Goal: Task Accomplishment & Management: Manage account settings

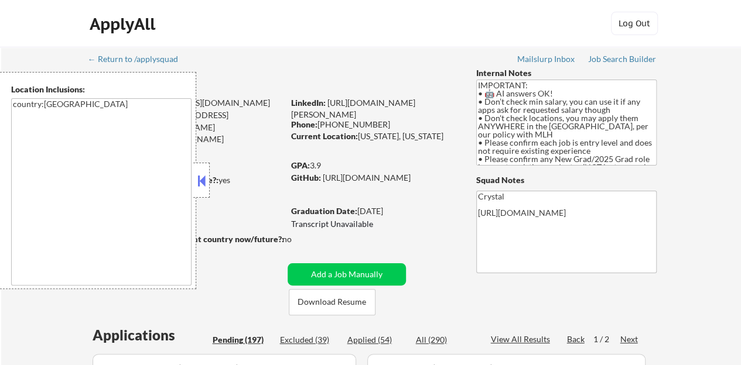
select select ""pending""
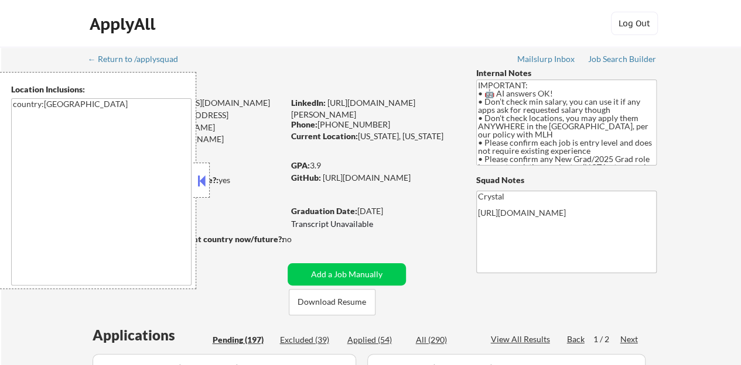
select select ""pending""
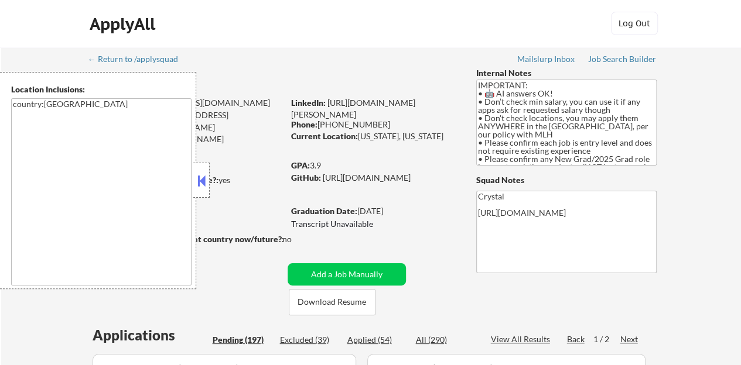
select select ""pending""
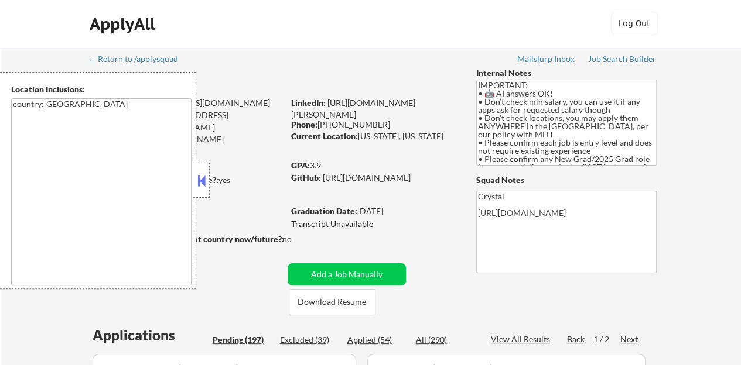
select select ""pending""
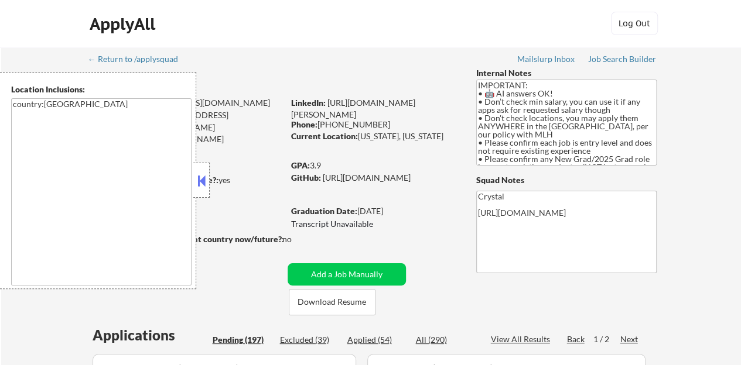
select select ""pending""
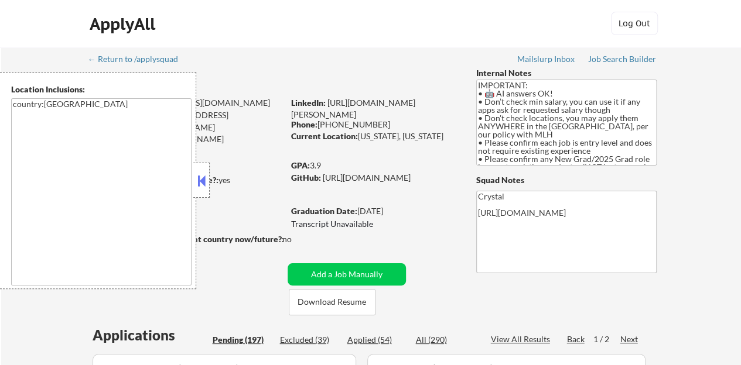
select select ""pending""
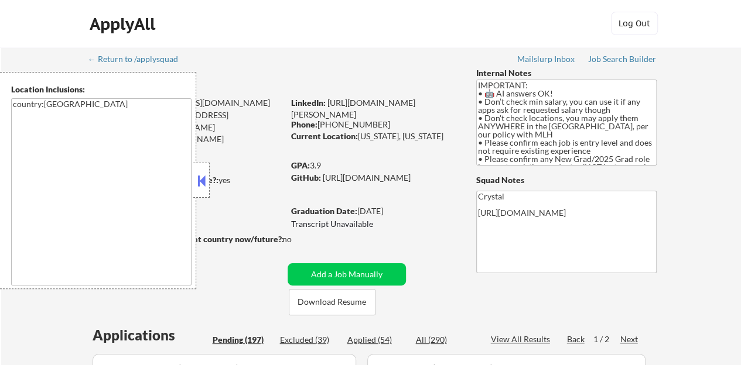
select select ""pending""
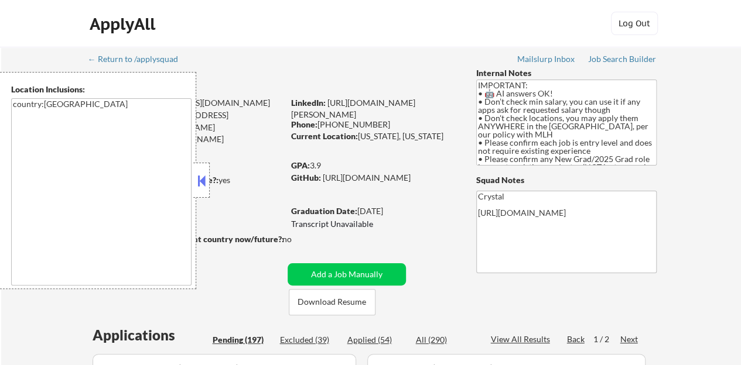
select select ""pending""
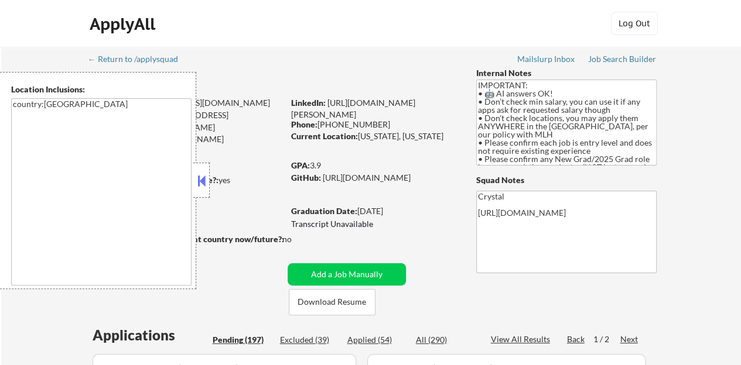
select select ""pending""
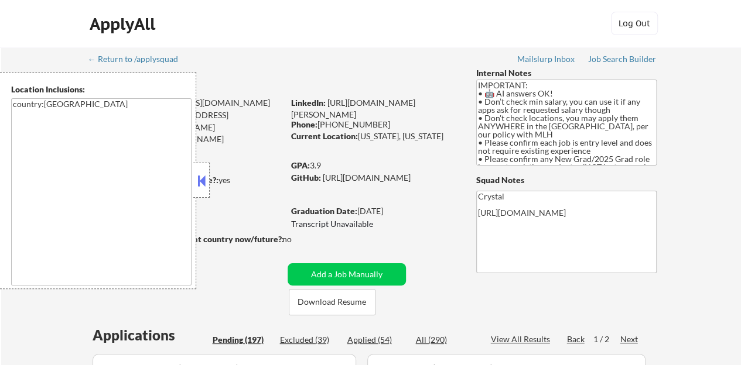
select select ""pending""
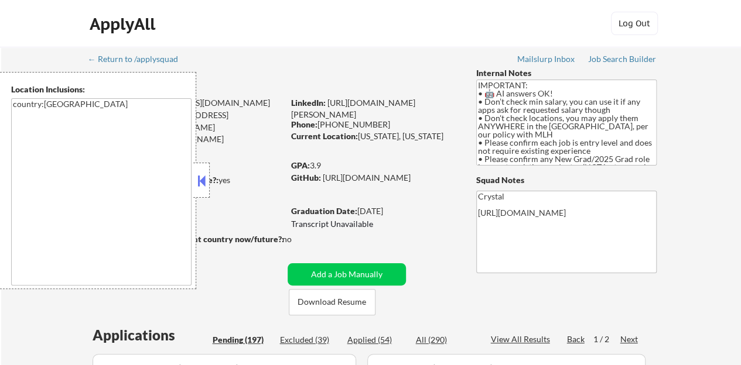
select select ""pending""
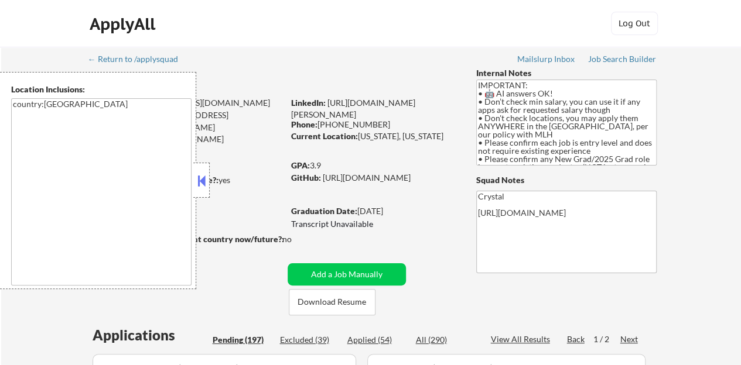
select select ""pending""
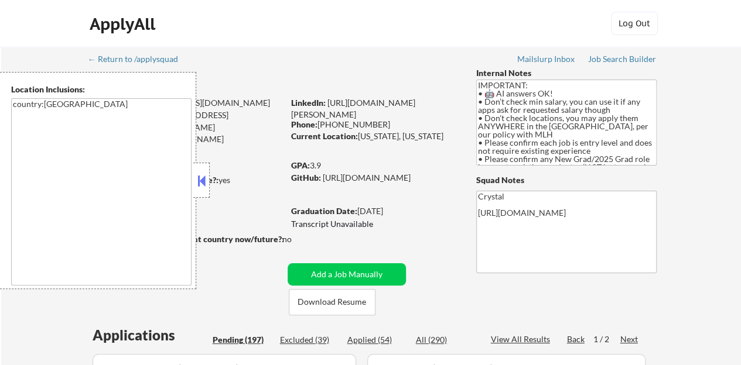
select select ""pending""
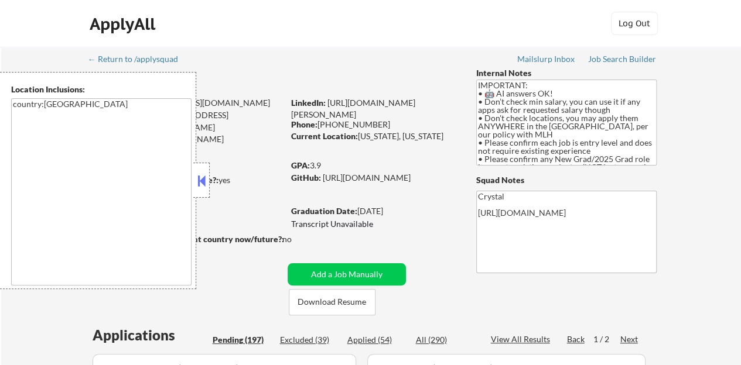
select select ""pending""
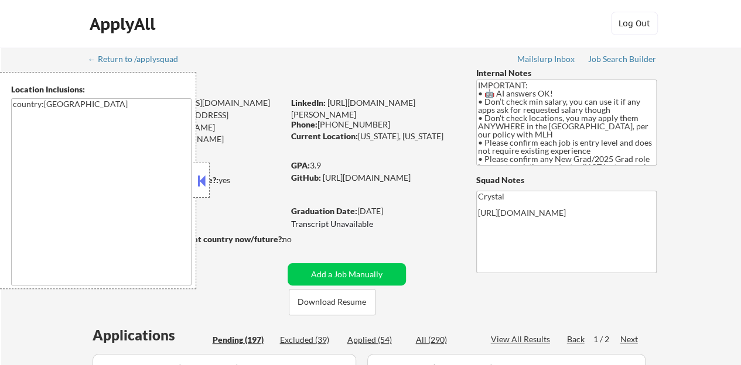
select select ""pending""
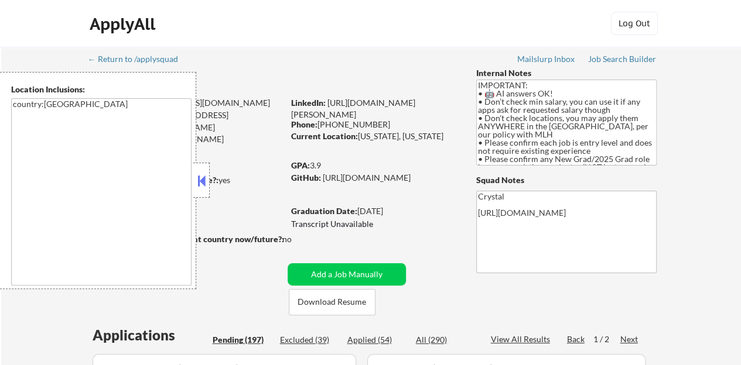
select select ""pending""
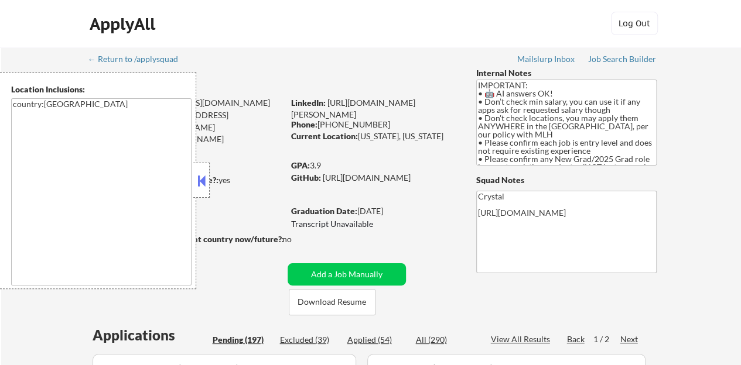
select select ""pending""
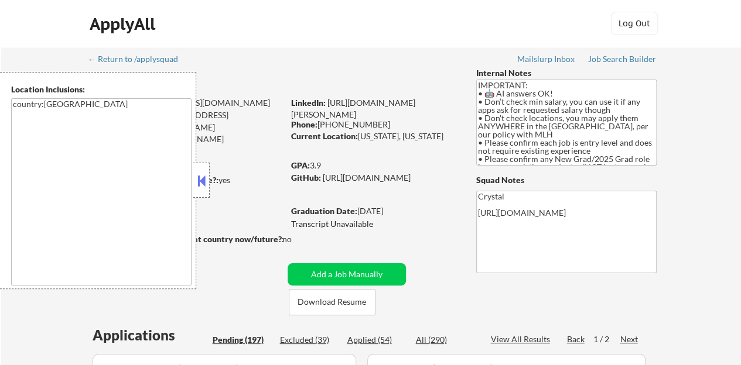
select select ""pending""
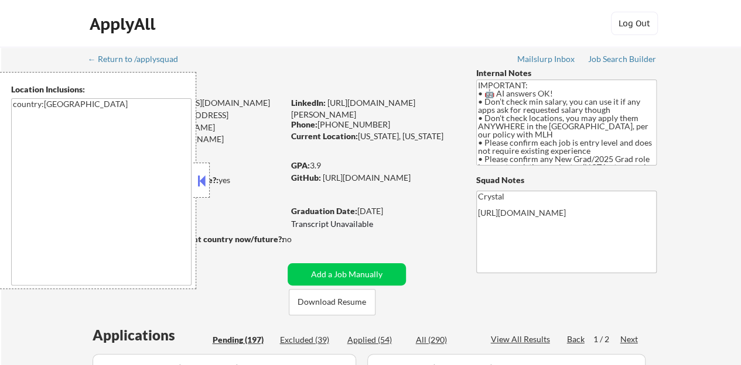
select select ""pending""
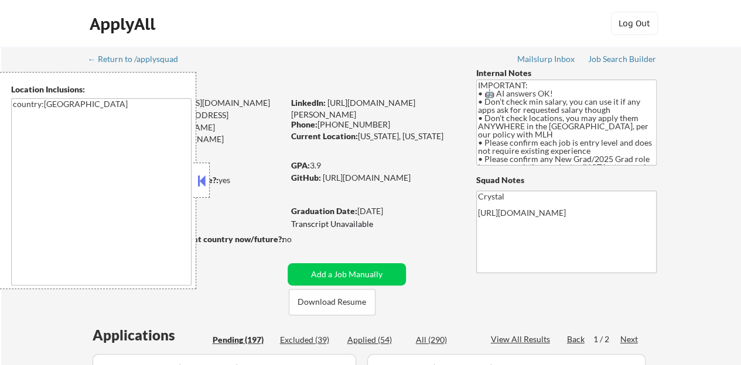
select select ""pending""
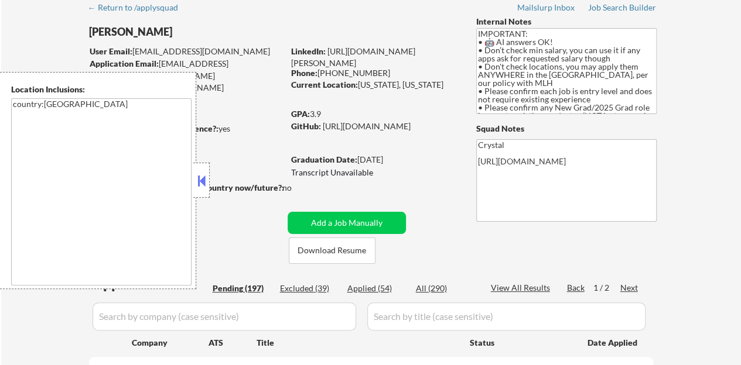
scroll to position [59, 0]
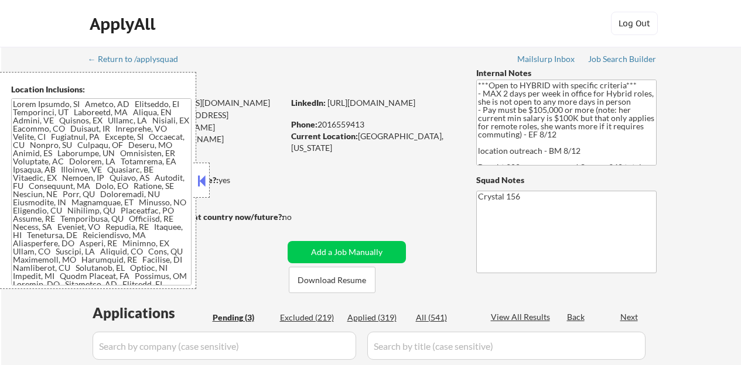
select select ""pending""
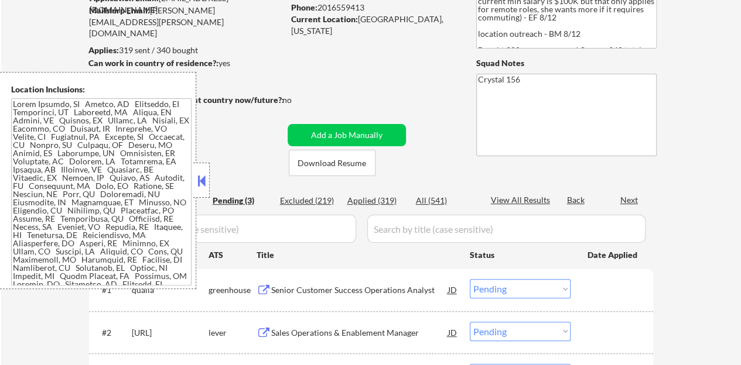
scroll to position [117, 0]
click at [200, 184] on button at bounding box center [201, 181] width 13 height 18
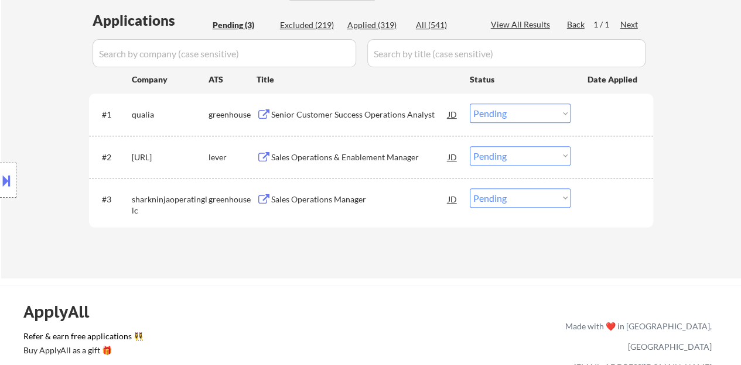
scroll to position [234, 0]
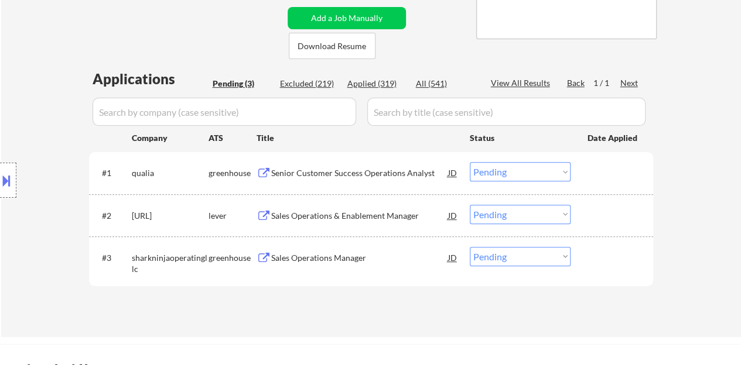
click at [317, 258] on div "Sales Operations Manager" at bounding box center [359, 258] width 177 height 12
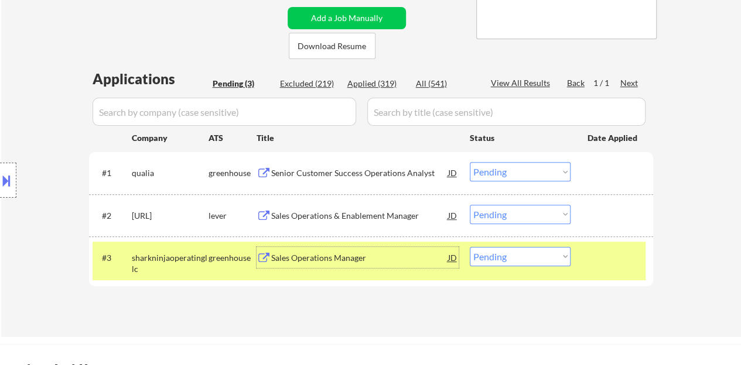
click at [558, 262] on select "Choose an option... Pending Applied Excluded (Questions) Excluded (Expired) Exc…" at bounding box center [520, 256] width 101 height 19
select select ""applied""
click at [470, 247] on select "Choose an option... Pending Applied Excluded (Questions) Excluded (Expired) Exc…" at bounding box center [520, 256] width 101 height 19
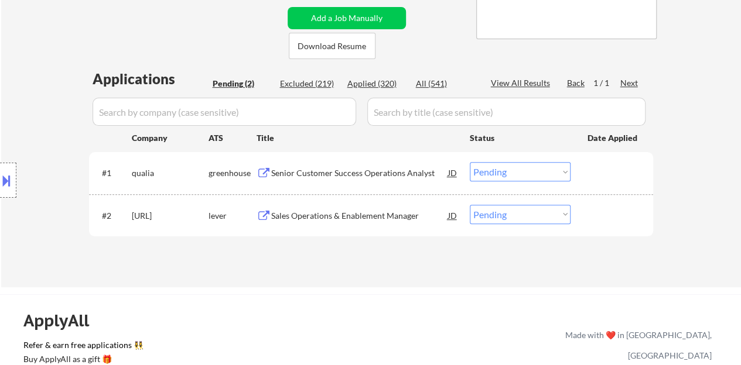
click at [395, 214] on div "Sales Operations & Enablement Manager" at bounding box center [359, 216] width 177 height 12
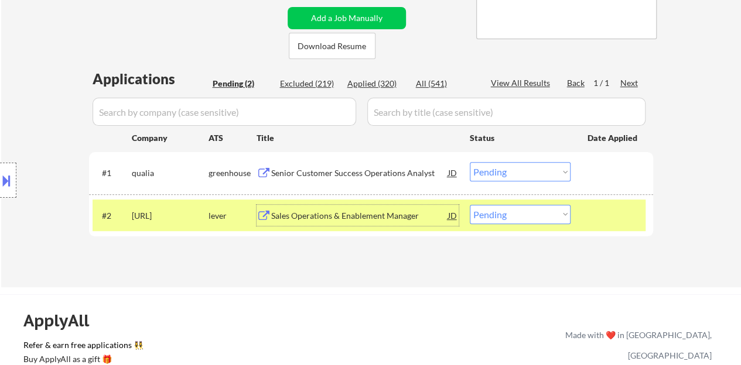
click at [536, 218] on select "Choose an option... Pending Applied Excluded (Questions) Excluded (Expired) Exc…" at bounding box center [520, 214] width 101 height 19
select select ""applied""
click at [470, 205] on select "Choose an option... Pending Applied Excluded (Questions) Excluded (Expired) Exc…" at bounding box center [520, 214] width 101 height 19
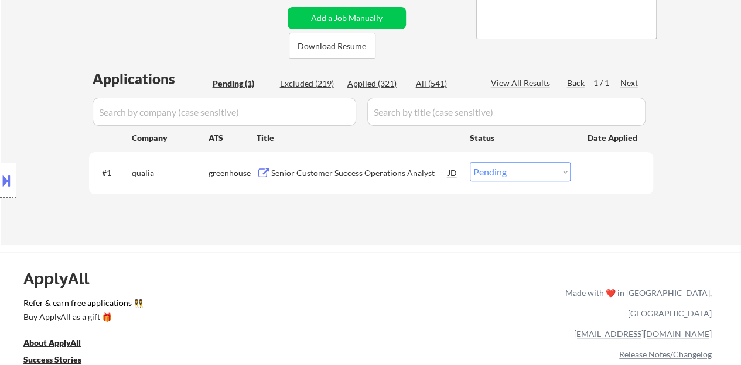
click at [372, 170] on div "Senior Customer Success Operations Analyst" at bounding box center [359, 173] width 177 height 12
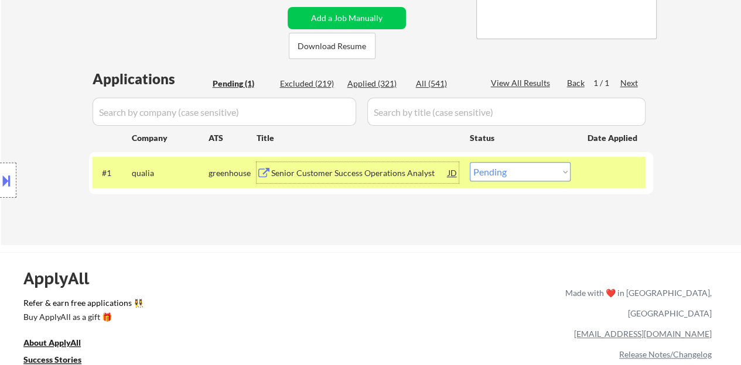
click at [535, 172] on select "Choose an option... Pending Applied Excluded (Questions) Excluded (Expired) Exc…" at bounding box center [520, 171] width 101 height 19
select select ""applied""
click at [470, 162] on select "Choose an option... Pending Applied Excluded (Questions) Excluded (Expired) Exc…" at bounding box center [520, 171] width 101 height 19
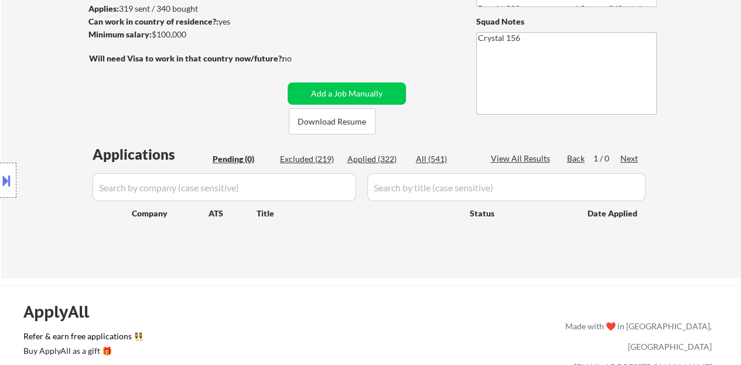
scroll to position [117, 0]
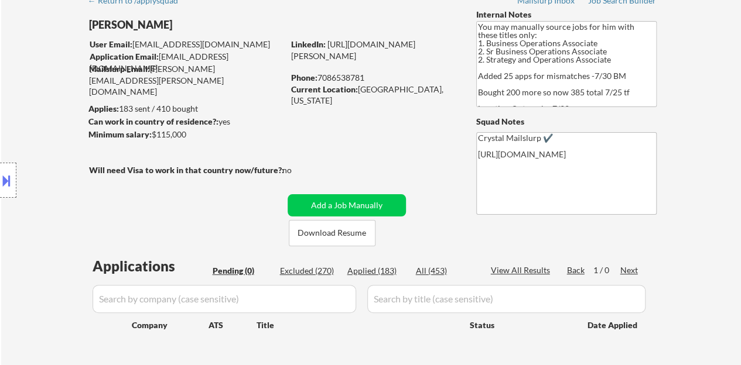
scroll to position [176, 0]
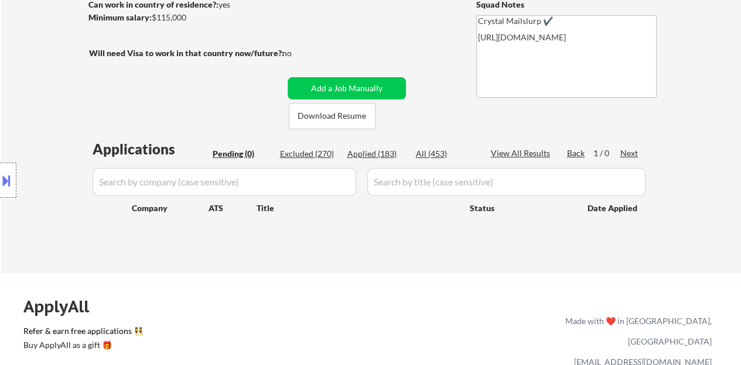
click at [376, 153] on div "Applied (183)" at bounding box center [376, 154] width 59 height 12
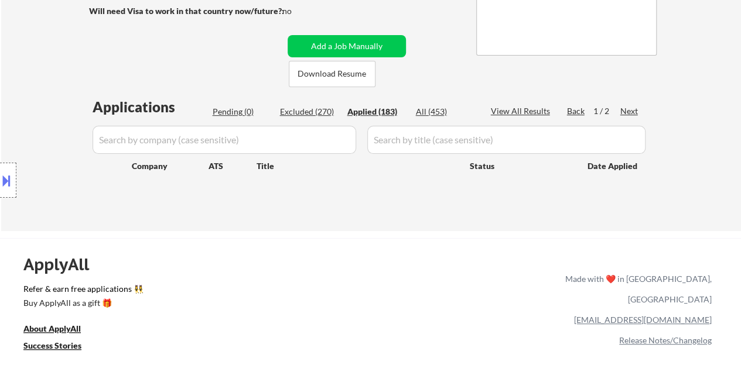
scroll to position [234, 0]
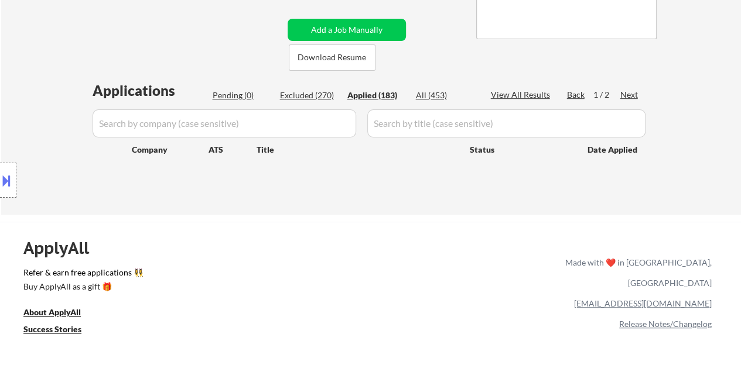
select select ""applied""
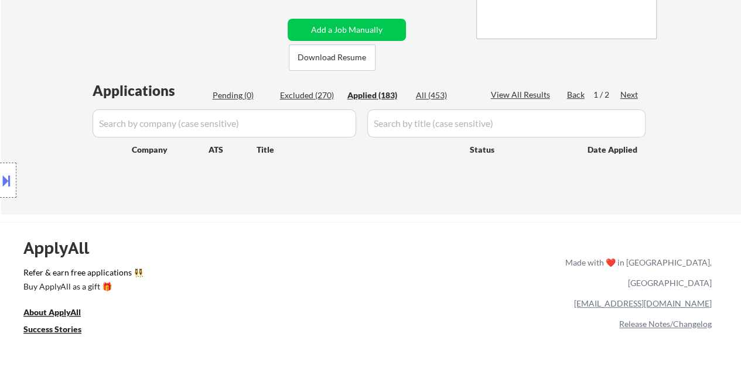
select select ""applied""
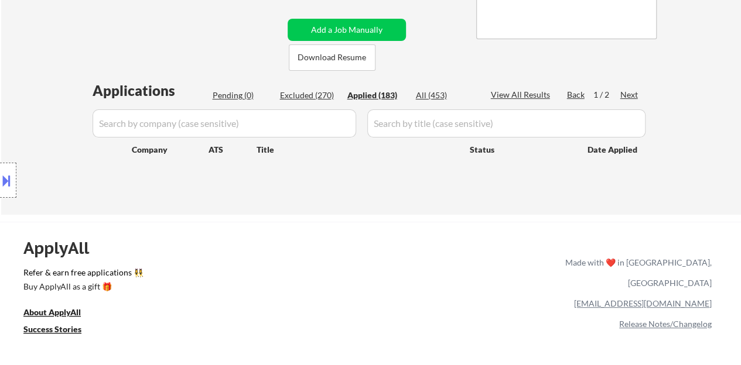
select select ""applied""
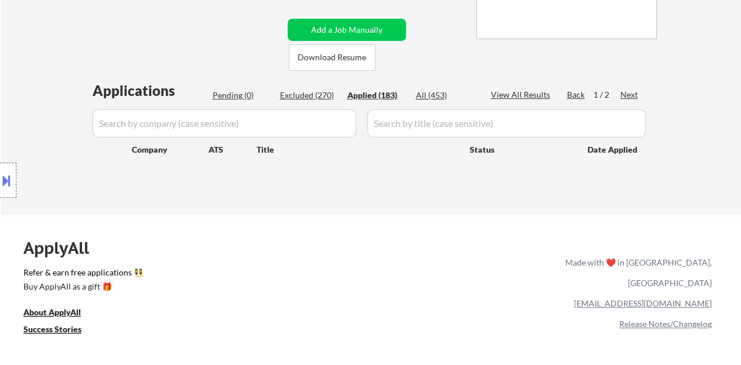
select select ""applied""
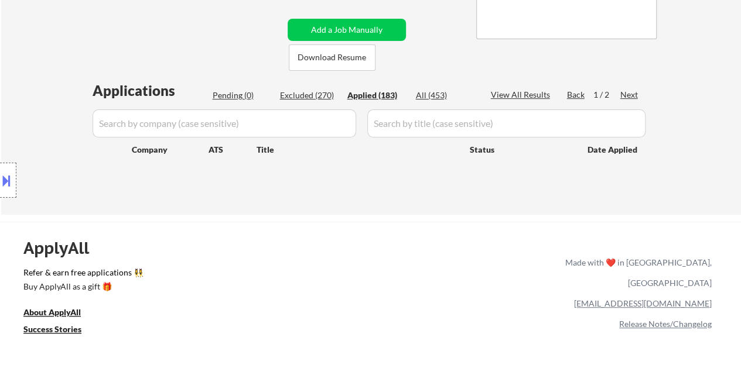
select select ""applied""
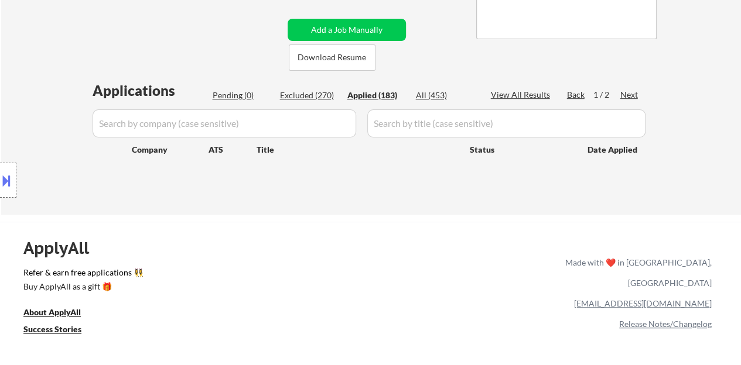
select select ""applied""
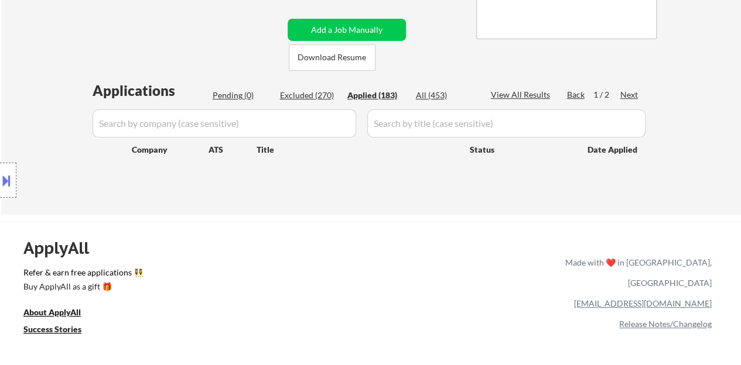
select select ""applied""
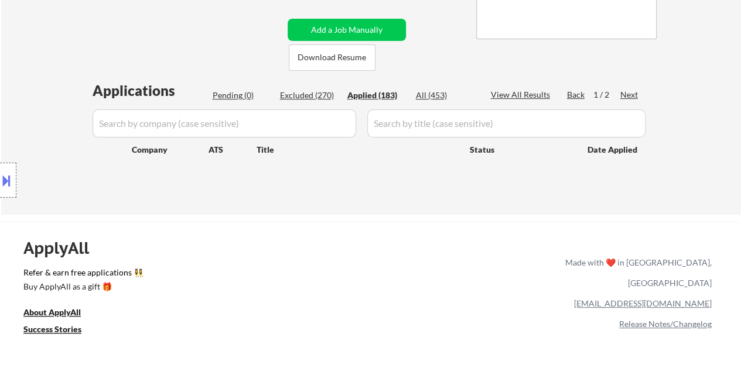
select select ""applied""
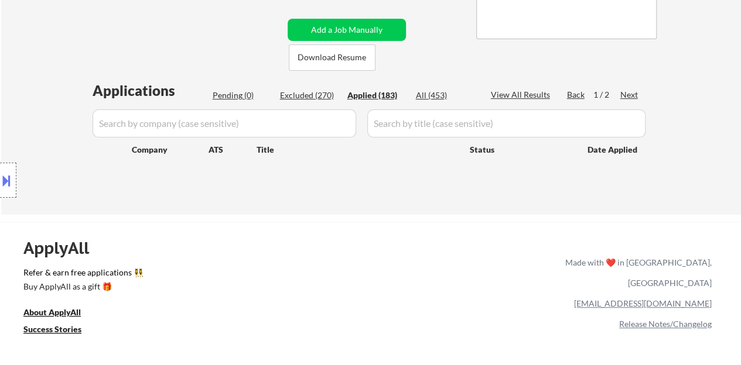
select select ""applied""
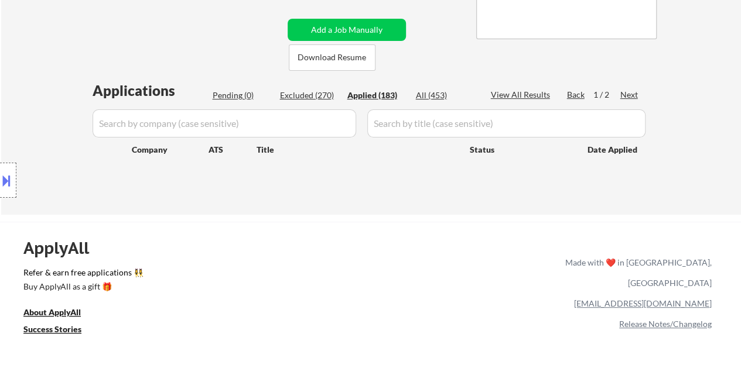
select select ""applied""
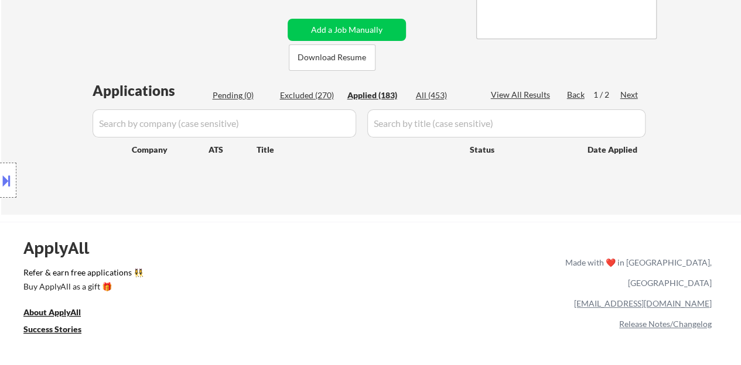
select select ""applied""
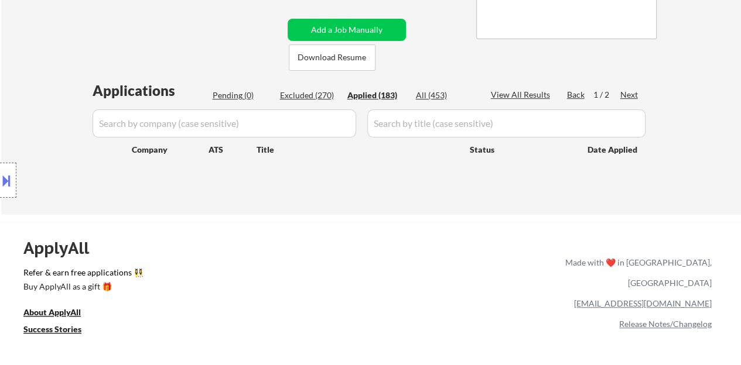
select select ""applied""
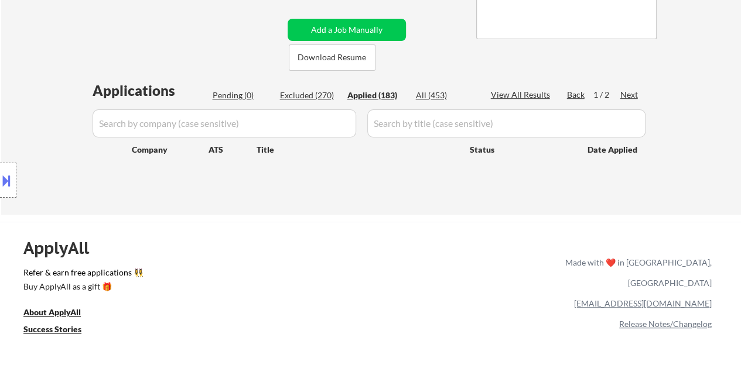
select select ""applied""
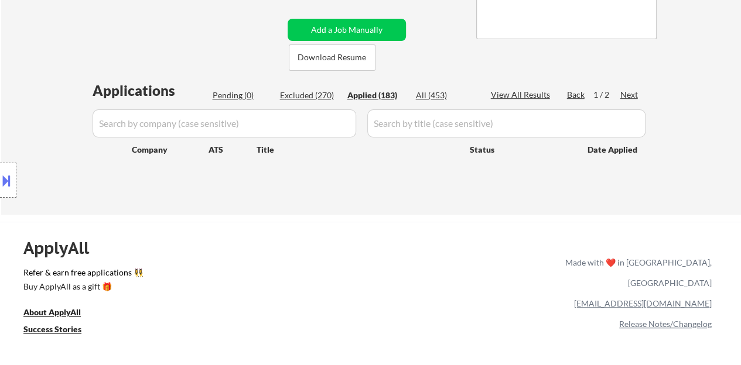
select select ""applied""
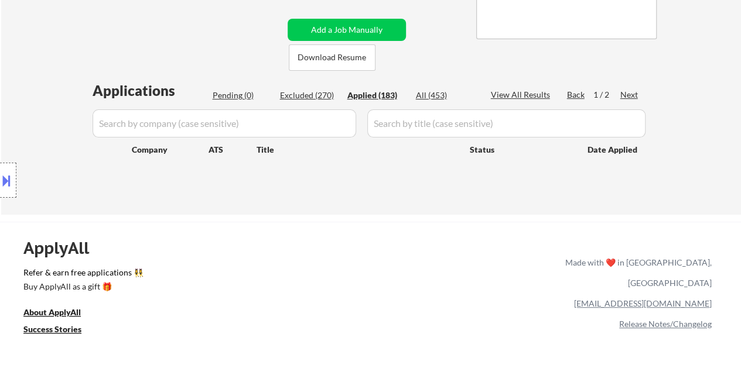
select select ""applied""
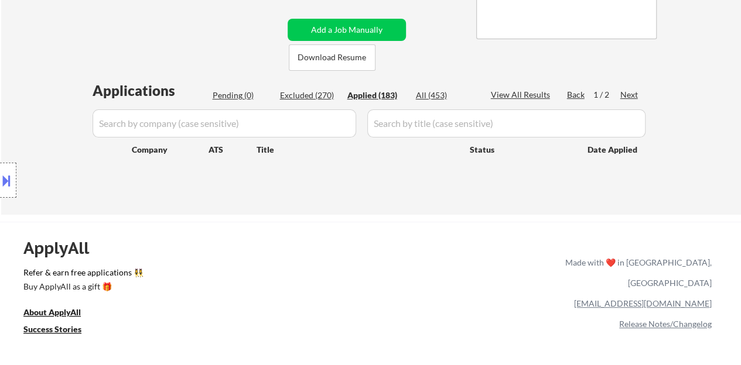
select select ""applied""
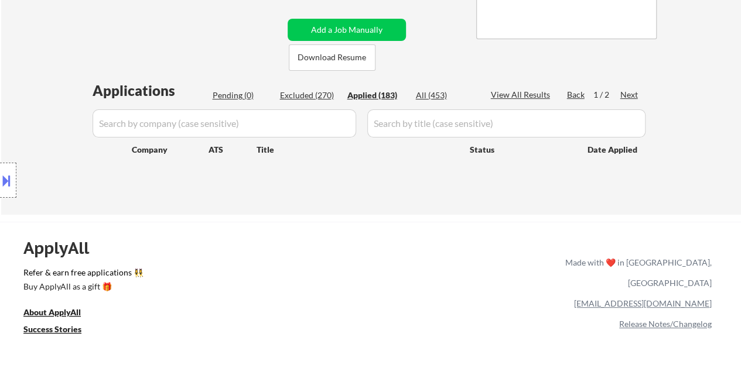
select select ""applied""
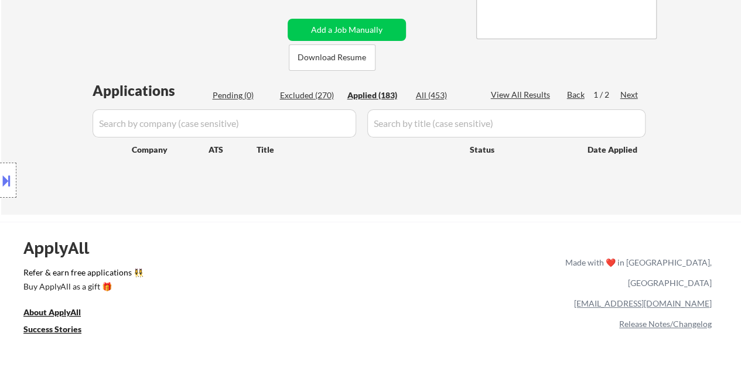
select select ""applied""
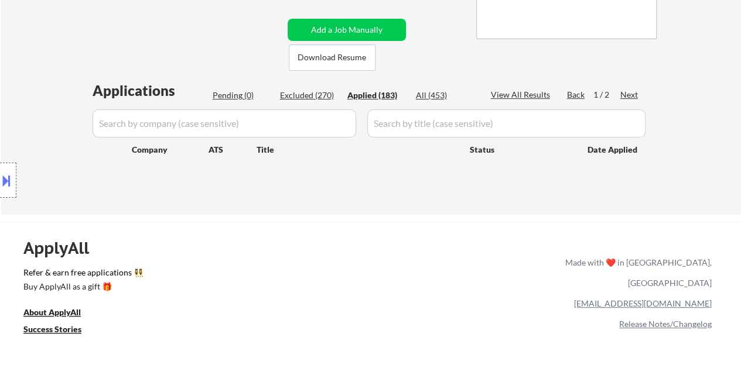
select select ""applied""
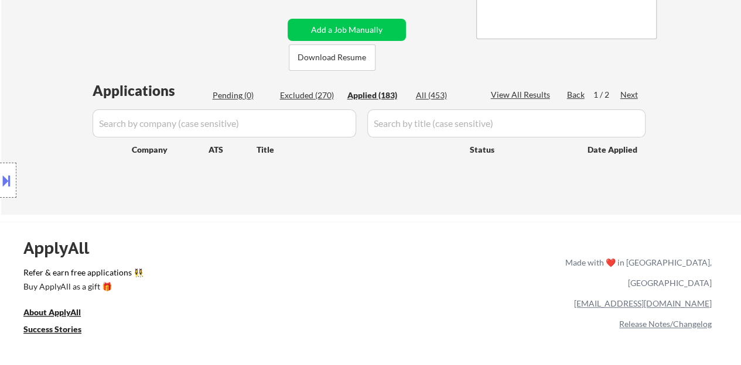
select select ""applied""
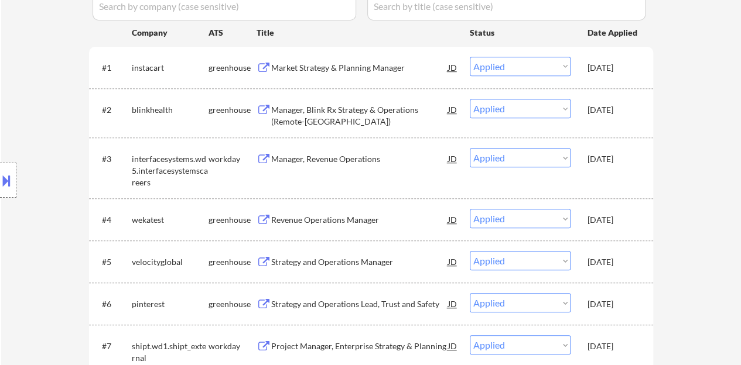
scroll to position [293, 0]
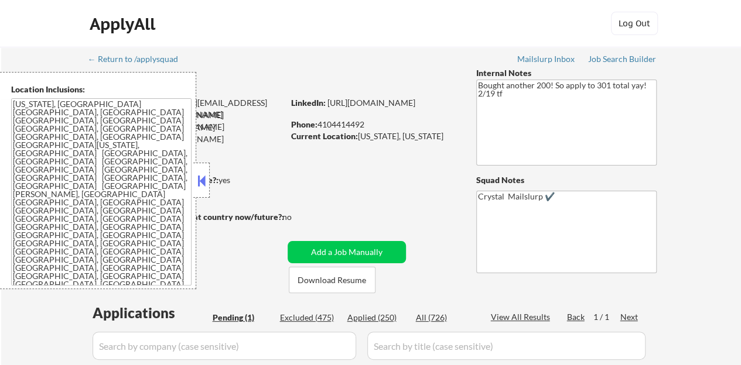
click at [194, 176] on div at bounding box center [201, 180] width 16 height 35
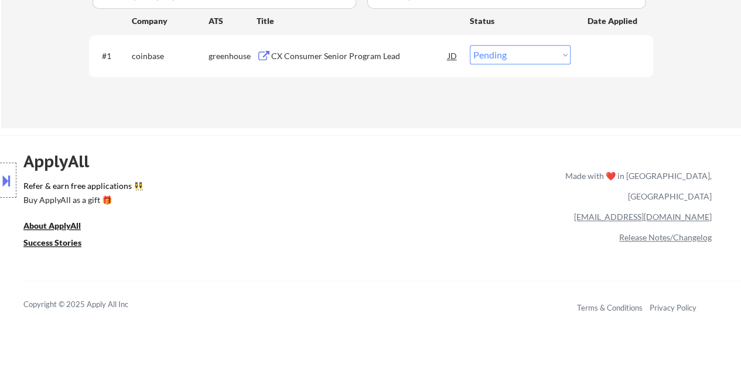
scroll to position [293, 0]
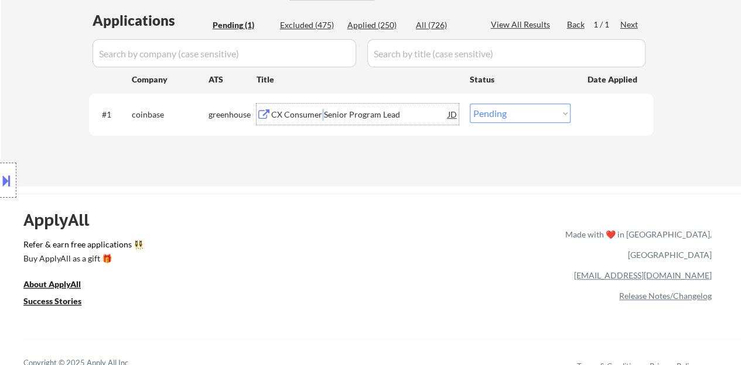
click at [318, 106] on div "CX Consumer Senior Program Lead" at bounding box center [359, 114] width 177 height 21
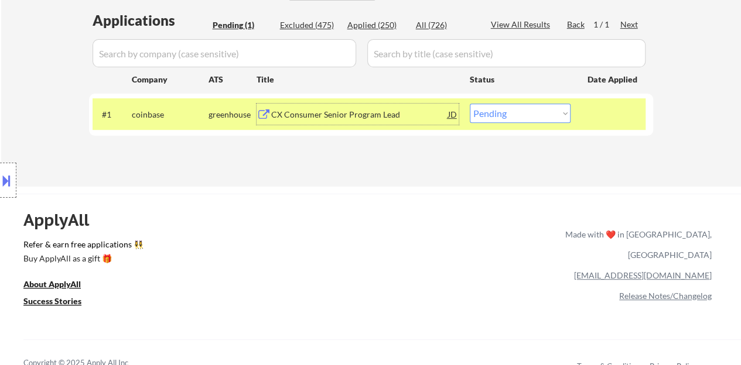
click at [354, 106] on div "CX Consumer Senior Program Lead" at bounding box center [359, 114] width 177 height 21
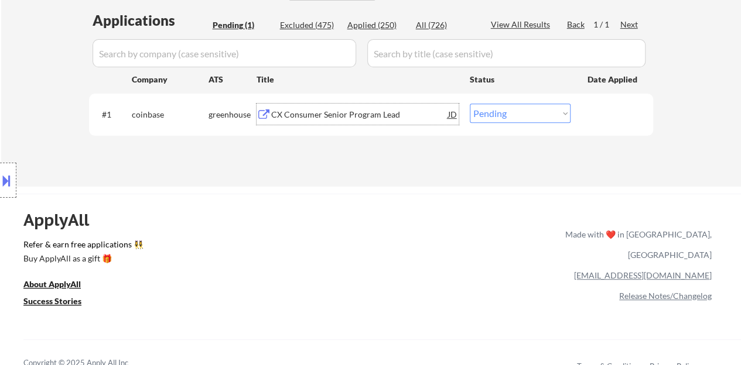
click at [334, 120] on div "CX Consumer Senior Program Lead" at bounding box center [359, 115] width 177 height 12
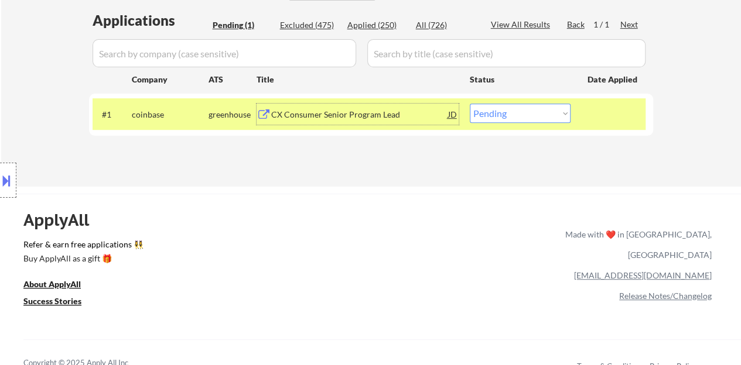
click at [523, 115] on select "Choose an option... Pending Applied Excluded (Questions) Excluded (Expired) Exc…" at bounding box center [520, 113] width 101 height 19
select select ""excluded__other_""
click at [470, 104] on select "Choose an option... Pending Applied Excluded (Questions) Excluded (Expired) Exc…" at bounding box center [520, 113] width 101 height 19
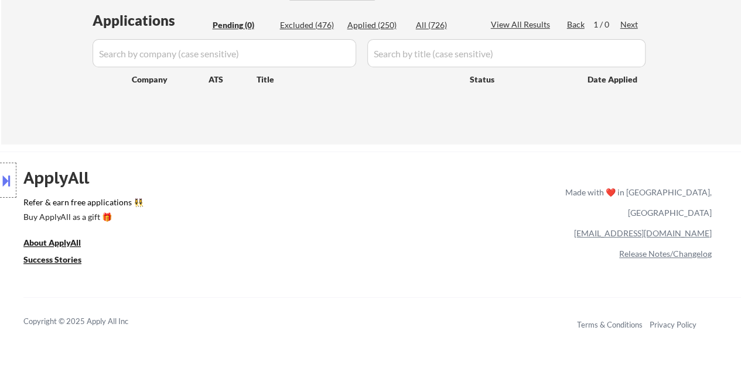
click at [384, 23] on div "Applied (250)" at bounding box center [376, 25] width 59 height 12
click at [293, 24] on div "Excluded (476)" at bounding box center [309, 25] width 59 height 12
select select ""applied""
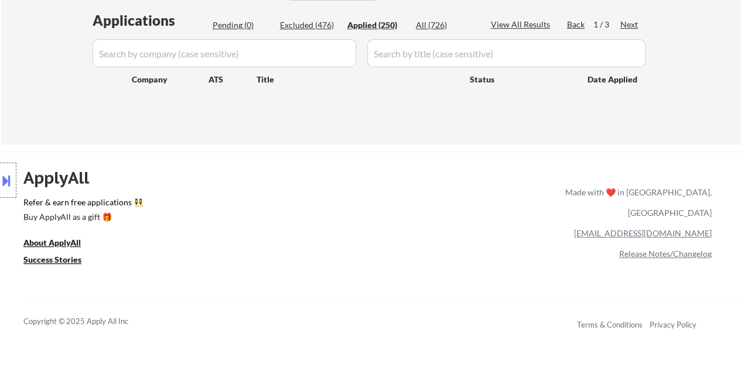
select select ""applied""
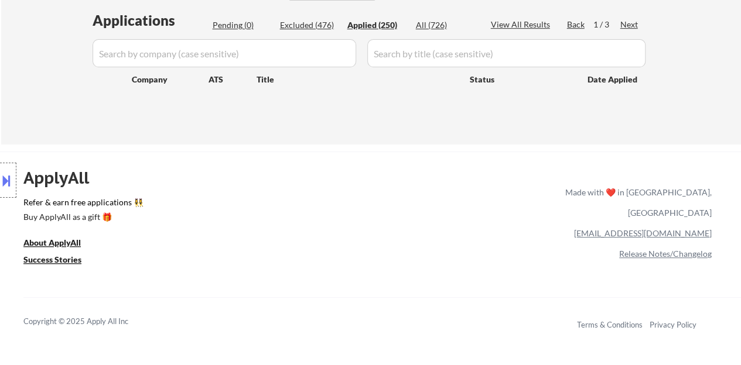
select select ""applied""
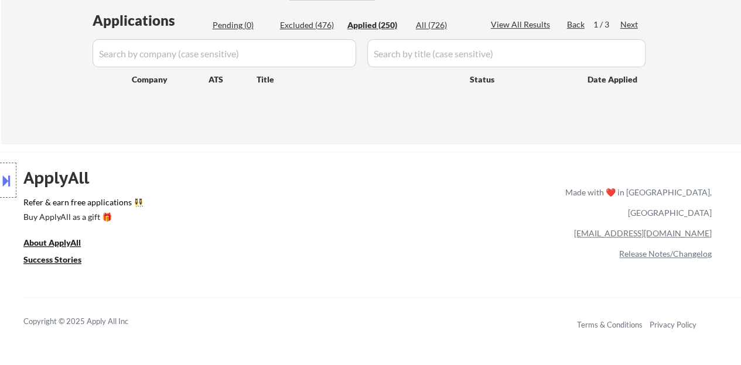
select select ""applied""
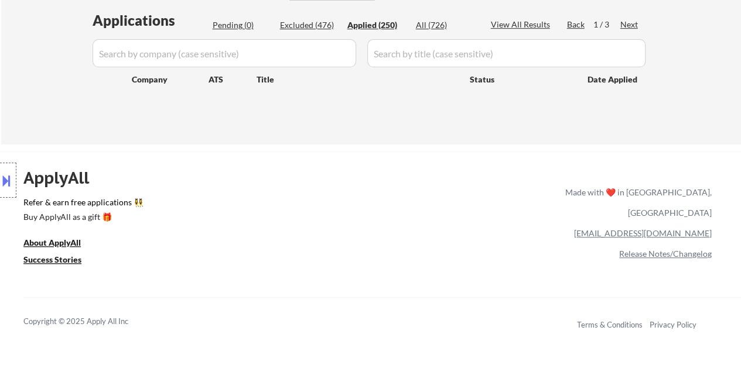
select select ""applied""
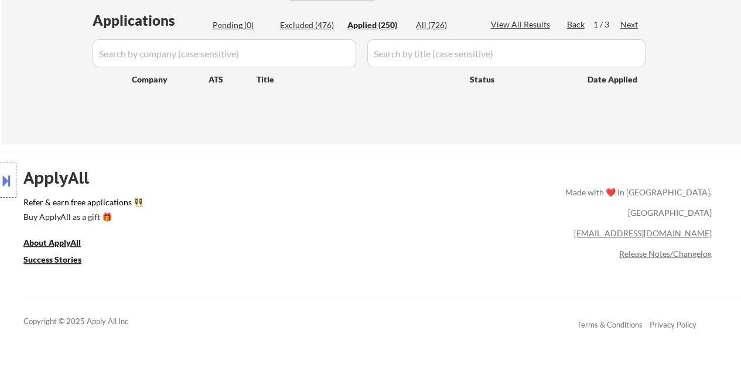
select select ""applied""
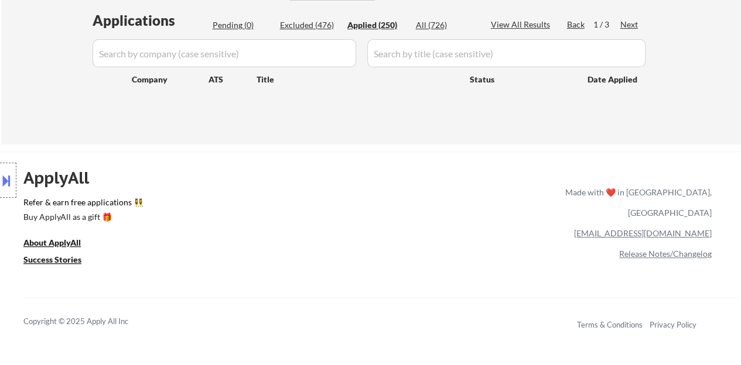
select select ""applied""
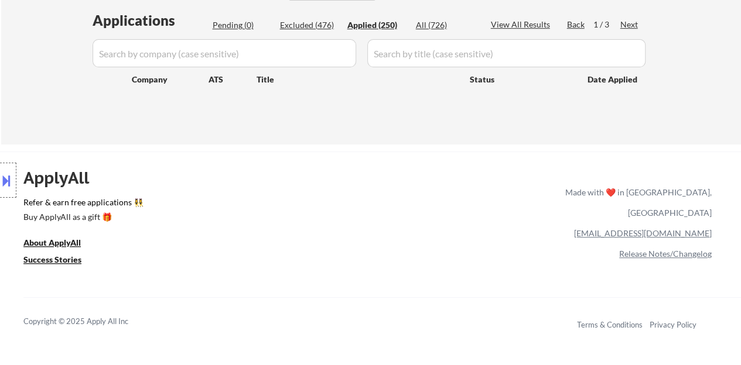
select select ""applied""
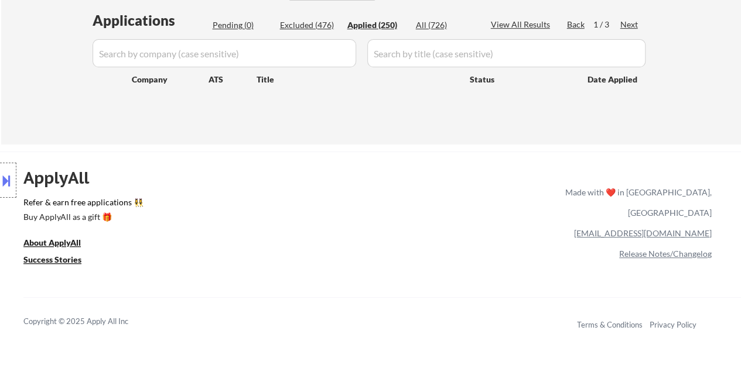
select select ""applied""
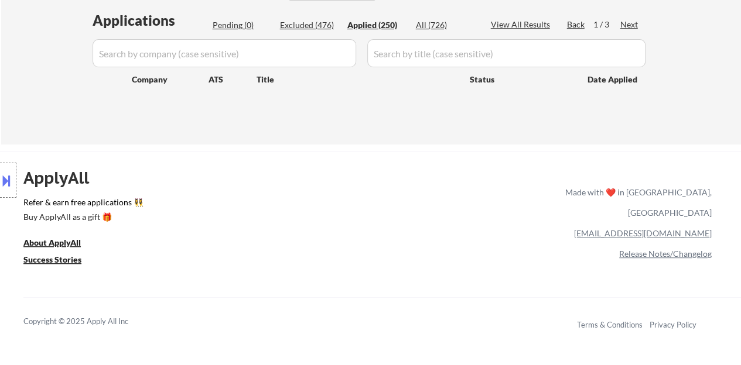
select select ""applied""
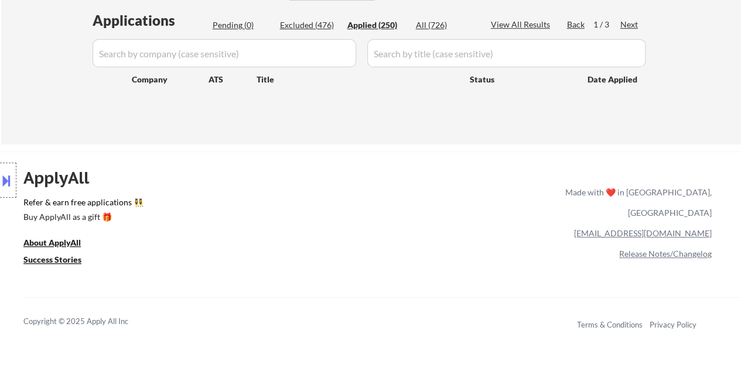
select select ""applied""
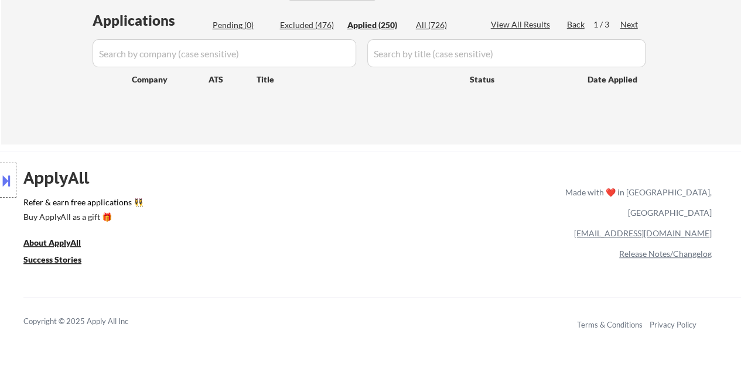
select select ""applied""
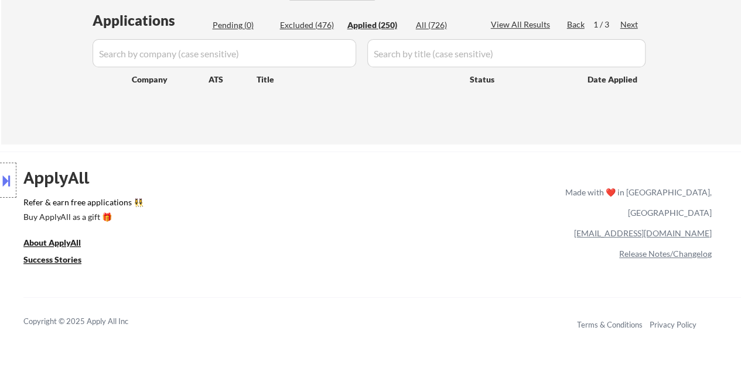
select select ""applied""
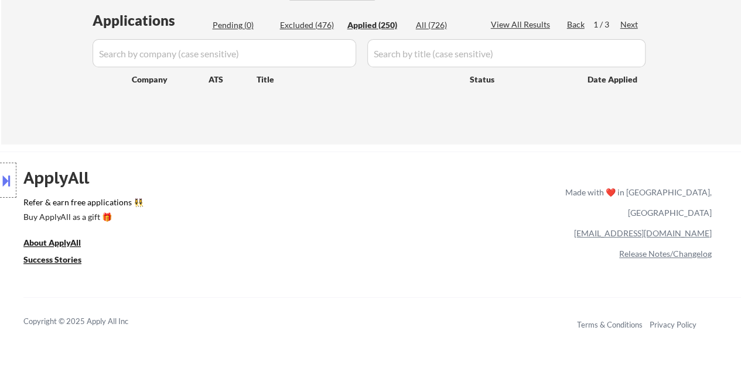
select select ""applied""
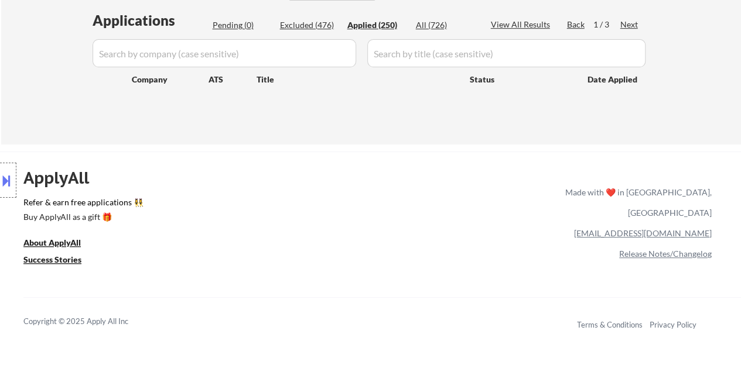
select select ""applied""
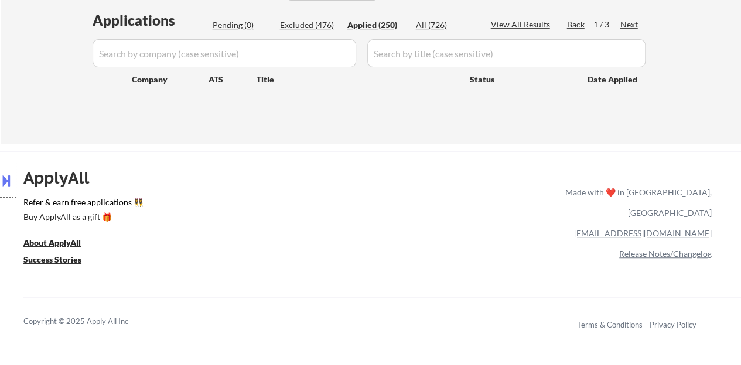
select select ""applied""
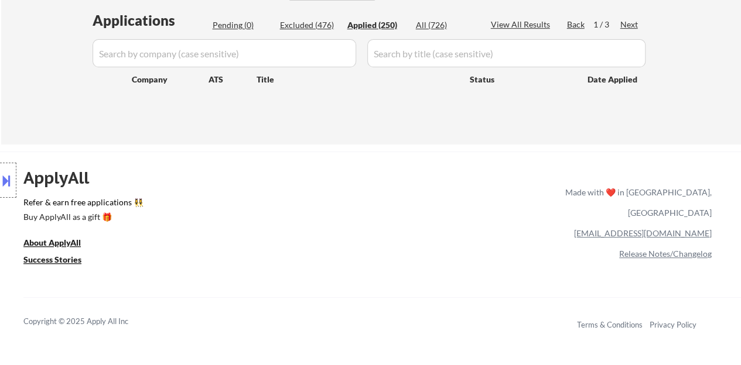
select select ""applied""
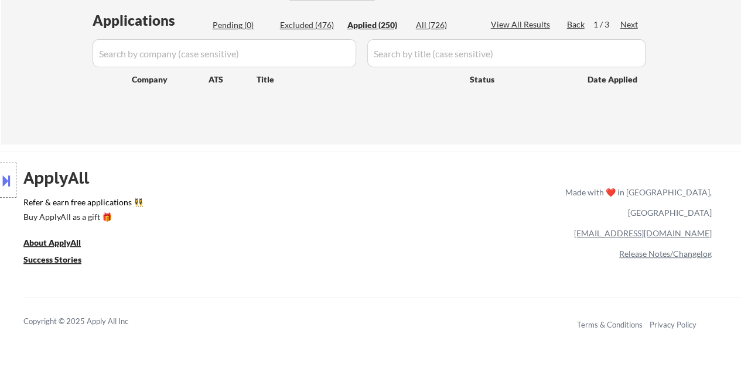
select select ""applied""
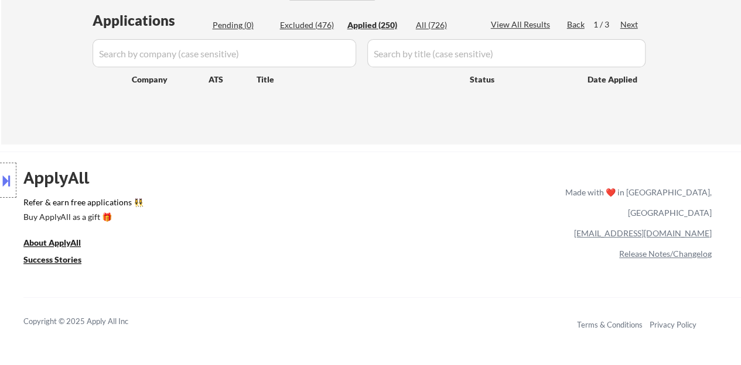
select select ""applied""
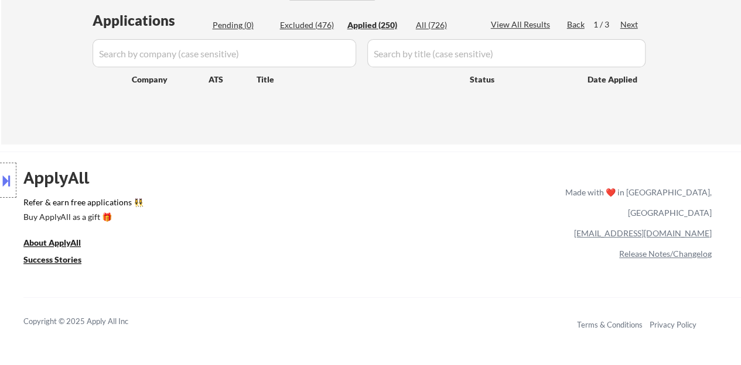
select select ""applied""
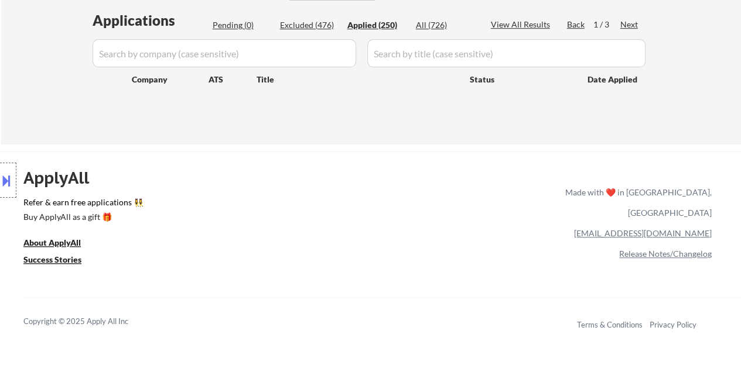
select select ""applied""
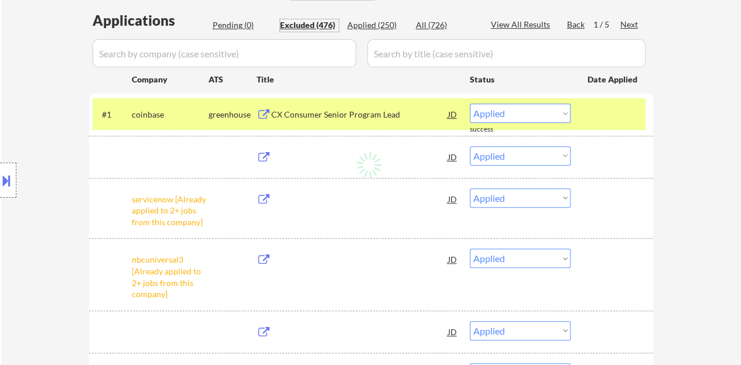
select select ""excluded""
select select ""excluded__expired_""
select select ""excluded__location_""
select select ""excluded__expired_""
select select ""excluded""
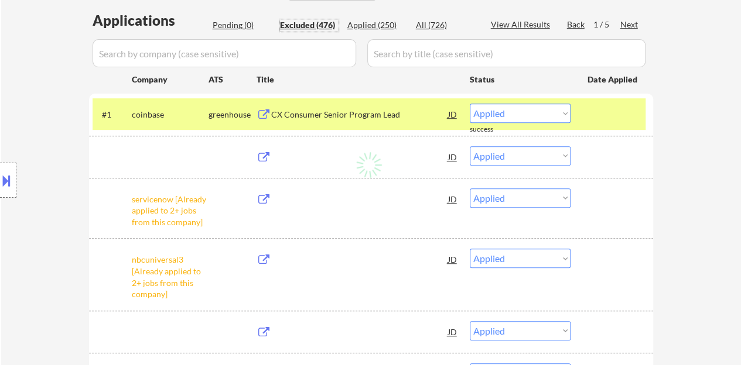
select select ""excluded""
select select ""excluded__location_""
select select ""excluded__other_""
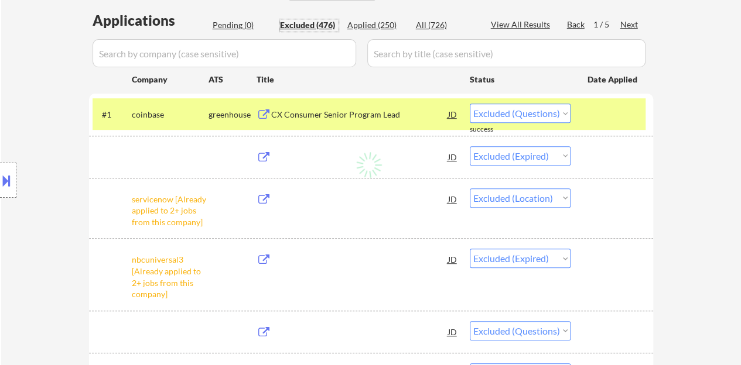
select select ""excluded__location_""
select select ""excluded__bad_match_""
select select ""excluded__location_""
select select ""excluded__expired_""
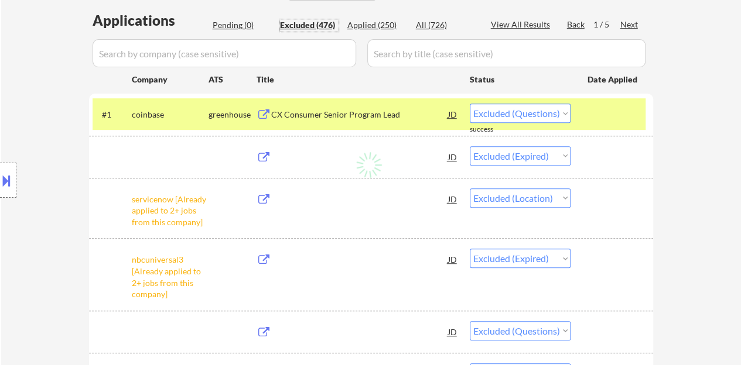
select select ""excluded__other_""
select select ""excluded""
select select ""excluded__expired_""
select select ""excluded__location_""
select select ""excluded""
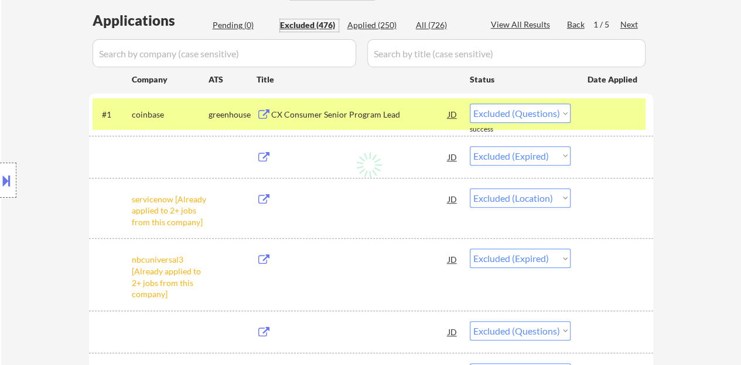
select select ""excluded__other_""
select select ""excluded""
select select ""excluded__location_""
select select ""excluded""
select select ""excluded__other_""
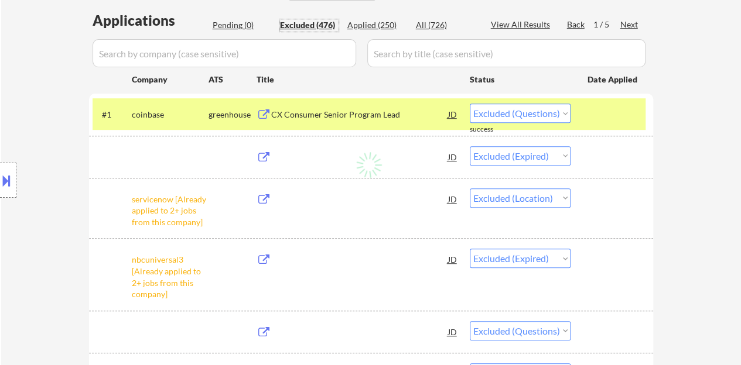
select select ""excluded__bad_match_""
select select ""excluded__expired_""
select select ""excluded__location_""
select select ""excluded""
select select ""excluded__other_""
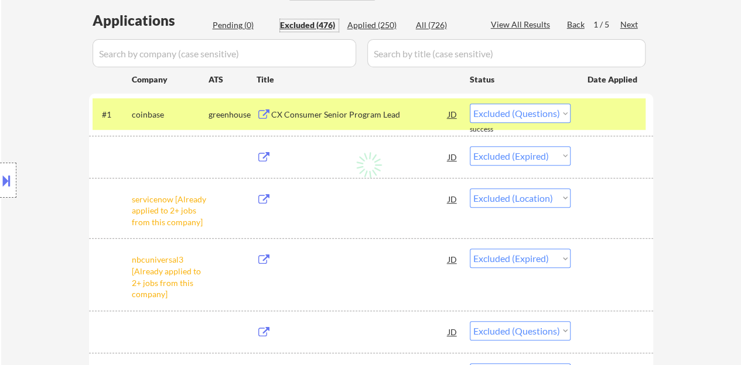
select select ""excluded__bad_match_""
select select ""excluded__salary_""
select select ""excluded__bad_match_""
select select ""excluded__expired_""
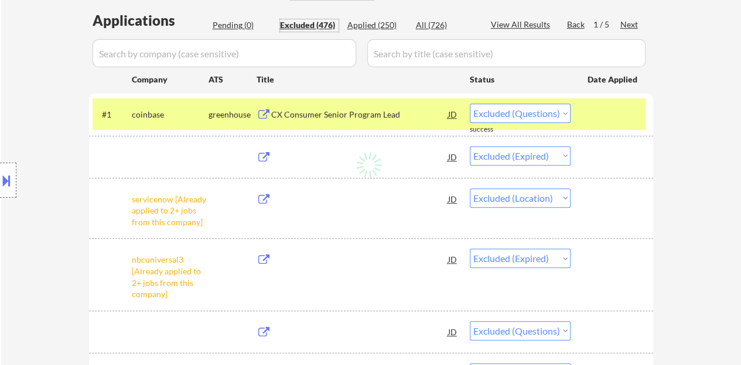
select select ""excluded""
select select ""excluded__expired_""
select select ""excluded""
select select ""excluded__bad_match_""
select select ""excluded__other_""
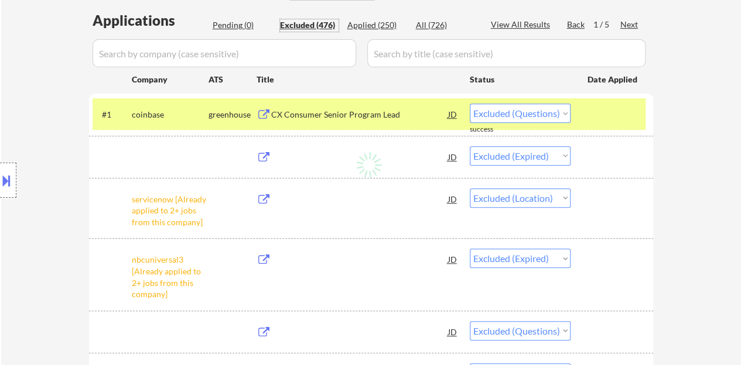
select select ""excluded__salary_""
select select ""excluded__other_""
select select ""excluded__expired_""
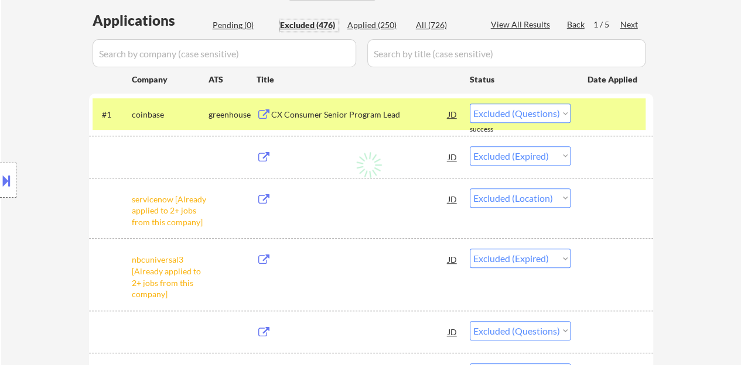
select select ""excluded""
select select ""excluded__expired_""
select select ""excluded__location_""
select select ""excluded__other_""
select select ""excluded__bad_match_""
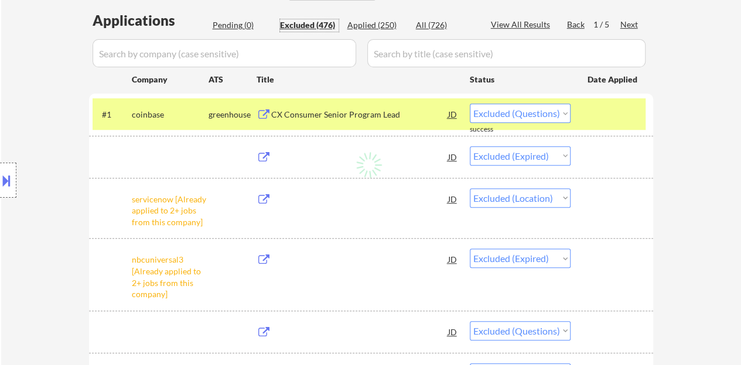
select select ""excluded__expired_""
select select ""excluded__location_""
select select ""excluded__other_""
select select ""excluded__location_""
select select ""excluded__other_""
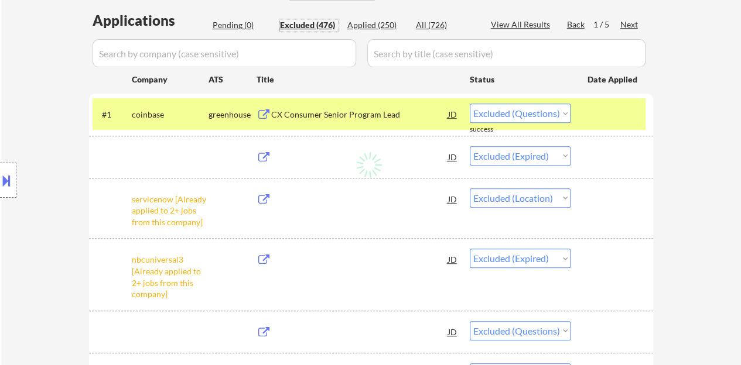
select select ""excluded__bad_match_""
select select ""excluded__expired_""
select select ""excluded""
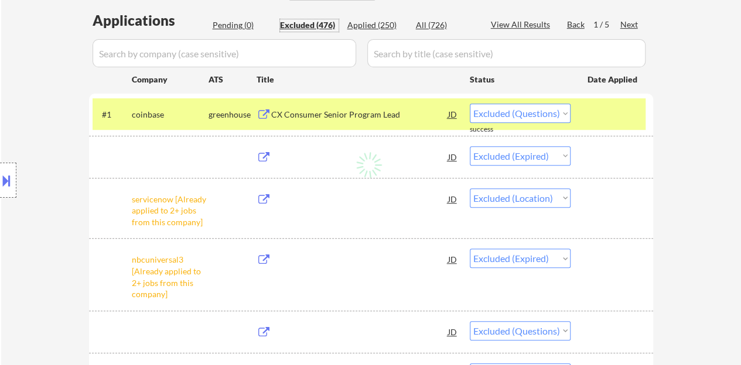
select select ""excluded__expired_""
select select ""excluded__other_""
select select ""excluded__expired_""
select select ""excluded__bad_match_""
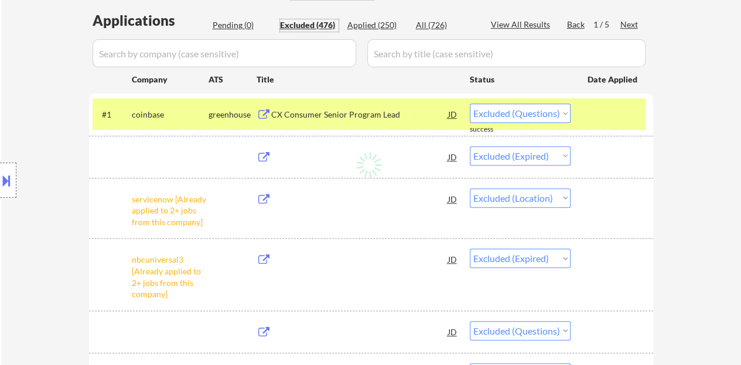
select select ""excluded__other_""
select select ""excluded__bad_match_""
select select ""excluded""
select select ""excluded__location_""
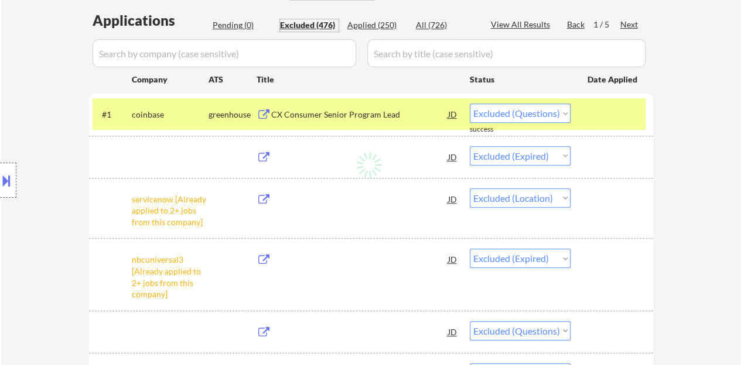
select select ""excluded__expired_""
select select ""excluded__bad_match_""
select select ""excluded""
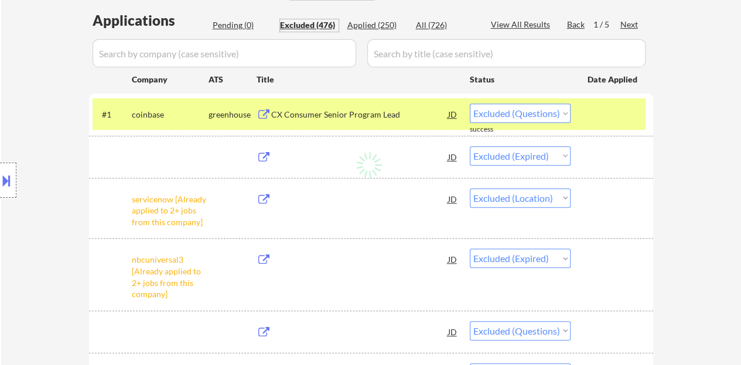
select select ""excluded""
select select ""excluded__expired_""
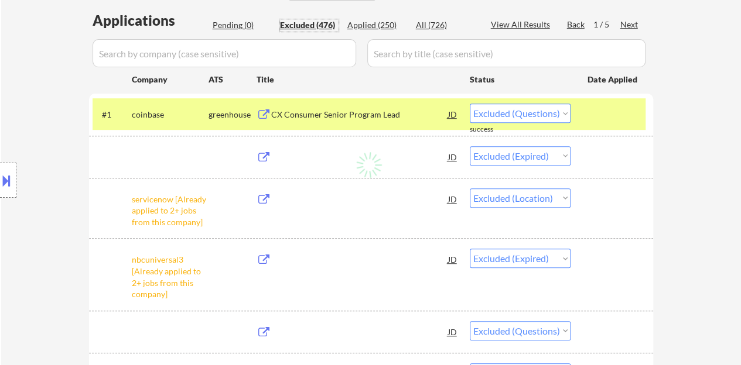
select select ""excluded__other_""
select select ""excluded__location_""
select select ""excluded__bad_match_""
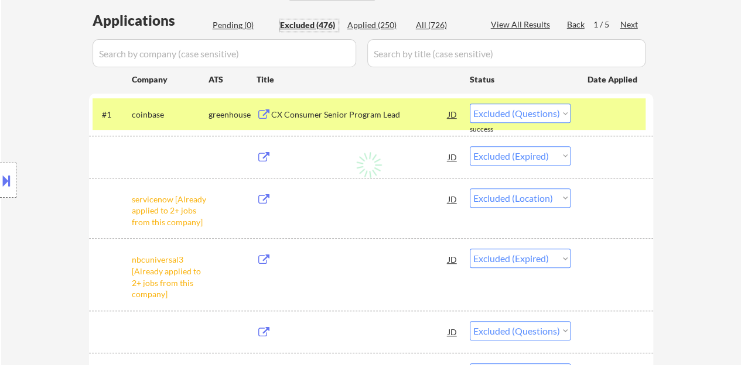
select select ""excluded__location_""
select select ""excluded""
select select ""excluded__expired_""
select select ""excluded__other_""
select select ""excluded__location_""
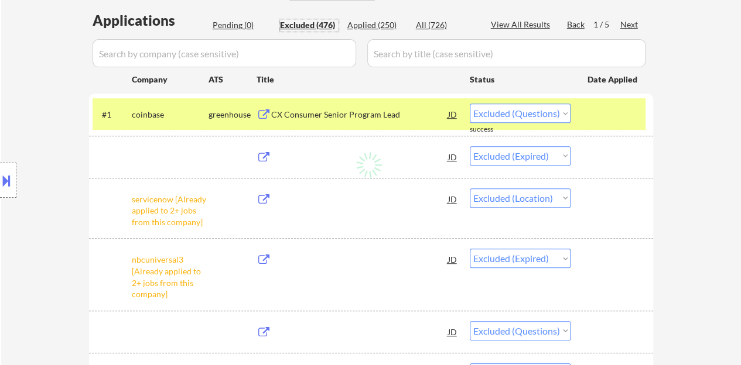
select select ""excluded""
select select ""excluded__location_""
select select ""excluded""
select select ""excluded__bad_match_""
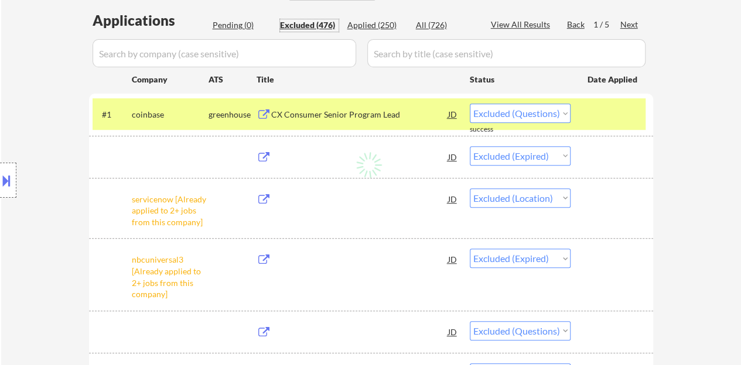
select select ""excluded__expired_""
select select ""excluded__bad_match_""
select select ""excluded__expired_""
select select ""excluded__salary_""
select select ""excluded__other_""
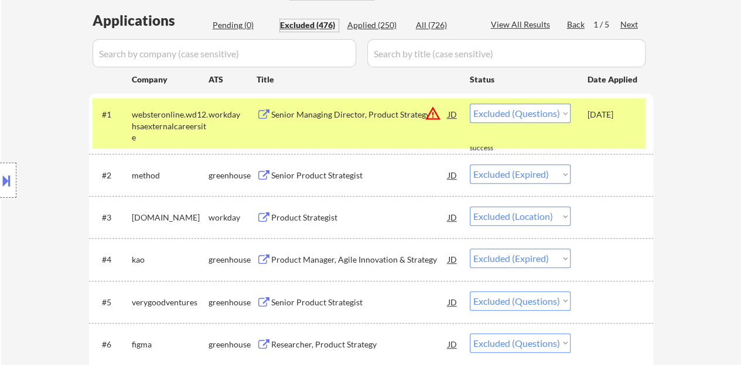
click at [296, 53] on input "input" at bounding box center [224, 53] width 263 height 28
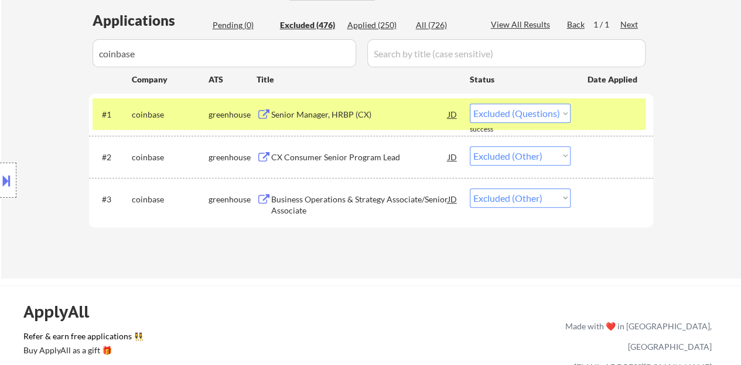
click at [601, 127] on div "#1 coinbase greenhouse Senior Manager, HRBP (CX) JD warning_amber Choose an opt…" at bounding box center [369, 114] width 553 height 32
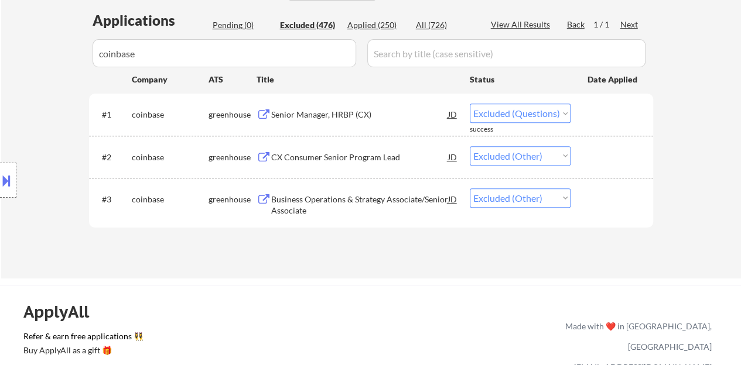
click at [302, 158] on div "CX Consumer Senior Program Lead" at bounding box center [359, 158] width 177 height 12
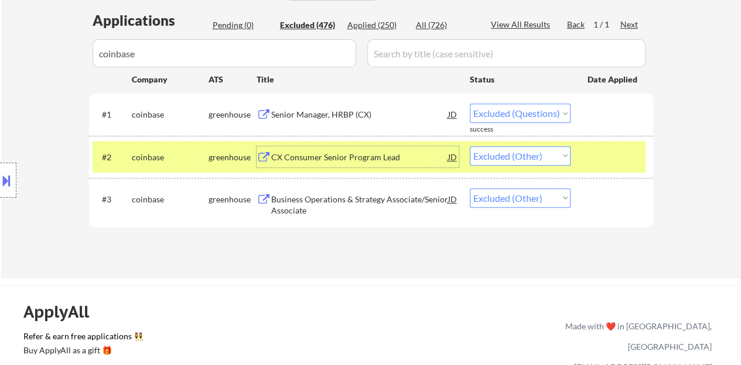
click at [511, 149] on select "Choose an option... Pending Applied Excluded (Questions) Excluded (Expired) Exc…" at bounding box center [520, 155] width 101 height 19
click at [470, 146] on select "Choose an option... Pending Applied Excluded (Questions) Excluded (Expired) Exc…" at bounding box center [520, 155] width 101 height 19
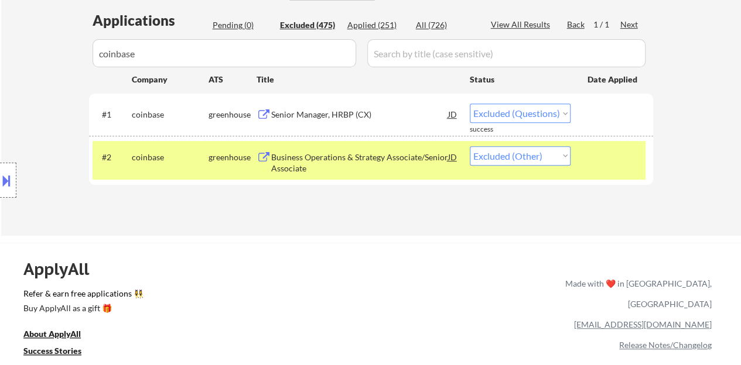
click at [302, 59] on input "input" at bounding box center [224, 53] width 263 height 28
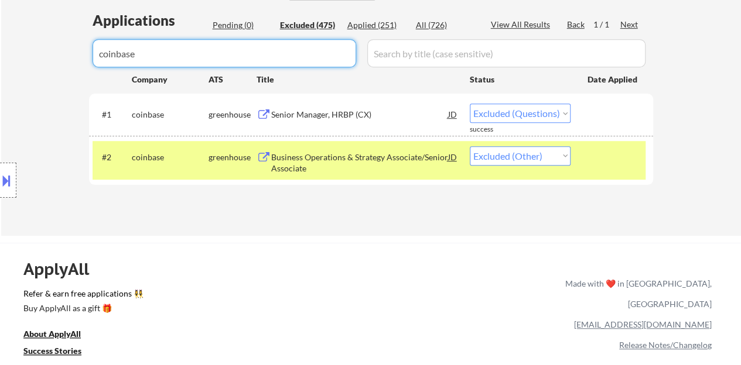
click at [302, 59] on input "input" at bounding box center [224, 53] width 263 height 28
click at [44, 77] on div "Location Inclusions: New York, NY Jersey City, NJ Hoboken, NJ Union City, NJ We…" at bounding box center [105, 180] width 210 height 217
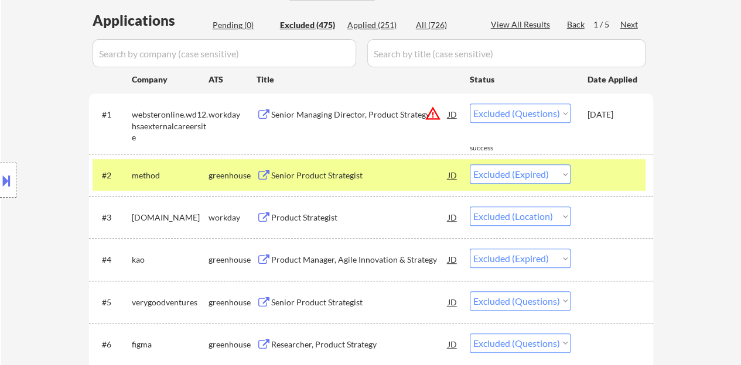
click at [228, 24] on div "Pending (0)" at bounding box center [242, 25] width 59 height 12
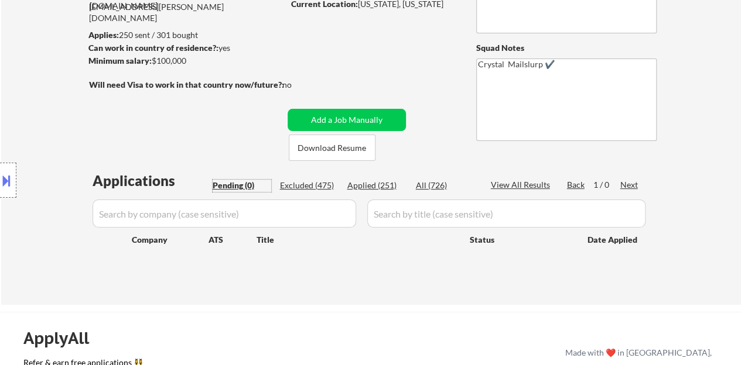
scroll to position [117, 0]
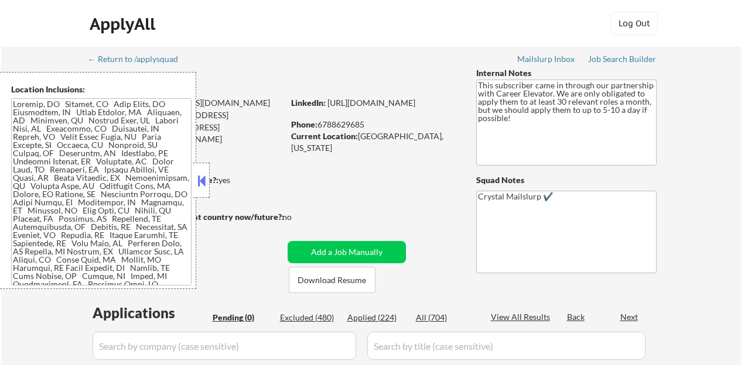
scroll to position [59, 0]
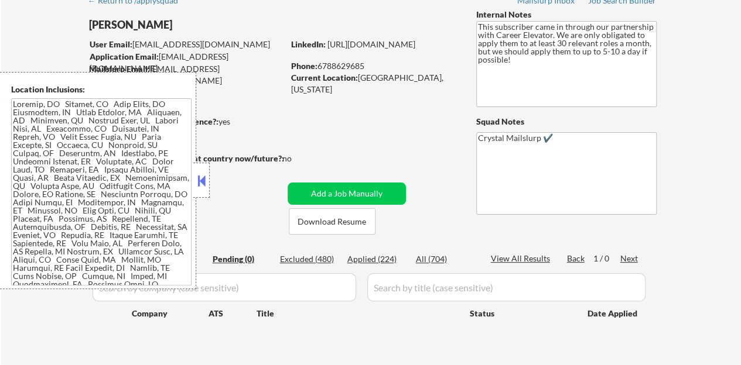
click at [198, 181] on button at bounding box center [201, 181] width 13 height 18
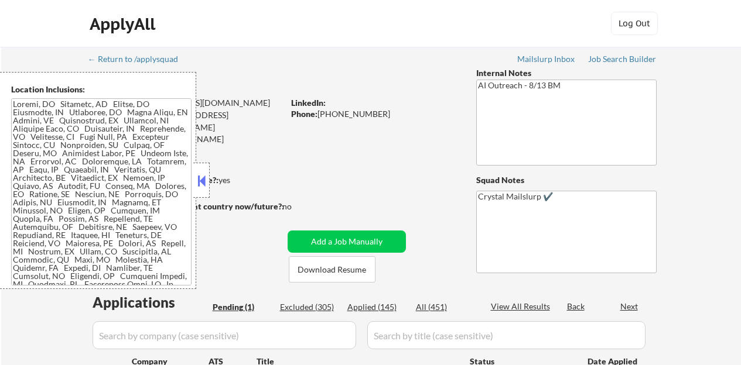
click at [207, 178] on button at bounding box center [201, 181] width 13 height 18
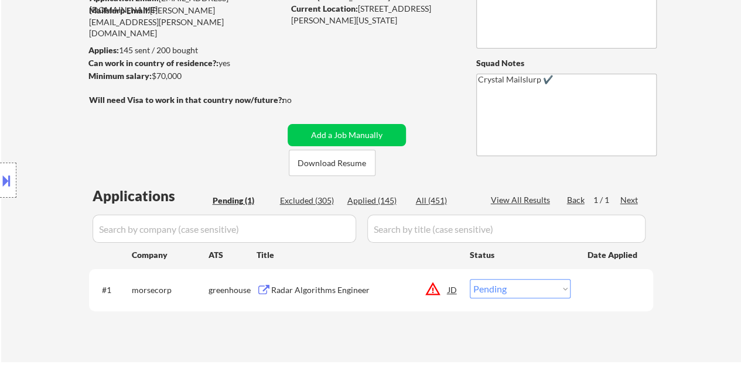
scroll to position [234, 0]
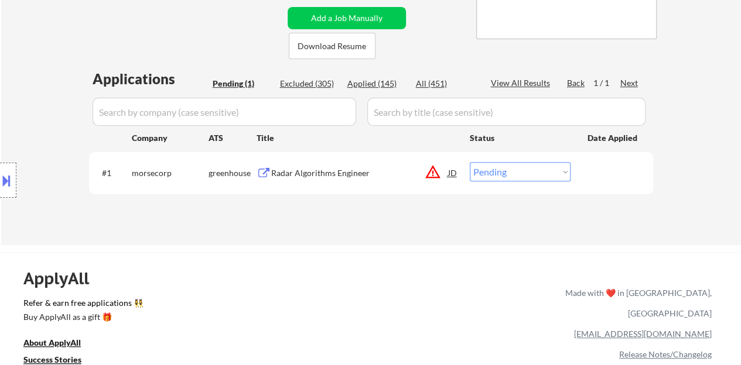
click at [0, 166] on div at bounding box center [8, 180] width 16 height 35
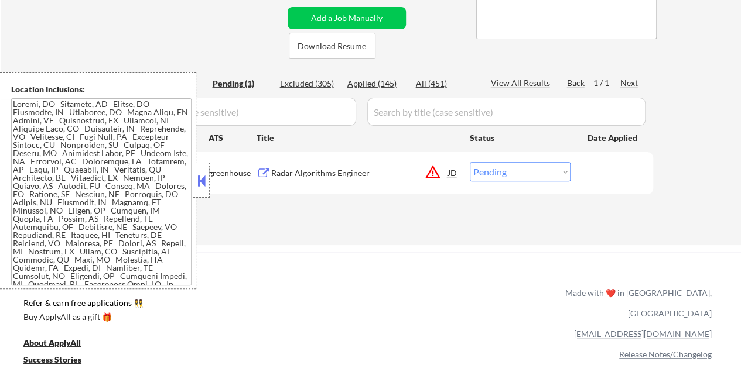
click at [454, 172] on div "JD" at bounding box center [453, 172] width 12 height 21
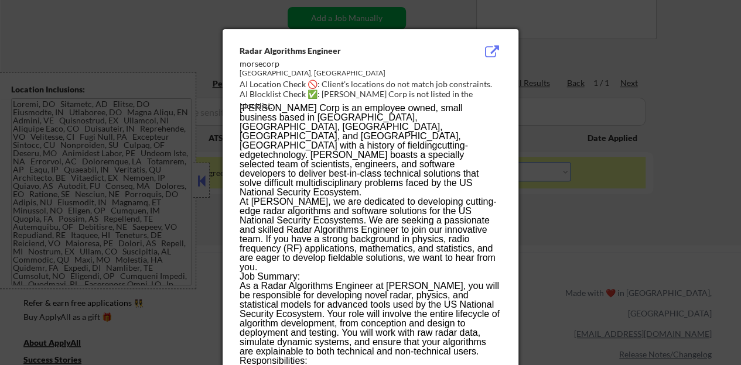
click at [196, 212] on div at bounding box center [370, 182] width 741 height 365
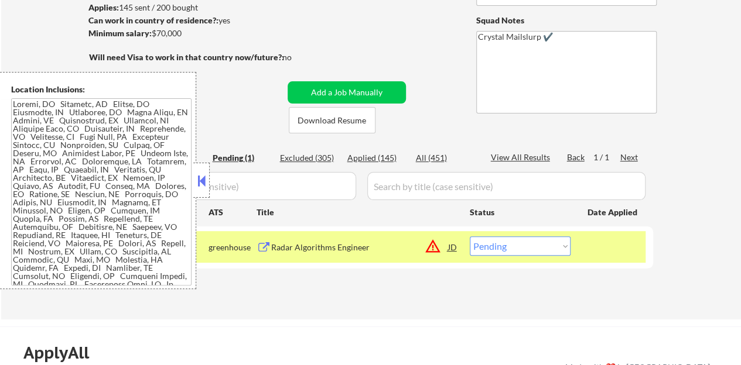
scroll to position [176, 0]
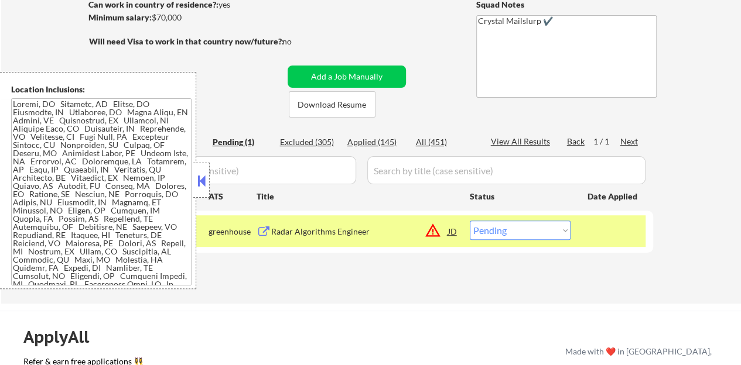
click at [205, 186] on button at bounding box center [201, 181] width 13 height 18
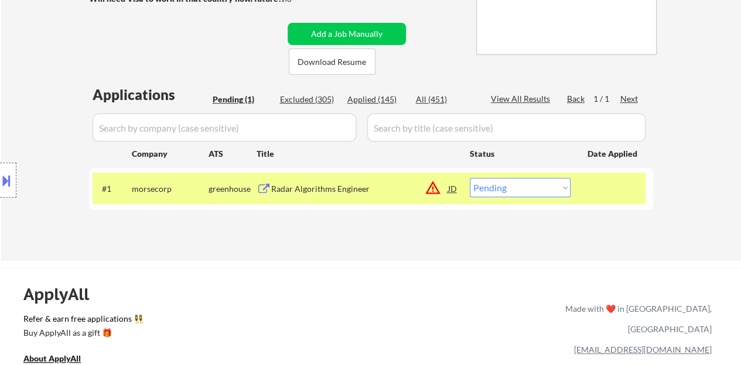
scroll to position [234, 0]
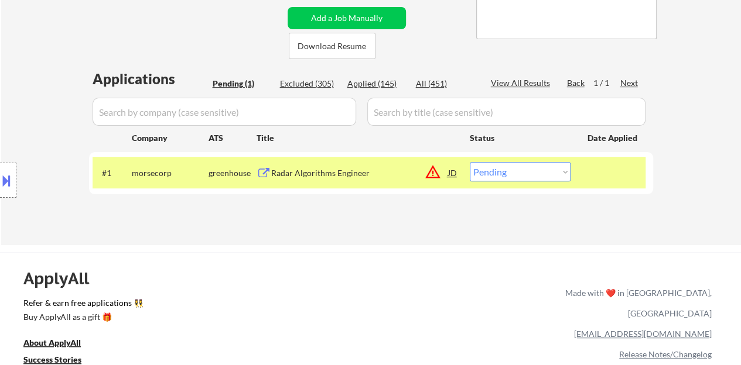
click at [324, 165] on div "Radar Algorithms Engineer" at bounding box center [359, 172] width 177 height 21
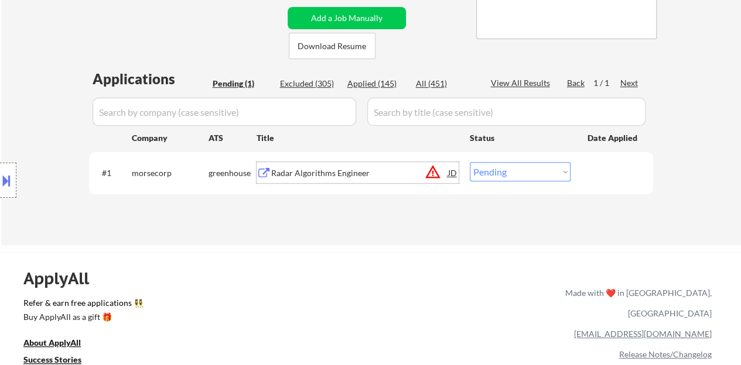
click at [513, 170] on select "Choose an option... Pending Applied Excluded (Questions) Excluded (Expired) Exc…" at bounding box center [520, 171] width 101 height 19
select select ""applied""
click at [470, 162] on select "Choose an option... Pending Applied Excluded (Questions) Excluded (Expired) Exc…" at bounding box center [520, 171] width 101 height 19
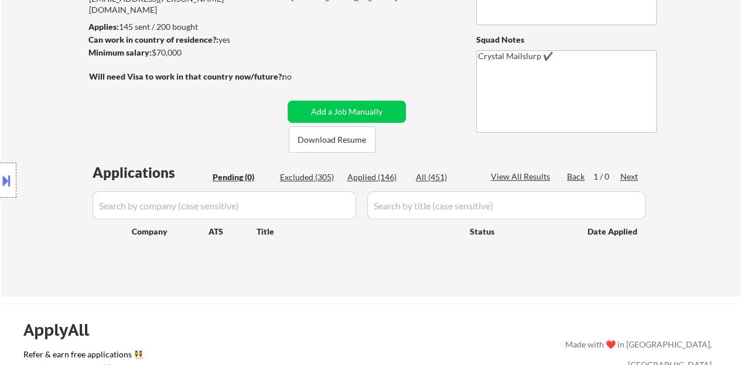
scroll to position [117, 0]
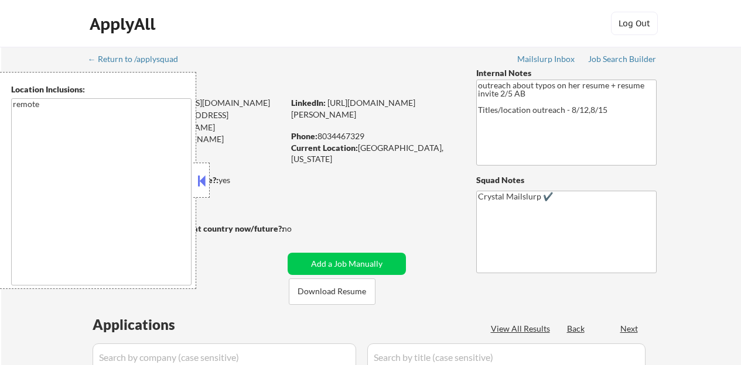
select select ""pending""
click at [201, 174] on button at bounding box center [201, 181] width 13 height 18
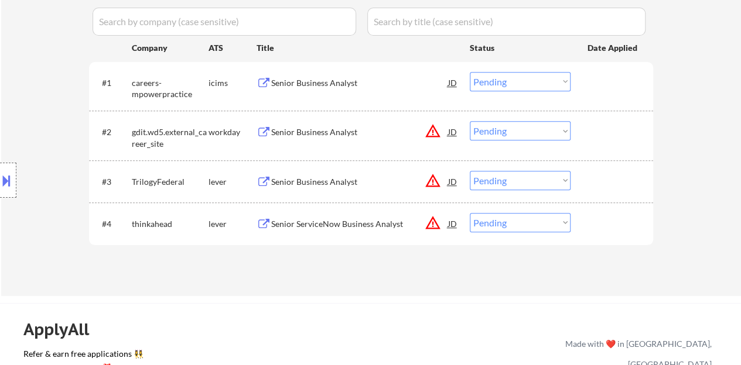
scroll to position [351, 0]
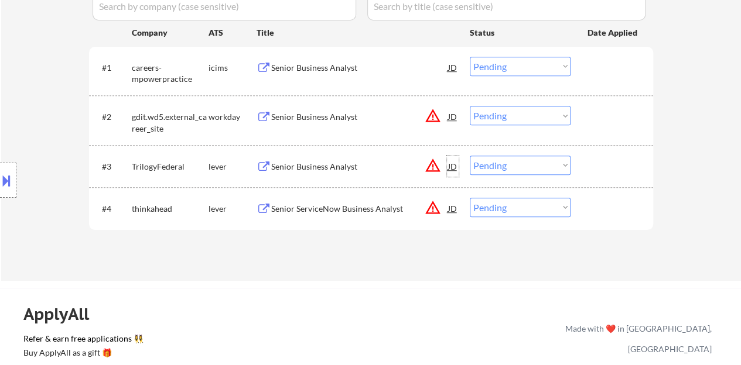
click at [454, 163] on div "JD" at bounding box center [453, 166] width 12 height 21
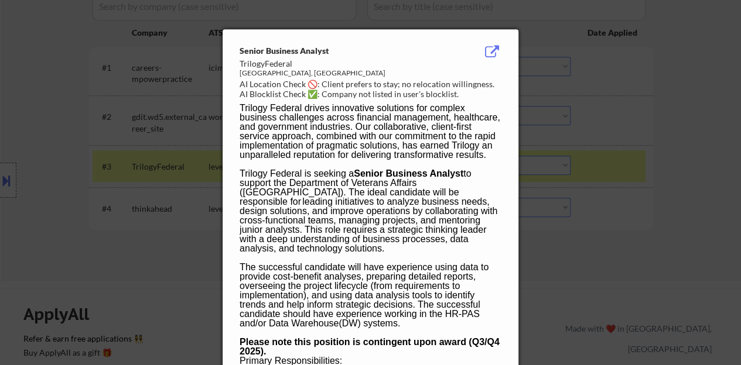
click at [61, 176] on div at bounding box center [370, 182] width 741 height 365
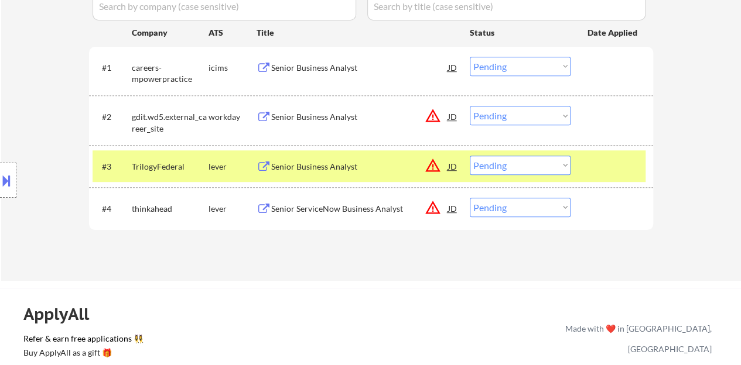
click at [5, 177] on button at bounding box center [6, 180] width 13 height 19
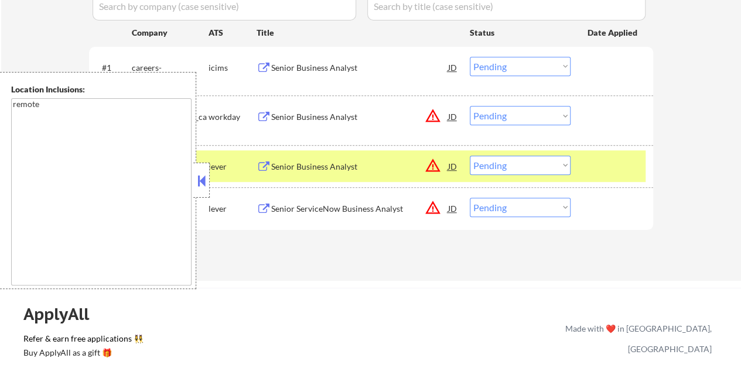
click at [207, 187] on button at bounding box center [201, 181] width 13 height 18
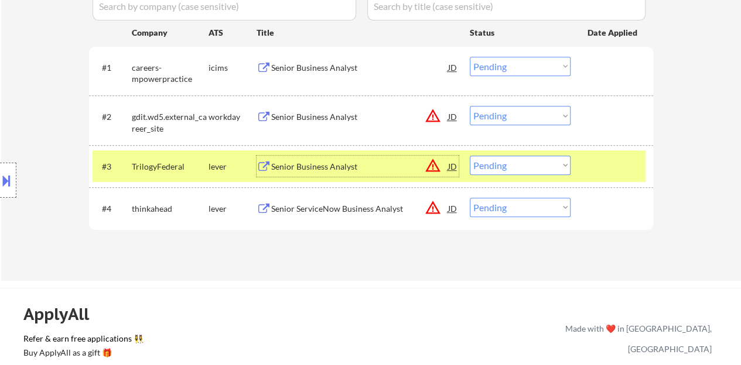
click at [301, 167] on div "Senior Business Analyst" at bounding box center [359, 167] width 177 height 12
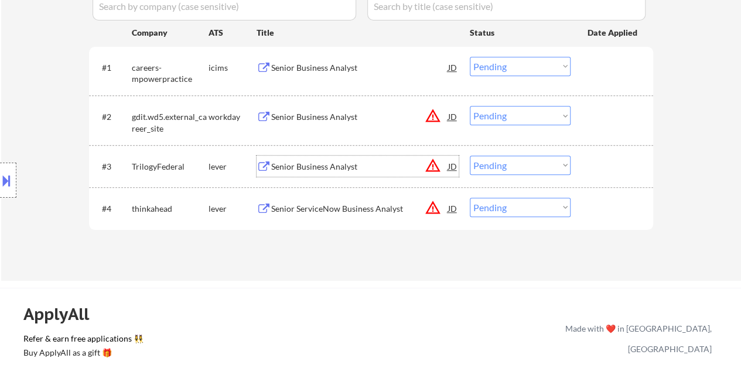
click at [635, 165] on div at bounding box center [613, 166] width 52 height 21
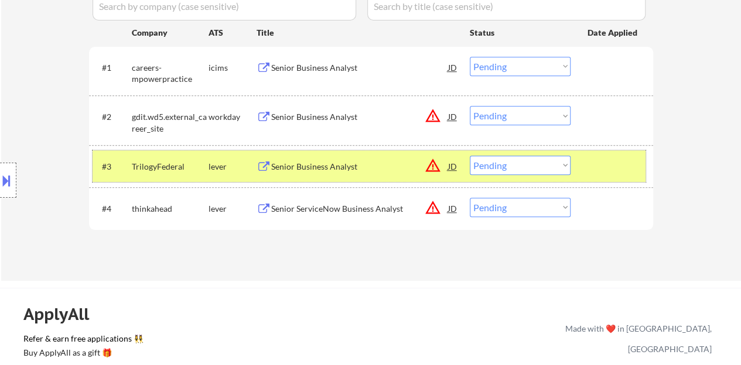
click at [560, 165] on select "Choose an option... Pending Applied Excluded (Questions) Excluded (Expired) Exc…" at bounding box center [520, 165] width 101 height 19
click at [470, 156] on select "Choose an option... Pending Applied Excluded (Questions) Excluded (Expired) Exc…" at bounding box center [520, 165] width 101 height 19
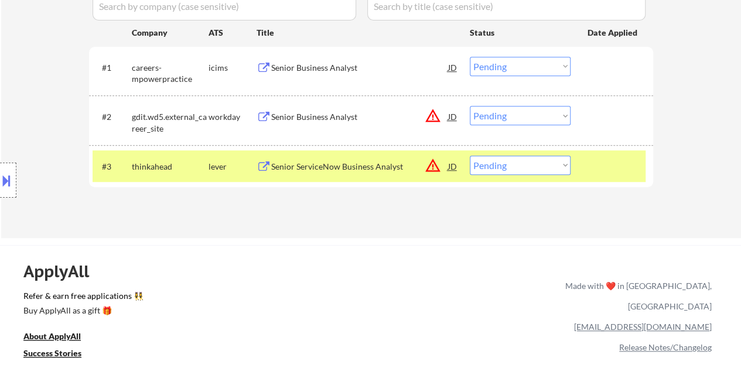
click at [454, 168] on div "JD" at bounding box center [453, 166] width 12 height 21
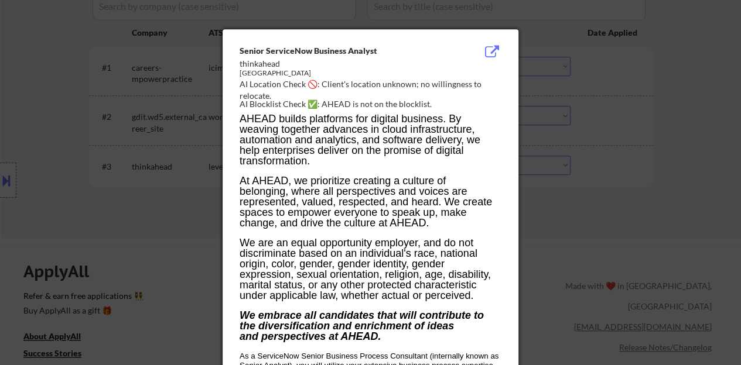
click at [165, 214] on div at bounding box center [370, 182] width 741 height 365
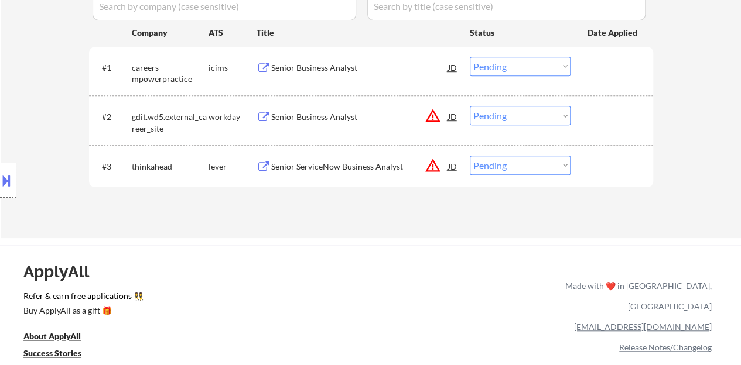
click at [311, 168] on div "Senior ServiceNow Business Analyst" at bounding box center [359, 167] width 177 height 12
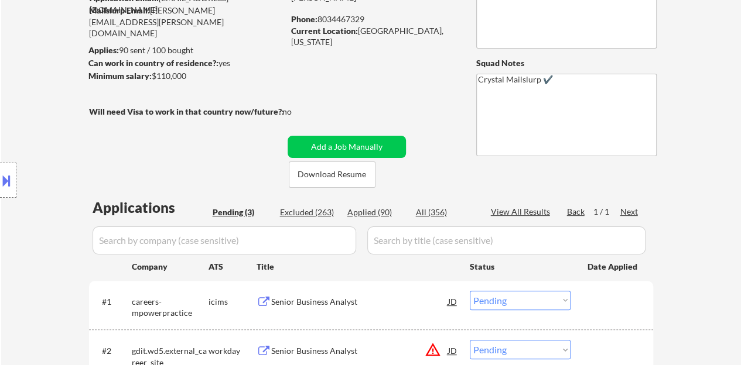
scroll to position [293, 0]
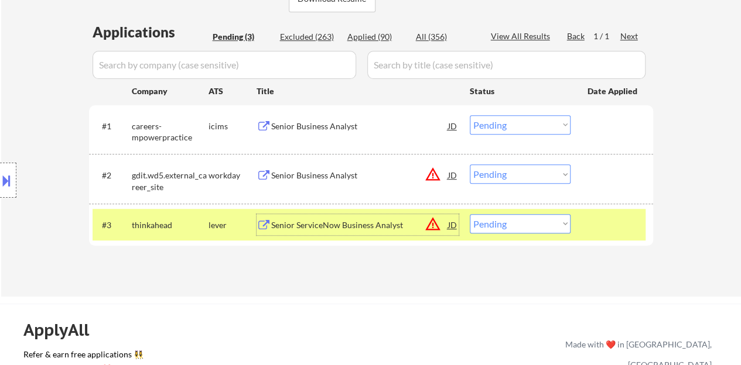
click at [513, 222] on select "Choose an option... Pending Applied Excluded (Questions) Excluded (Expired) Exc…" at bounding box center [520, 223] width 101 height 19
select select ""applied""
click at [470, 214] on select "Choose an option... Pending Applied Excluded (Questions) Excluded (Expired) Exc…" at bounding box center [520, 223] width 101 height 19
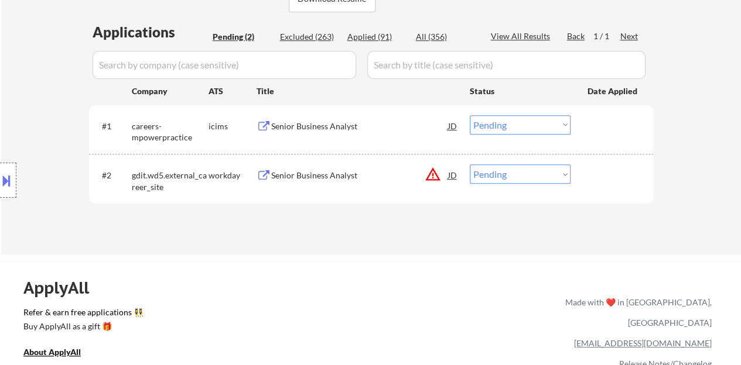
click at [316, 170] on div "Senior Business Analyst" at bounding box center [359, 176] width 177 height 12
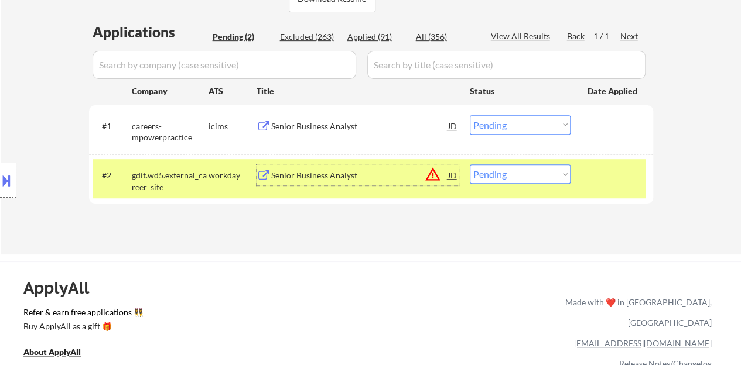
click at [455, 180] on div "JD" at bounding box center [453, 175] width 12 height 21
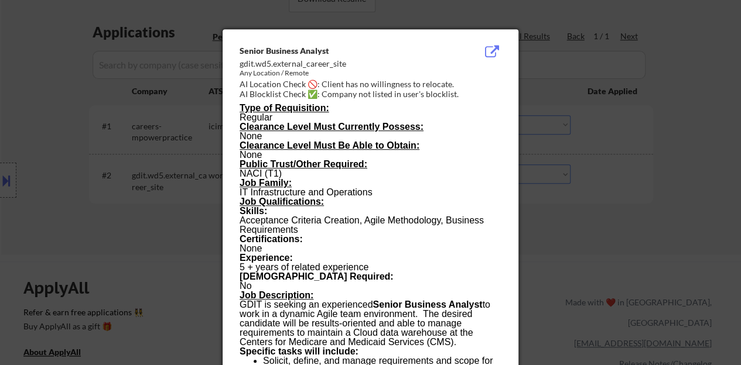
click at [166, 212] on div at bounding box center [370, 182] width 741 height 365
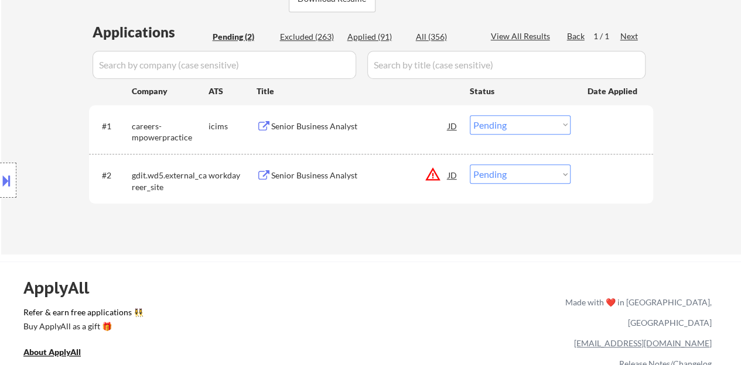
click at [588, 177] on div at bounding box center [613, 175] width 52 height 21
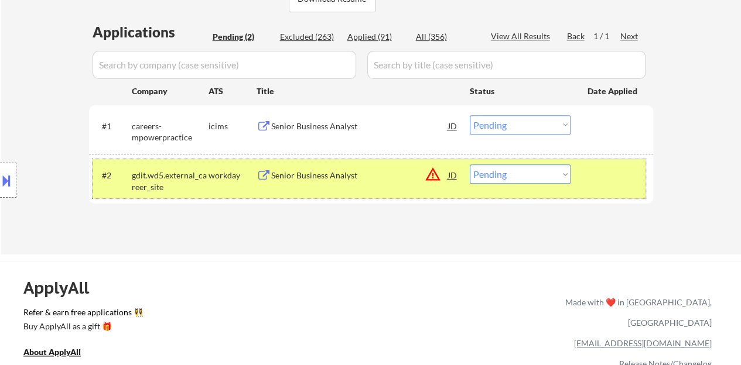
click at [504, 183] on select "Choose an option... Pending Applied Excluded (Questions) Excluded (Expired) Exc…" at bounding box center [520, 174] width 101 height 19
select select ""excluded__expired_""
click at [470, 165] on select "Choose an option... Pending Applied Excluded (Questions) Excluded (Expired) Exc…" at bounding box center [520, 174] width 101 height 19
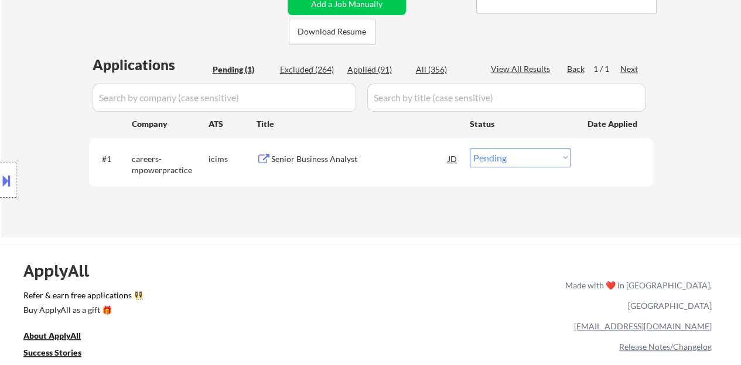
scroll to position [234, 0]
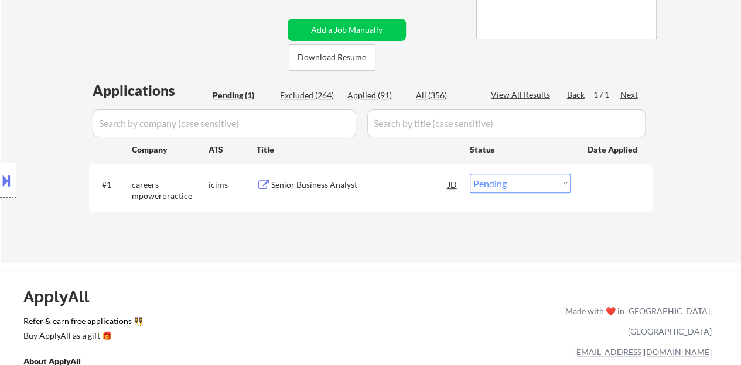
click at [331, 184] on div "Senior Business Analyst" at bounding box center [359, 185] width 177 height 12
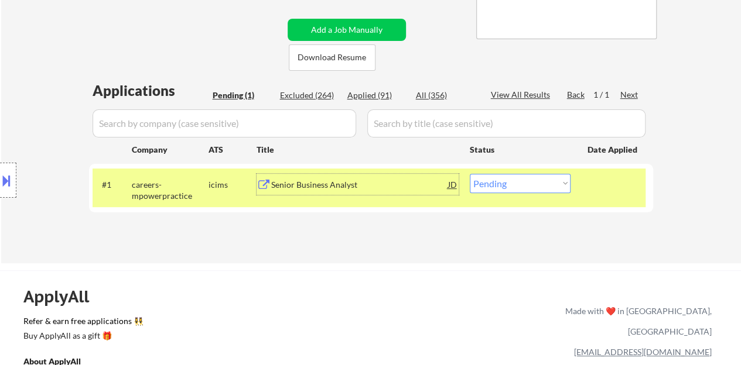
click at [513, 181] on select "Choose an option... Pending Applied Excluded (Questions) Excluded (Expired) Exc…" at bounding box center [520, 183] width 101 height 19
select select ""excluded__bad_match_""
click at [470, 174] on select "Choose an option... Pending Applied Excluded (Questions) Excluded (Expired) Exc…" at bounding box center [520, 183] width 101 height 19
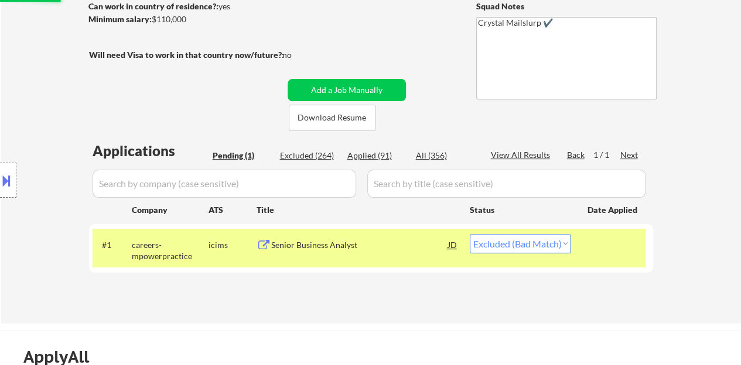
scroll to position [117, 0]
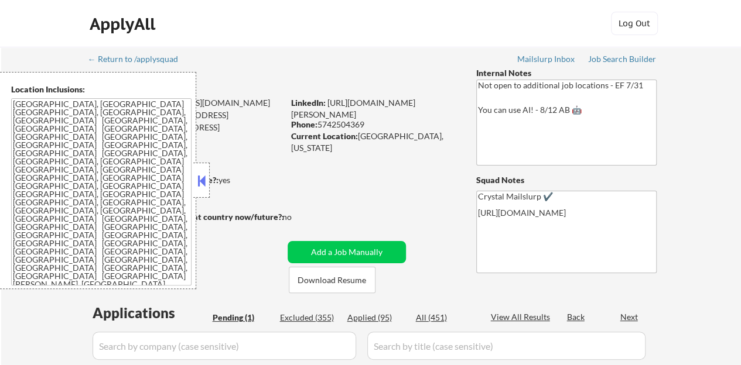
click at [200, 183] on button at bounding box center [201, 181] width 13 height 18
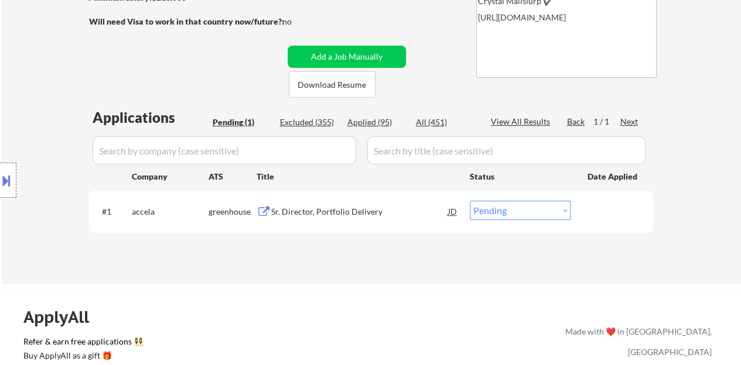
scroll to position [234, 0]
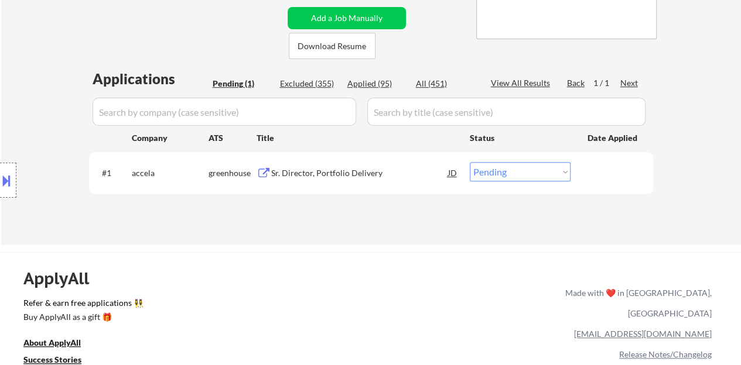
click at [293, 173] on div "Sr. Director, Portfolio Delivery" at bounding box center [359, 173] width 177 height 12
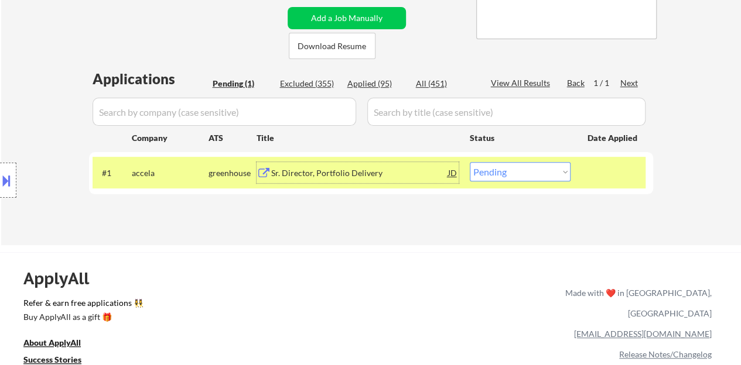
click at [533, 192] on div "#1 accela greenhouse Sr. Director, Portfolio Delivery JD Choose an option... Pe…" at bounding box center [371, 173] width 564 height 42
click at [533, 175] on select "Choose an option... Pending Applied Excluded (Questions) Excluded (Expired) Exc…" at bounding box center [520, 171] width 101 height 19
select select ""excluded__salary_""
click at [470, 162] on select "Choose an option... Pending Applied Excluded (Questions) Excluded (Expired) Exc…" at bounding box center [520, 171] width 101 height 19
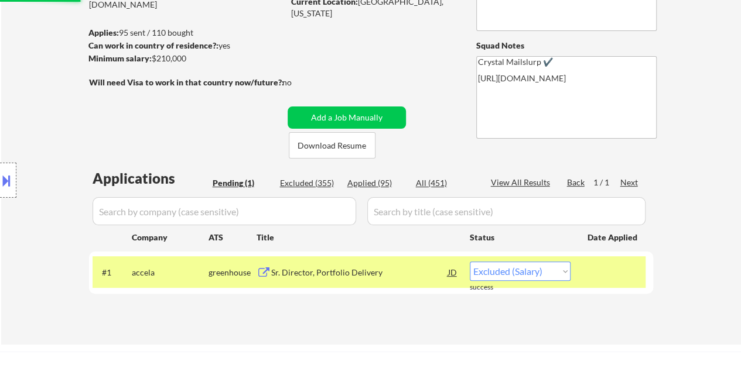
scroll to position [117, 0]
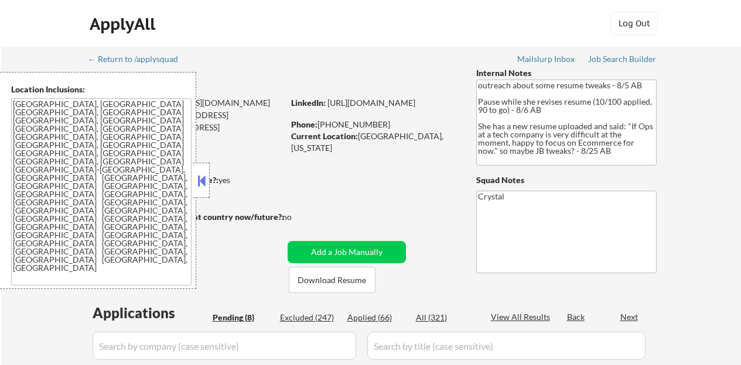
select select ""pending""
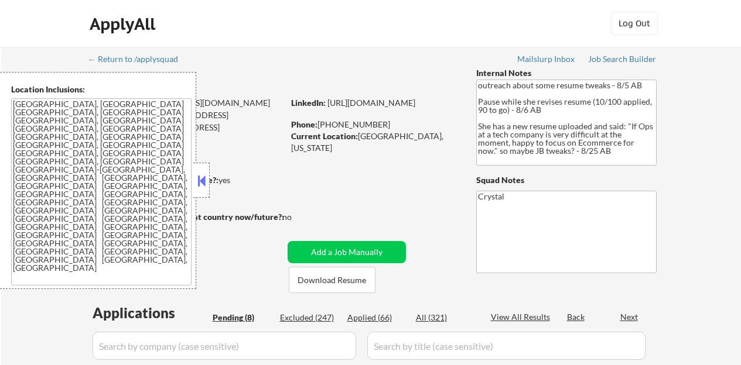
select select ""pending""
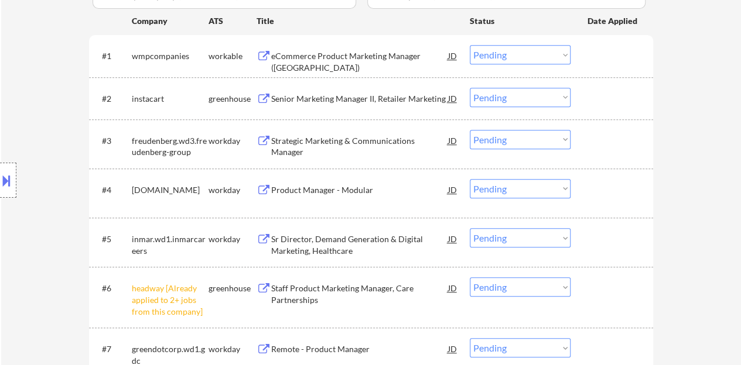
scroll to position [410, 0]
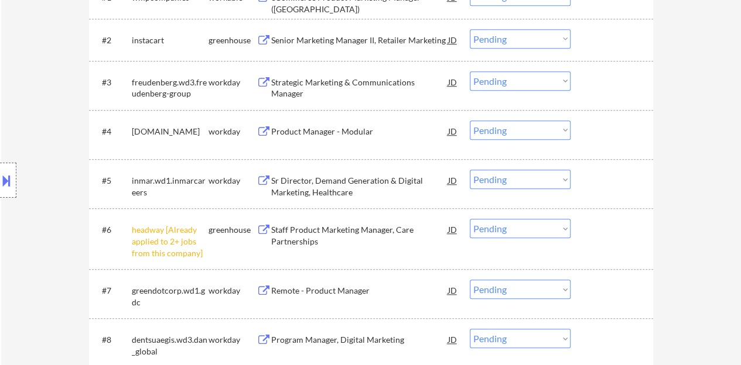
click at [511, 225] on select "Choose an option... Pending Applied Excluded (Questions) Excluded (Expired) Exc…" at bounding box center [520, 228] width 101 height 19
click at [470, 219] on select "Choose an option... Pending Applied Excluded (Questions) Excluded (Expired) Exc…" at bounding box center [520, 228] width 101 height 19
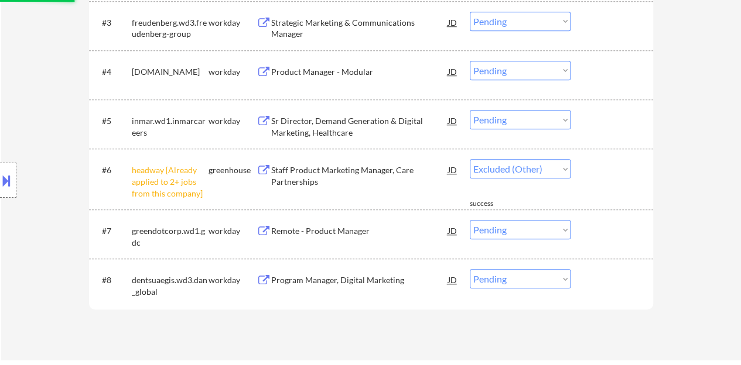
scroll to position [468, 0]
select select ""pending""
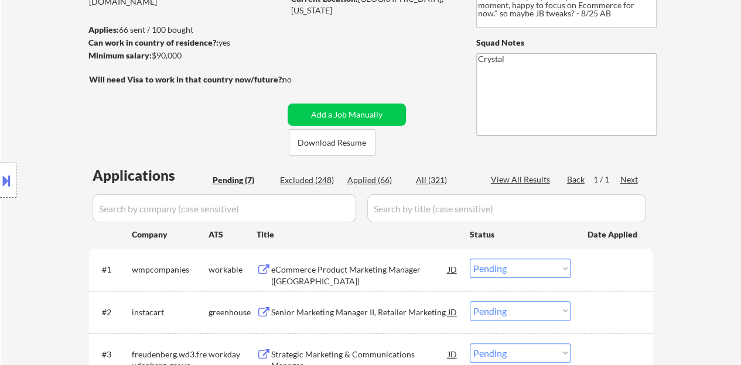
scroll to position [59, 0]
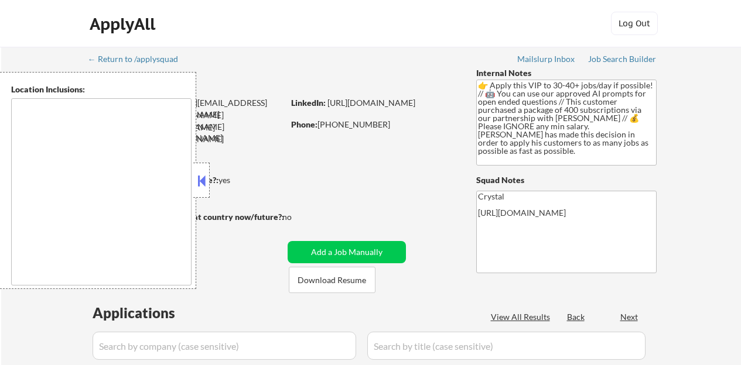
scroll to position [117, 0]
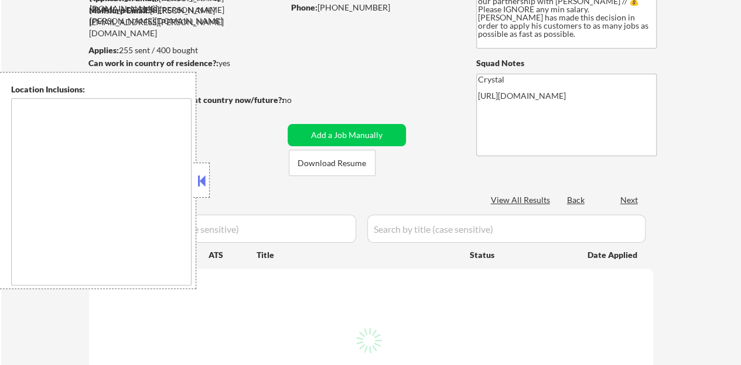
select select ""pending""
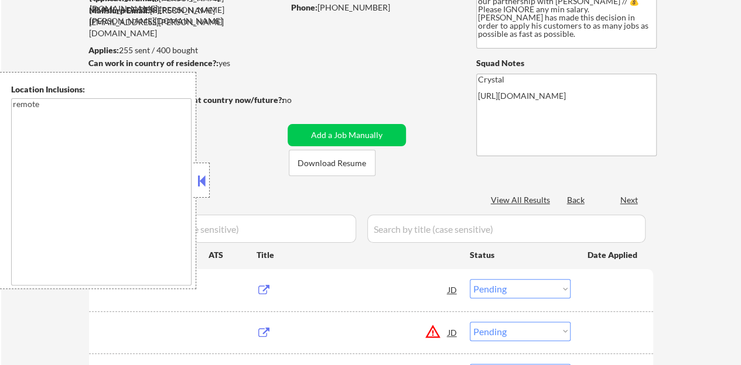
type textarea "remote"
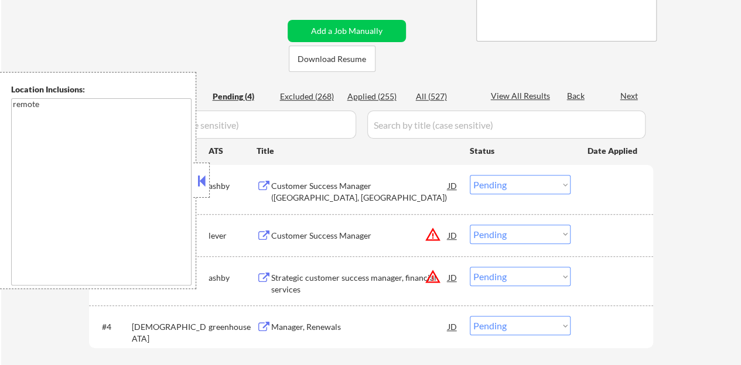
scroll to position [234, 0]
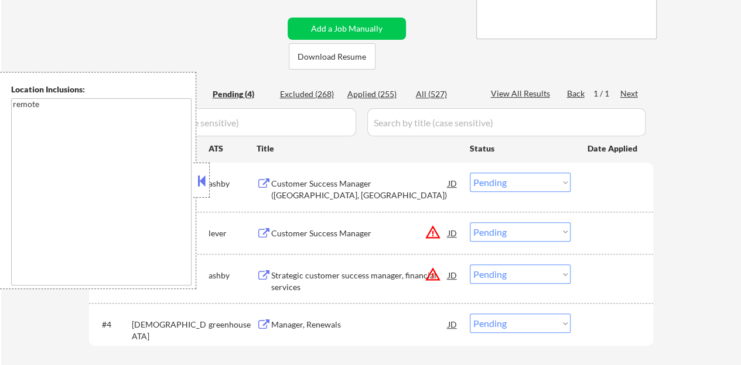
click at [205, 179] on button at bounding box center [201, 181] width 13 height 18
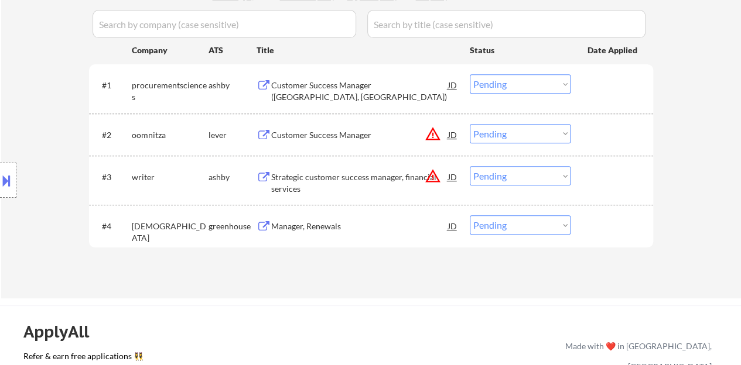
scroll to position [351, 0]
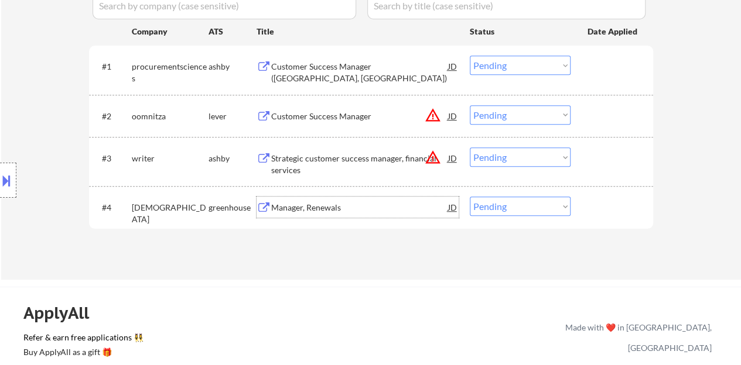
click at [307, 207] on div "Manager, Renewals" at bounding box center [359, 208] width 177 height 12
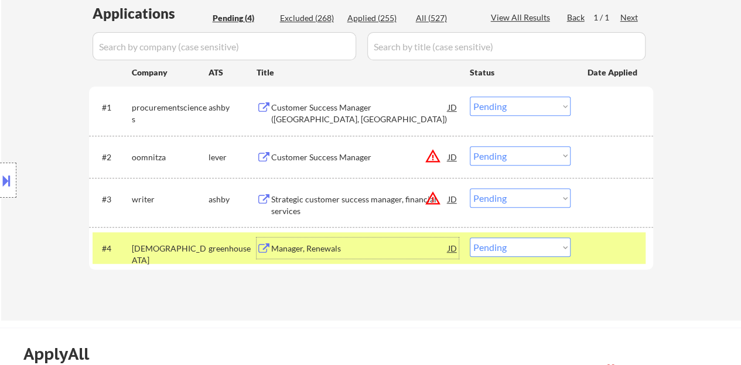
scroll to position [293, 0]
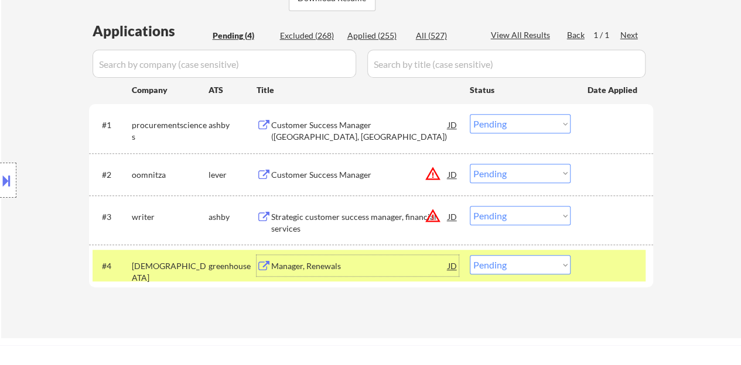
click at [523, 268] on select "Choose an option... Pending Applied Excluded (Questions) Excluded (Expired) Exc…" at bounding box center [520, 264] width 101 height 19
select select ""applied""
click at [470, 255] on select "Choose an option... Pending Applied Excluded (Questions) Excluded (Expired) Exc…" at bounding box center [520, 264] width 101 height 19
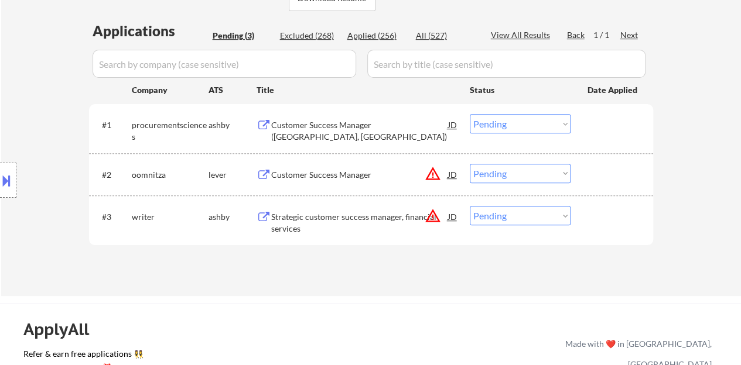
click at [6, 179] on button at bounding box center [6, 180] width 13 height 19
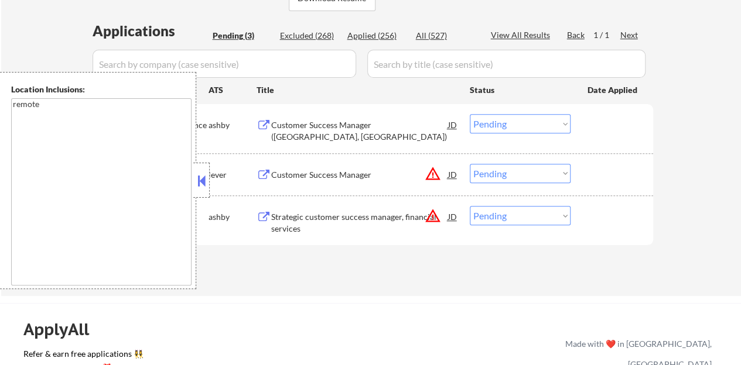
click at [202, 179] on button at bounding box center [201, 181] width 13 height 18
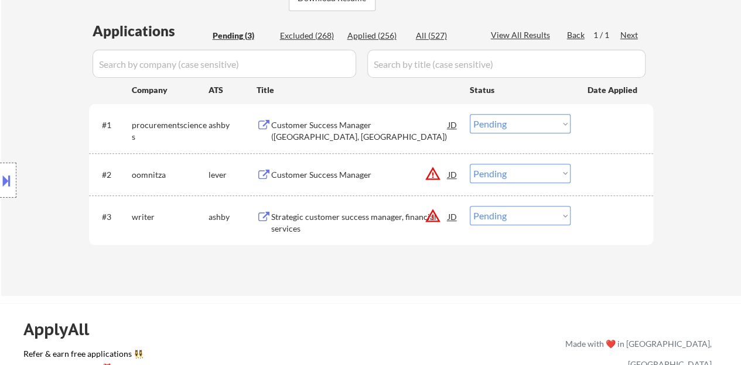
click at [455, 176] on div "JD" at bounding box center [453, 174] width 12 height 21
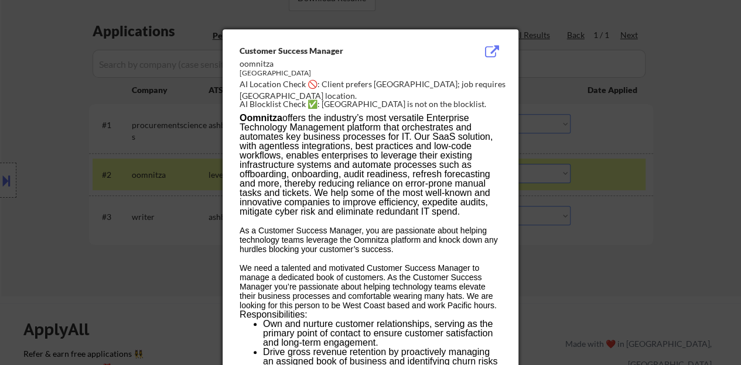
click at [118, 210] on div at bounding box center [370, 182] width 741 height 365
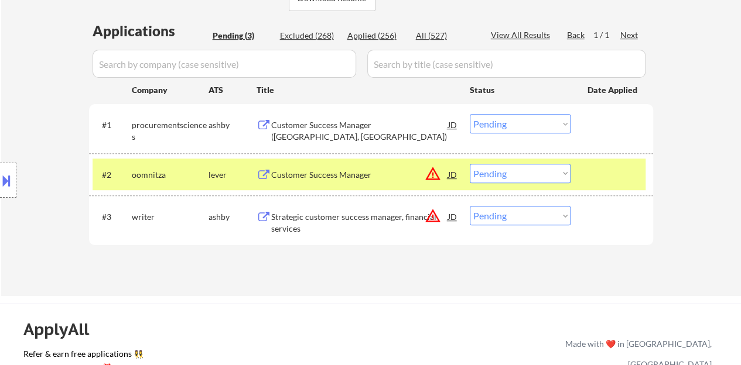
click at [331, 177] on div "Customer Success Manager" at bounding box center [359, 175] width 177 height 12
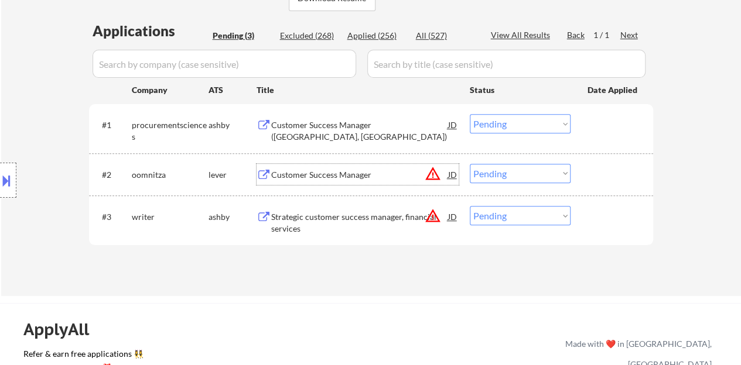
click at [608, 187] on div "#2 oomnitza lever Customer Success Manager JD warning_amber Choose an option...…" at bounding box center [369, 175] width 553 height 32
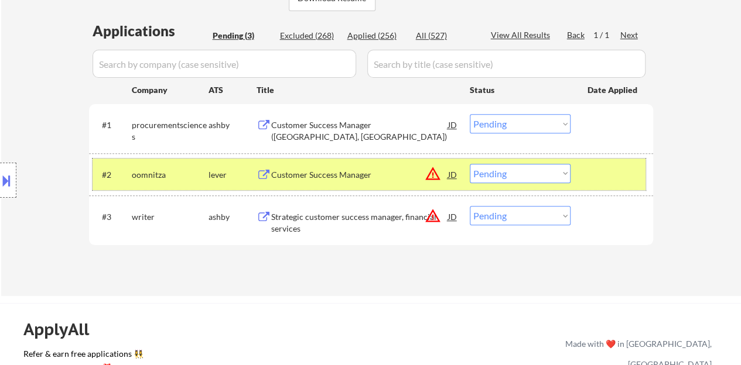
click at [516, 173] on select "Choose an option... Pending Applied Excluded (Questions) Excluded (Expired) Exc…" at bounding box center [520, 173] width 101 height 19
click at [470, 164] on select "Choose an option... Pending Applied Excluded (Questions) Excluded (Expired) Exc…" at bounding box center [520, 173] width 101 height 19
select select ""pending""
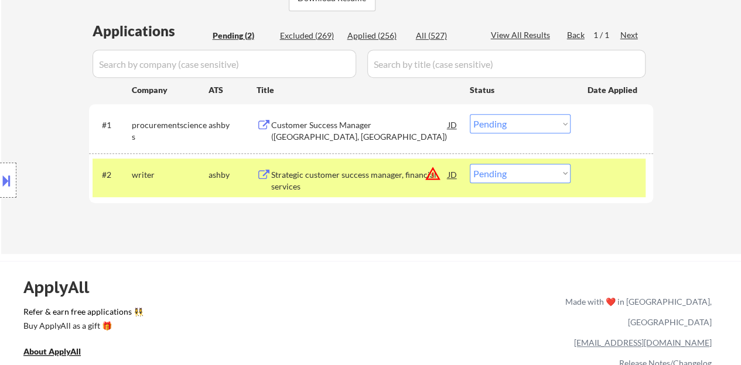
click at [619, 168] on div at bounding box center [613, 174] width 52 height 21
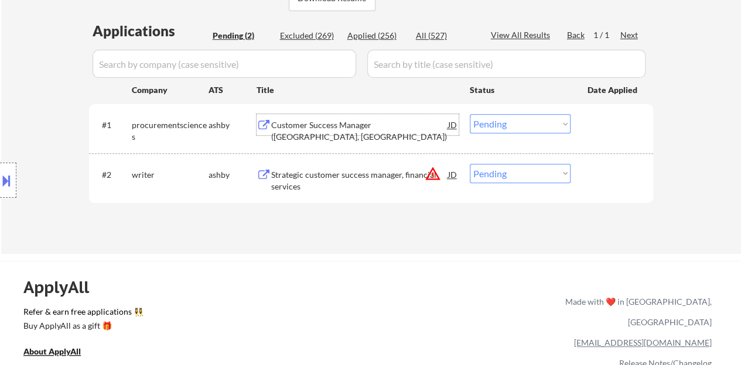
click at [304, 133] on div "Customer Success Manager ([GEOGRAPHIC_DATA], [GEOGRAPHIC_DATA])" at bounding box center [359, 124] width 177 height 21
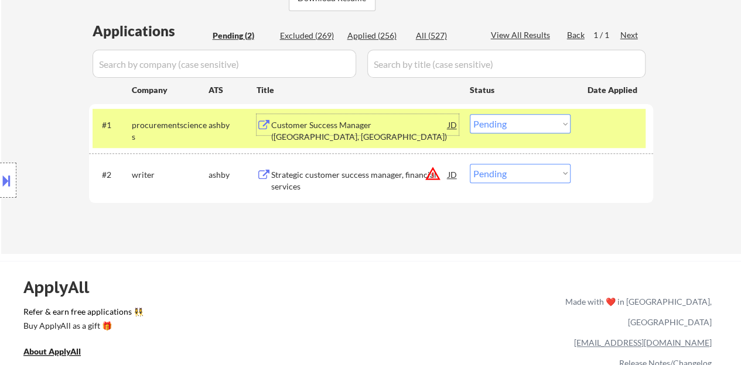
click at [498, 129] on select "Choose an option... Pending Applied Excluded (Questions) Excluded (Expired) Exc…" at bounding box center [520, 123] width 101 height 19
click at [470, 114] on select "Choose an option... Pending Applied Excluded (Questions) Excluded (Expired) Exc…" at bounding box center [520, 123] width 101 height 19
click at [0, 187] on button at bounding box center [6, 180] width 13 height 19
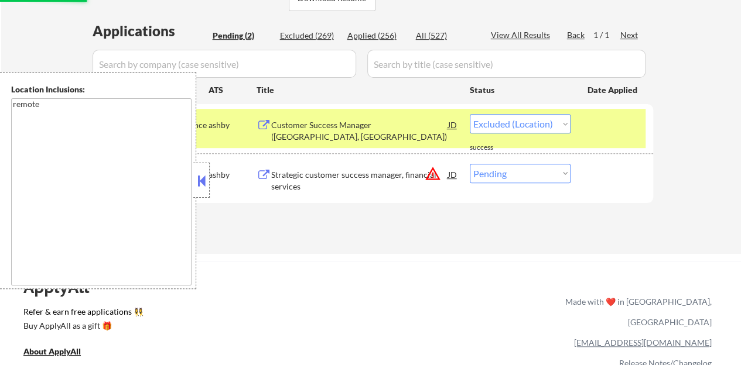
click at [208, 186] on div at bounding box center [201, 180] width 16 height 35
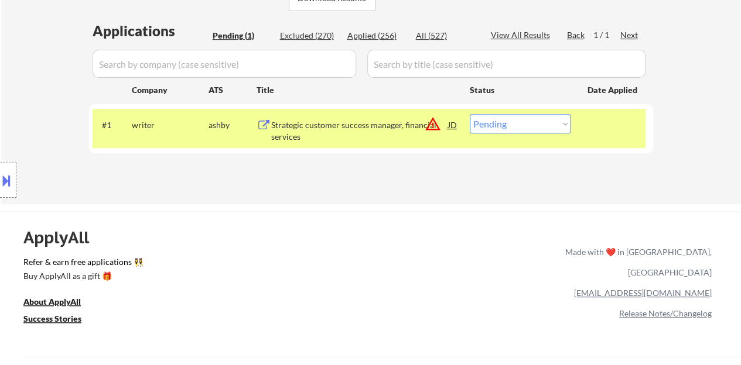
click at [343, 128] on div "Strategic customer success manager, financial services" at bounding box center [359, 130] width 177 height 23
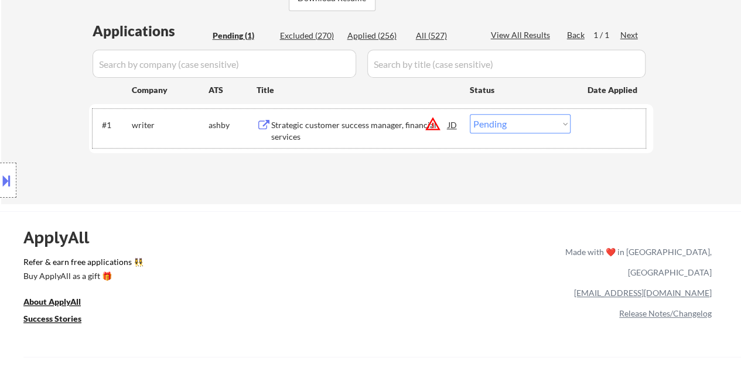
click at [523, 142] on div "#1 writer [PERSON_NAME] Strategic customer success manager, financial services …" at bounding box center [369, 128] width 553 height 39
click at [530, 117] on select "Choose an option... Pending Applied Excluded (Questions) Excluded (Expired) Exc…" at bounding box center [520, 123] width 101 height 19
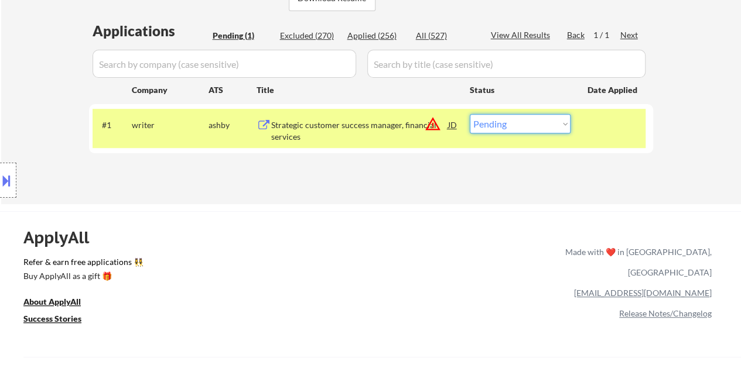
select select ""excluded__location_""
click at [470, 114] on select "Choose an option... Pending Applied Excluded (Questions) Excluded (Expired) Exc…" at bounding box center [520, 123] width 101 height 19
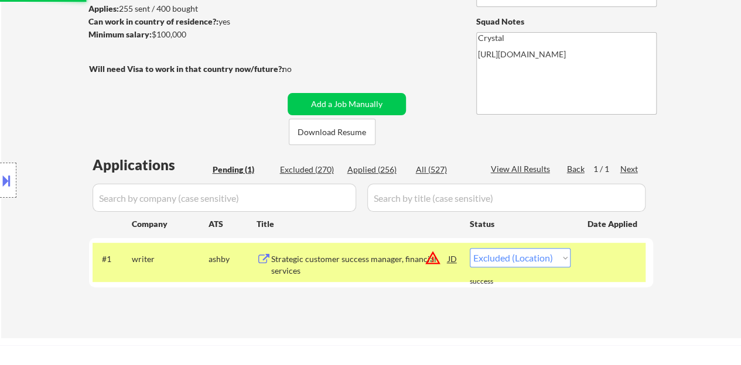
scroll to position [176, 0]
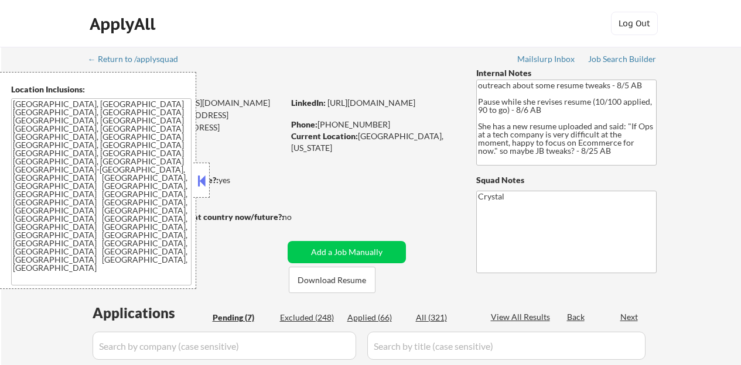
click at [203, 180] on button at bounding box center [201, 181] width 13 height 18
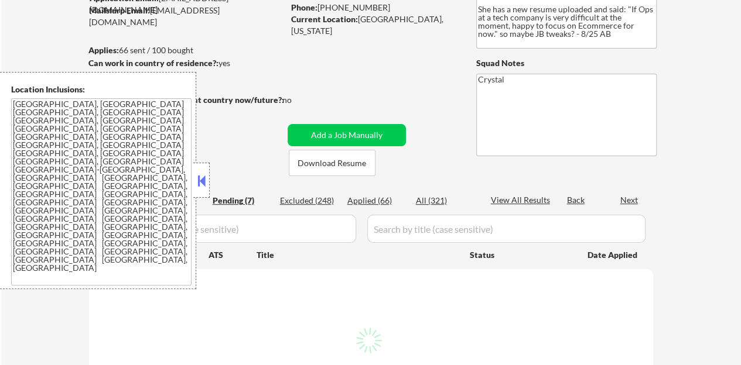
select select ""pending""
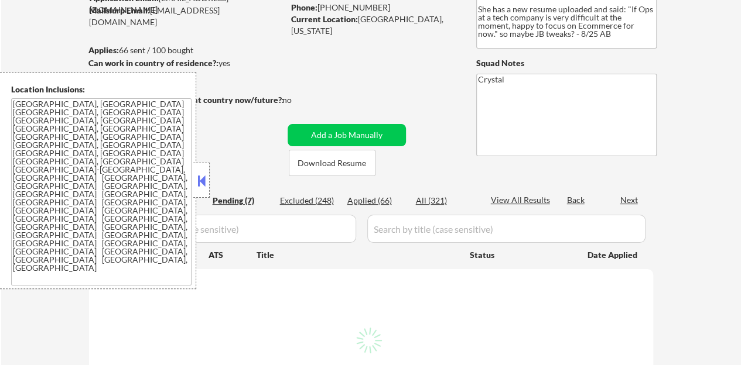
select select ""pending""
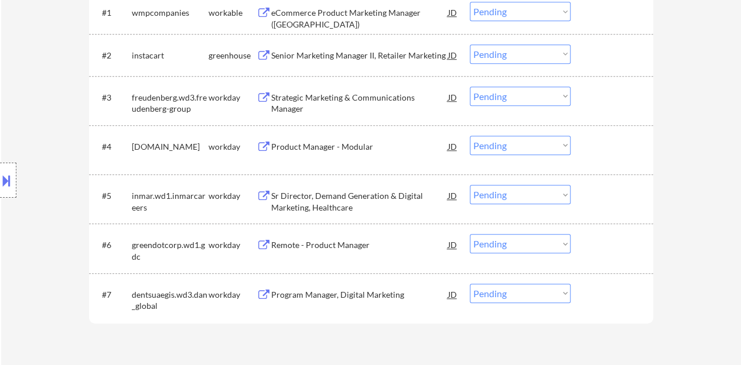
scroll to position [410, 0]
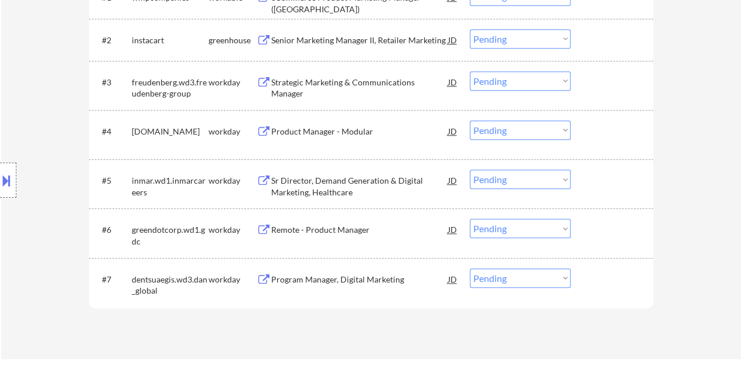
click at [328, 228] on div "Remote - Product Manager" at bounding box center [359, 230] width 177 height 12
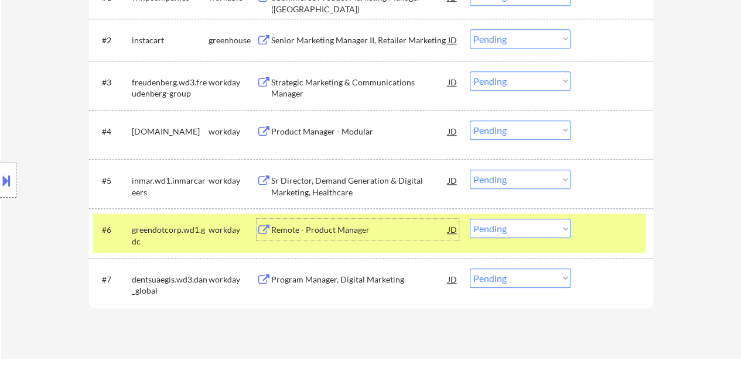
click at [482, 235] on select "Choose an option... Pending Applied Excluded (Questions) Excluded (Expired) Exc…" at bounding box center [520, 228] width 101 height 19
click at [470, 219] on select "Choose an option... Pending Applied Excluded (Questions) Excluded (Expired) Exc…" at bounding box center [520, 228] width 101 height 19
select select ""pending""
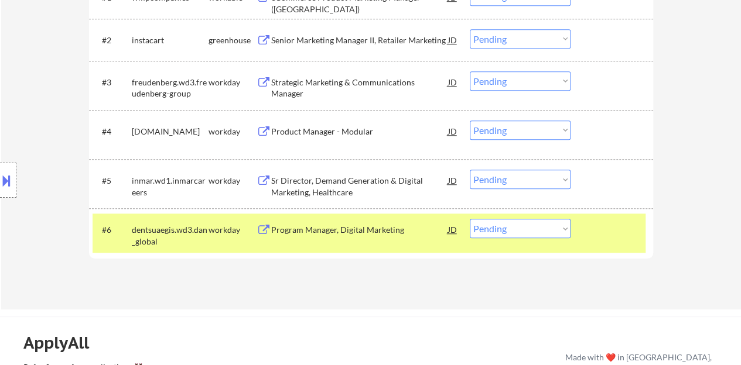
click at [601, 234] on div at bounding box center [613, 229] width 52 height 21
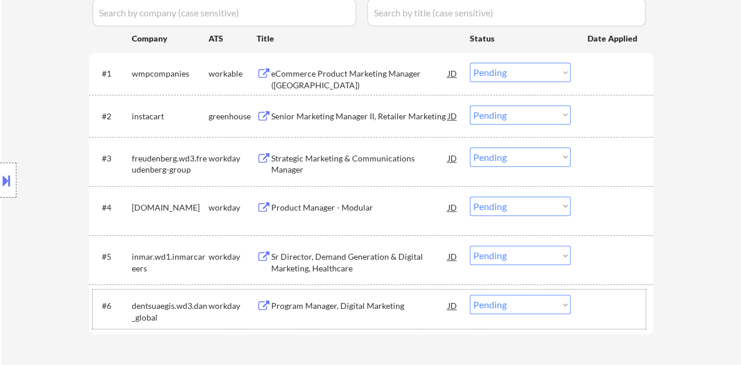
scroll to position [351, 0]
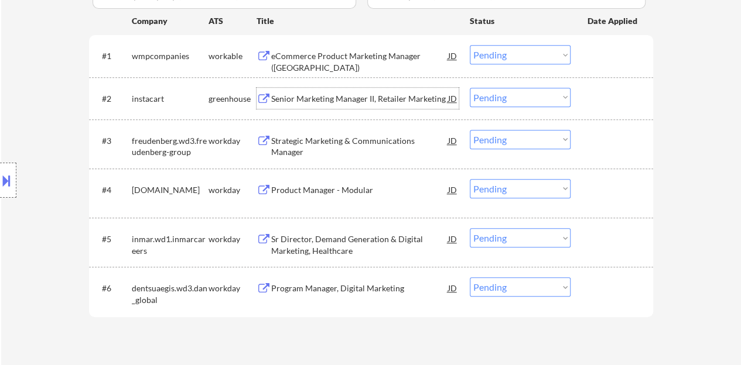
click at [336, 97] on div "Senior Marketing Manager II, Retailer Marketing" at bounding box center [359, 99] width 177 height 12
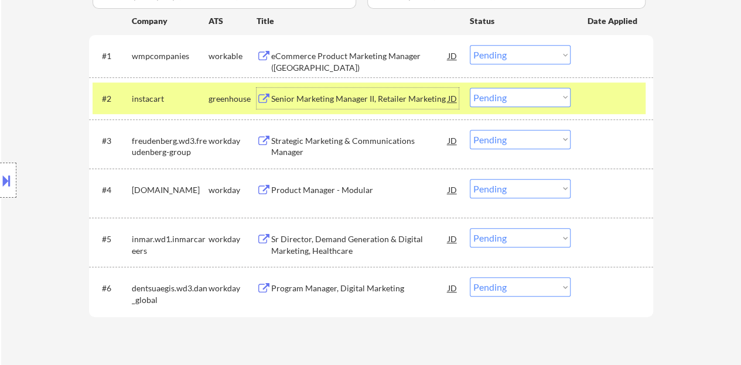
click at [501, 91] on select "Choose an option... Pending Applied Excluded (Questions) Excluded (Expired) Exc…" at bounding box center [520, 97] width 101 height 19
click at [470, 88] on select "Choose an option... Pending Applied Excluded (Questions) Excluded (Expired) Exc…" at bounding box center [520, 97] width 101 height 19
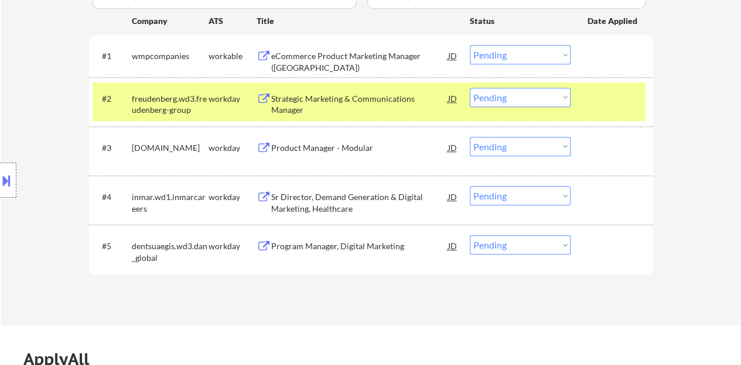
click at [602, 112] on div "#2 freudenberg.wd3.freudenberg-group workday Strategic Marketing & Communicatio…" at bounding box center [369, 102] width 553 height 39
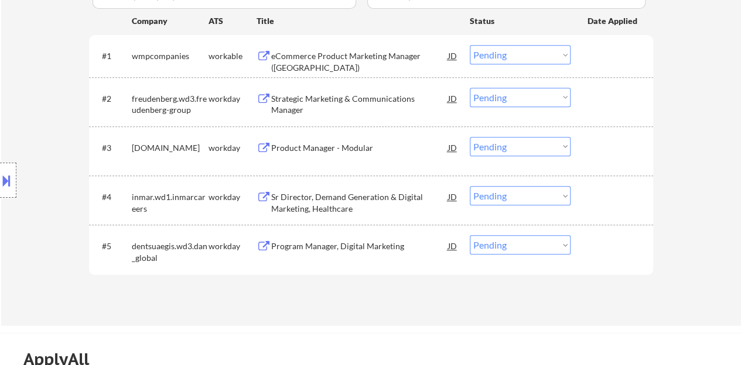
click at [323, 95] on div "Strategic Marketing & Communications Manager" at bounding box center [359, 104] width 177 height 23
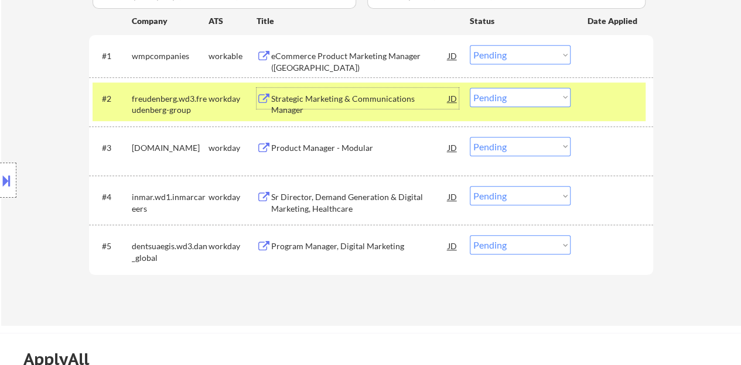
click at [0, 172] on button at bounding box center [6, 180] width 13 height 19
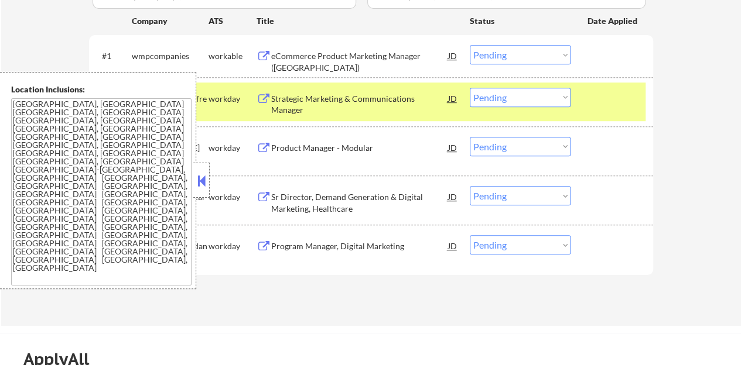
click at [197, 185] on button at bounding box center [201, 181] width 13 height 18
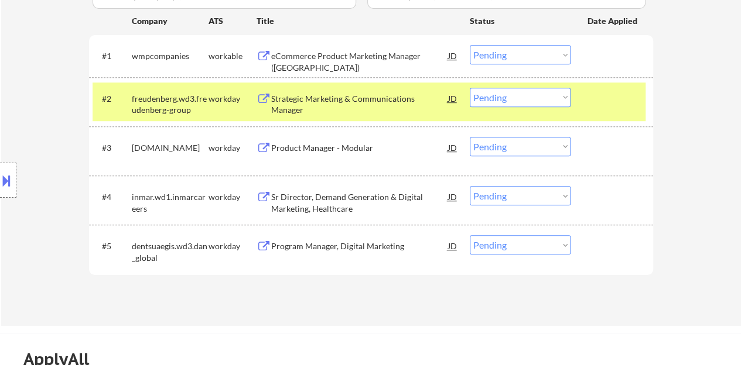
click at [498, 94] on select "Choose an option... Pending Applied Excluded (Questions) Excluded (Expired) Exc…" at bounding box center [520, 97] width 101 height 19
click at [470, 88] on select "Choose an option... Pending Applied Excluded (Questions) Excluded (Expired) Exc…" at bounding box center [520, 97] width 101 height 19
select select ""pending""
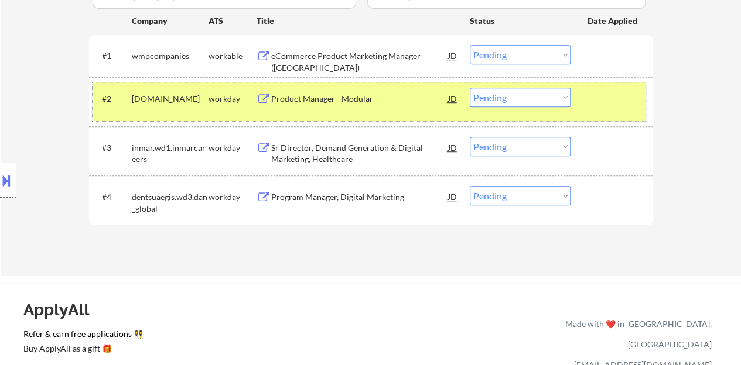
click at [592, 90] on div at bounding box center [613, 98] width 52 height 21
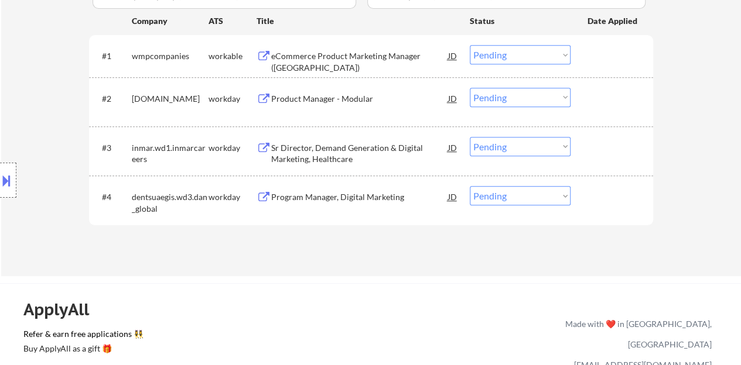
click at [361, 193] on div "Program Manager, Digital Marketing" at bounding box center [359, 197] width 177 height 12
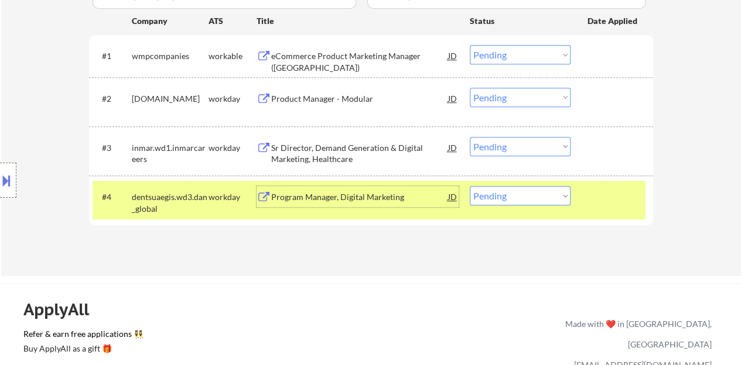
click at [523, 195] on select "Choose an option... Pending Applied Excluded (Questions) Excluded (Expired) Exc…" at bounding box center [520, 195] width 101 height 19
select select ""applied""
click at [470, 186] on select "Choose an option... Pending Applied Excluded (Questions) Excluded (Expired) Exc…" at bounding box center [520, 195] width 101 height 19
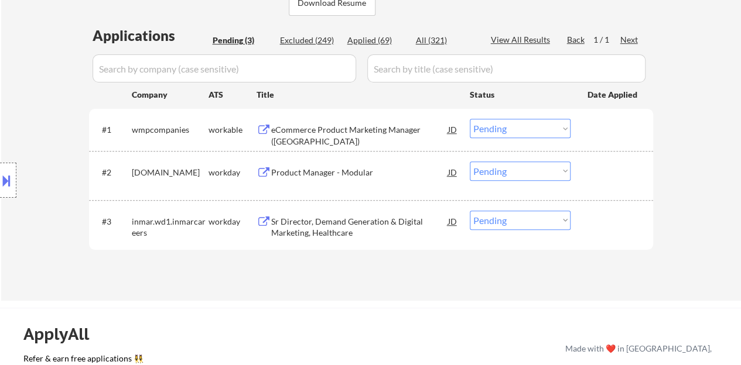
scroll to position [293, 0]
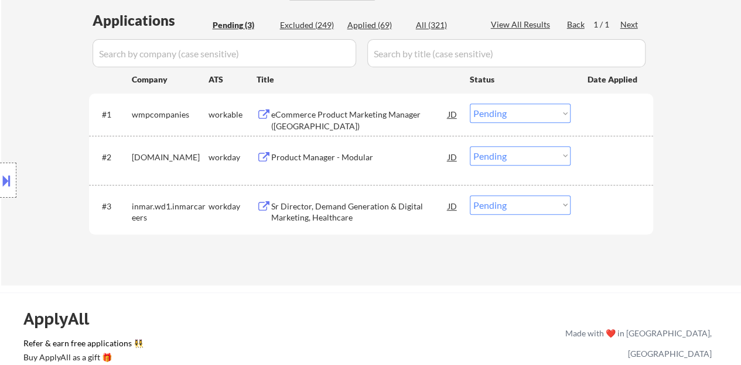
click at [327, 155] on div "Product Manager - Modular" at bounding box center [359, 158] width 177 height 12
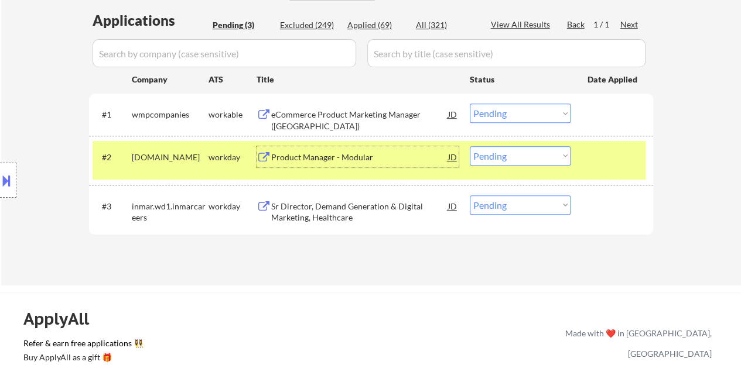
click at [551, 153] on select "Choose an option... Pending Applied Excluded (Questions) Excluded (Expired) Exc…" at bounding box center [520, 155] width 101 height 19
click at [470, 146] on select "Choose an option... Pending Applied Excluded (Questions) Excluded (Expired) Exc…" at bounding box center [520, 155] width 101 height 19
select select ""pending""
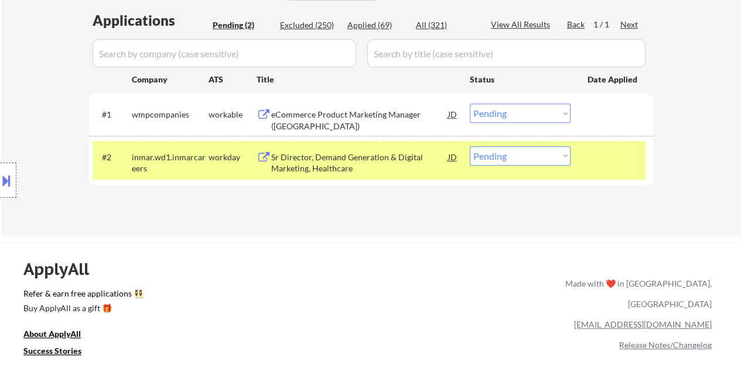
click at [582, 145] on div "#2 inmar.wd1.inmarcareers workday Sr Director, Demand Generation & Digital Mark…" at bounding box center [369, 160] width 553 height 39
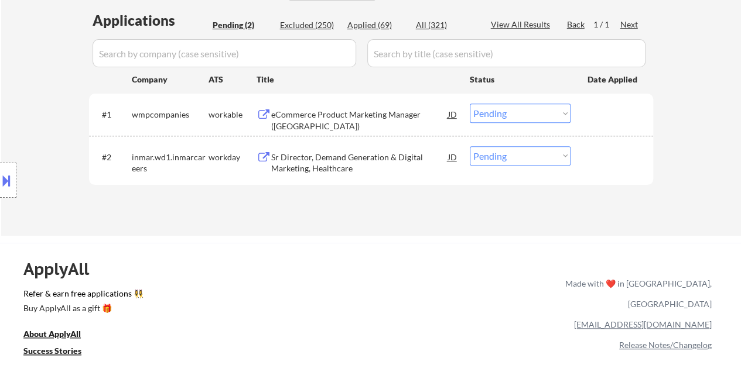
click at [290, 121] on div "eCommerce Product Marketing Manager (ARG)" at bounding box center [359, 114] width 177 height 21
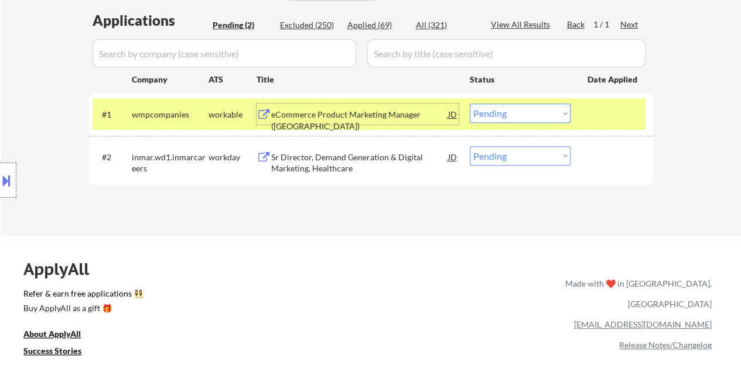
click at [491, 96] on div "#1 wmpcompanies workable eCommerce Product Marketing Manager (ARG) JD Choose an…" at bounding box center [371, 115] width 564 height 42
click at [499, 112] on select "Choose an option... Pending Applied Excluded (Questions) Excluded (Expired) Exc…" at bounding box center [520, 113] width 101 height 19
click at [470, 104] on select "Choose an option... Pending Applied Excluded (Questions) Excluded (Expired) Exc…" at bounding box center [520, 113] width 101 height 19
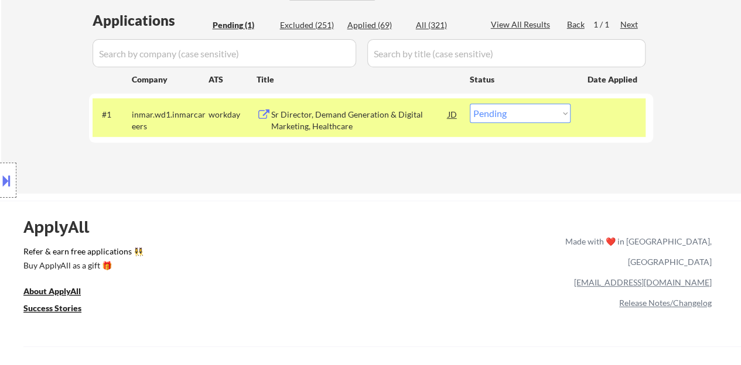
click at [376, 121] on div "Sr Director, Demand Generation & Digital Marketing, Healthcare" at bounding box center [359, 120] width 177 height 23
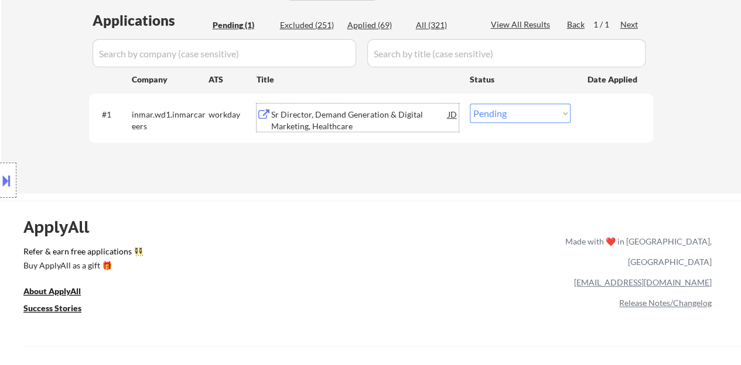
click at [485, 115] on select "Choose an option... Pending Applied Excluded (Questions) Excluded (Expired) Exc…" at bounding box center [520, 113] width 101 height 19
select select ""excluded__bad_match_""
click at [470, 104] on select "Choose an option... Pending Applied Excluded (Questions) Excluded (Expired) Exc…" at bounding box center [520, 113] width 101 height 19
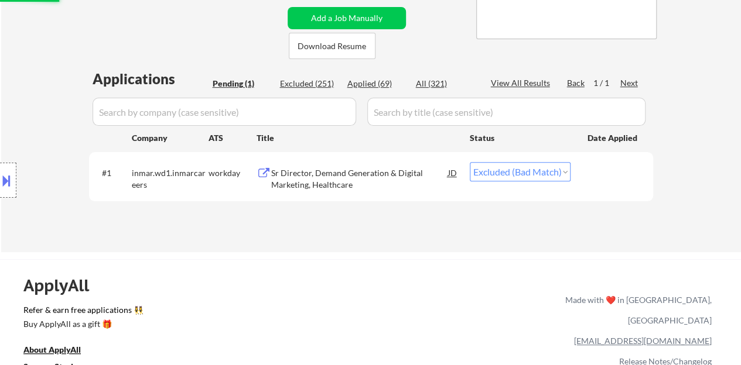
scroll to position [117, 0]
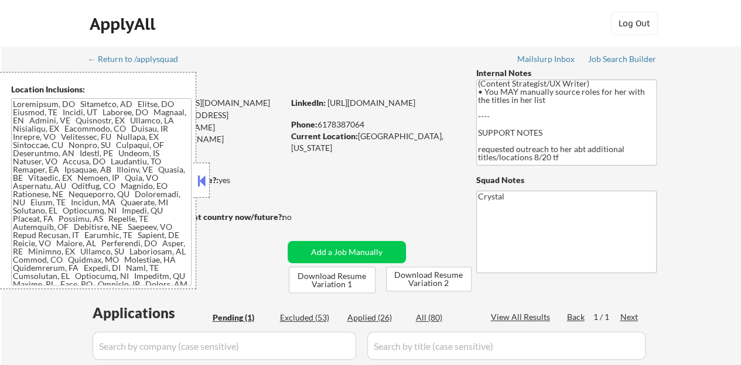
scroll to position [59, 0]
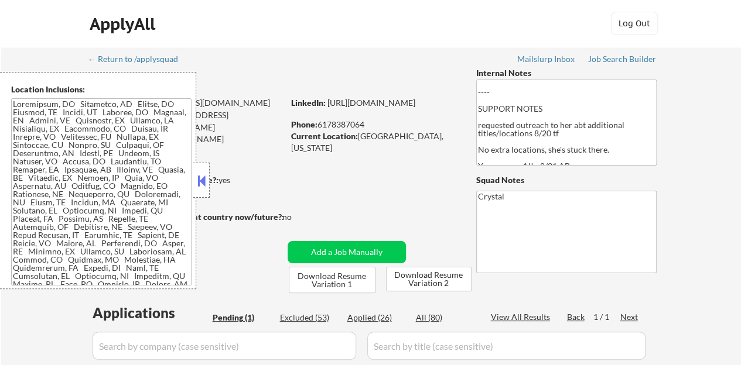
click at [196, 177] on button at bounding box center [201, 181] width 13 height 18
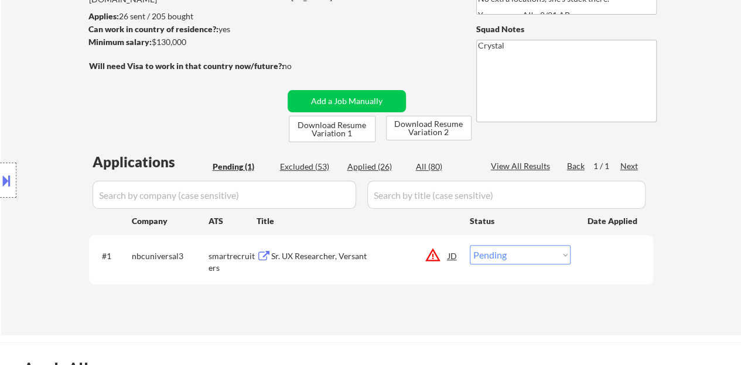
scroll to position [176, 0]
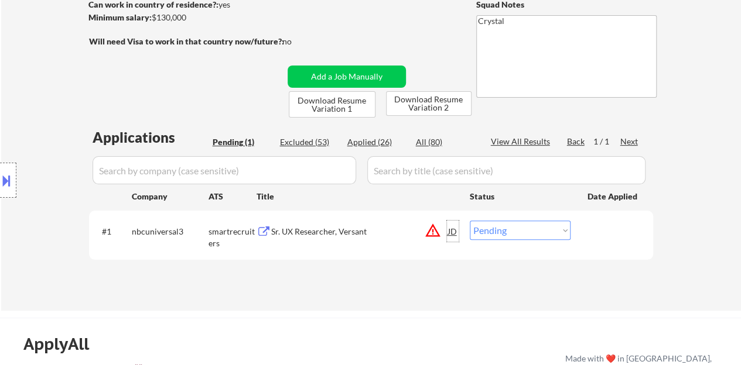
click at [452, 227] on div "JD" at bounding box center [453, 231] width 12 height 21
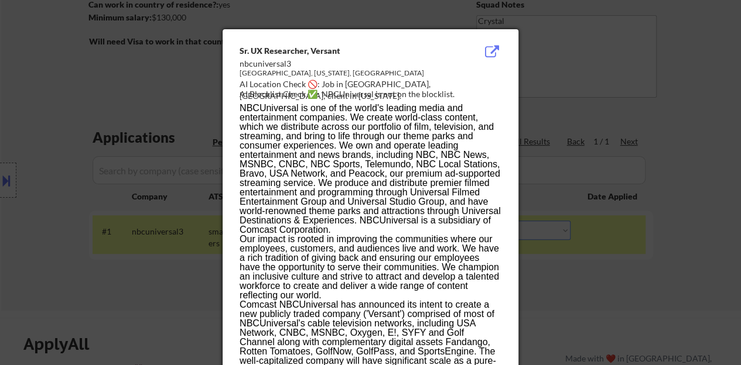
click at [74, 180] on div at bounding box center [370, 182] width 741 height 365
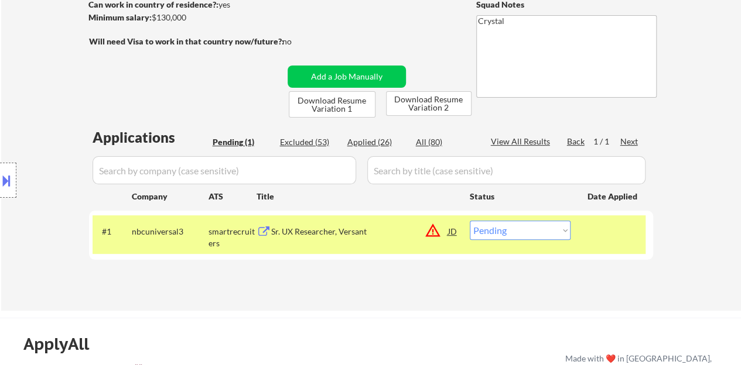
click at [5, 179] on button at bounding box center [6, 180] width 13 height 19
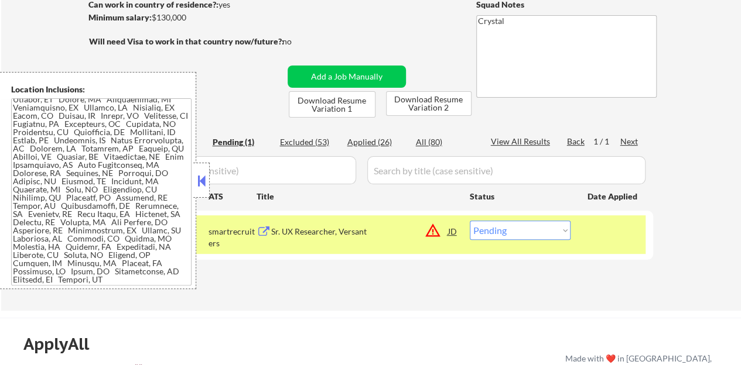
scroll to position [225, 0]
click at [198, 179] on button at bounding box center [201, 181] width 13 height 18
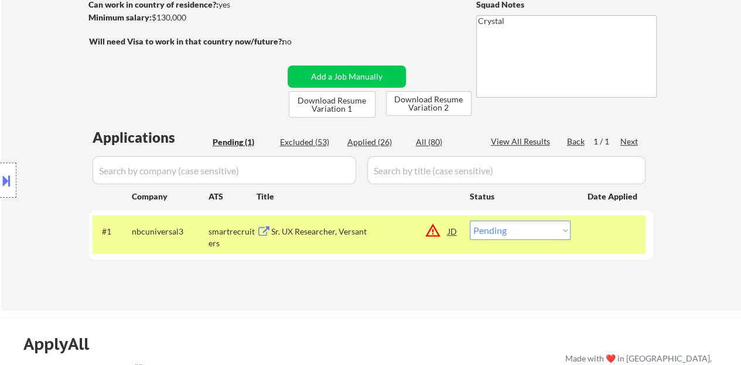
click at [302, 244] on div "#1 nbcuniversal3 smartrecruiters Sr. UX Researcher, Versant JD warning_amber Ch…" at bounding box center [369, 234] width 553 height 39
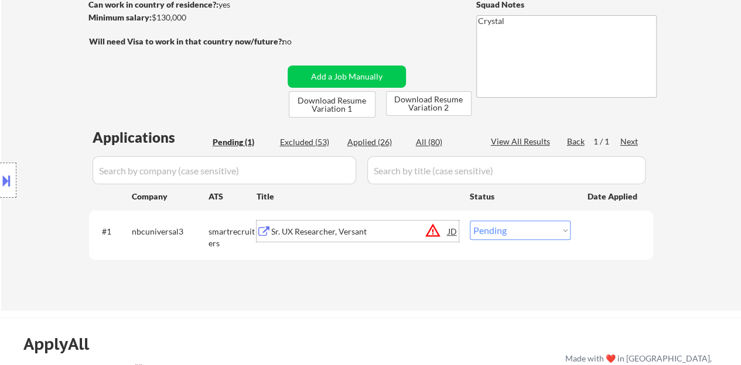
click at [305, 235] on div "Sr. UX Researcher, Versant" at bounding box center [359, 232] width 177 height 12
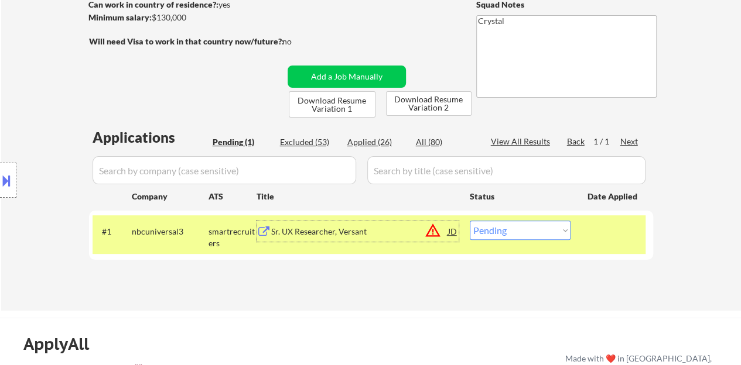
click at [506, 228] on select "Choose an option... Pending Applied Excluded (Questions) Excluded (Expired) Exc…" at bounding box center [520, 230] width 101 height 19
select select ""excluded__bad_match_""
click at [470, 221] on select "Choose an option... Pending Applied Excluded (Questions) Excluded (Expired) Exc…" at bounding box center [520, 230] width 101 height 19
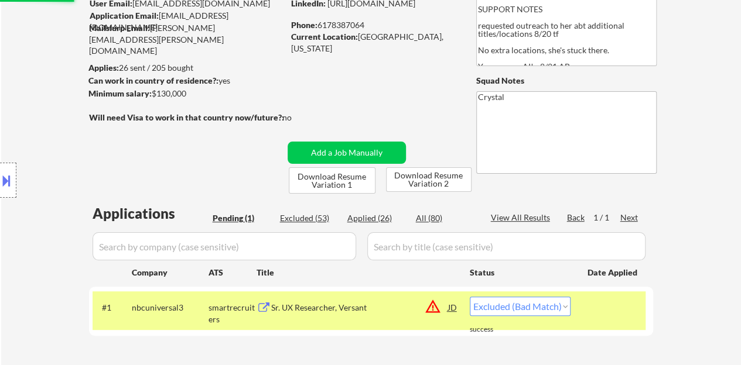
scroll to position [117, 0]
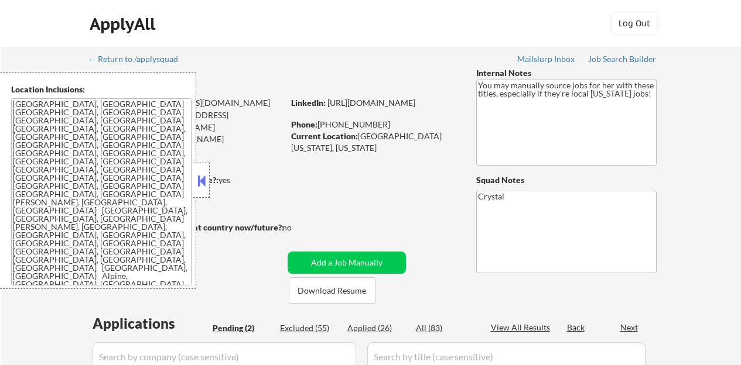
select select ""pending""
click at [202, 179] on button at bounding box center [201, 181] width 13 height 18
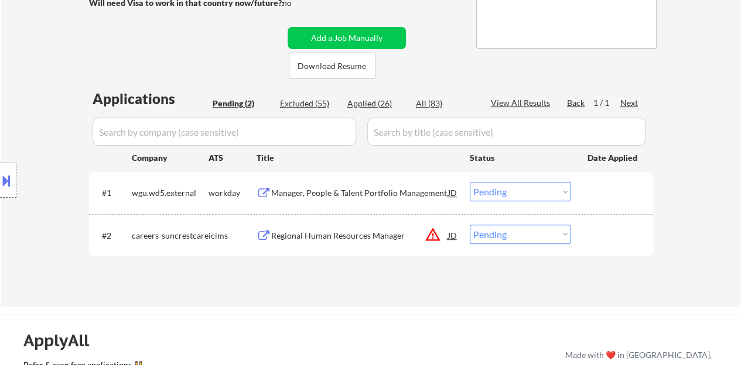
scroll to position [234, 0]
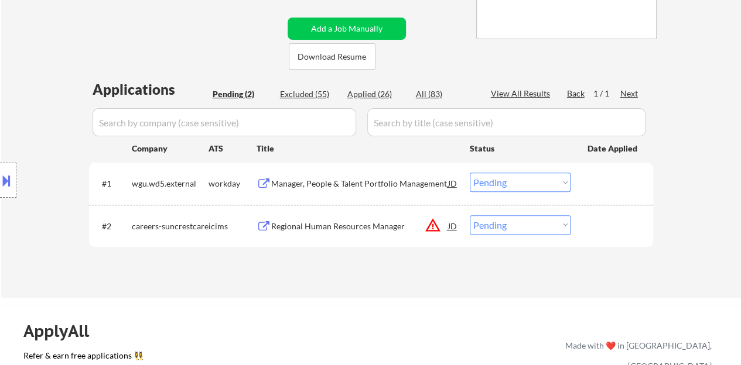
click at [366, 185] on div "Manager, People & Talent Portfolio Management" at bounding box center [359, 184] width 177 height 12
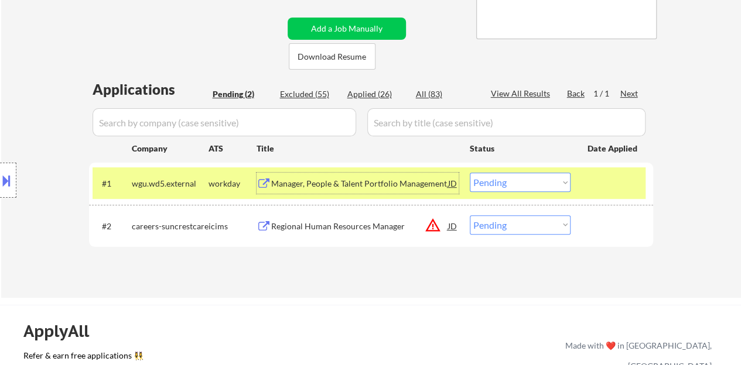
click at [375, 182] on div "Manager, People & Talent Portfolio Management" at bounding box center [359, 184] width 177 height 12
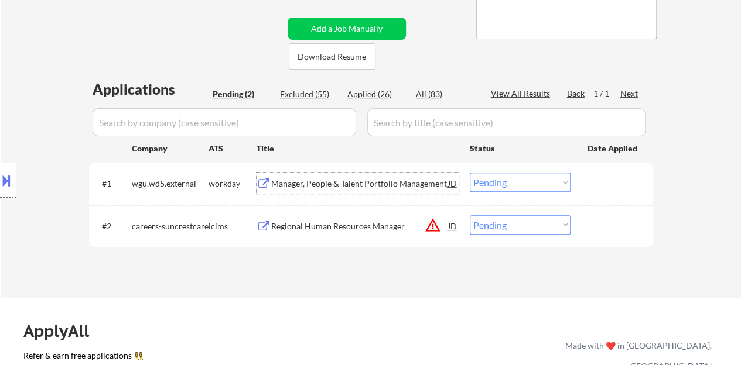
click at [0, 180] on button at bounding box center [6, 180] width 13 height 19
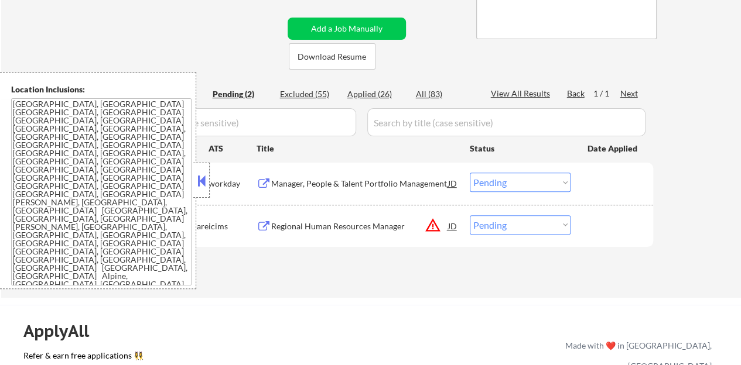
click at [203, 180] on button at bounding box center [201, 181] width 13 height 18
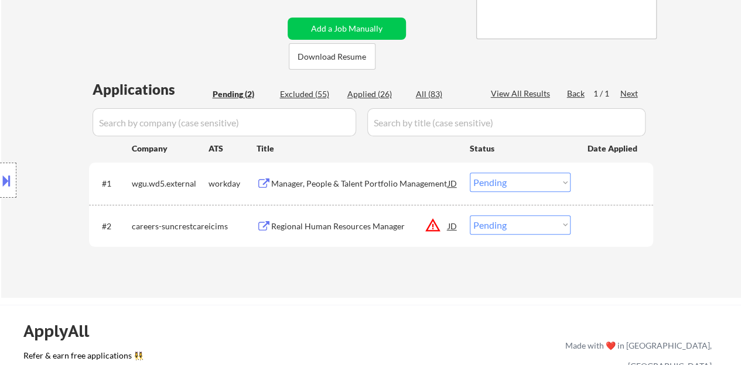
click at [589, 176] on div at bounding box center [613, 183] width 52 height 21
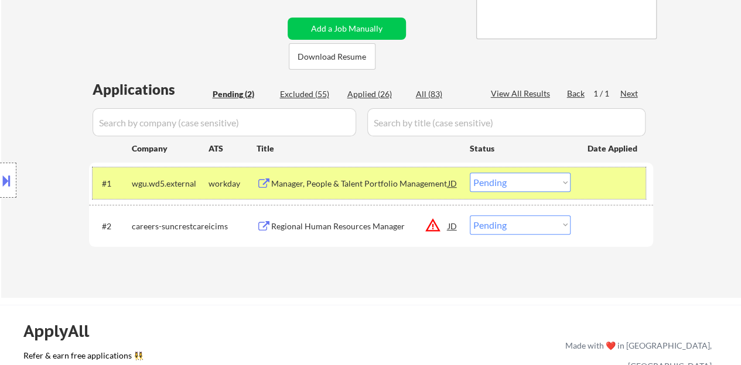
click at [540, 188] on select "Choose an option... Pending Applied Excluded (Questions) Excluded (Expired) Exc…" at bounding box center [520, 182] width 101 height 19
click at [470, 173] on select "Choose an option... Pending Applied Excluded (Questions) Excluded (Expired) Exc…" at bounding box center [520, 182] width 101 height 19
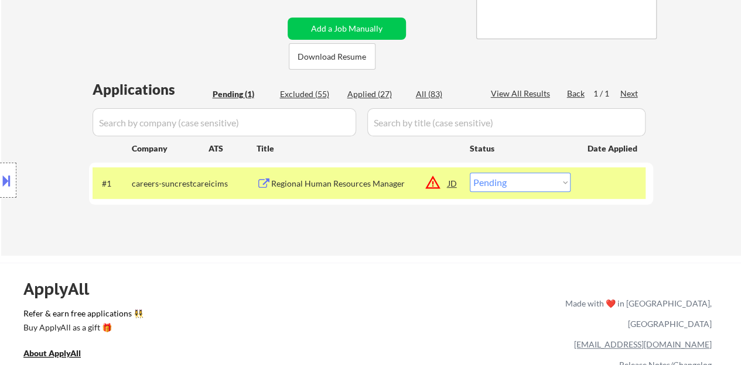
click at [300, 176] on div "Regional Human Resources Manager" at bounding box center [359, 183] width 177 height 21
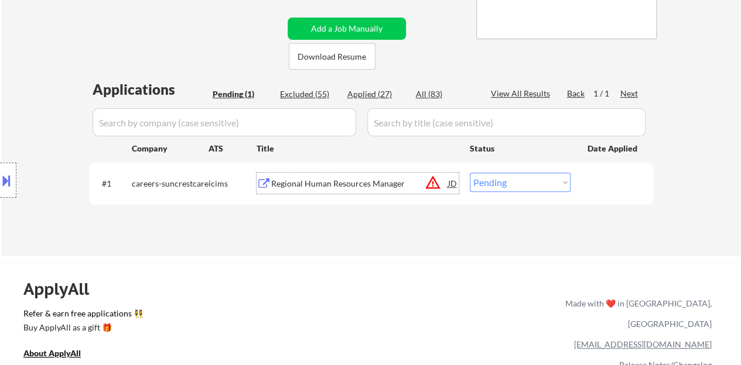
click at [540, 193] on div "#1 careers-suncrestcare icims Regional Human Resources Manager JD warning_amber…" at bounding box center [369, 183] width 553 height 32
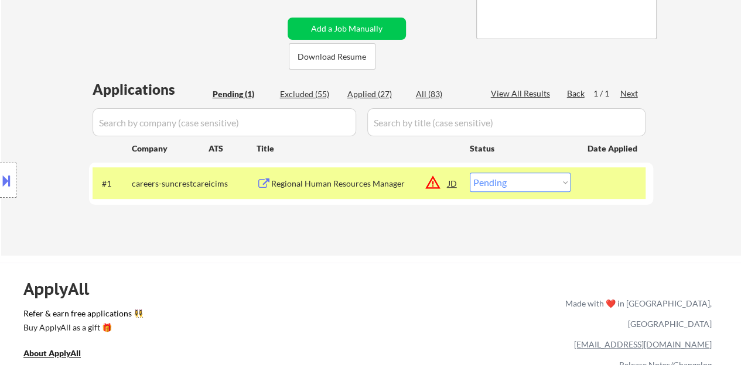
click at [551, 197] on div "#1 careers-suncrestcare icims Regional Human Resources Manager JD warning_amber…" at bounding box center [369, 183] width 553 height 32
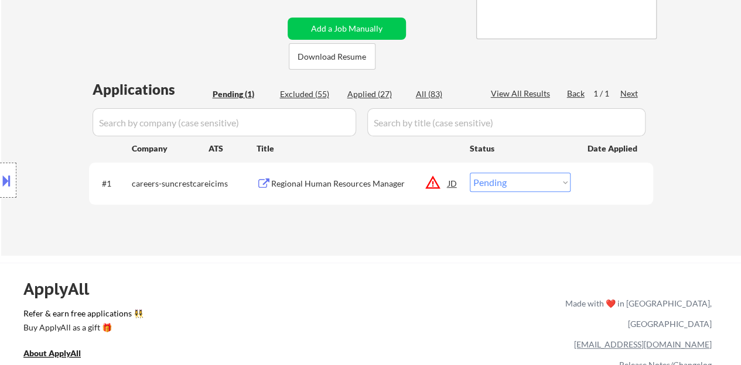
click at [557, 187] on select "Choose an option... Pending Applied Excluded (Questions) Excluded (Expired) Exc…" at bounding box center [520, 182] width 101 height 19
select select ""excluded__bad_match_""
click at [470, 173] on select "Choose an option... Pending Applied Excluded (Questions) Excluded (Expired) Exc…" at bounding box center [520, 182] width 101 height 19
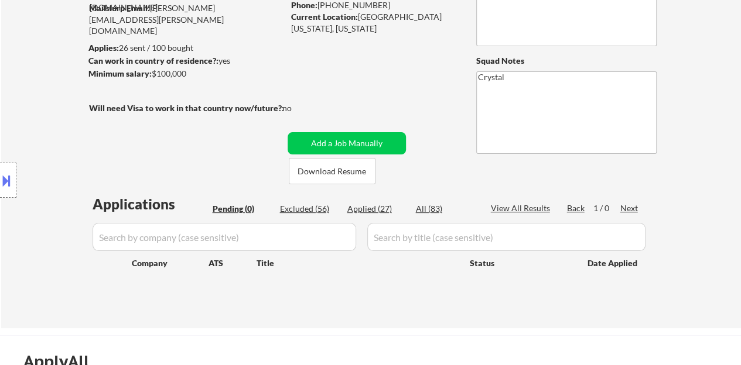
scroll to position [176, 0]
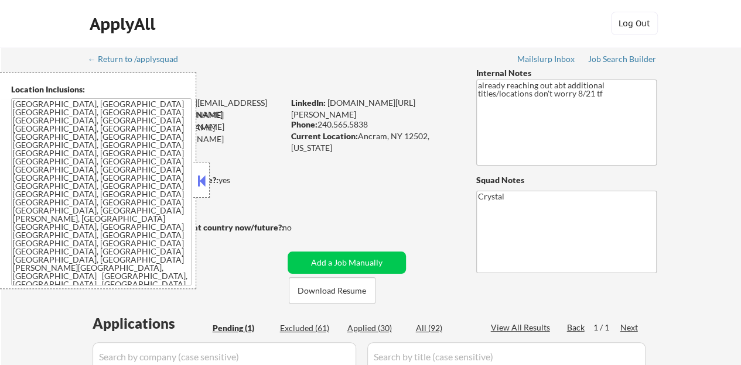
click at [201, 186] on button at bounding box center [201, 181] width 13 height 18
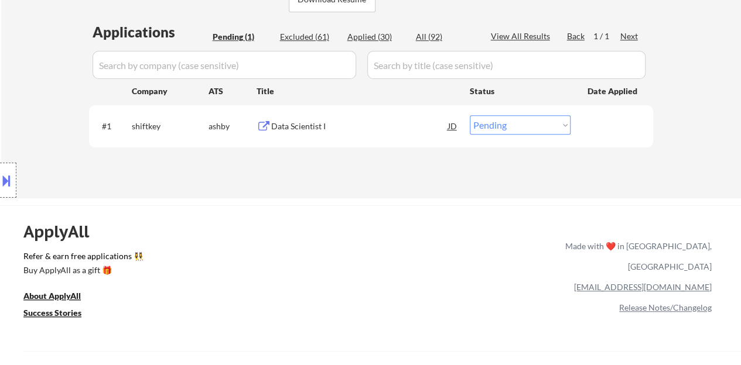
scroll to position [293, 0]
click at [390, 128] on div "Data Scientist I" at bounding box center [359, 125] width 177 height 12
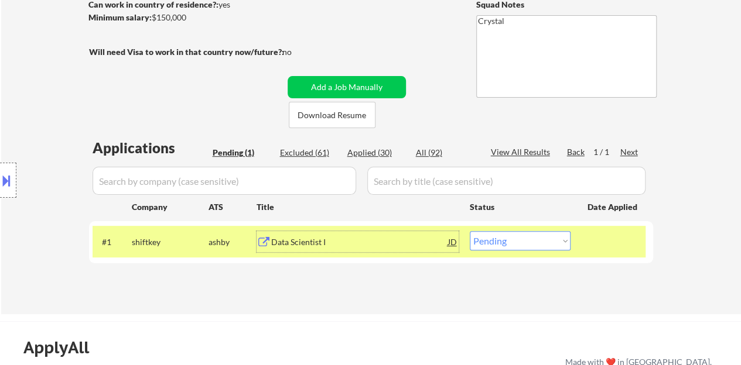
scroll to position [234, 0]
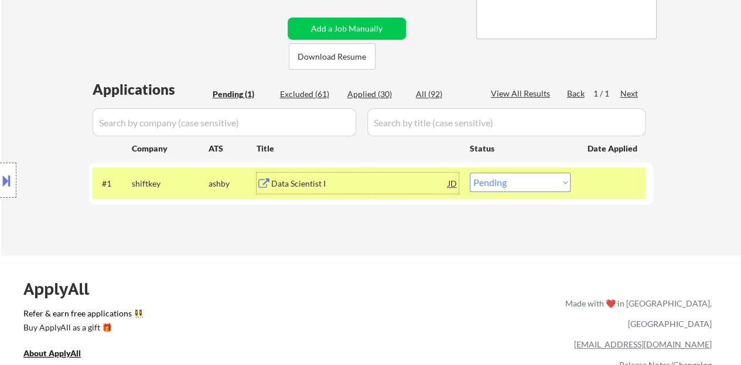
click at [490, 183] on select "Choose an option... Pending Applied Excluded (Questions) Excluded (Expired) Exc…" at bounding box center [520, 182] width 101 height 19
select select ""applied""
click at [470, 173] on select "Choose an option... Pending Applied Excluded (Questions) Excluded (Expired) Exc…" at bounding box center [520, 182] width 101 height 19
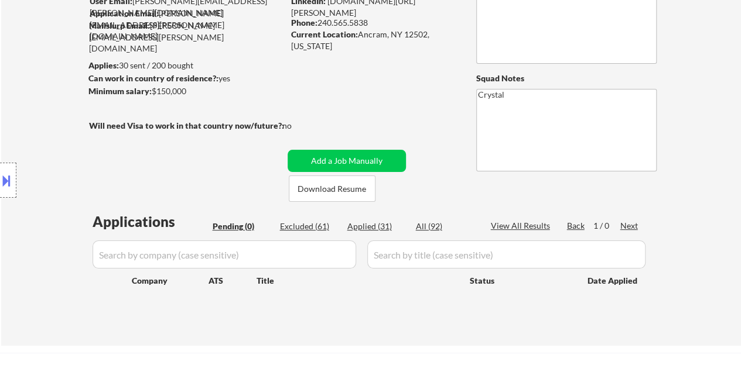
scroll to position [117, 0]
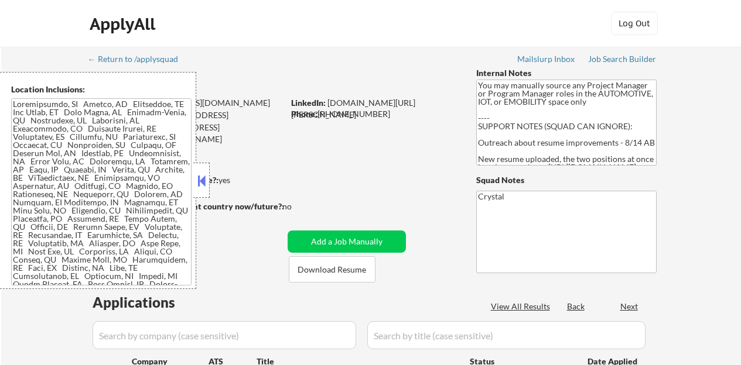
drag, startPoint x: 0, startPoint y: 0, endPoint x: 200, endPoint y: 179, distance: 268.7
click at [200, 179] on button at bounding box center [201, 181] width 13 height 18
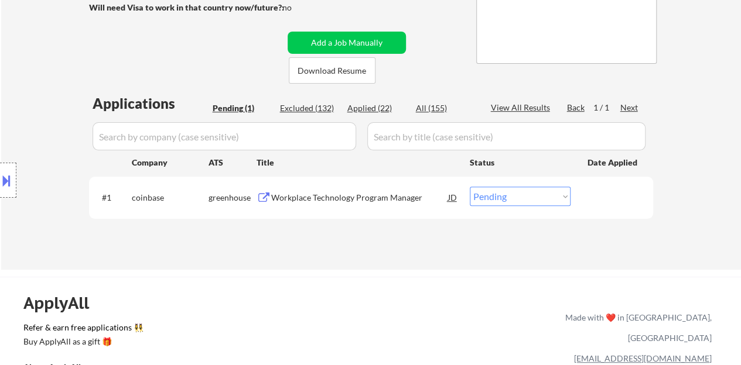
scroll to position [234, 0]
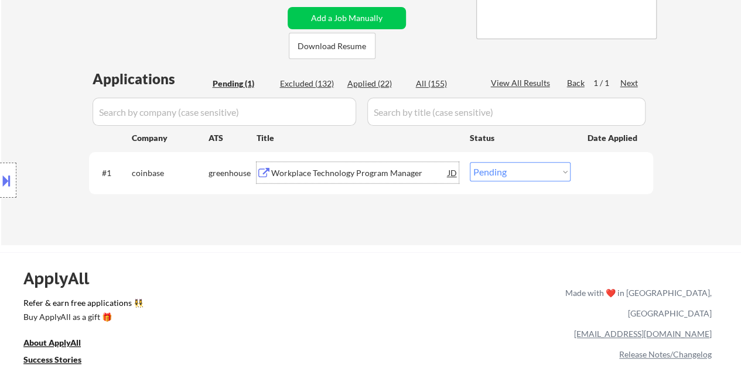
click at [362, 166] on div "Workplace Technology Program Manager" at bounding box center [359, 172] width 177 height 21
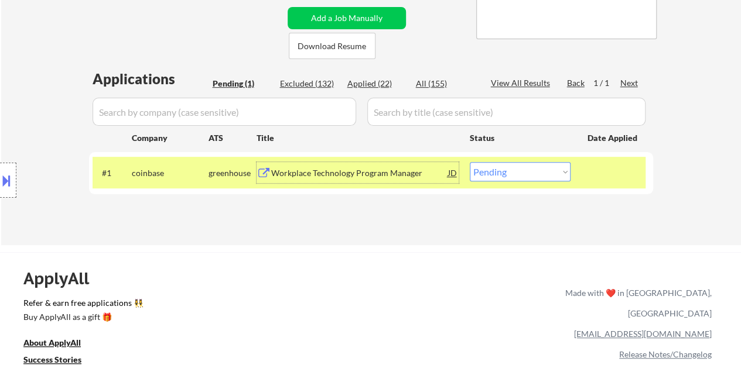
click at [536, 171] on select "Choose an option... Pending Applied Excluded (Questions) Excluded (Expired) Exc…" at bounding box center [520, 171] width 101 height 19
select select ""excluded__bad_match_""
click at [470, 162] on select "Choose an option... Pending Applied Excluded (Questions) Excluded (Expired) Exc…" at bounding box center [520, 171] width 101 height 19
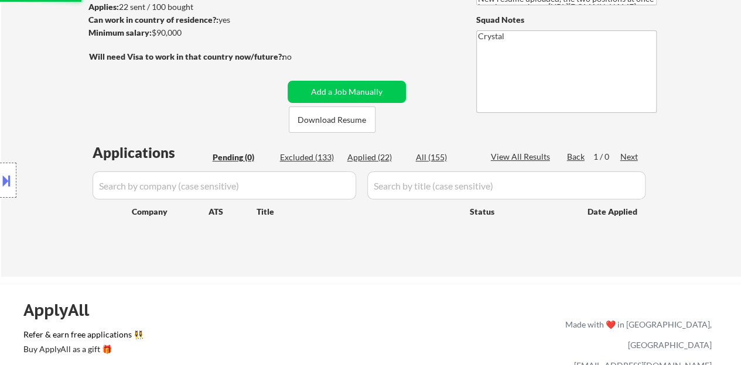
scroll to position [176, 0]
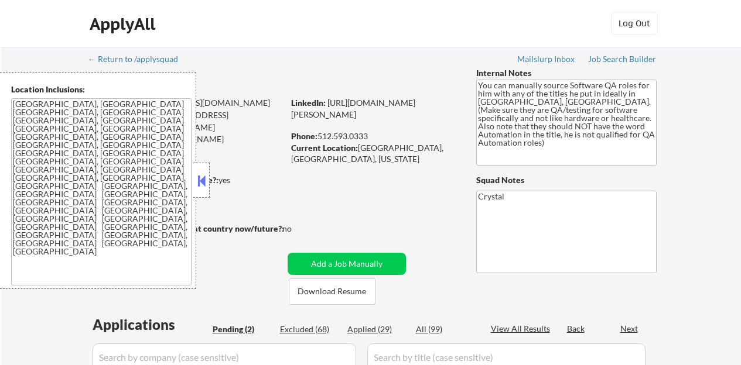
select select ""pending""
click at [204, 187] on button at bounding box center [201, 181] width 13 height 18
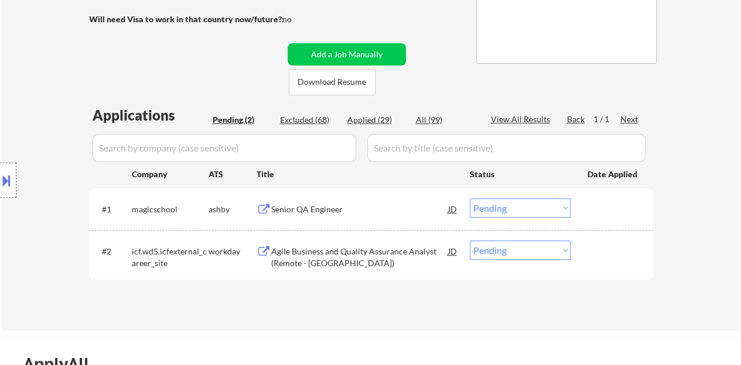
scroll to position [234, 0]
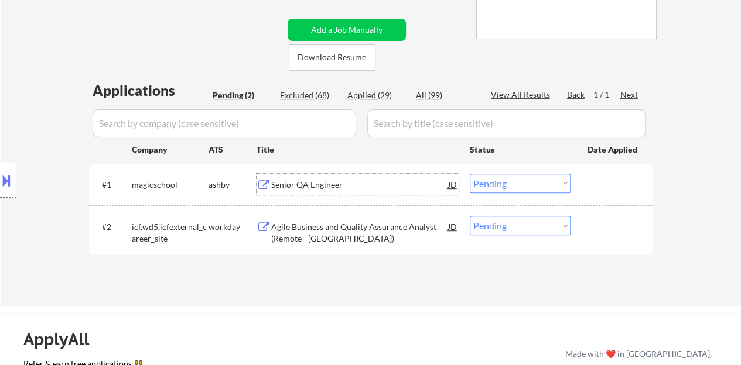
click at [320, 187] on div "Senior QA Engineer" at bounding box center [359, 185] width 177 height 12
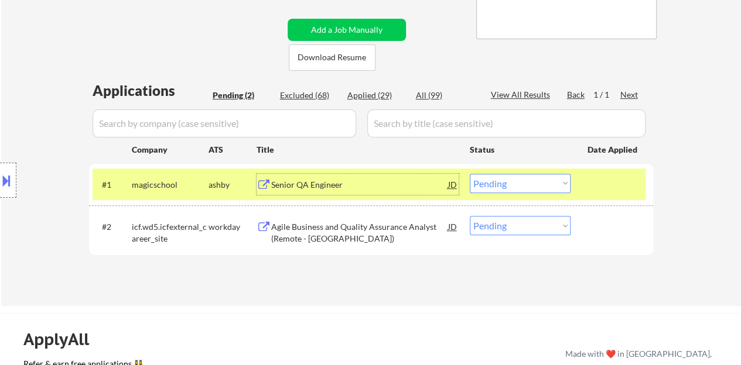
click at [491, 183] on select "Choose an option... Pending Applied Excluded (Questions) Excluded (Expired) Exc…" at bounding box center [520, 183] width 101 height 19
click at [470, 174] on select "Choose an option... Pending Applied Excluded (Questions) Excluded (Expired) Exc…" at bounding box center [520, 183] width 101 height 19
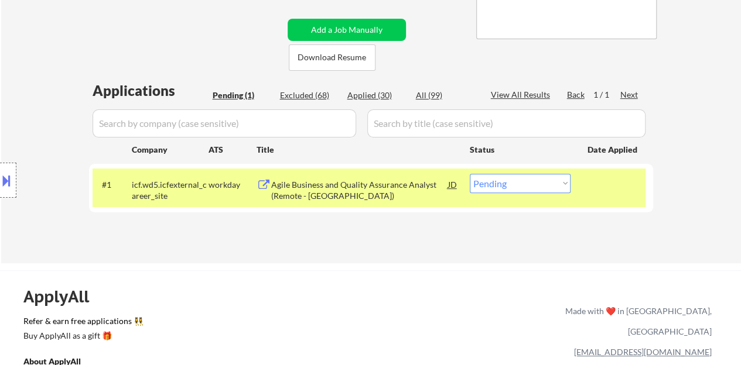
click at [372, 182] on div "Agile Business and Quality Assurance Analyst (Remote - [GEOGRAPHIC_DATA])" at bounding box center [359, 190] width 177 height 23
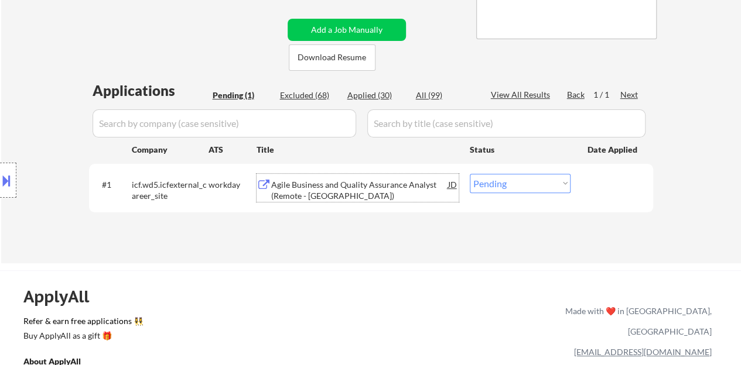
click at [471, 185] on select "Choose an option... Pending Applied Excluded (Questions) Excluded (Expired) Exc…" at bounding box center [520, 183] width 101 height 19
select select ""applied""
click at [470, 174] on select "Choose an option... Pending Applied Excluded (Questions) Excluded (Expired) Exc…" at bounding box center [520, 183] width 101 height 19
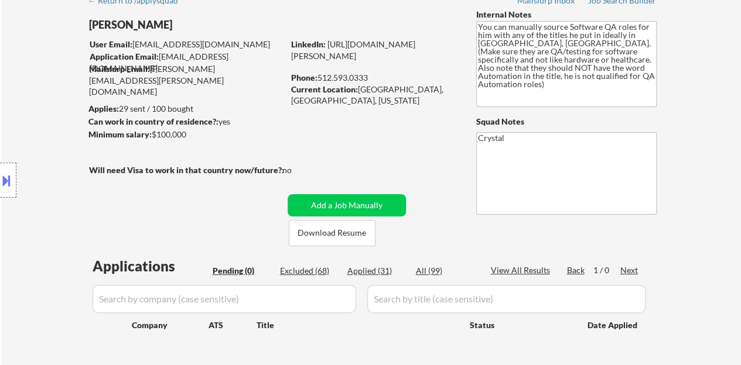
scroll to position [117, 0]
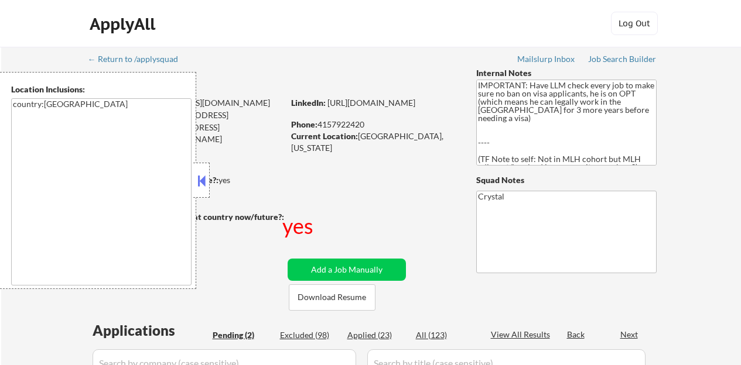
select select ""pending""
click at [205, 191] on div at bounding box center [201, 180] width 16 height 35
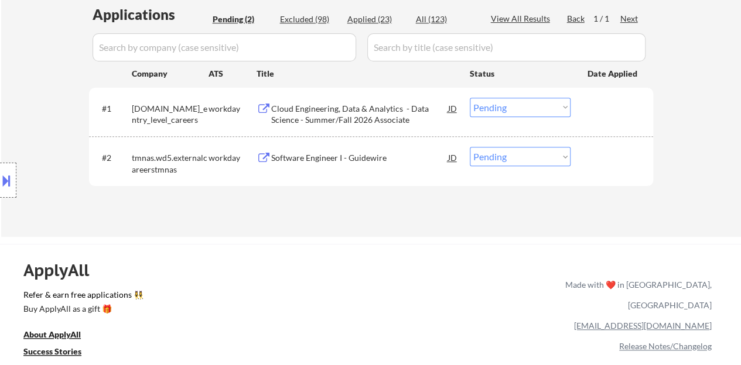
scroll to position [293, 0]
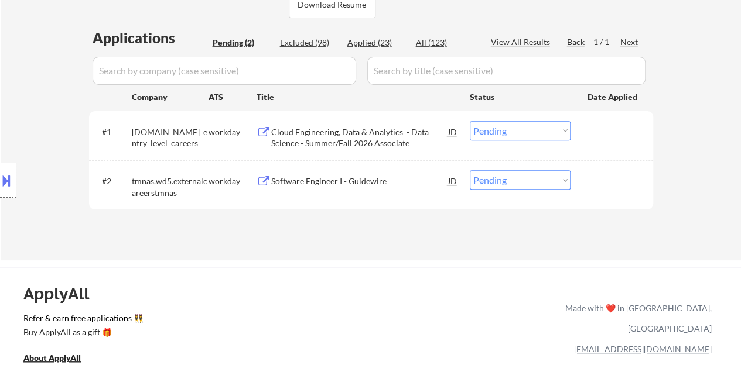
click at [336, 182] on div "Software Engineer I - Guidewire" at bounding box center [359, 182] width 177 height 12
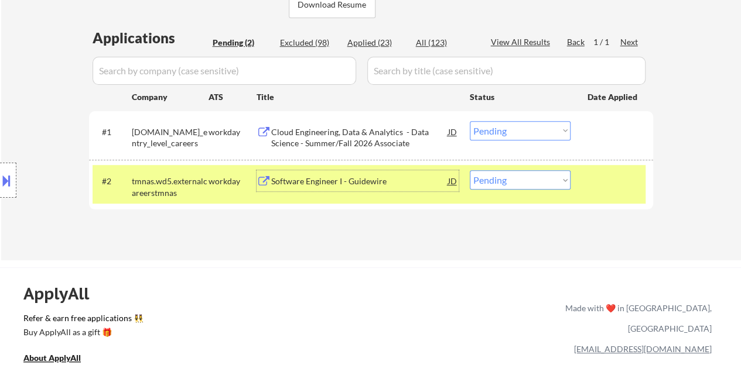
click at [10, 190] on button at bounding box center [6, 180] width 13 height 19
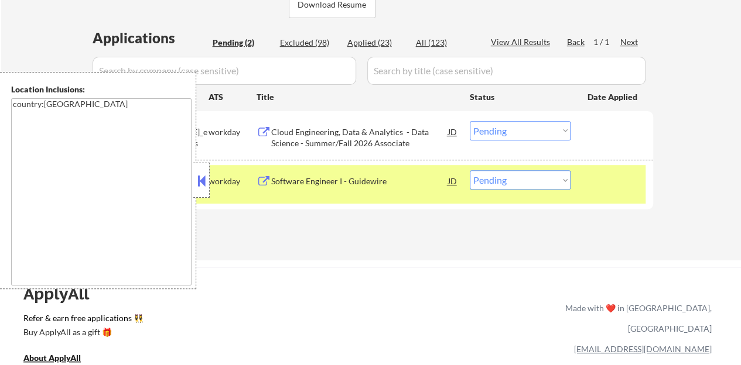
click at [200, 188] on button at bounding box center [201, 181] width 13 height 18
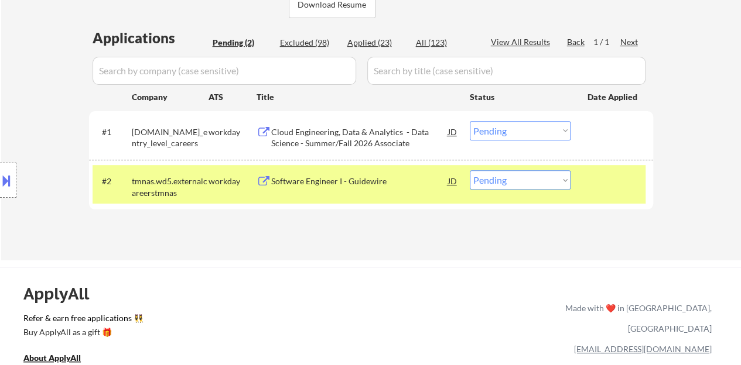
click at [473, 179] on select "Choose an option... Pending Applied Excluded (Questions) Excluded (Expired) Exc…" at bounding box center [520, 179] width 101 height 19
select select ""applied""
click at [470, 170] on select "Choose an option... Pending Applied Excluded (Questions) Excluded (Expired) Exc…" at bounding box center [520, 179] width 101 height 19
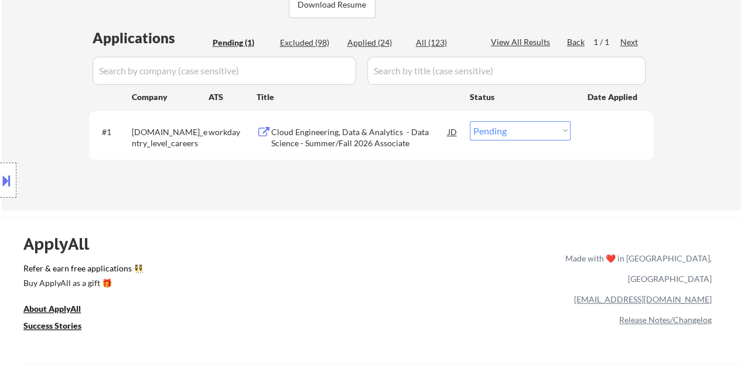
click at [293, 145] on div "Cloud Engineering, Data & Analytics - Data Science - Summer/Fall 2026 Associate" at bounding box center [359, 137] width 177 height 23
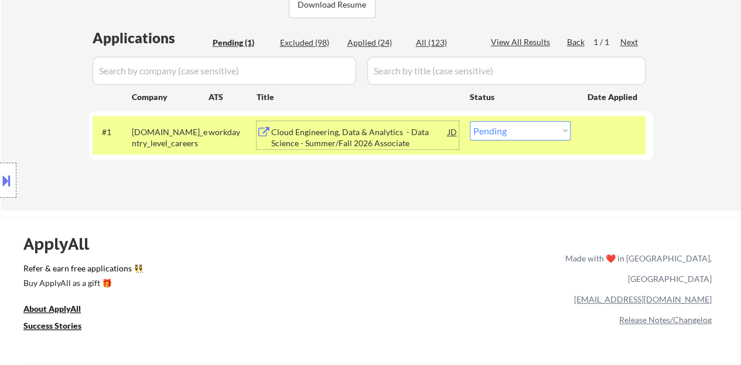
click at [500, 125] on select "Choose an option... Pending Applied Excluded (Questions) Excluded (Expired) Exc…" at bounding box center [520, 130] width 101 height 19
select select ""excluded__bad_match_""
click at [470, 121] on select "Choose an option... Pending Applied Excluded (Questions) Excluded (Expired) Exc…" at bounding box center [520, 130] width 101 height 19
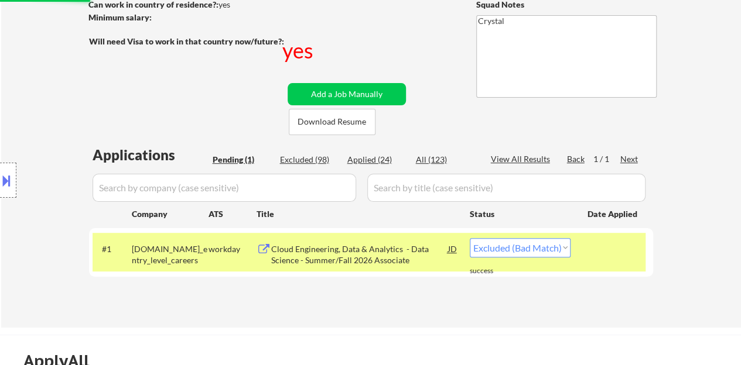
scroll to position [234, 0]
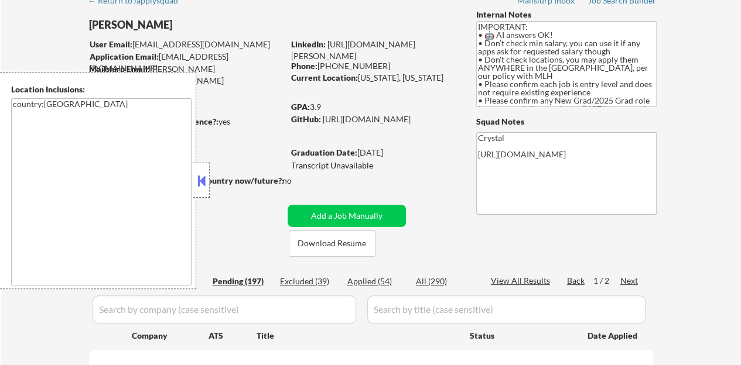
scroll to position [59, 0]
click at [208, 186] on div at bounding box center [201, 180] width 16 height 35
select select ""pending""
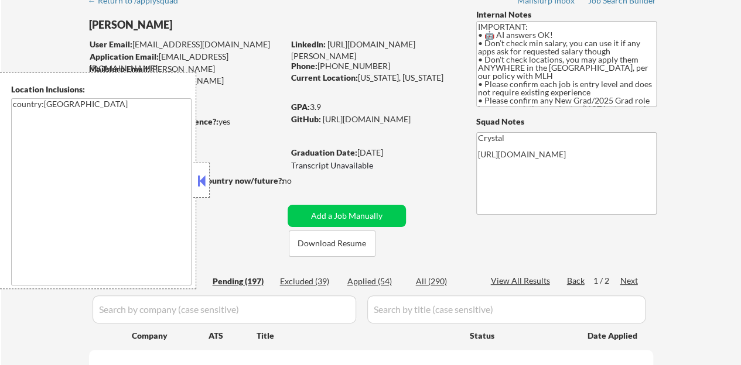
select select ""pending""
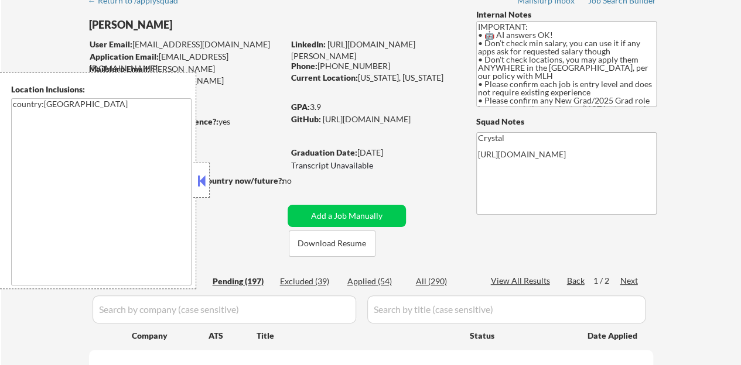
select select ""pending""
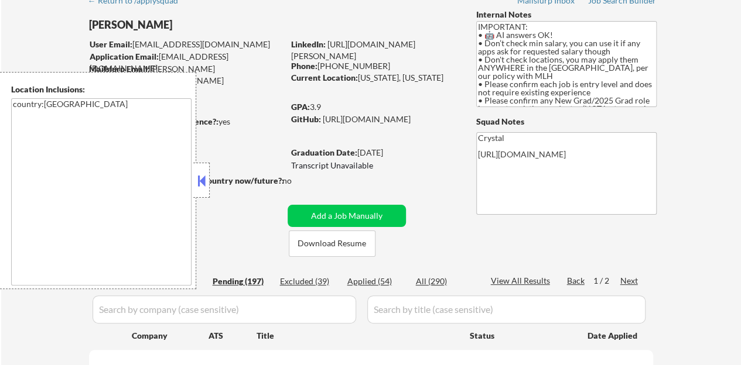
select select ""pending""
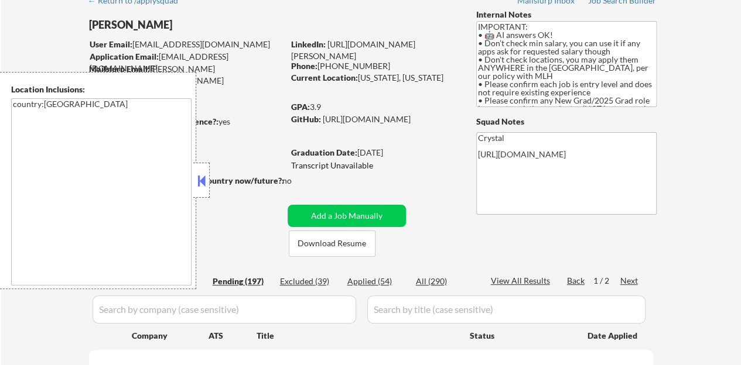
select select ""pending""
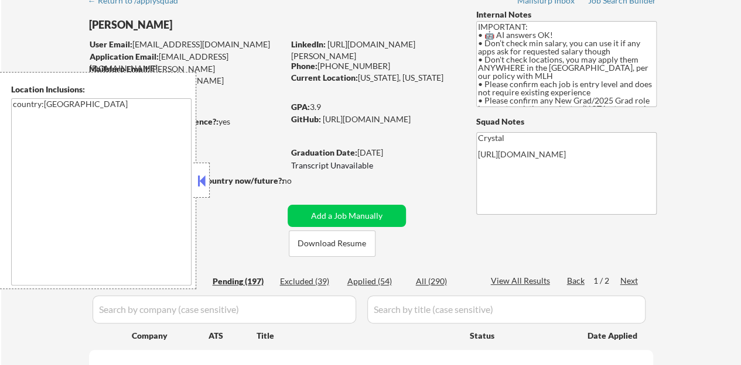
select select ""pending""
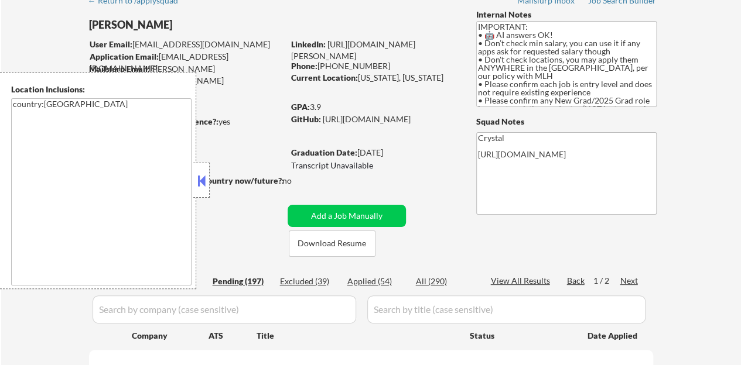
select select ""pending""
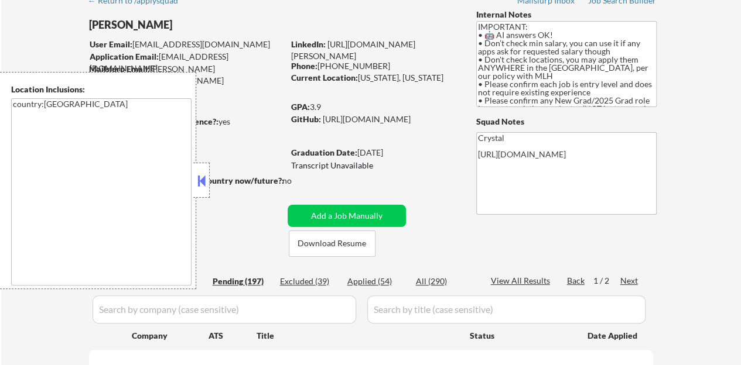
select select ""pending""
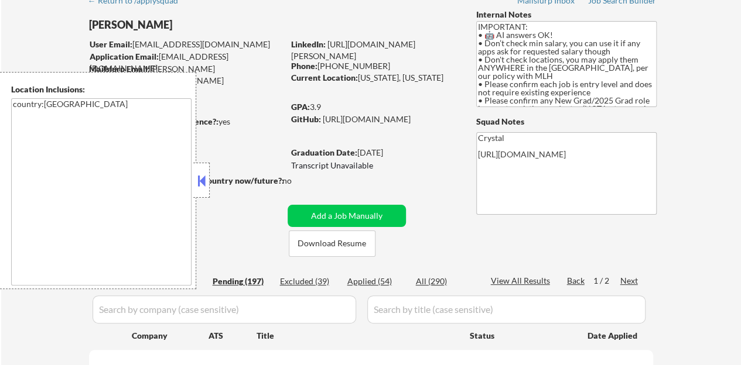
select select ""pending""
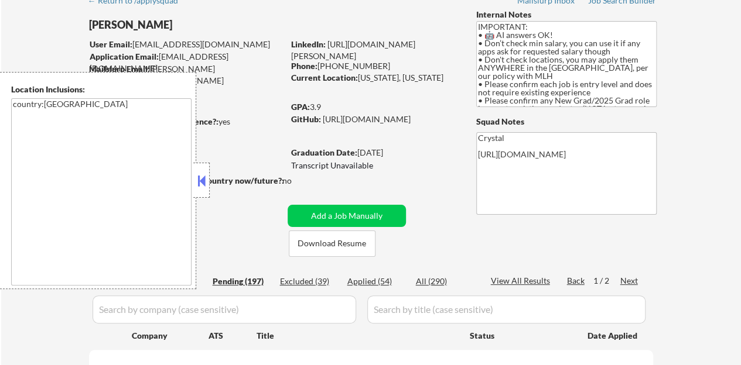
select select ""pending""
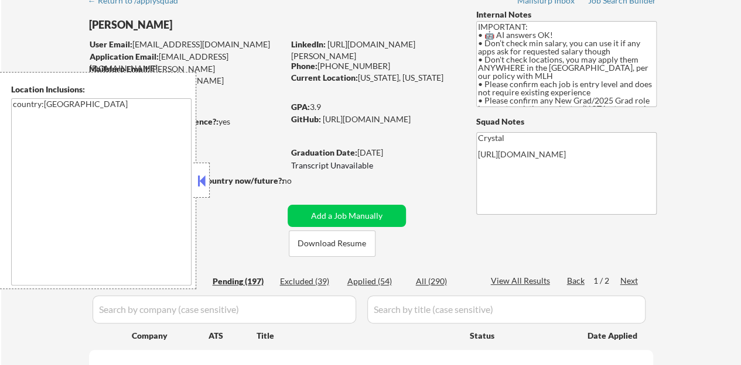
select select ""pending""
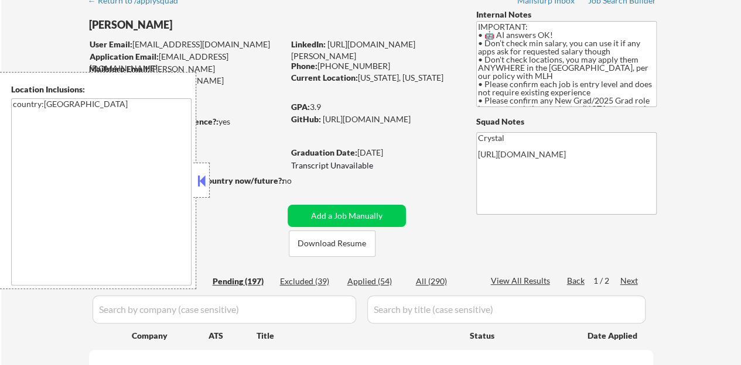
select select ""pending""
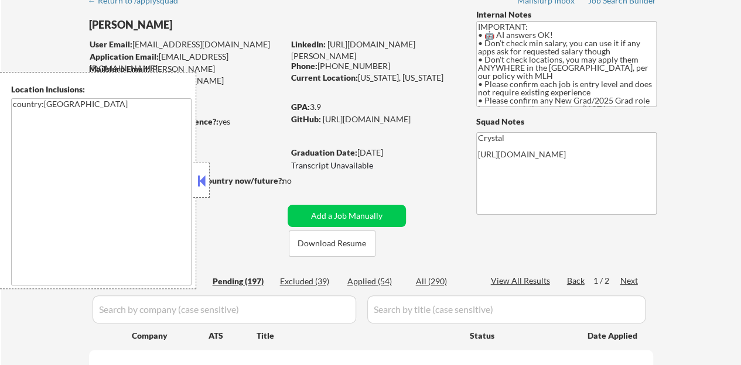
select select ""pending""
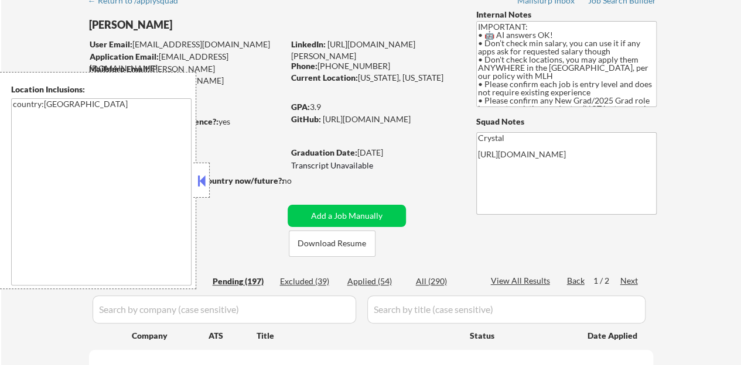
select select ""pending""
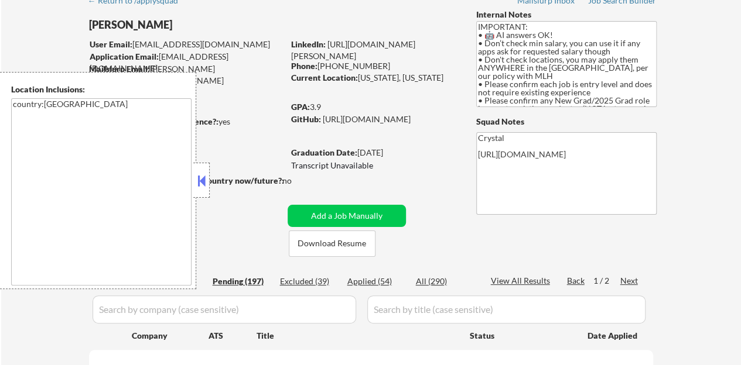
select select ""pending""
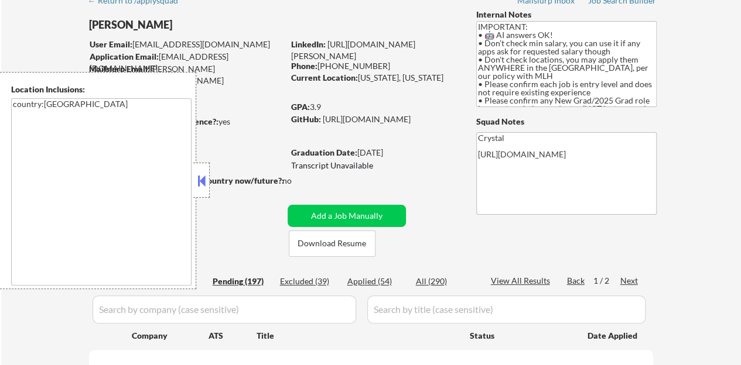
select select ""pending""
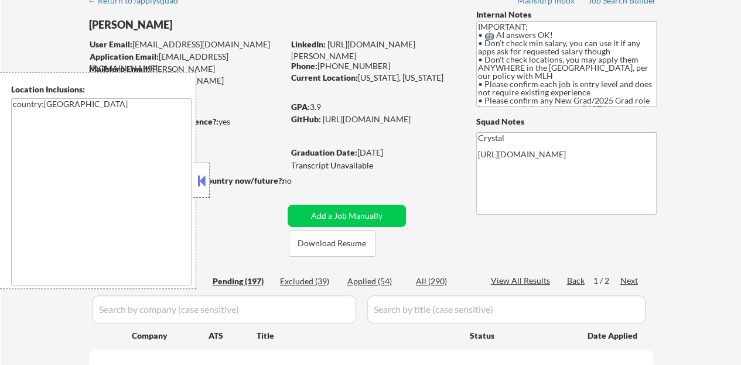
select select ""pending""
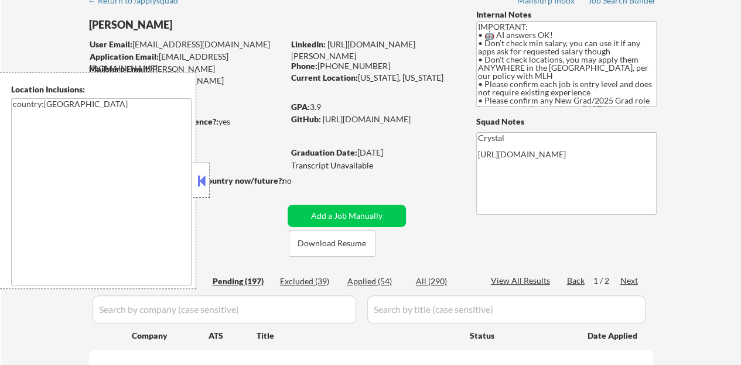
select select ""pending""
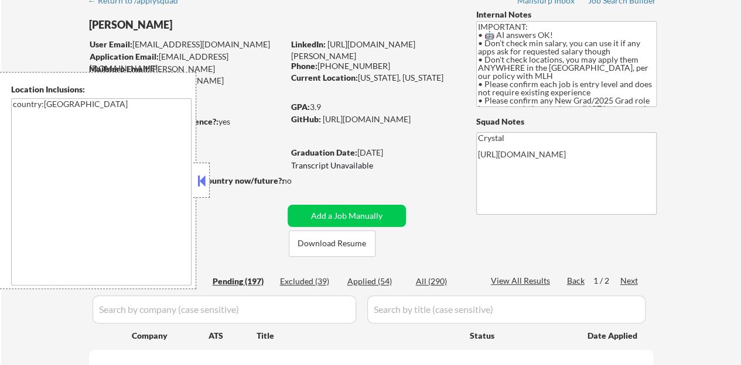
select select ""pending""
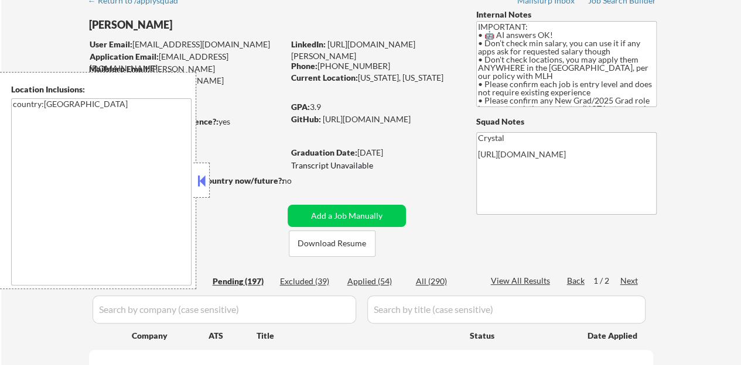
select select ""pending""
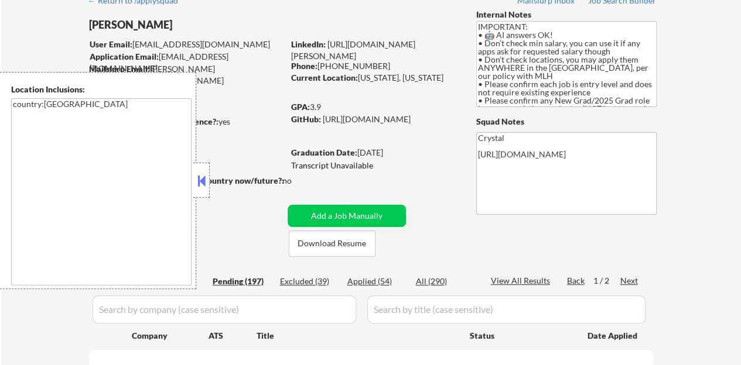
select select ""pending""
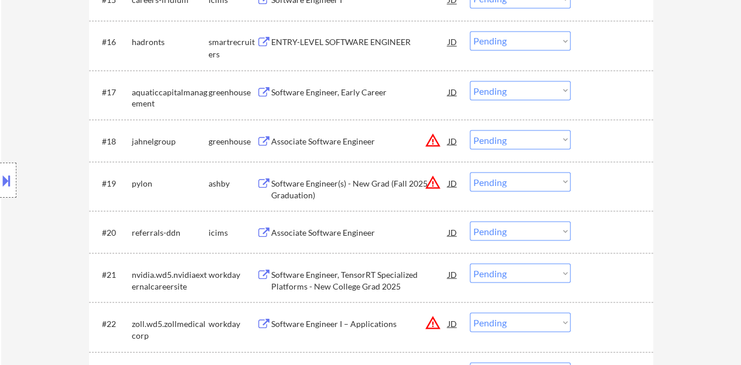
scroll to position [1054, 0]
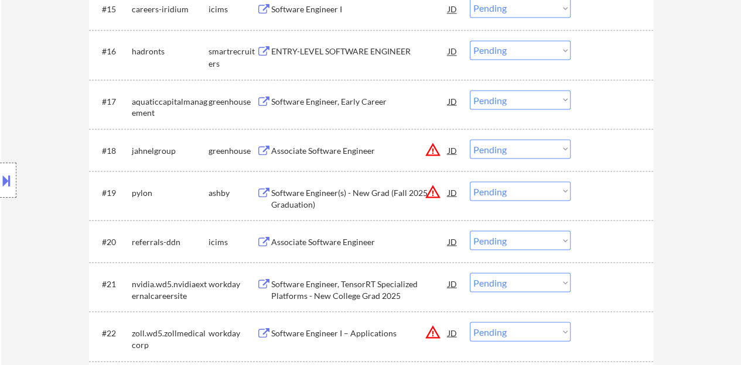
click at [299, 96] on div "Software Engineer, Early Career" at bounding box center [359, 101] width 177 height 12
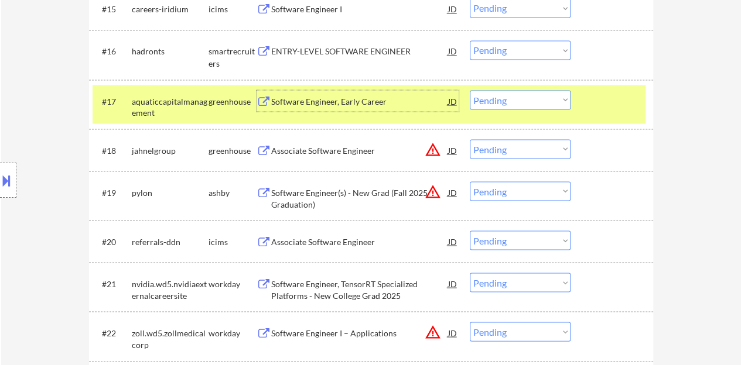
click at [511, 102] on select "Choose an option... Pending Applied Excluded (Questions) Excluded (Expired) Exc…" at bounding box center [520, 99] width 101 height 19
click at [512, 87] on div "#17 aquaticcapitalmanagement greenhouse Software Engineer, Early Career JD Choo…" at bounding box center [369, 104] width 553 height 39
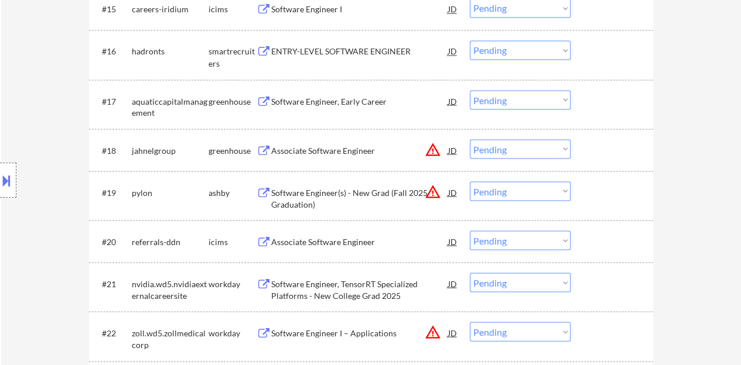
click at [512, 97] on select "Choose an option... Pending Applied Excluded (Questions) Excluded (Expired) Exc…" at bounding box center [520, 99] width 101 height 19
click at [470, 90] on select "Choose an option... Pending Applied Excluded (Questions) Excluded (Expired) Exc…" at bounding box center [520, 99] width 101 height 19
select select ""pending""
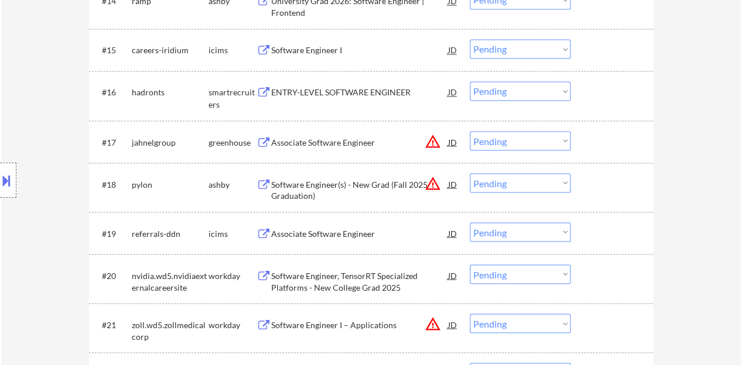
scroll to position [995, 0]
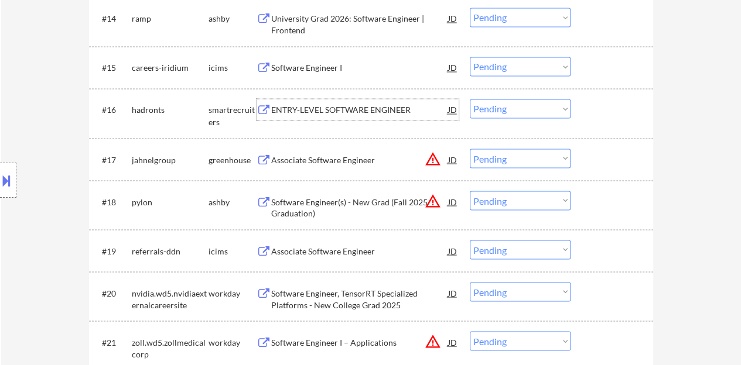
click at [376, 107] on div "ENTRY-LEVEL SOFTWARE ENGINEER" at bounding box center [359, 110] width 177 height 12
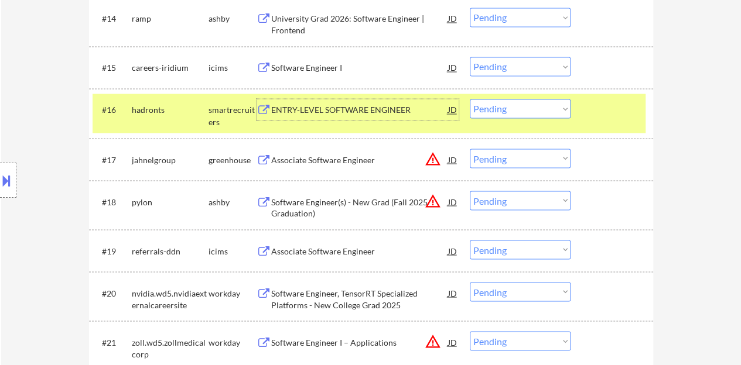
click at [0, 174] on button at bounding box center [6, 180] width 13 height 19
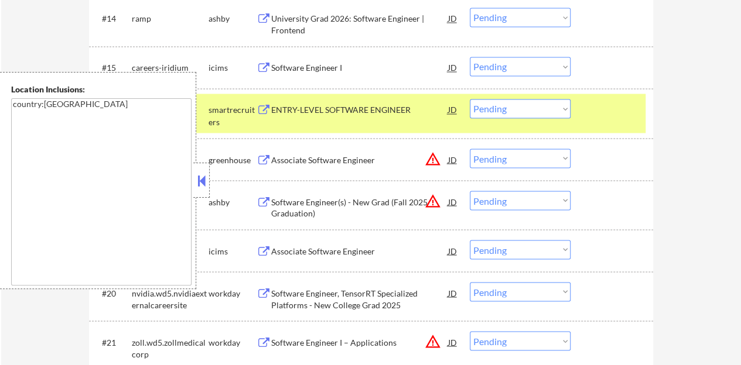
click at [203, 191] on div at bounding box center [201, 180] width 16 height 35
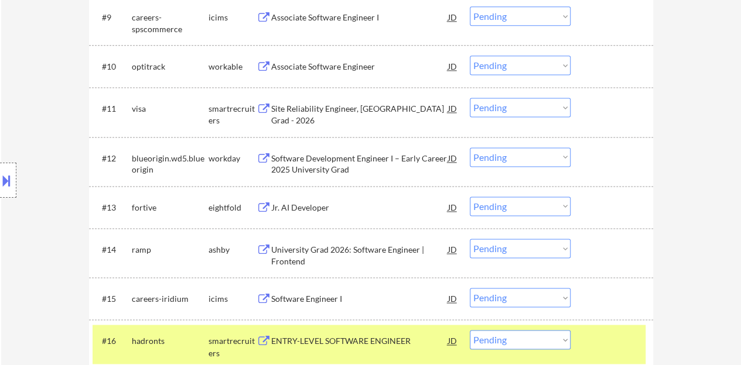
scroll to position [937, 0]
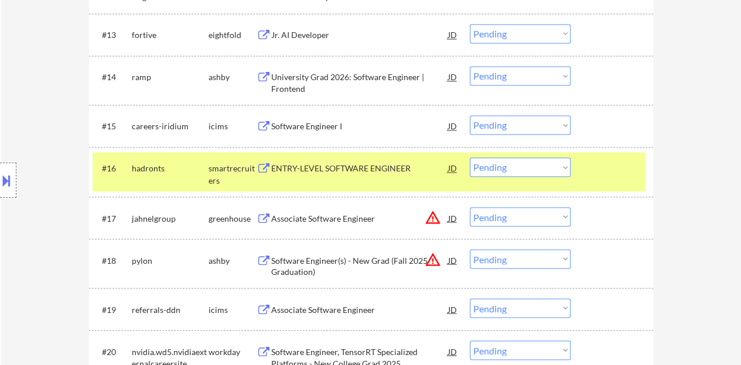
click at [514, 172] on select "Choose an option... Pending Applied Excluded (Questions) Excluded (Expired) Exc…" at bounding box center [520, 166] width 101 height 19
click at [470, 157] on select "Choose an option... Pending Applied Excluded (Questions) Excluded (Expired) Exc…" at bounding box center [520, 166] width 101 height 19
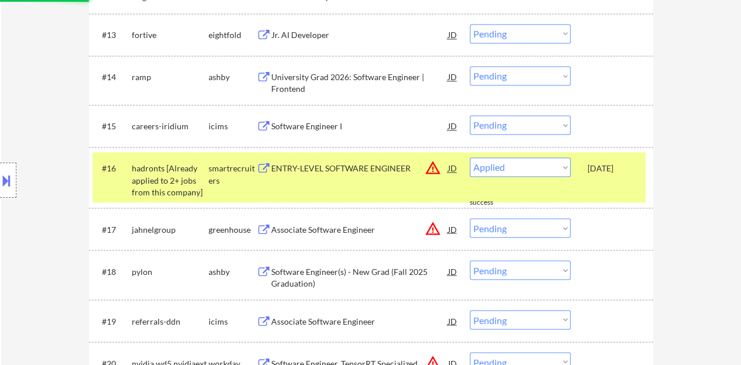
select select ""pending""
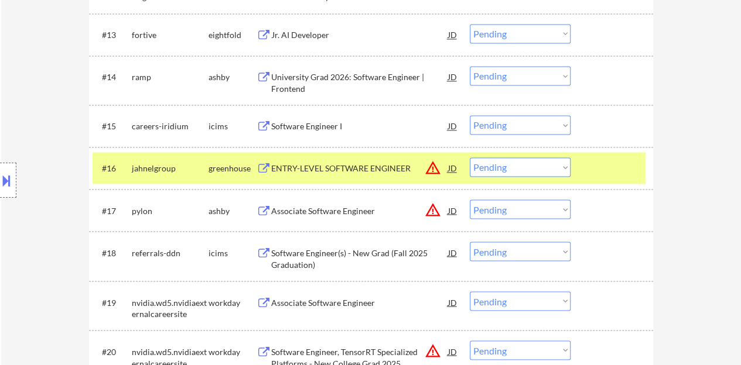
click at [611, 174] on div at bounding box center [613, 167] width 52 height 21
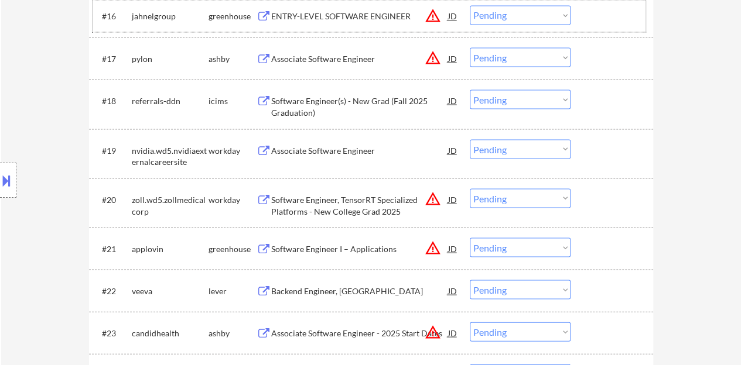
scroll to position [1054, 0]
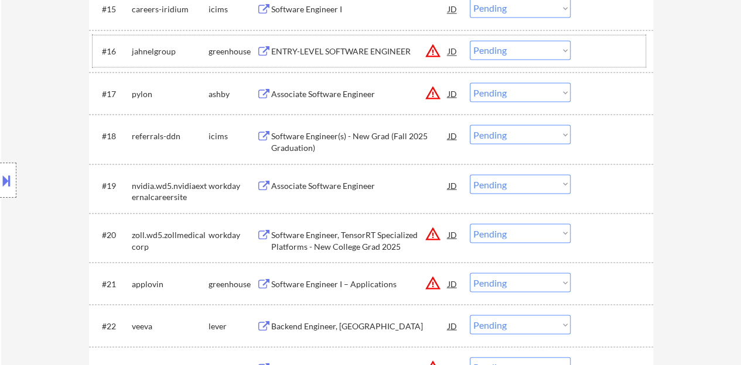
click at [337, 186] on div "Associate Software Engineer" at bounding box center [359, 186] width 177 height 12
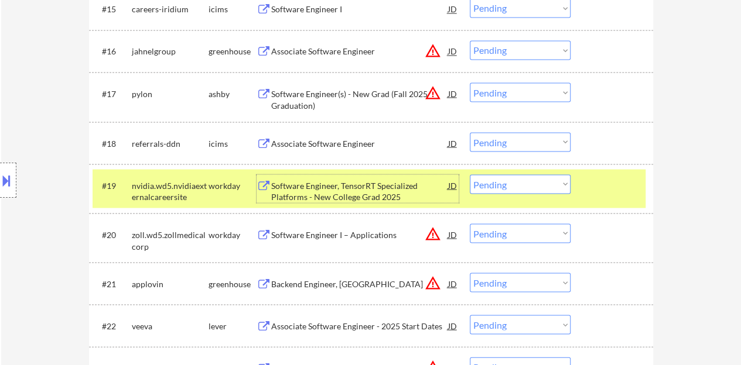
click at [614, 173] on div "#19 nvidia.wd5.nvidiaexternalcareersite workday Software Engineer, TensorRT Spe…" at bounding box center [369, 188] width 553 height 39
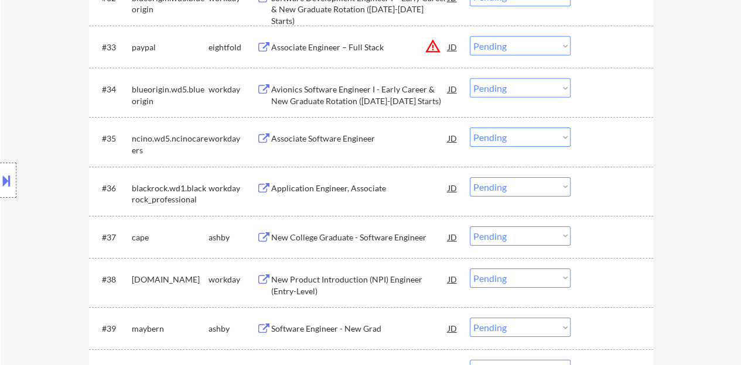
scroll to position [1815, 0]
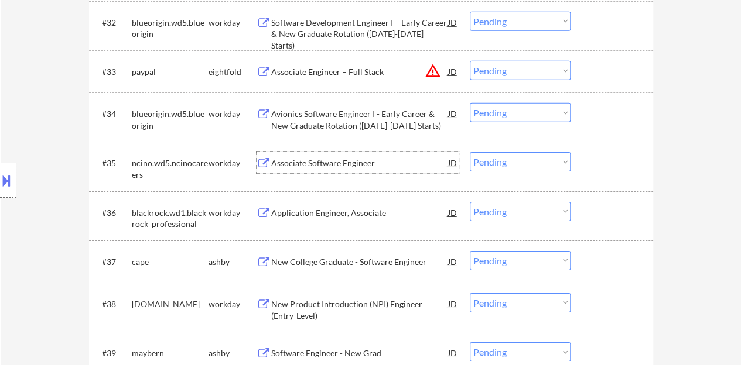
click at [313, 167] on div "Associate Software Engineer" at bounding box center [359, 163] width 177 height 12
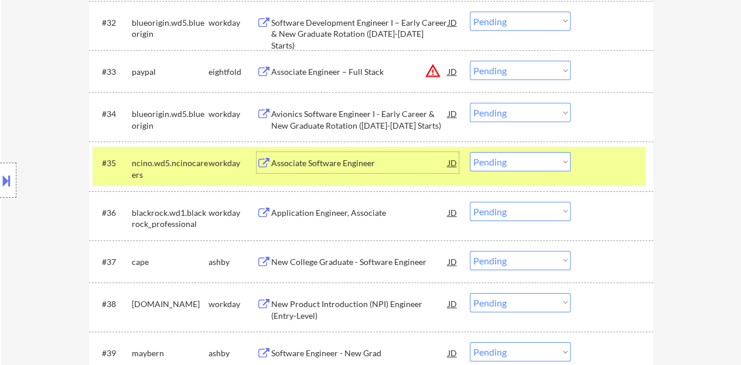
click at [520, 157] on select "Choose an option... Pending Applied Excluded (Questions) Excluded (Expired) Exc…" at bounding box center [520, 161] width 101 height 19
click at [508, 160] on select "Choose an option... Pending Applied Excluded (Questions) Excluded (Expired) Exc…" at bounding box center [520, 161] width 101 height 19
click at [470, 152] on select "Choose an option... Pending Applied Excluded (Questions) Excluded (Expired) Exc…" at bounding box center [520, 161] width 101 height 19
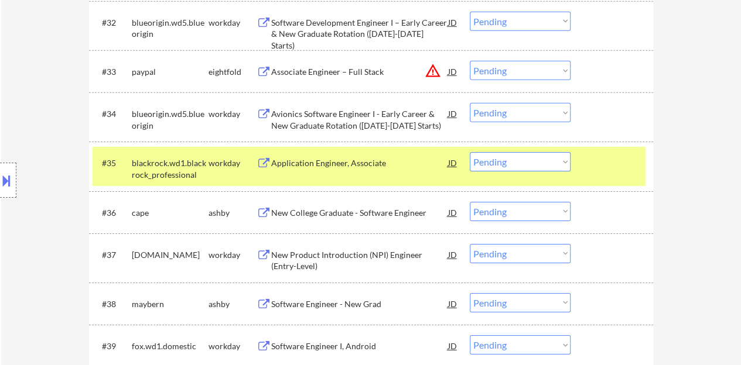
click at [352, 169] on div "Application Engineer, Associate" at bounding box center [359, 162] width 177 height 21
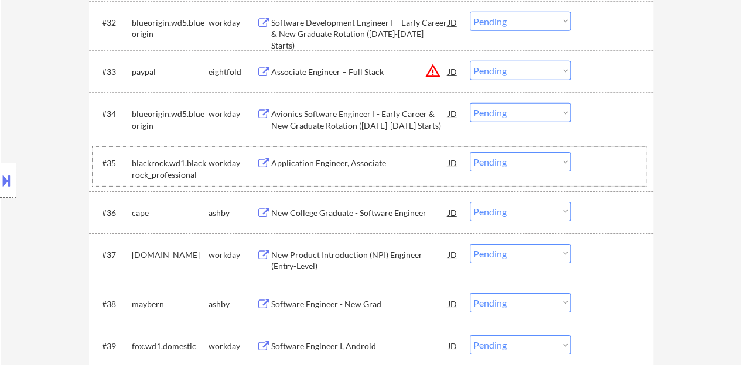
click at [604, 167] on div at bounding box center [613, 162] width 52 height 21
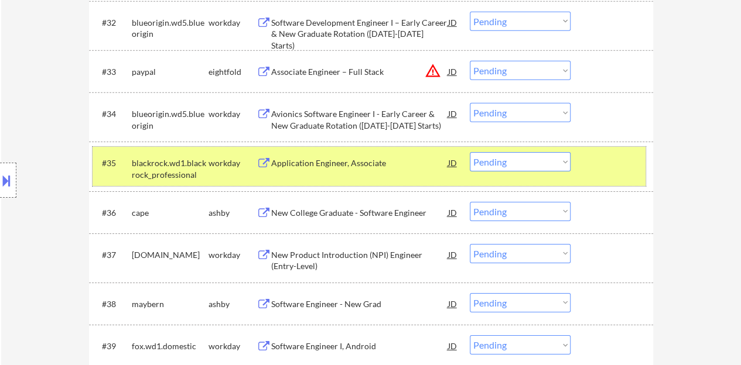
click at [4, 180] on button at bounding box center [6, 180] width 13 height 19
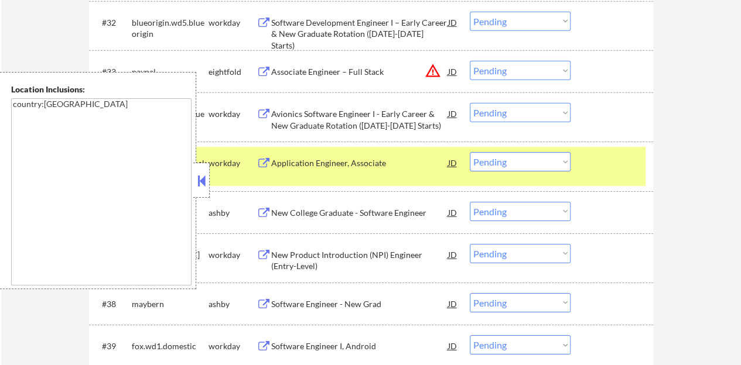
click at [201, 174] on button at bounding box center [201, 181] width 13 height 18
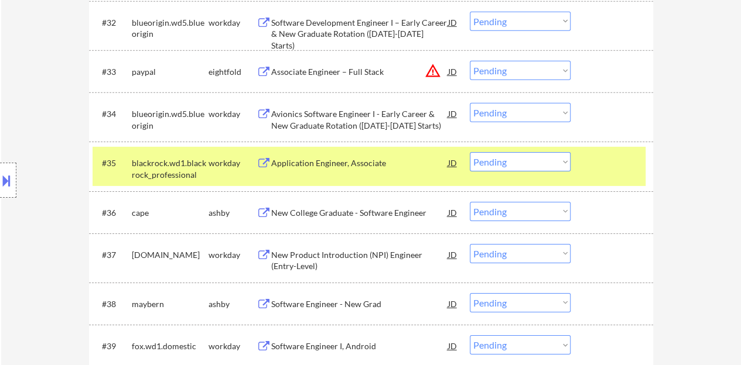
click at [524, 157] on select "Choose an option... Pending Applied Excluded (Questions) Excluded (Expired) Exc…" at bounding box center [520, 161] width 101 height 19
click at [470, 152] on select "Choose an option... Pending Applied Excluded (Questions) Excluded (Expired) Exc…" at bounding box center [520, 161] width 101 height 19
select select ""pending""
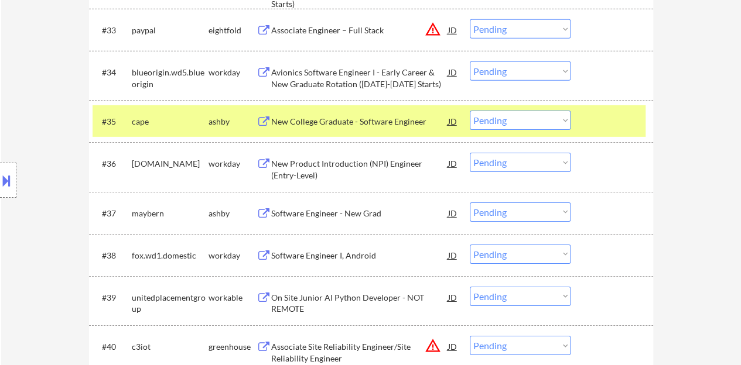
scroll to position [1873, 0]
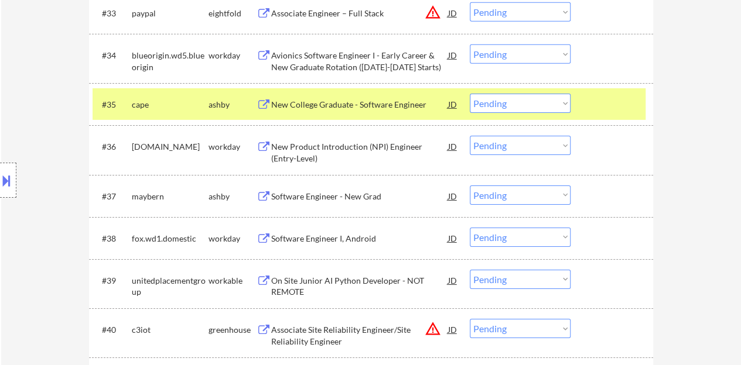
click at [610, 102] on div at bounding box center [613, 104] width 52 height 21
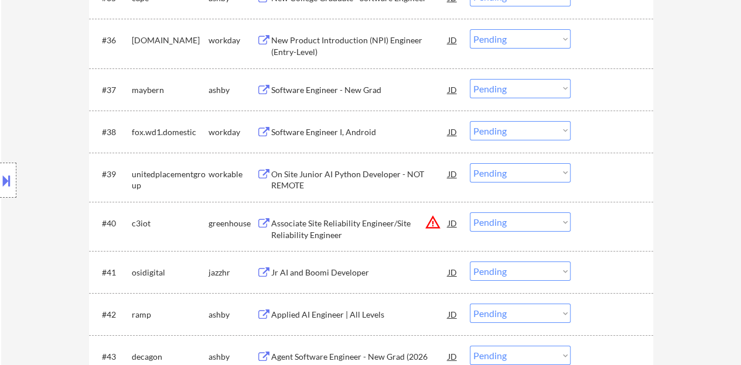
scroll to position [1991, 0]
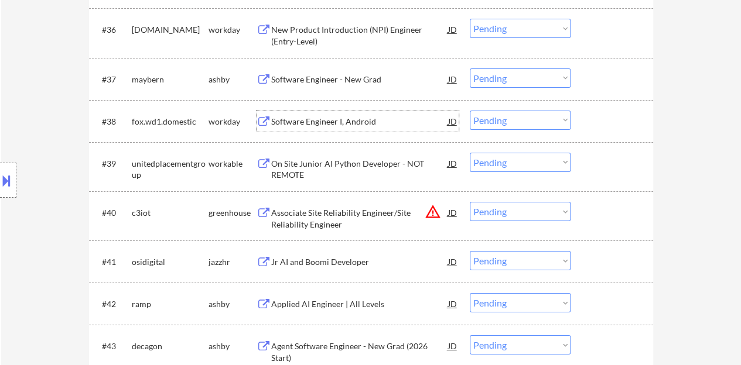
click at [310, 119] on div "Software Engineer I, Android" at bounding box center [359, 122] width 177 height 12
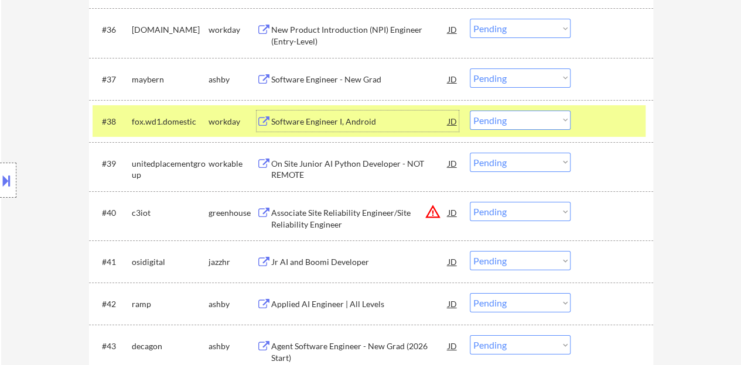
click at [513, 115] on select "Choose an option... Pending Applied Excluded (Questions) Excluded (Expired) Exc…" at bounding box center [520, 120] width 101 height 19
click at [470, 111] on select "Choose an option... Pending Applied Excluded (Questions) Excluded (Expired) Exc…" at bounding box center [520, 120] width 101 height 19
select select ""pending""
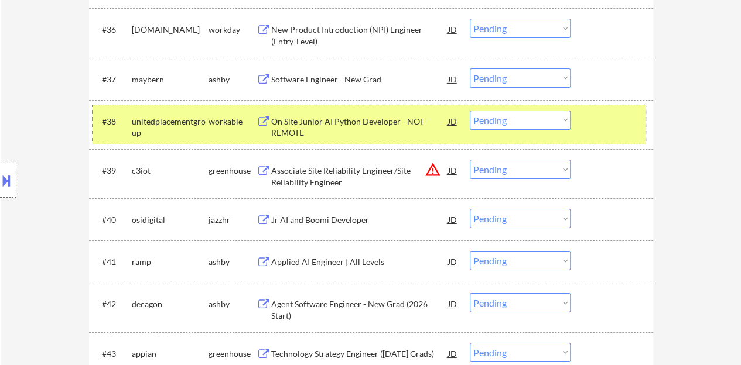
click at [623, 112] on div at bounding box center [613, 121] width 52 height 21
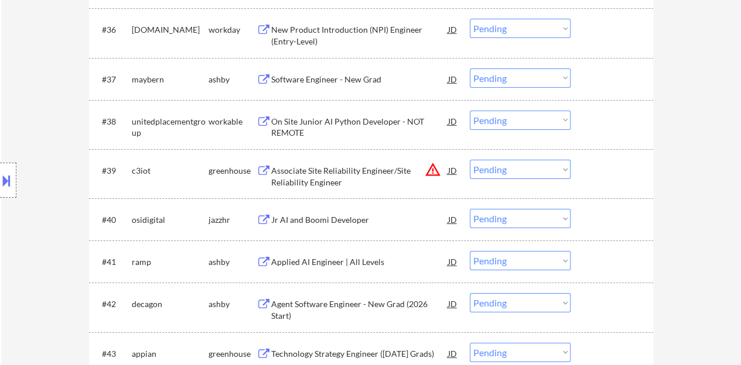
click at [616, 124] on div at bounding box center [613, 121] width 52 height 21
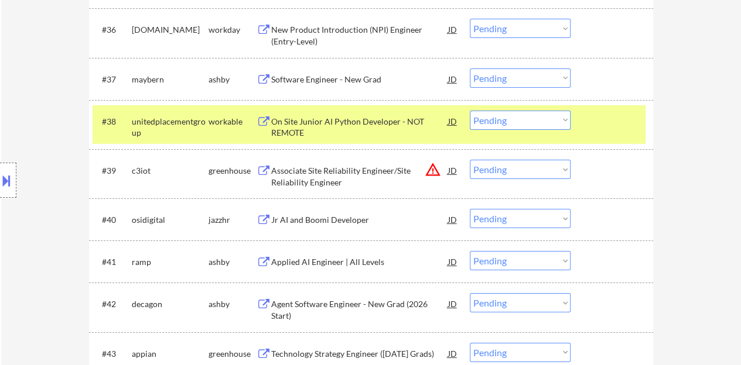
click at [608, 128] on div at bounding box center [613, 121] width 52 height 21
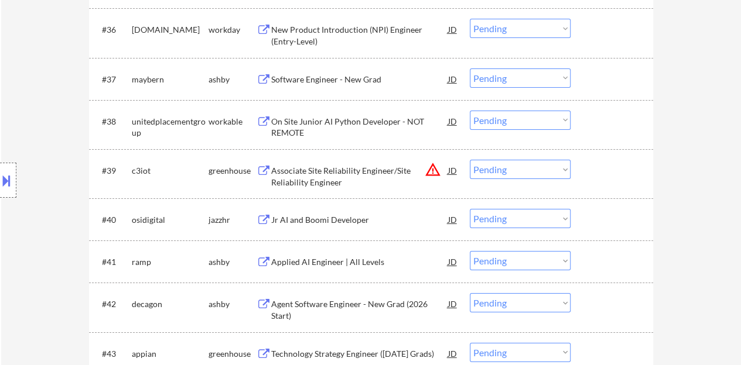
click at [346, 85] on div "Software Engineer - New Grad" at bounding box center [359, 78] width 177 height 21
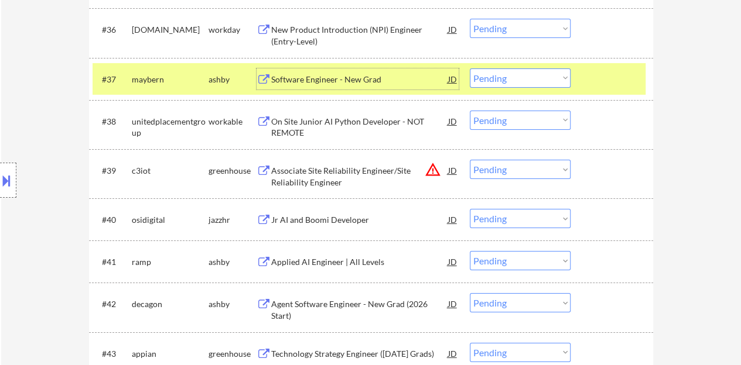
click at [507, 73] on select "Choose an option... Pending Applied Excluded (Questions) Excluded (Expired) Exc…" at bounding box center [520, 77] width 101 height 19
click at [470, 68] on select "Choose an option... Pending Applied Excluded (Questions) Excluded (Expired) Exc…" at bounding box center [520, 77] width 101 height 19
select select ""pending""
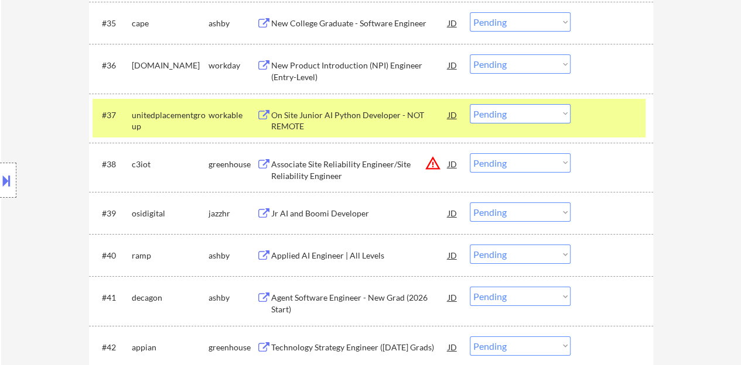
scroll to position [1932, 0]
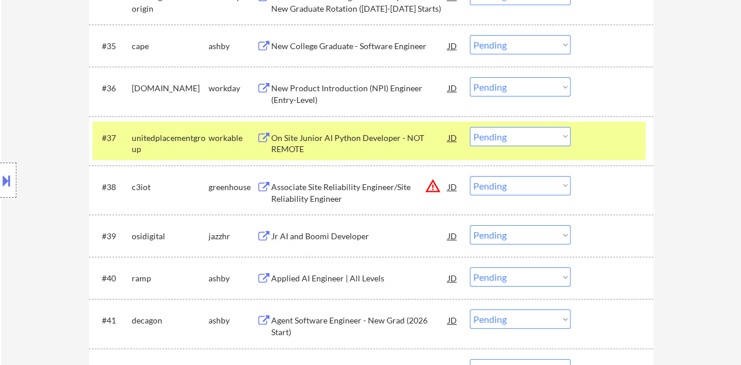
click at [599, 136] on div at bounding box center [613, 137] width 52 height 21
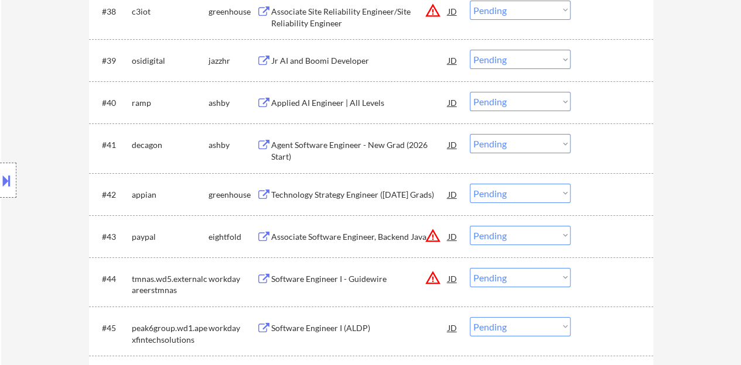
scroll to position [2049, 0]
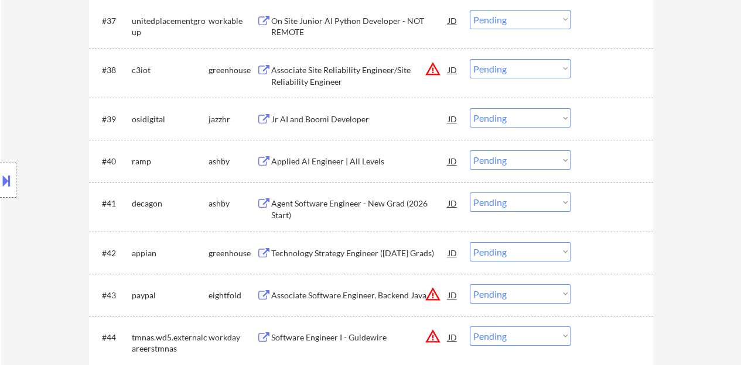
click at [352, 162] on div "Applied AI Engineer | All Levels" at bounding box center [359, 162] width 177 height 12
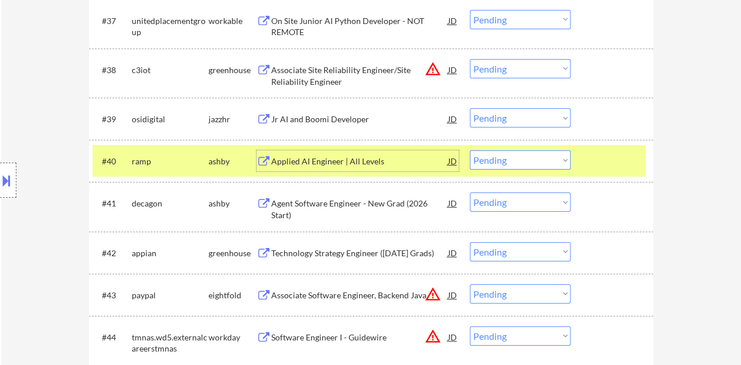
click at [629, 156] on div at bounding box center [613, 160] width 52 height 21
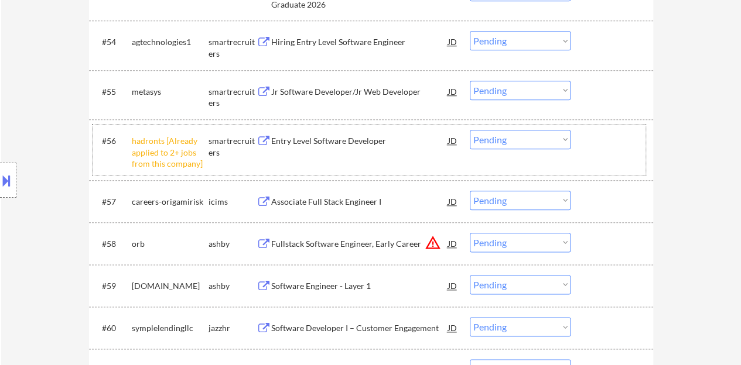
scroll to position [2810, 0]
click at [512, 141] on select "Choose an option... Pending Applied Excluded (Questions) Excluded (Expired) Exc…" at bounding box center [520, 138] width 101 height 19
click at [470, 129] on select "Choose an option... Pending Applied Excluded (Questions) Excluded (Expired) Exc…" at bounding box center [520, 138] width 101 height 19
select select ""pending""
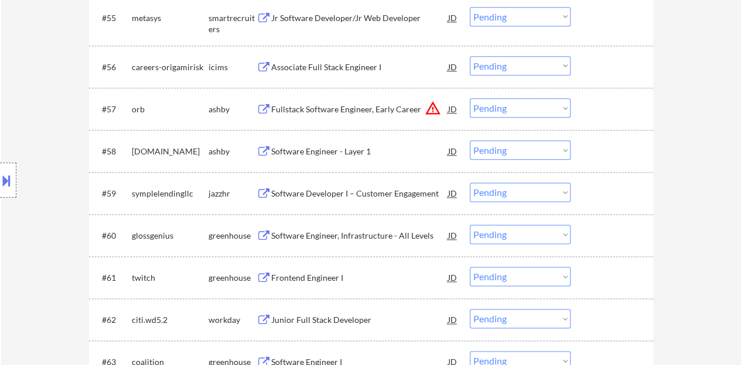
scroll to position [2869, 0]
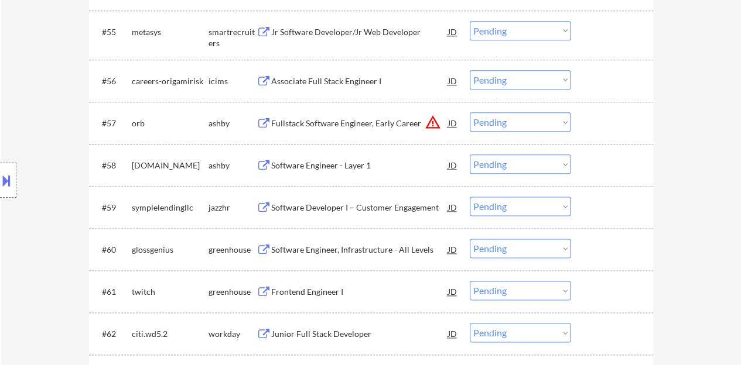
click at [318, 170] on div "Software Engineer - Layer 1" at bounding box center [359, 166] width 177 height 12
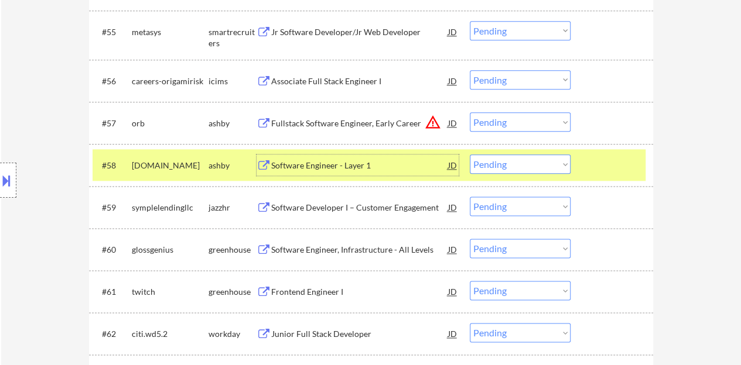
click at [515, 166] on select "Choose an option... Pending Applied Excluded (Questions) Excluded (Expired) Exc…" at bounding box center [520, 164] width 101 height 19
click at [470, 155] on select "Choose an option... Pending Applied Excluded (Questions) Excluded (Expired) Exc…" at bounding box center [520, 164] width 101 height 19
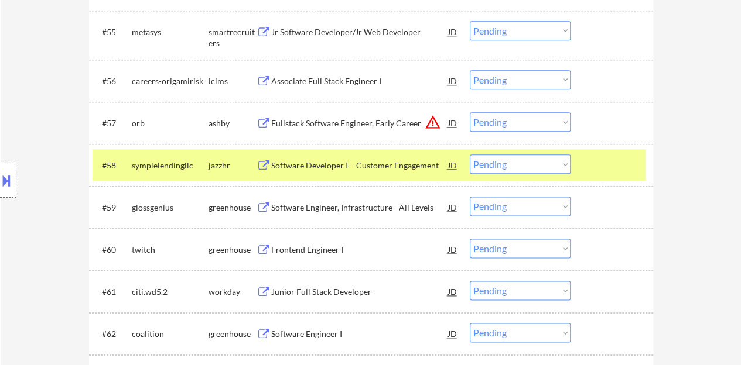
click at [281, 163] on div "Software Developer I – Customer Engagement" at bounding box center [359, 166] width 177 height 12
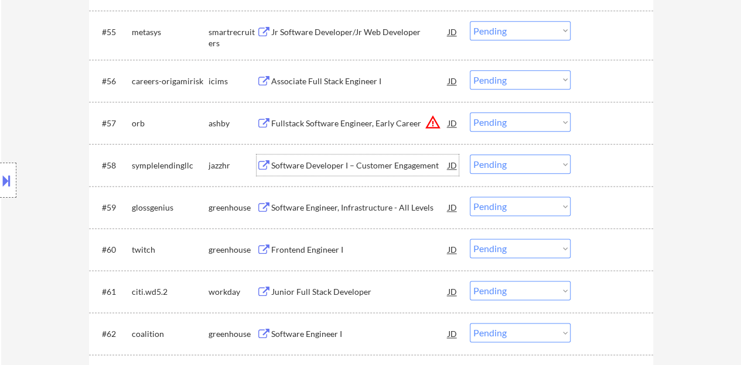
click at [615, 165] on div at bounding box center [613, 165] width 52 height 21
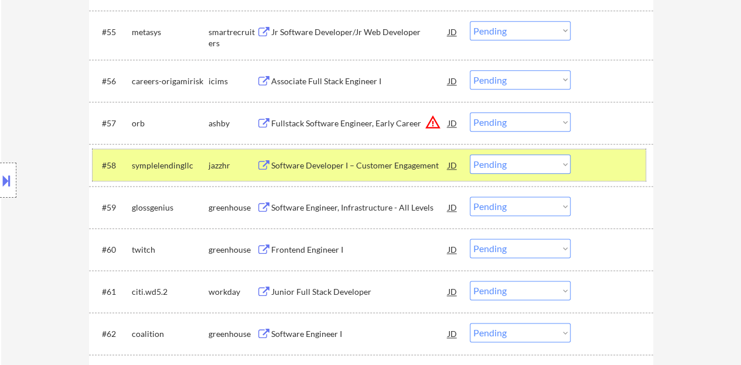
click at [512, 162] on select "Choose an option... Pending Applied Excluded (Questions) Excluded (Expired) Exc…" at bounding box center [520, 164] width 101 height 19
click at [470, 155] on select "Choose an option... Pending Applied Excluded (Questions) Excluded (Expired) Exc…" at bounding box center [520, 164] width 101 height 19
select select ""pending""
click at [641, 172] on div "#58 glossgenius greenhouse Software Developer I – Customer Engagement JD warnin…" at bounding box center [369, 165] width 553 height 32
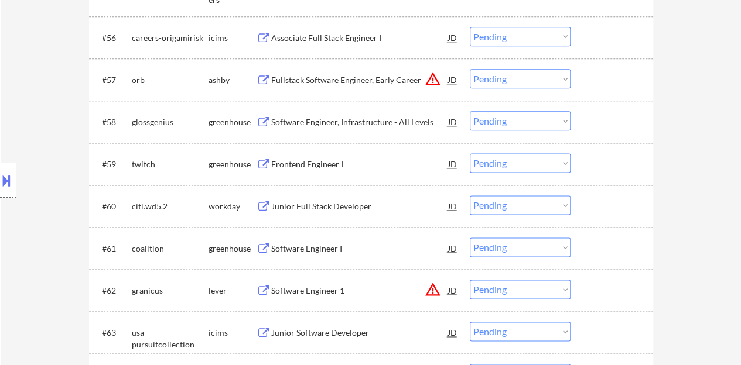
scroll to position [2927, 0]
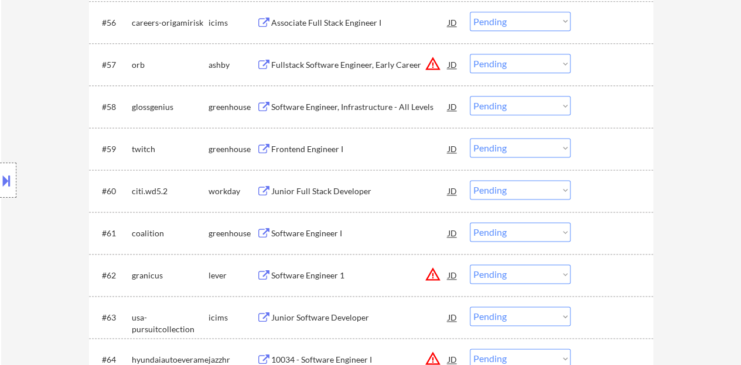
click at [303, 149] on div "Frontend Engineer I" at bounding box center [359, 149] width 177 height 12
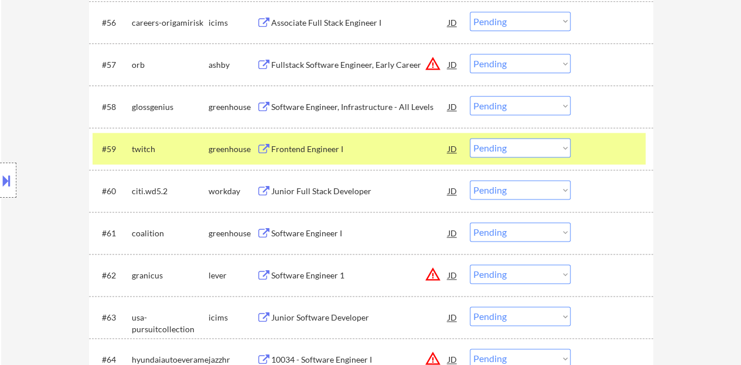
click at [0, 186] on button at bounding box center [6, 180] width 13 height 19
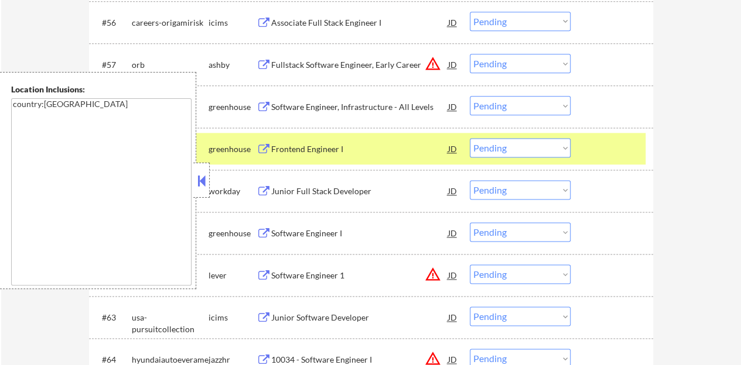
click at [202, 187] on button at bounding box center [201, 181] width 13 height 18
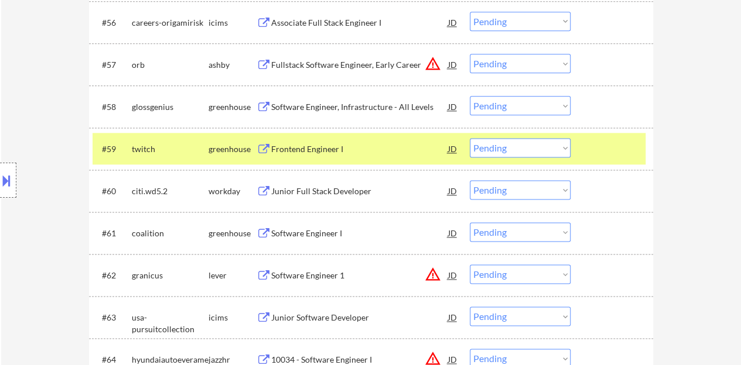
drag, startPoint x: 481, startPoint y: 151, endPoint x: 487, endPoint y: 156, distance: 7.9
click at [482, 151] on select "Choose an option... Pending Applied Excluded (Questions) Excluded (Expired) Exc…" at bounding box center [520, 147] width 101 height 19
click at [470, 138] on select "Choose an option... Pending Applied Excluded (Questions) Excluded (Expired) Exc…" at bounding box center [520, 147] width 101 height 19
select select ""pending""
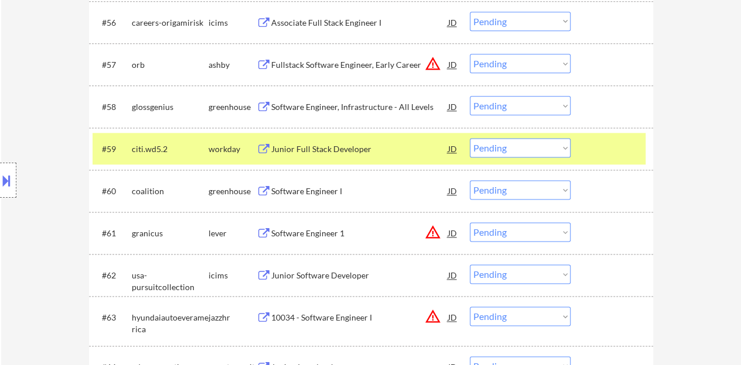
click at [314, 150] on div "Junior Full Stack Developer" at bounding box center [359, 149] width 177 height 12
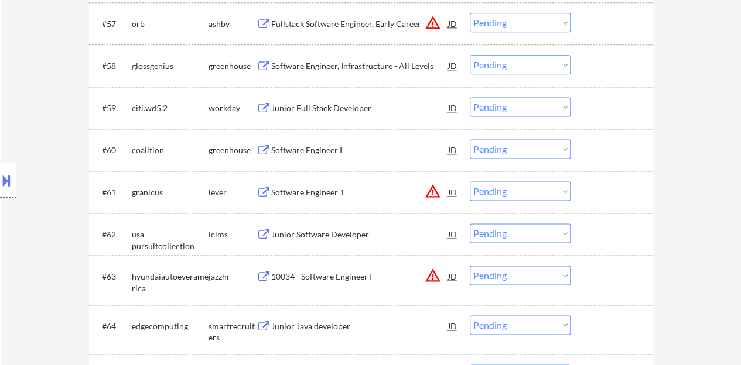
scroll to position [2986, 0]
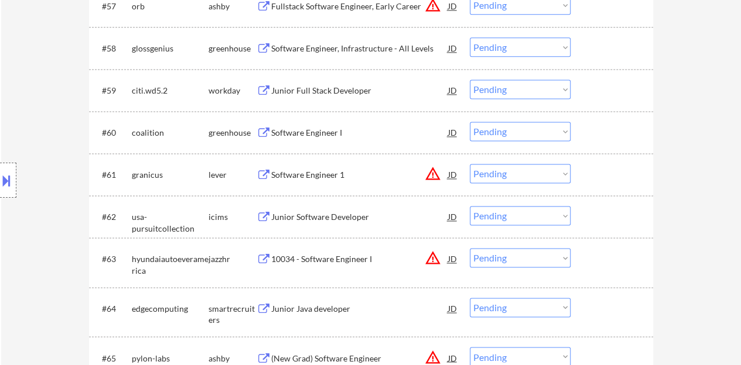
click at [334, 127] on div "Software Engineer I" at bounding box center [359, 133] width 177 height 12
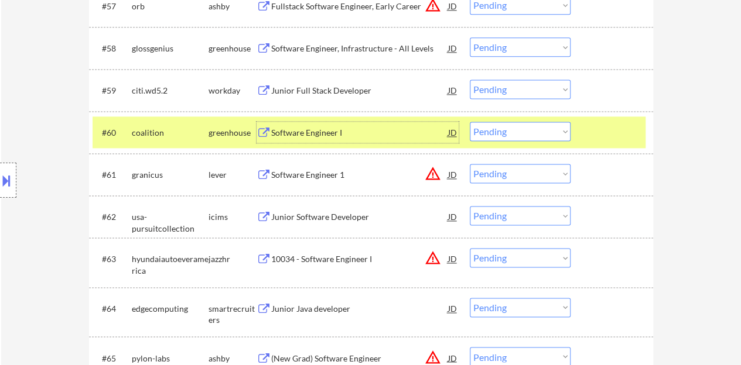
click at [525, 133] on select "Choose an option... Pending Applied Excluded (Questions) Excluded (Expired) Exc…" at bounding box center [520, 131] width 101 height 19
click at [470, 122] on select "Choose an option... Pending Applied Excluded (Questions) Excluded (Expired) Exc…" at bounding box center [520, 131] width 101 height 19
select select ""pending""
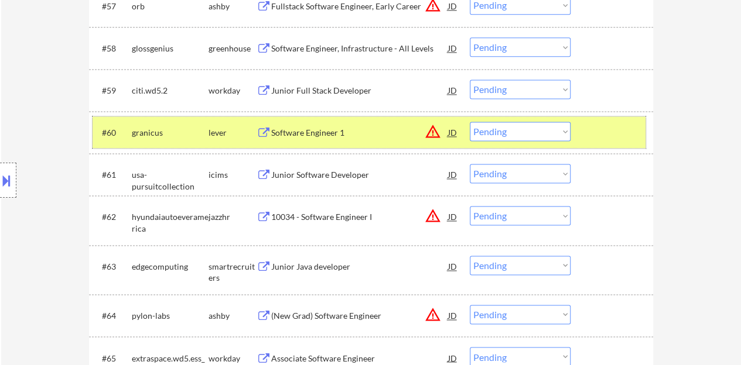
click at [583, 134] on div "#60 granicus lever Software Engineer 1 JD warning_amber Choose an option... Pen…" at bounding box center [369, 133] width 553 height 32
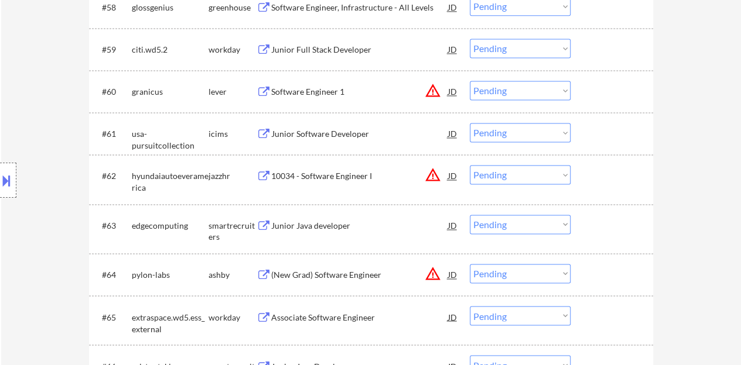
scroll to position [3044, 0]
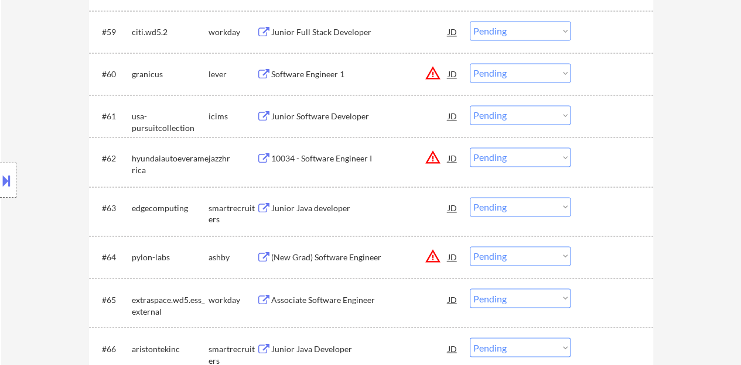
click at [330, 203] on div "Junior Java developer" at bounding box center [359, 209] width 177 height 12
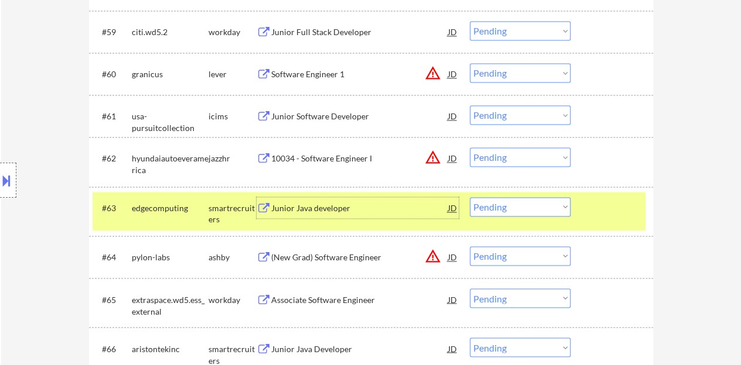
click at [513, 209] on select "Choose an option... Pending Applied Excluded (Questions) Excluded (Expired) Exc…" at bounding box center [520, 206] width 101 height 19
click at [503, 213] on select "Choose an option... Pending Applied Excluded (Questions) Excluded (Expired) Exc…" at bounding box center [520, 206] width 101 height 19
click at [470, 197] on select "Choose an option... Pending Applied Excluded (Questions) Excluded (Expired) Exc…" at bounding box center [520, 206] width 101 height 19
select select ""pending""
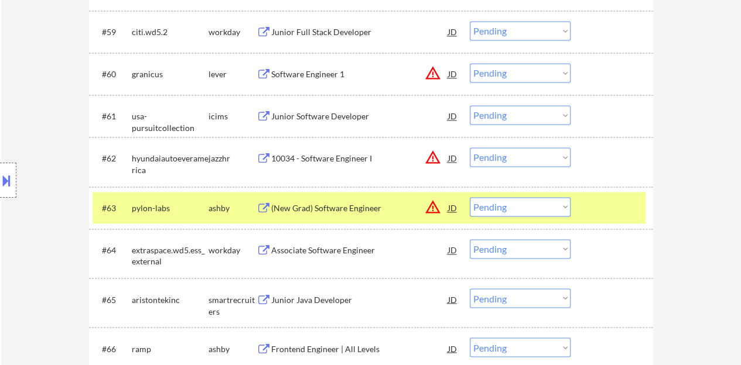
click at [637, 206] on div at bounding box center [613, 207] width 52 height 21
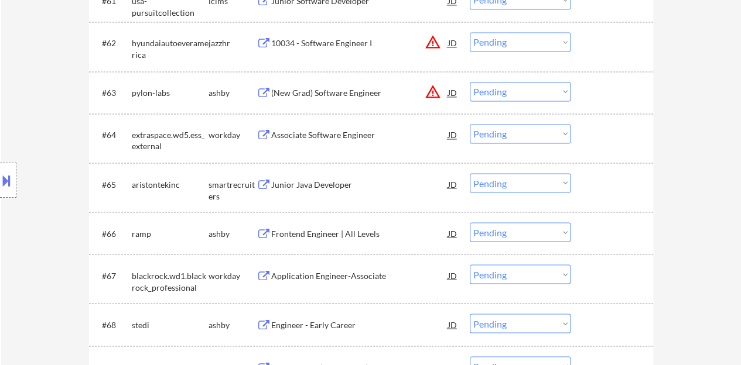
scroll to position [3161, 0]
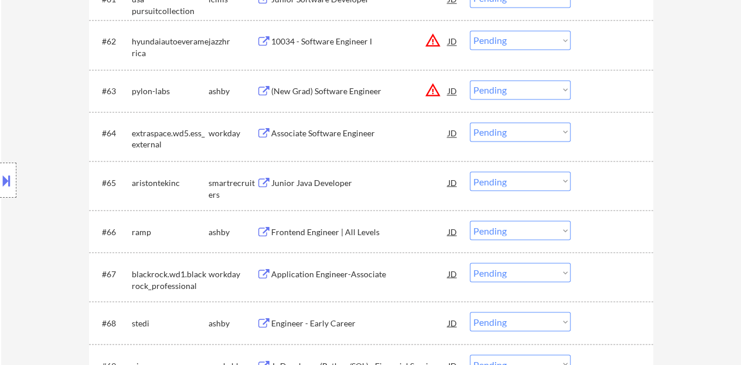
click at [310, 179] on div "Junior Java Developer" at bounding box center [359, 183] width 177 height 12
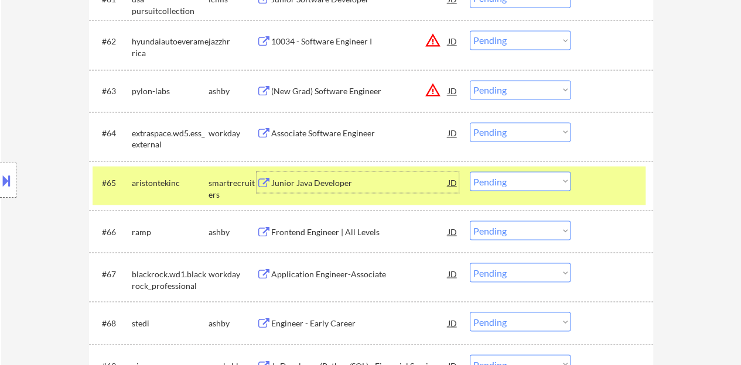
click at [485, 181] on select "Choose an option... Pending Applied Excluded (Questions) Excluded (Expired) Exc…" at bounding box center [520, 181] width 101 height 19
click at [470, 172] on select "Choose an option... Pending Applied Excluded (Questions) Excluded (Expired) Exc…" at bounding box center [520, 181] width 101 height 19
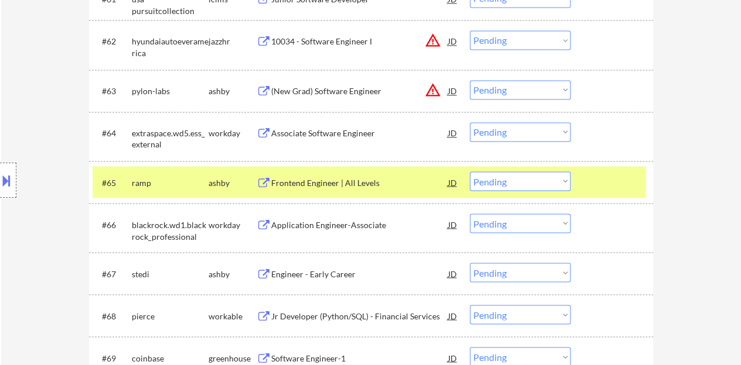
click at [374, 180] on div "Frontend Engineer | All Levels" at bounding box center [359, 183] width 177 height 12
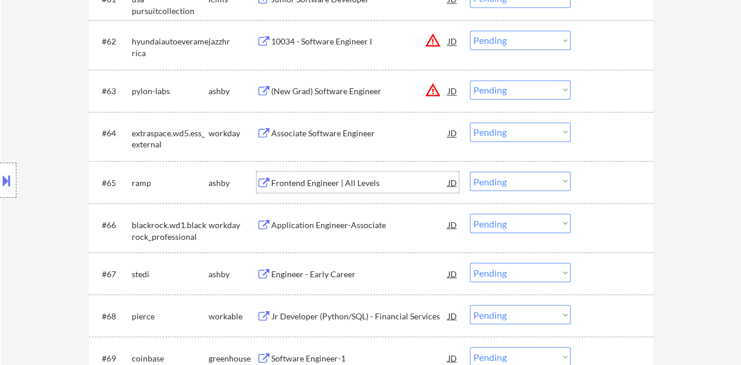
click at [622, 197] on div "#65 ramp ashby Frontend Engineer | All Levels JD warning_amber Choose an option…" at bounding box center [369, 182] width 553 height 32
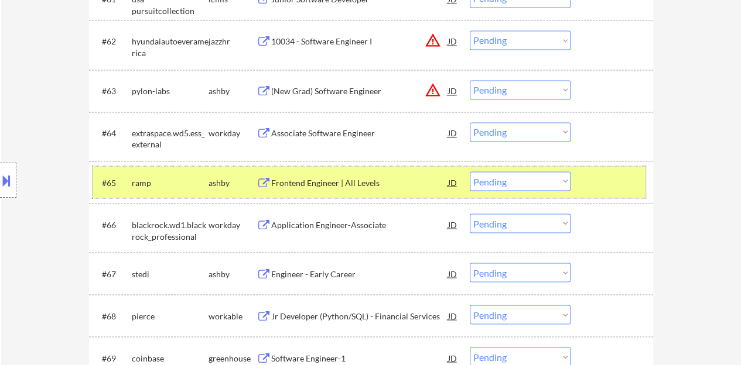
click at [512, 177] on select "Choose an option... Pending Applied Excluded (Questions) Excluded (Expired) Exc…" at bounding box center [520, 181] width 101 height 19
click at [492, 174] on select "Choose an option... Pending Applied Excluded (Questions) Excluded (Expired) Exc…" at bounding box center [520, 181] width 101 height 19
click at [470, 172] on select "Choose an option... Pending Applied Excluded (Questions) Excluded (Expired) Exc…" at bounding box center [520, 181] width 101 height 19
select select ""pending""
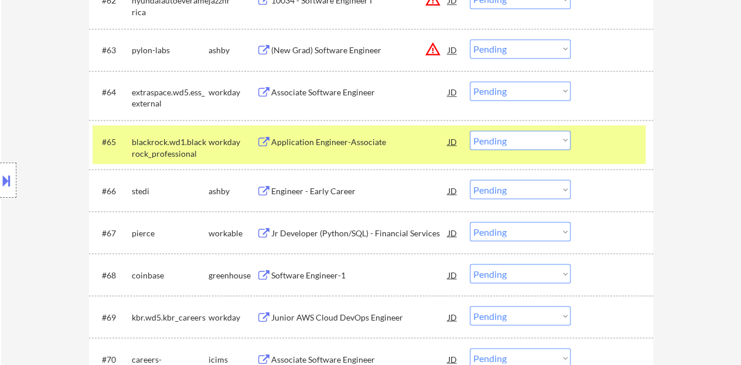
scroll to position [3220, 0]
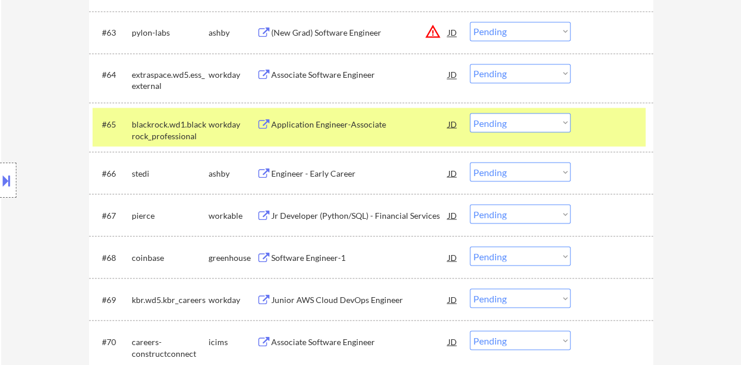
click at [335, 122] on div "Application Engineer-Associate" at bounding box center [359, 124] width 177 height 12
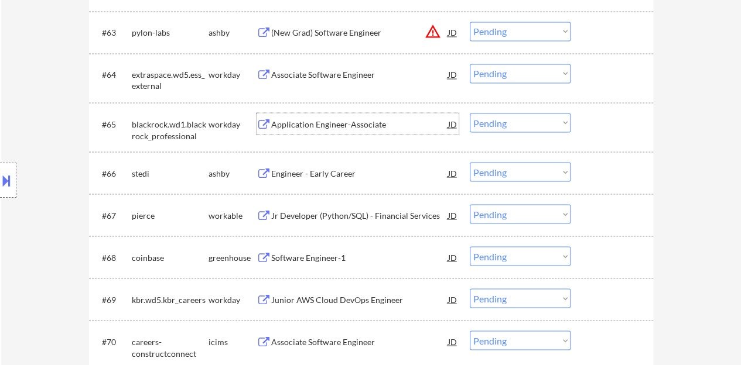
click at [625, 166] on div at bounding box center [613, 172] width 52 height 21
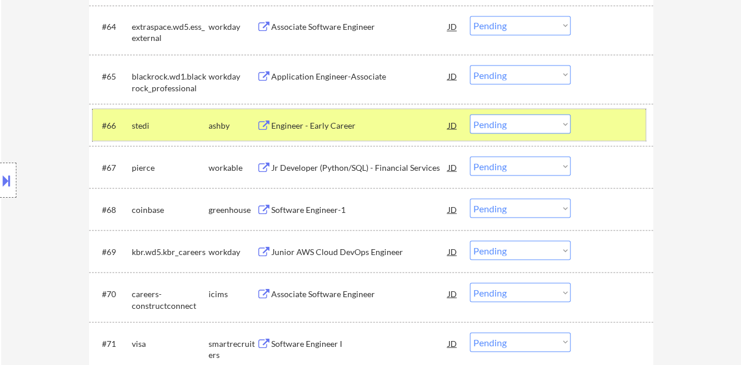
scroll to position [3278, 0]
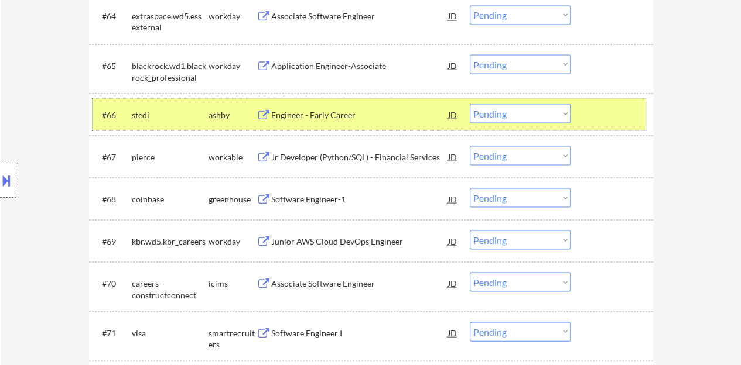
click at [542, 115] on select "Choose an option... Pending Applied Excluded (Questions) Excluded (Expired) Exc…" at bounding box center [520, 113] width 101 height 19
click at [492, 109] on select "Choose an option... Pending Applied Excluded (Questions) Excluded (Expired) Exc…" at bounding box center [520, 113] width 101 height 19
click at [470, 104] on select "Choose an option... Pending Applied Excluded (Questions) Excluded (Expired) Exc…" at bounding box center [520, 113] width 101 height 19
select select ""pending""
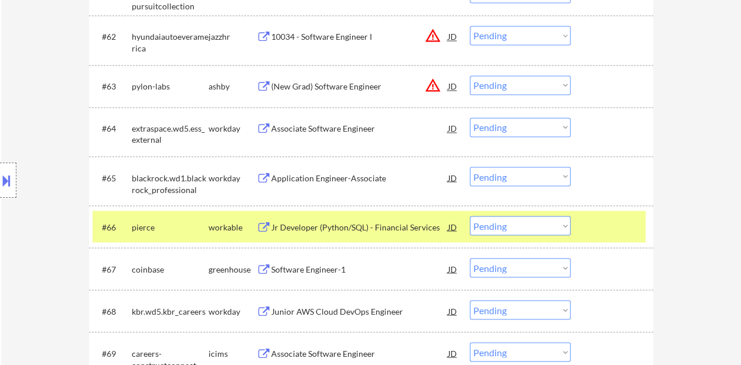
scroll to position [3161, 0]
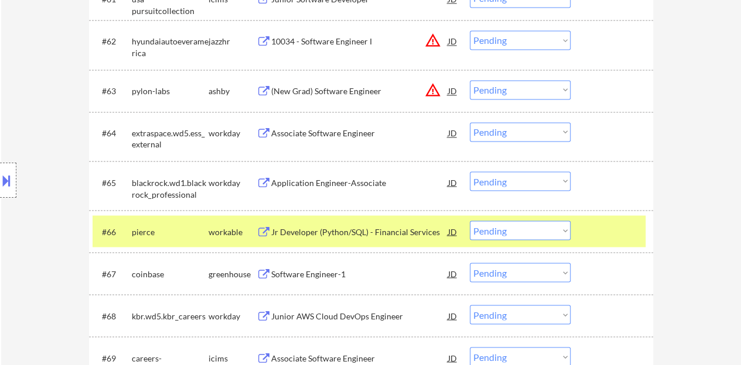
click at [639, 236] on div "#66 pierce workable Jr Developer (Python/SQL) - Financial Services JD warning_a…" at bounding box center [369, 231] width 553 height 32
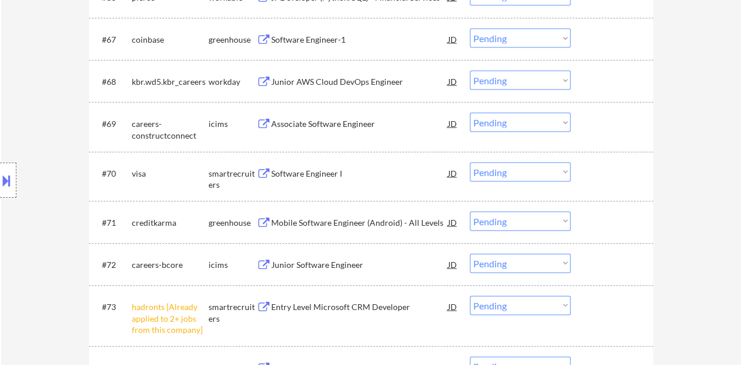
scroll to position [3513, 0]
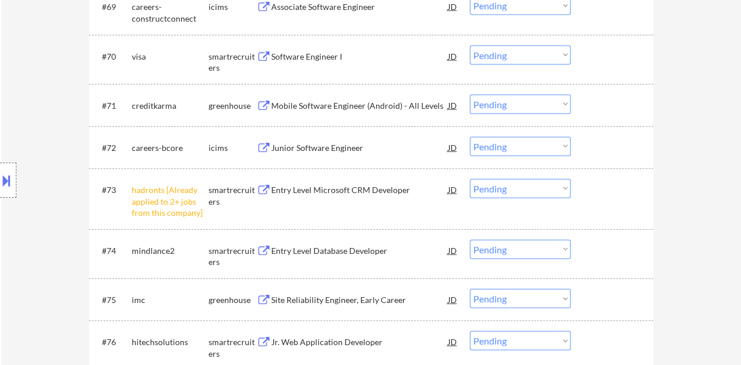
click at [492, 194] on select "Choose an option... Pending Applied Excluded (Questions) Excluded (Expired) Exc…" at bounding box center [520, 188] width 101 height 19
click at [470, 179] on select "Choose an option... Pending Applied Excluded (Questions) Excluded (Expired) Exc…" at bounding box center [520, 188] width 101 height 19
select select ""pending""
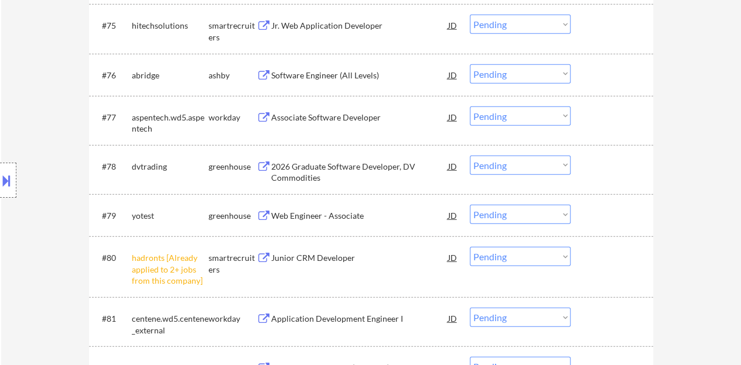
scroll to position [3864, 0]
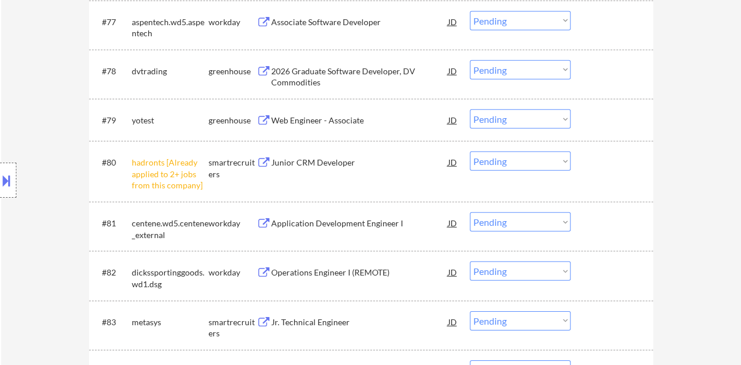
click at [525, 167] on select "Choose an option... Pending Applied Excluded (Questions) Excluded (Expired) Exc…" at bounding box center [520, 161] width 101 height 19
click at [470, 152] on select "Choose an option... Pending Applied Excluded (Questions) Excluded (Expired) Exc…" at bounding box center [520, 161] width 101 height 19
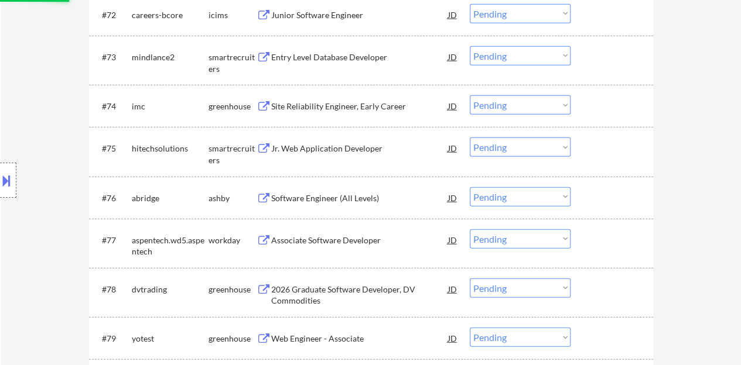
scroll to position [3630, 0]
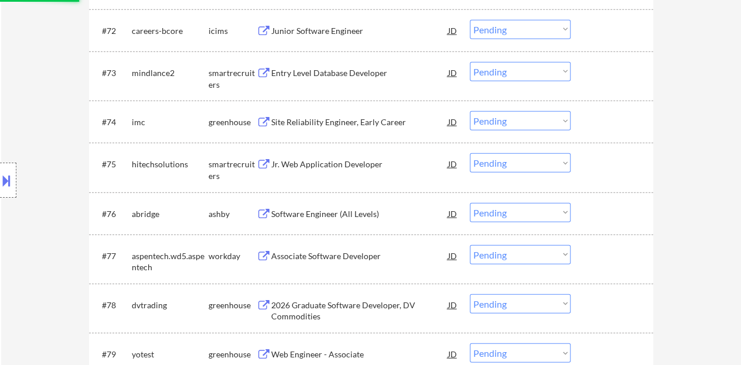
select select ""pending""
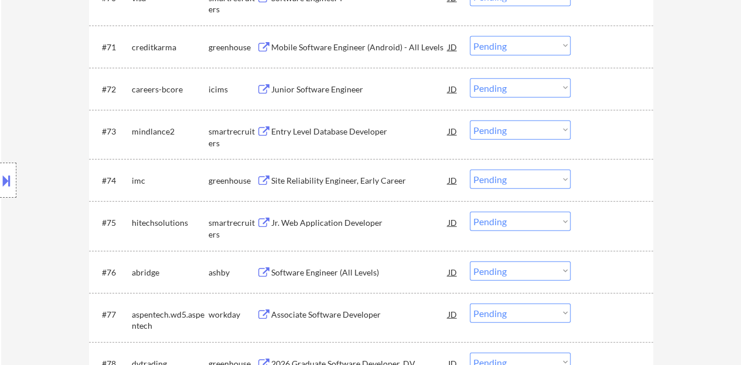
click at [303, 130] on div "Entry Level Database Developer" at bounding box center [359, 132] width 177 height 12
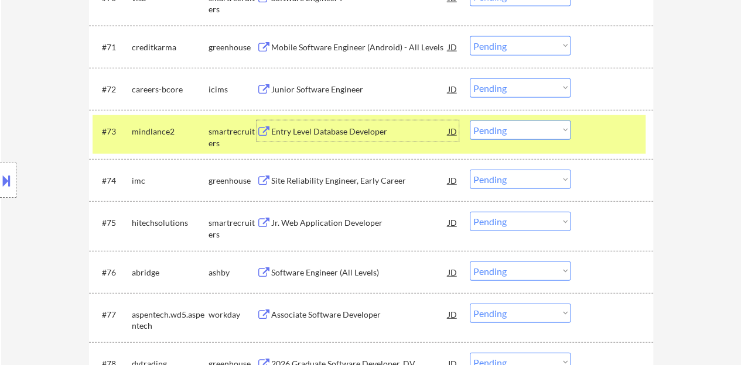
click at [485, 131] on select "Choose an option... Pending Applied Excluded (Questions) Excluded (Expired) Exc…" at bounding box center [520, 130] width 101 height 19
click at [470, 121] on select "Choose an option... Pending Applied Excluded (Questions) Excluded (Expired) Exc…" at bounding box center [520, 130] width 101 height 19
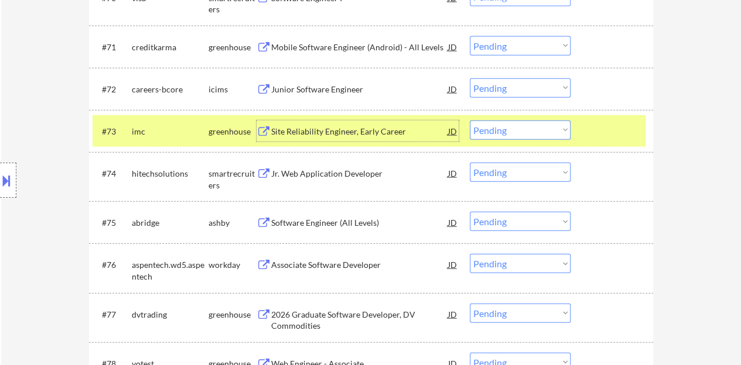
click at [362, 135] on div "Site Reliability Engineer, Early Career" at bounding box center [359, 132] width 177 height 12
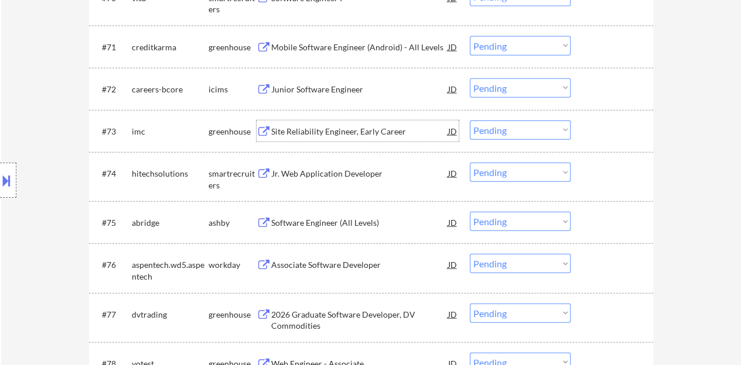
click at [622, 114] on div "#73 imc greenhouse Site Reliability Engineer, Early Career JD warning_amber Cho…" at bounding box center [371, 131] width 564 height 42
click at [610, 125] on div at bounding box center [613, 131] width 52 height 21
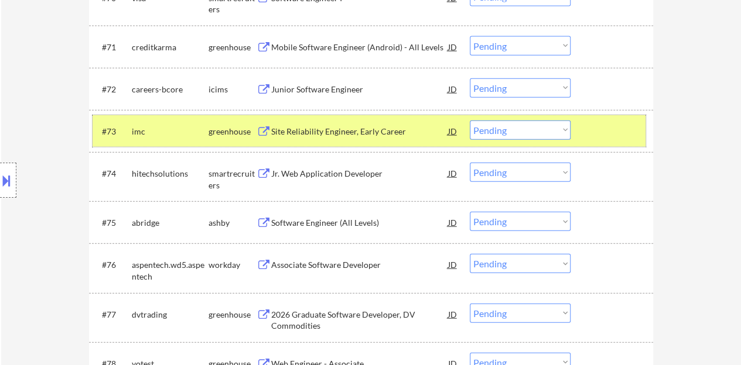
click at [516, 131] on select "Choose an option... Pending Applied Excluded (Questions) Excluded (Expired) Exc…" at bounding box center [520, 130] width 101 height 19
drag, startPoint x: 484, startPoint y: 125, endPoint x: 489, endPoint y: 130, distance: 7.9
click at [484, 125] on select "Choose an option... Pending Applied Excluded (Questions) Excluded (Expired) Exc…" at bounding box center [520, 130] width 101 height 19
click at [470, 121] on select "Choose an option... Pending Applied Excluded (Questions) Excluded (Expired) Exc…" at bounding box center [520, 130] width 101 height 19
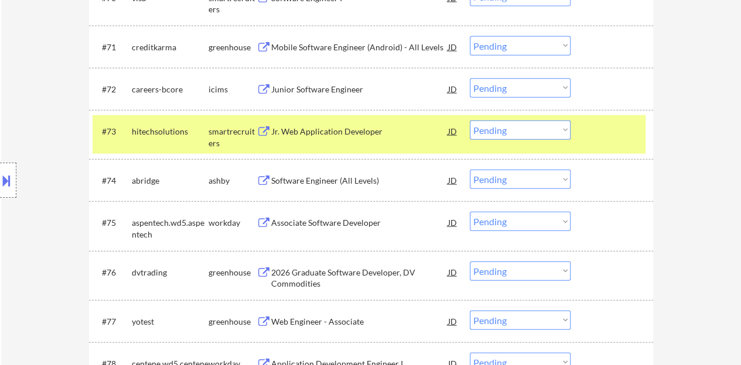
click at [334, 140] on div "Jr. Web Application Developer" at bounding box center [359, 131] width 177 height 21
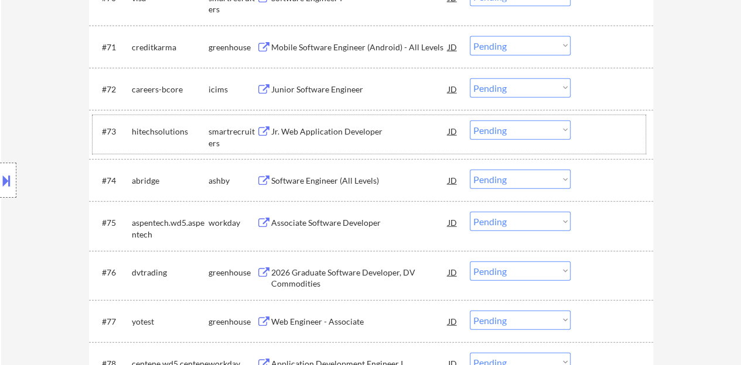
click at [592, 137] on div at bounding box center [613, 131] width 52 height 21
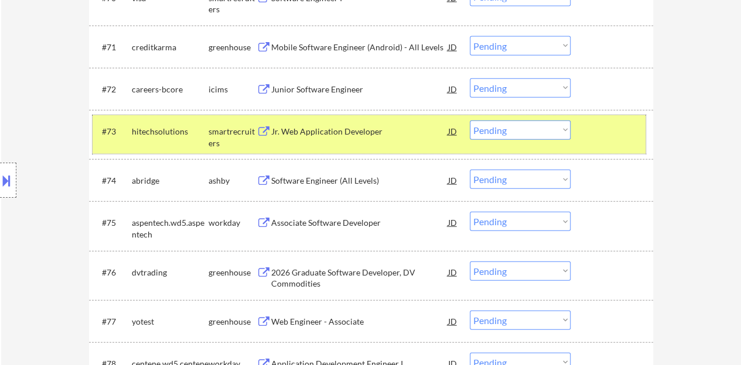
click at [486, 127] on select "Choose an option... Pending Applied Excluded (Questions) Excluded (Expired) Exc…" at bounding box center [520, 130] width 101 height 19
click at [470, 121] on select "Choose an option... Pending Applied Excluded (Questions) Excluded (Expired) Exc…" at bounding box center [520, 130] width 101 height 19
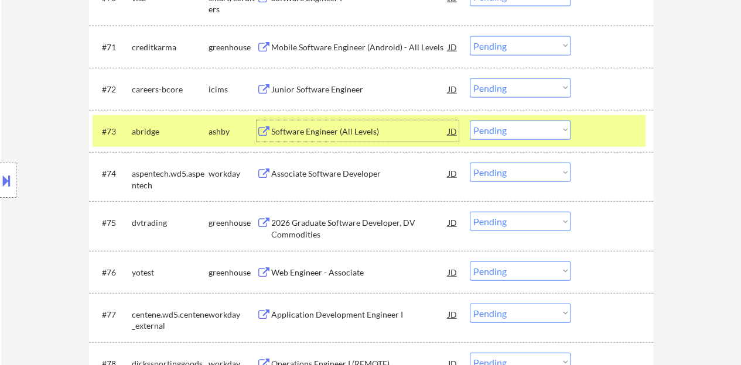
click at [344, 132] on div "Software Engineer (All Levels)" at bounding box center [359, 132] width 177 height 12
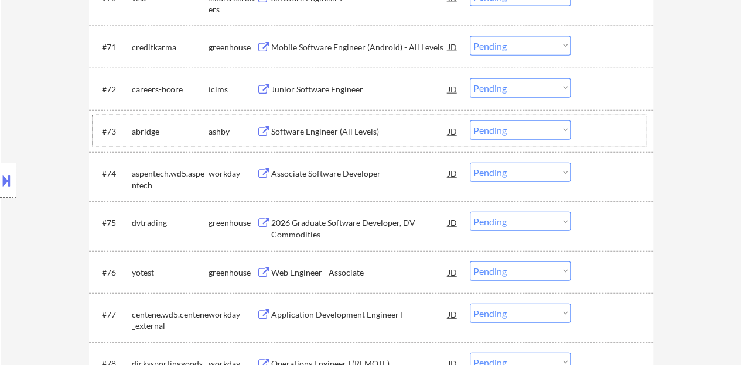
click at [612, 133] on div at bounding box center [613, 131] width 52 height 21
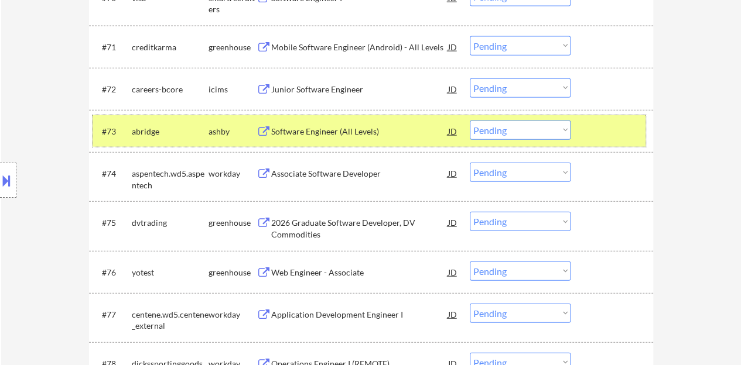
click at [525, 126] on select "Choose an option... Pending Applied Excluded (Questions) Excluded (Expired) Exc…" at bounding box center [520, 130] width 101 height 19
click at [470, 121] on select "Choose an option... Pending Applied Excluded (Questions) Excluded (Expired) Exc…" at bounding box center [520, 130] width 101 height 19
select select ""pending""
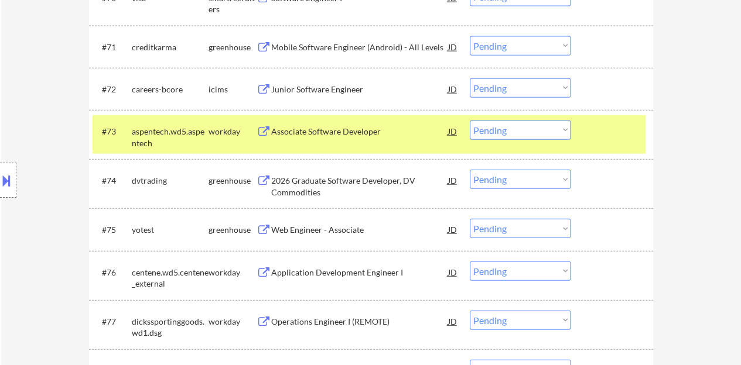
click at [633, 146] on div "#73 aspentech.wd5.aspentech workday Associate Software Developer JD warning_amb…" at bounding box center [369, 134] width 553 height 39
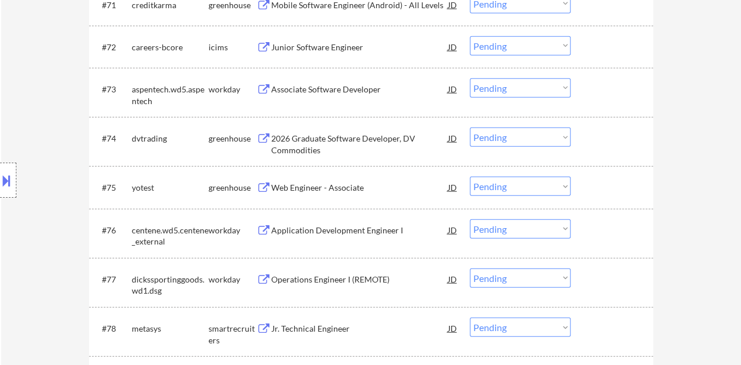
scroll to position [3630, 0]
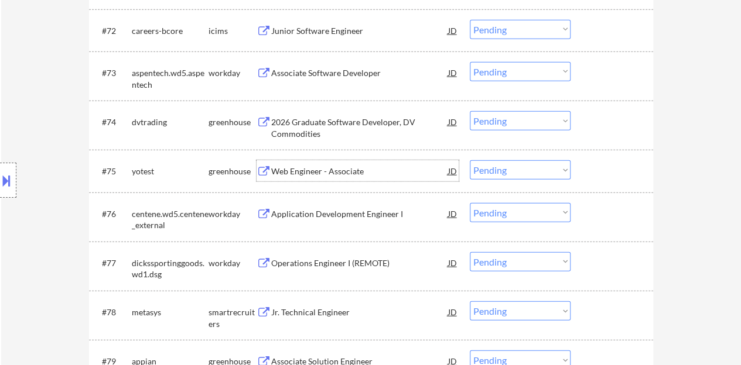
click at [333, 174] on div "Web Engineer - Associate" at bounding box center [359, 172] width 177 height 12
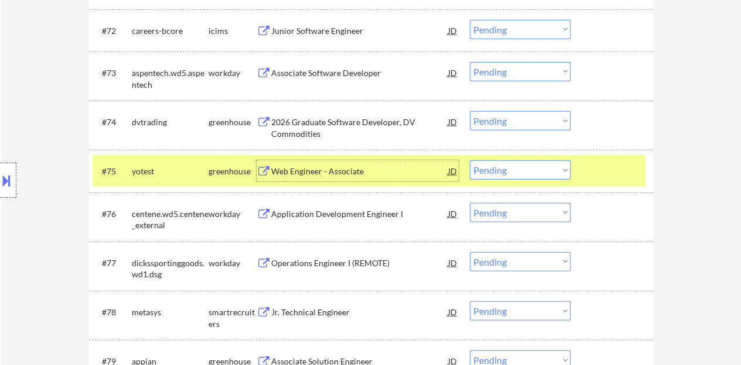
click at [503, 173] on select "Choose an option... Pending Applied Excluded (Questions) Excluded (Expired) Exc…" at bounding box center [520, 169] width 101 height 19
click at [470, 160] on select "Choose an option... Pending Applied Excluded (Questions) Excluded (Expired) Exc…" at bounding box center [520, 169] width 101 height 19
select select ""pending""
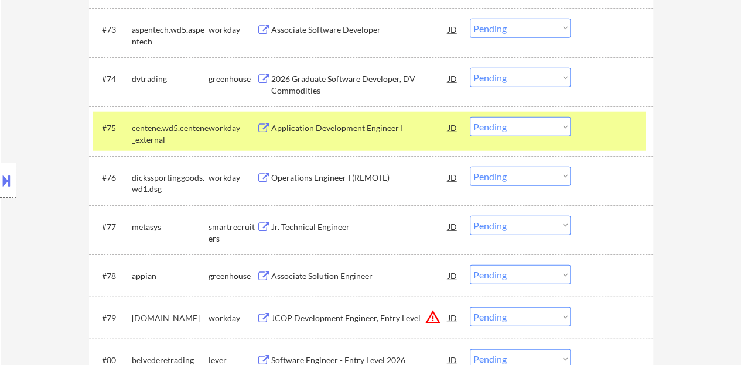
scroll to position [3688, 0]
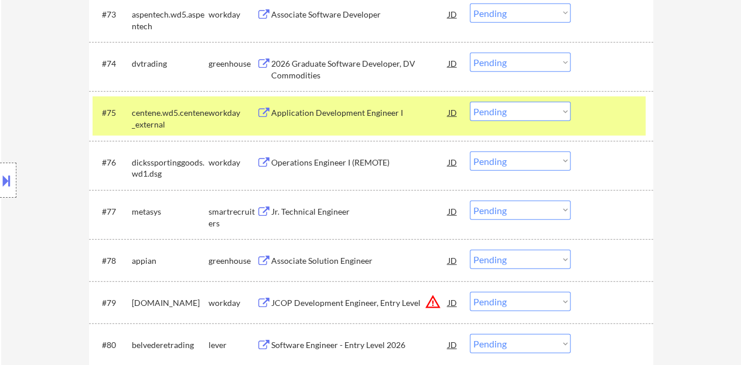
click at [581, 122] on div "#75 centene.wd5.centene_external workday Application Development Engineer I JD …" at bounding box center [369, 116] width 553 height 39
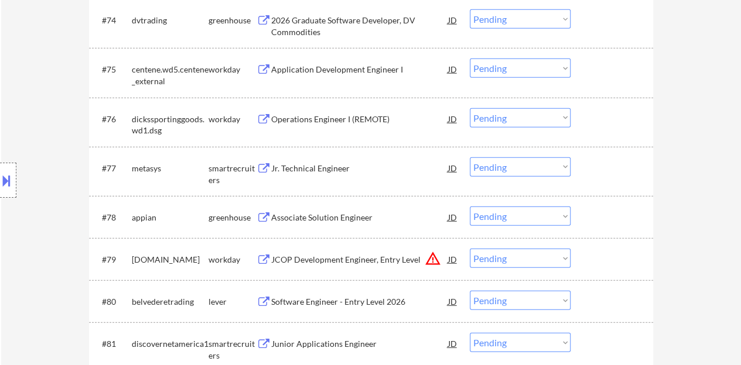
scroll to position [3747, 0]
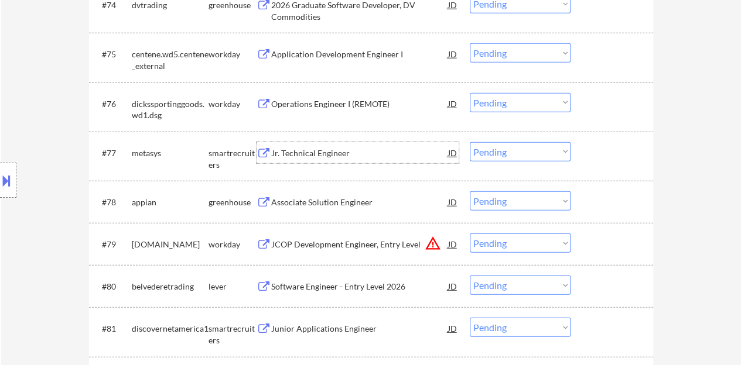
click at [325, 153] on div "Jr. Technical Engineer" at bounding box center [359, 154] width 177 height 12
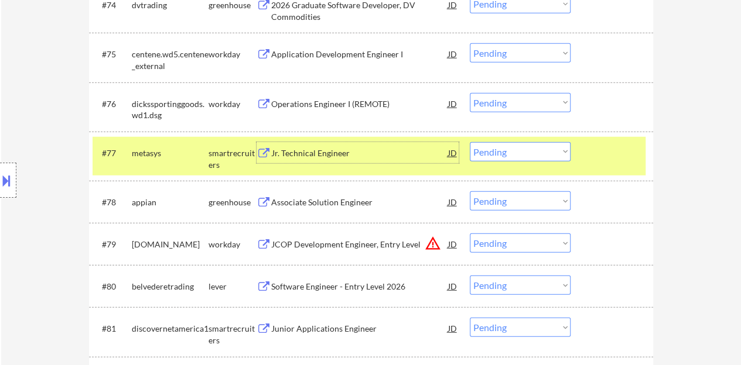
click at [498, 150] on select "Choose an option... Pending Applied Excluded (Questions) Excluded (Expired) Exc…" at bounding box center [520, 151] width 101 height 19
click at [470, 142] on select "Choose an option... Pending Applied Excluded (Questions) Excluded (Expired) Exc…" at bounding box center [520, 151] width 101 height 19
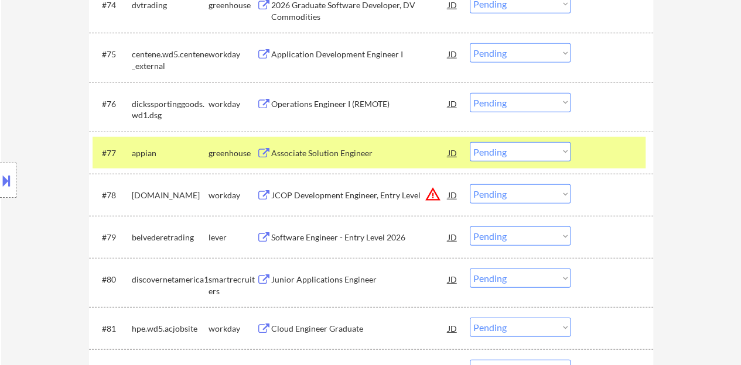
click at [362, 150] on div "Associate Solution Engineer" at bounding box center [359, 154] width 177 height 12
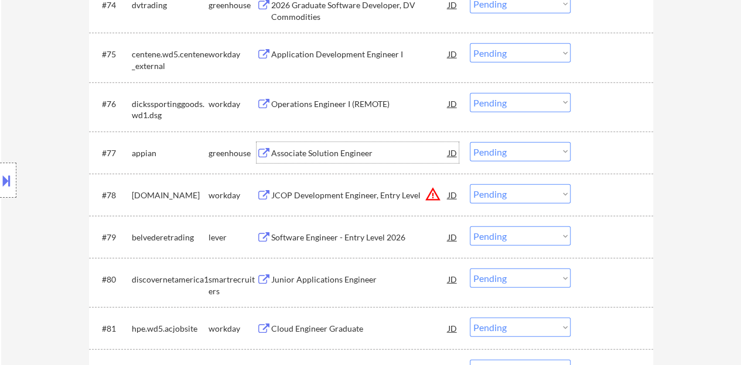
click at [602, 155] on div at bounding box center [613, 152] width 52 height 21
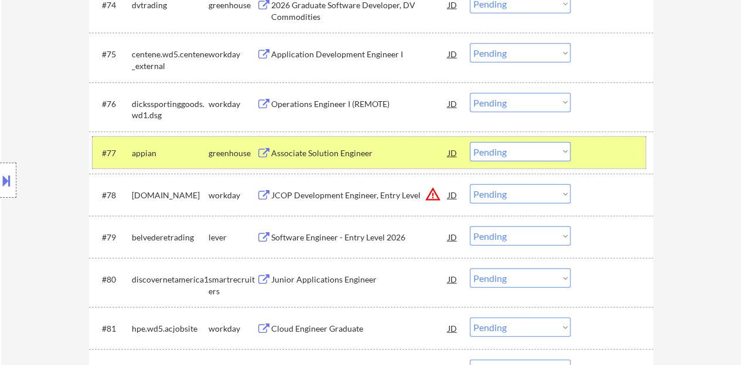
click at [506, 150] on select "Choose an option... Pending Applied Excluded (Questions) Excluded (Expired) Exc…" at bounding box center [520, 151] width 101 height 19
click at [470, 142] on select "Choose an option... Pending Applied Excluded (Questions) Excluded (Expired) Exc…" at bounding box center [520, 151] width 101 height 19
select select ""pending""
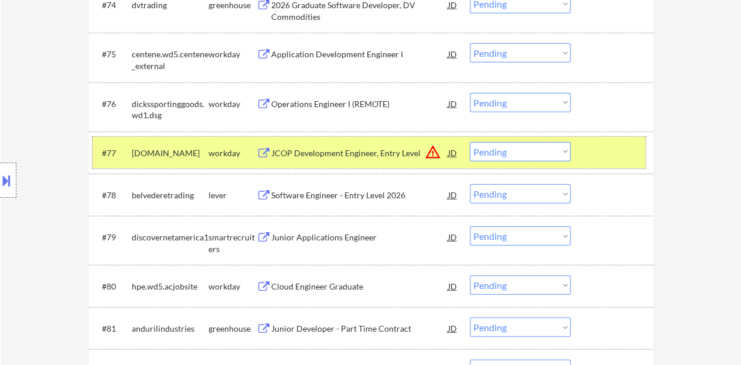
click at [592, 150] on div at bounding box center [613, 152] width 52 height 21
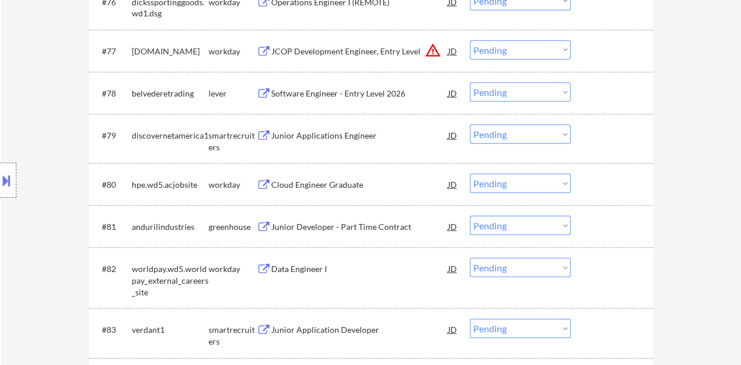
scroll to position [3864, 0]
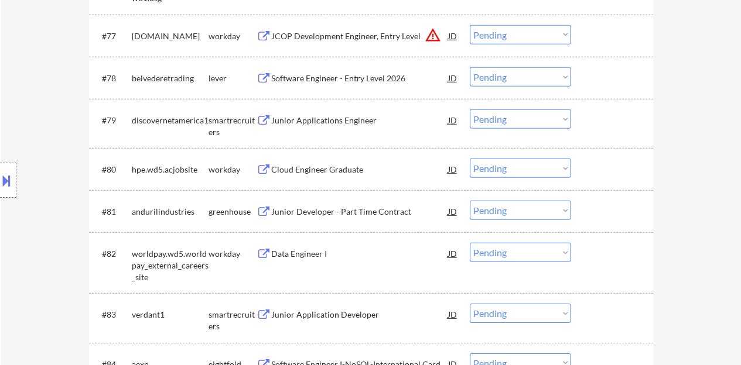
click at [342, 117] on div "Junior Applications Engineer" at bounding box center [359, 121] width 177 height 12
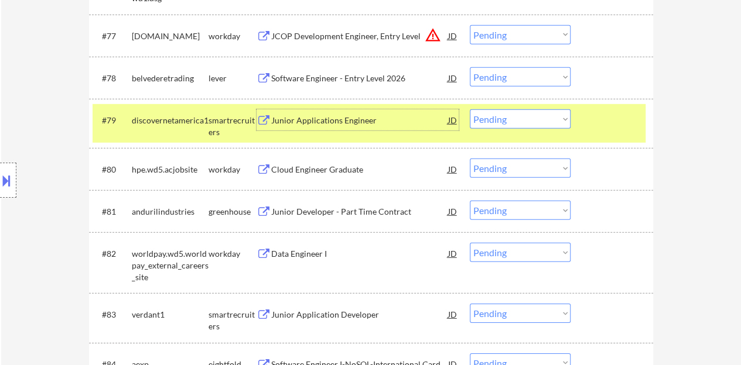
click at [500, 118] on select "Choose an option... Pending Applied Excluded (Questions) Excluded (Expired) Exc…" at bounding box center [520, 118] width 101 height 19
click at [470, 109] on select "Choose an option... Pending Applied Excluded (Questions) Excluded (Expired) Exc…" at bounding box center [520, 118] width 101 height 19
select select ""pending""
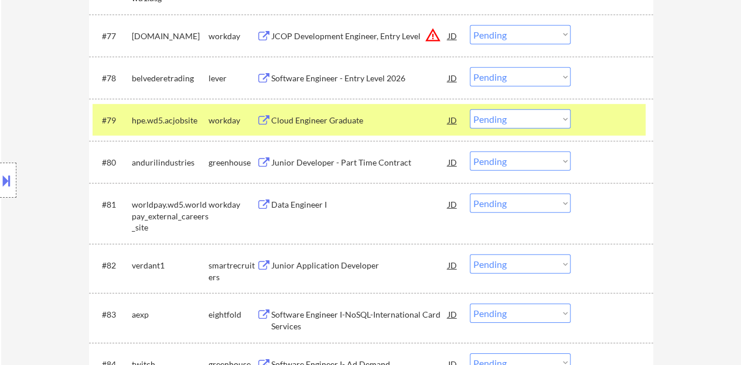
click at [607, 122] on div at bounding box center [613, 119] width 52 height 21
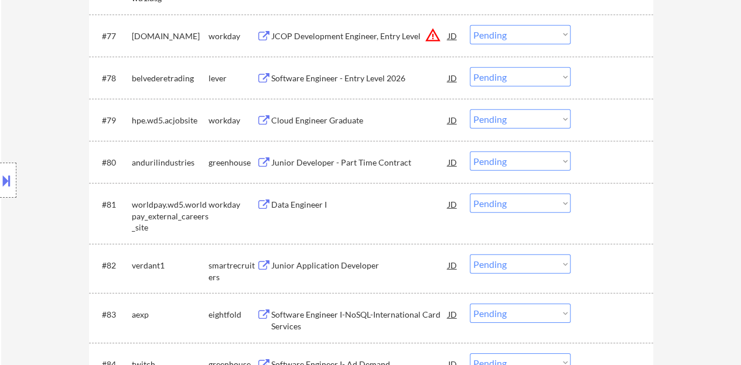
click at [501, 162] on select "Choose an option... Pending Applied Excluded (Questions) Excluded (Expired) Exc…" at bounding box center [520, 161] width 101 height 19
click at [470, 152] on select "Choose an option... Pending Applied Excluded (Questions) Excluded (Expired) Exc…" at bounding box center [520, 161] width 101 height 19
select select ""pending""
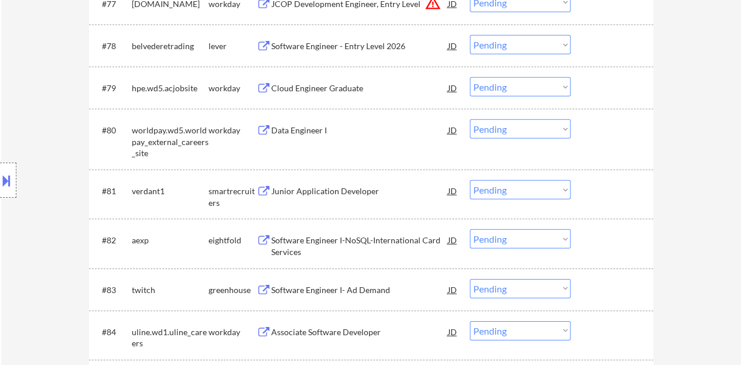
scroll to position [3922, 0]
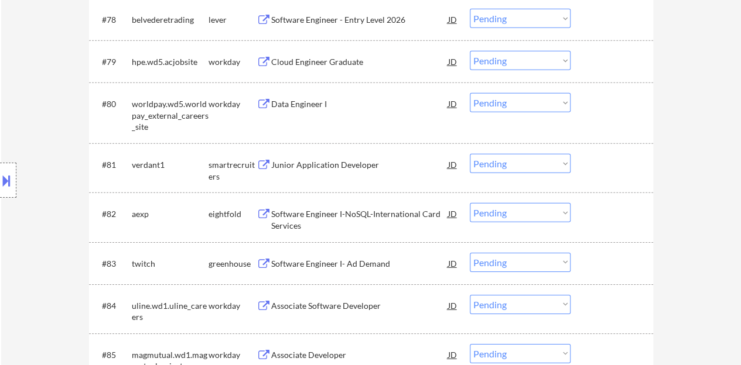
click at [336, 166] on div "Junior Application Developer" at bounding box center [359, 165] width 177 height 12
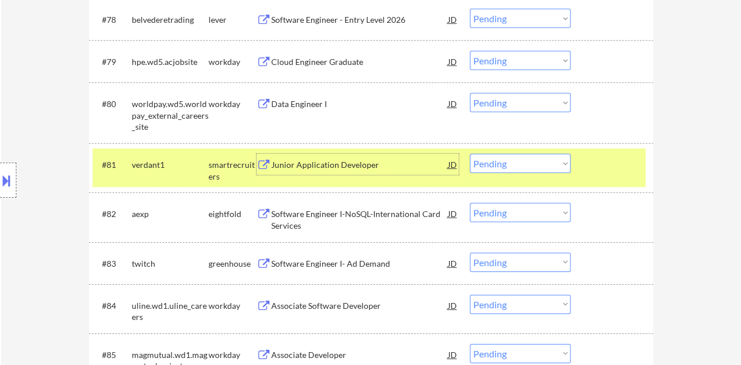
click at [511, 165] on select "Choose an option... Pending Applied Excluded (Questions) Excluded (Expired) Exc…" at bounding box center [520, 163] width 101 height 19
click at [470, 154] on select "Choose an option... Pending Applied Excluded (Questions) Excluded (Expired) Exc…" at bounding box center [520, 163] width 101 height 19
select select ""pending""
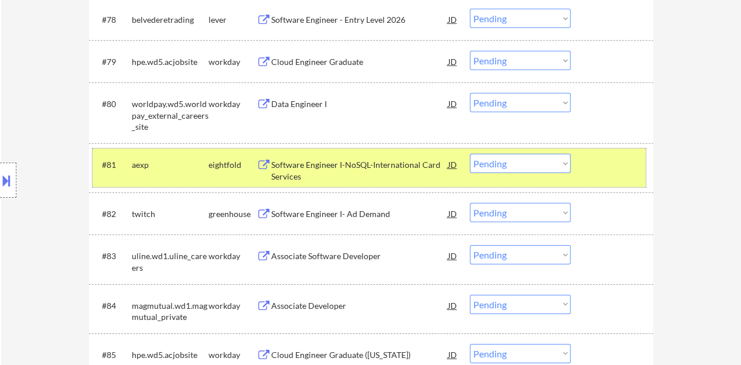
click at [610, 172] on div at bounding box center [613, 164] width 52 height 21
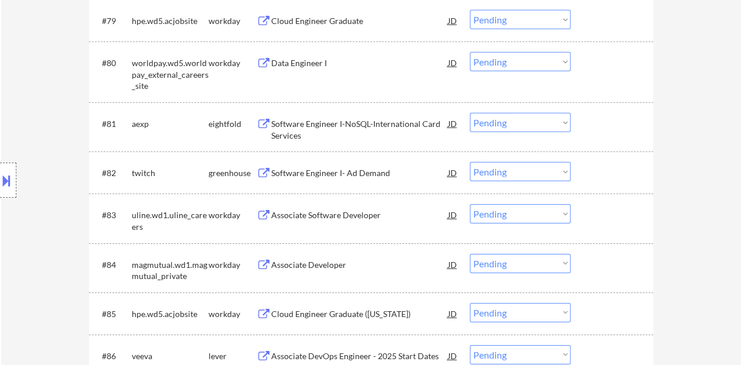
scroll to position [3981, 0]
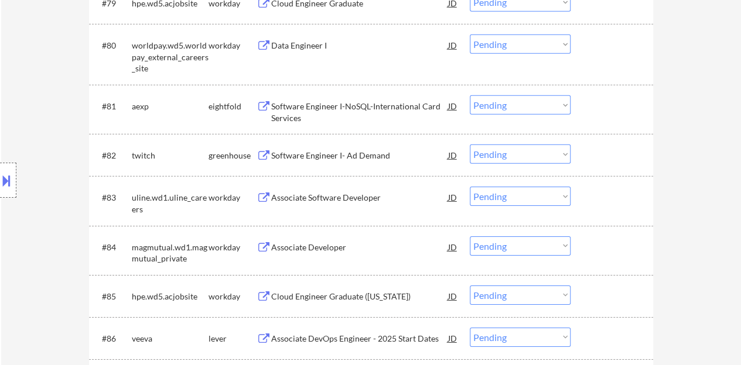
click at [382, 153] on div "Software Engineer I- Ad Demand" at bounding box center [359, 156] width 177 height 12
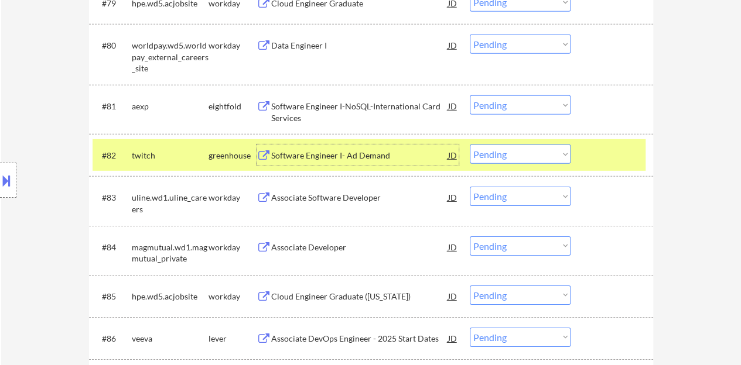
click at [516, 152] on select "Choose an option... Pending Applied Excluded (Questions) Excluded (Expired) Exc…" at bounding box center [520, 154] width 101 height 19
click at [470, 145] on select "Choose an option... Pending Applied Excluded (Questions) Excluded (Expired) Exc…" at bounding box center [520, 154] width 101 height 19
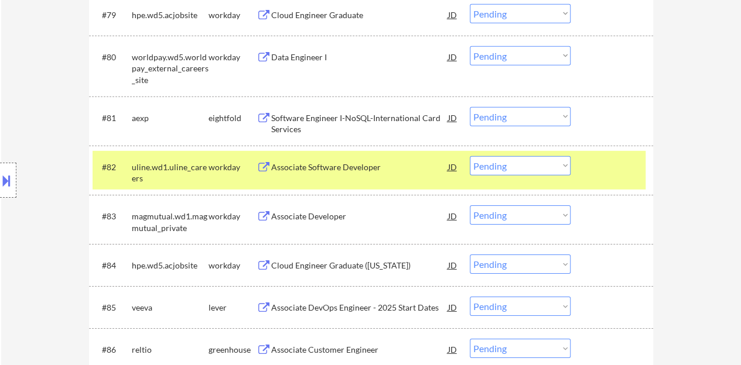
click at [307, 172] on div "Associate Software Developer" at bounding box center [359, 168] width 177 height 12
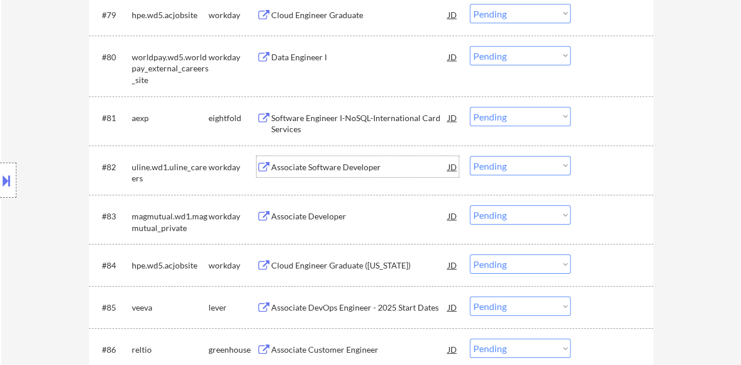
click at [509, 175] on select "Choose an option... Pending Applied Excluded (Questions) Excluded (Expired) Exc…" at bounding box center [520, 165] width 101 height 19
click at [566, 166] on select "Choose an option... Pending Applied Excluded (Questions) Excluded (Expired) Exc…" at bounding box center [520, 165] width 101 height 19
click at [470, 156] on select "Choose an option... Pending Applied Excluded (Questions) Excluded (Expired) Exc…" at bounding box center [520, 165] width 101 height 19
select select ""pending""
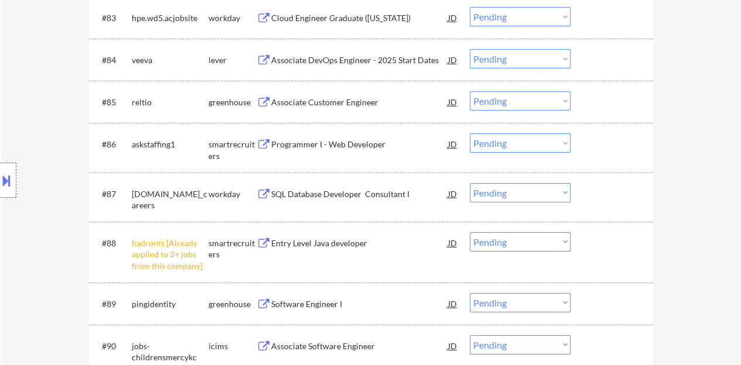
scroll to position [4215, 0]
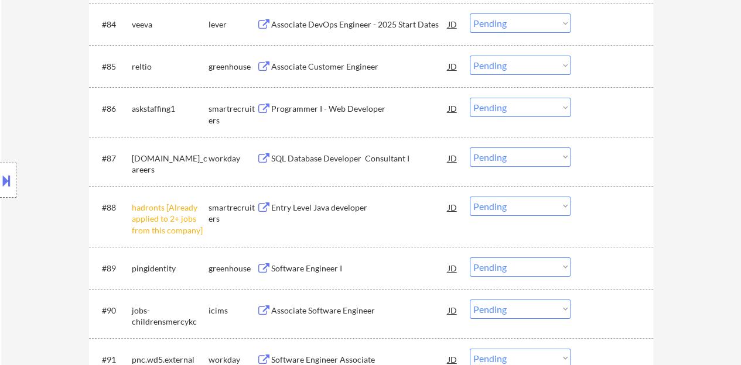
click at [489, 201] on select "Choose an option... Pending Applied Excluded (Questions) Excluded (Expired) Exc…" at bounding box center [520, 206] width 101 height 19
click at [470, 197] on select "Choose an option... Pending Applied Excluded (Questions) Excluded (Expired) Exc…" at bounding box center [520, 206] width 101 height 19
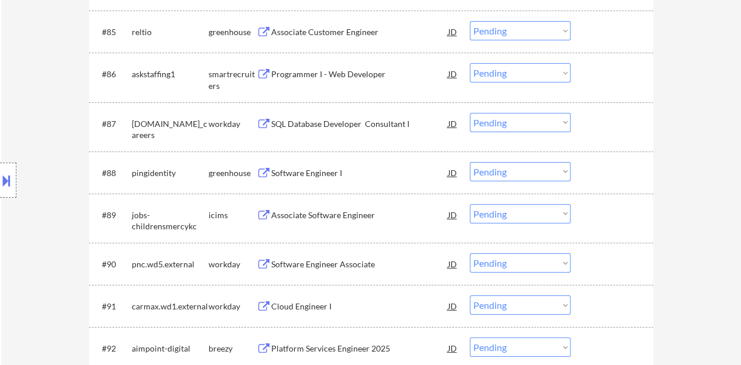
scroll to position [4274, 0]
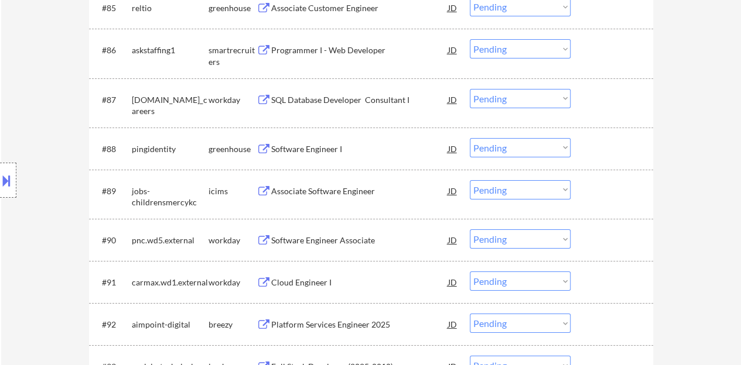
click at [321, 153] on div "Software Engineer I" at bounding box center [359, 149] width 177 height 12
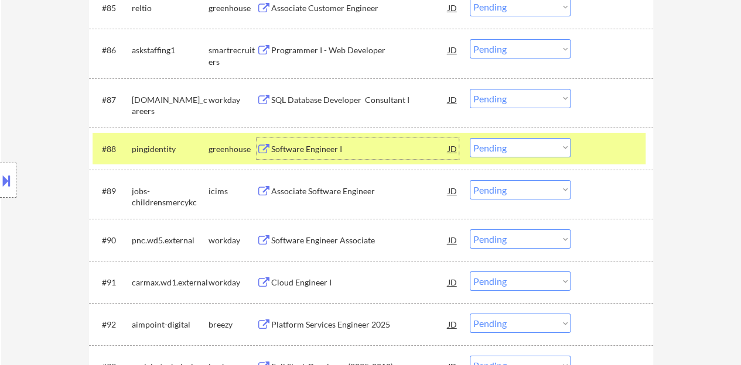
click at [487, 139] on select "Choose an option... Pending Applied Excluded (Questions) Excluded (Expired) Exc…" at bounding box center [520, 147] width 101 height 19
click at [470, 138] on select "Choose an option... Pending Applied Excluded (Questions) Excluded (Expired) Exc…" at bounding box center [520, 147] width 101 height 19
select select ""pending""
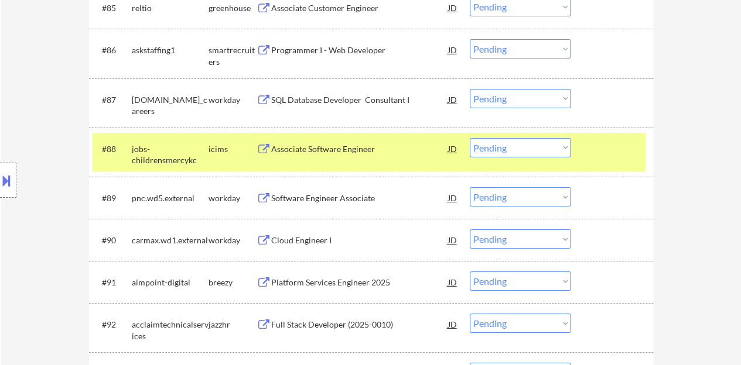
click at [585, 151] on div "#88 jobs-childrensmercykc icims Associate Software Engineer JD warning_amber Ch…" at bounding box center [369, 152] width 553 height 39
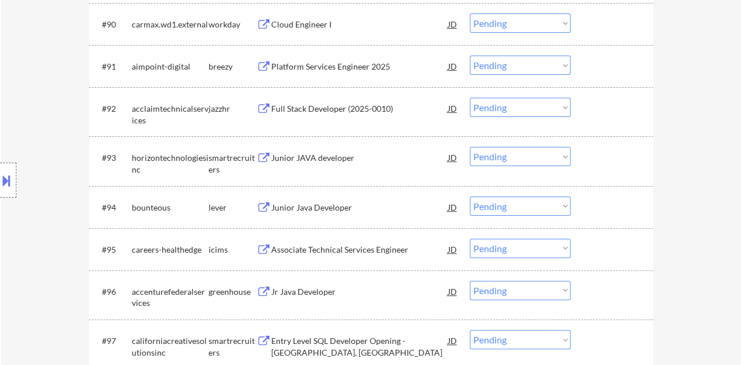
scroll to position [4508, 0]
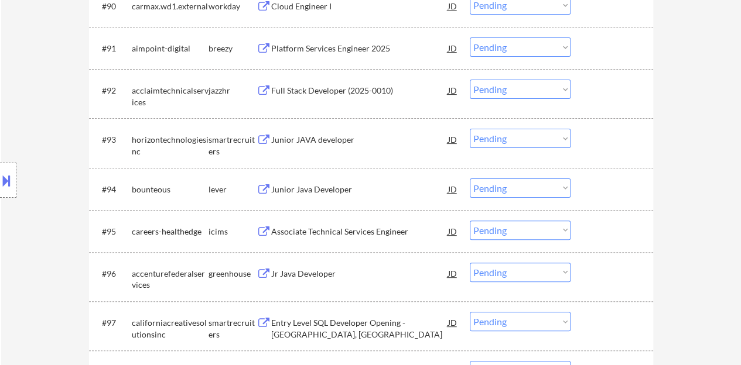
click at [345, 187] on div "Junior Java Developer" at bounding box center [359, 190] width 177 height 12
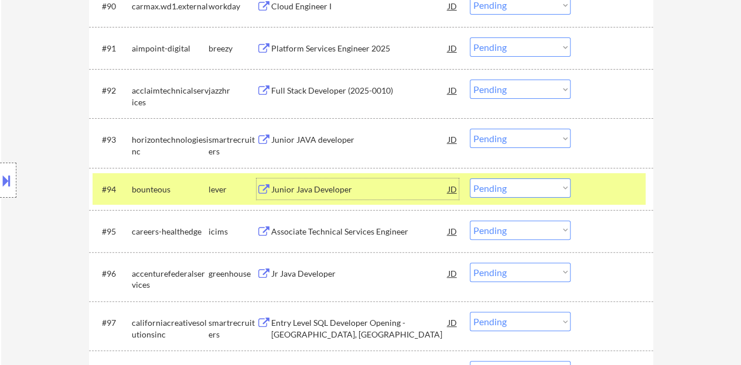
click at [489, 189] on select "Choose an option... Pending Applied Excluded (Questions) Excluded (Expired) Exc…" at bounding box center [520, 188] width 101 height 19
click at [470, 179] on select "Choose an option... Pending Applied Excluded (Questions) Excluded (Expired) Exc…" at bounding box center [520, 188] width 101 height 19
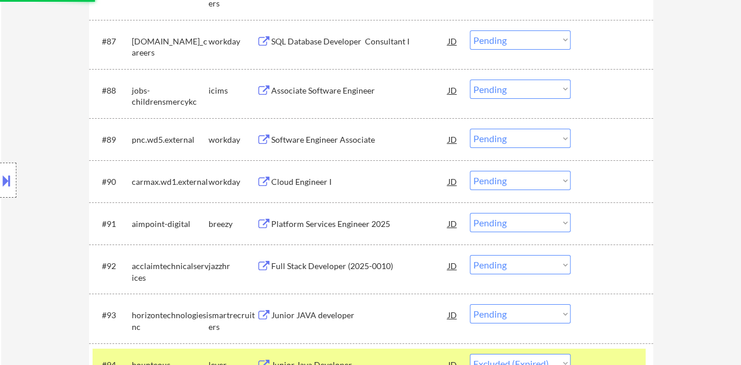
select select ""pending""
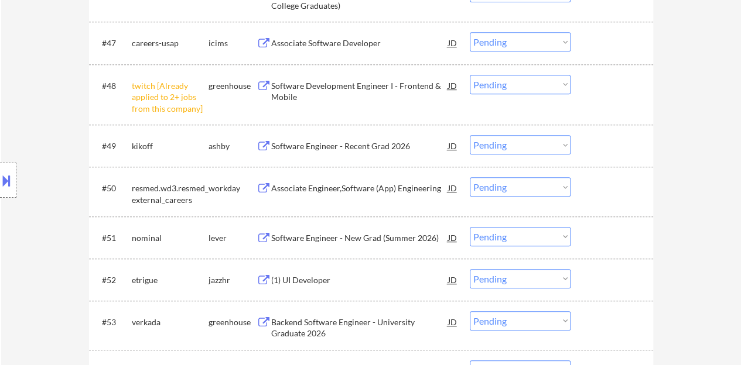
scroll to position [2509, 0]
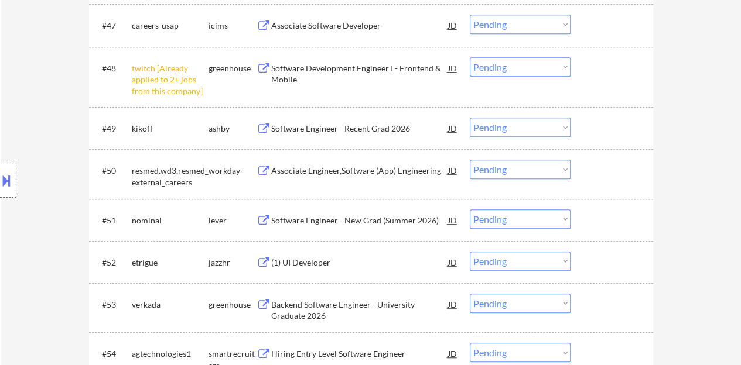
click at [554, 66] on select "Choose an option... Pending Applied Excluded (Questions) Excluded (Expired) Exc…" at bounding box center [520, 66] width 101 height 19
click at [470, 57] on select "Choose an option... Pending Applied Excluded (Questions) Excluded (Expired) Exc…" at bounding box center [520, 66] width 101 height 19
select select ""pending""
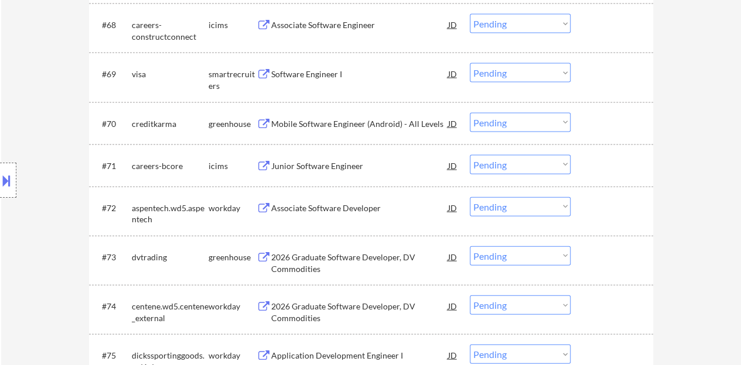
scroll to position [3387, 0]
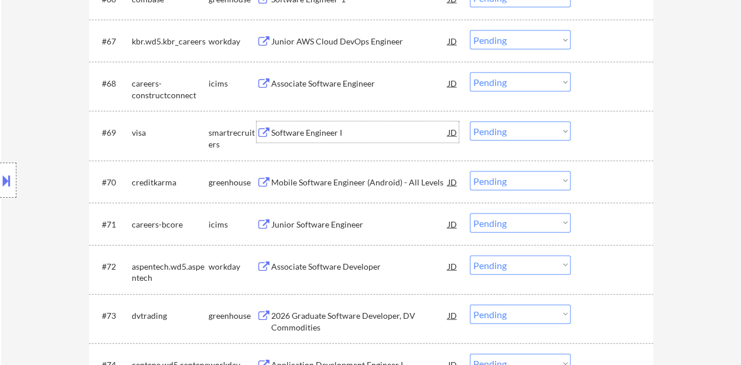
click at [322, 133] on div "Software Engineer I" at bounding box center [359, 133] width 177 height 12
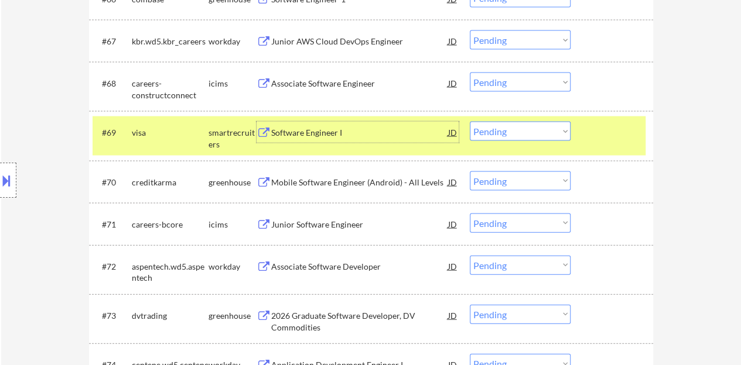
click at [519, 126] on select "Choose an option... Pending Applied Excluded (Questions) Excluded (Expired) Exc…" at bounding box center [520, 131] width 101 height 19
click at [470, 122] on select "Choose an option... Pending Applied Excluded (Questions) Excluded (Expired) Exc…" at bounding box center [520, 131] width 101 height 19
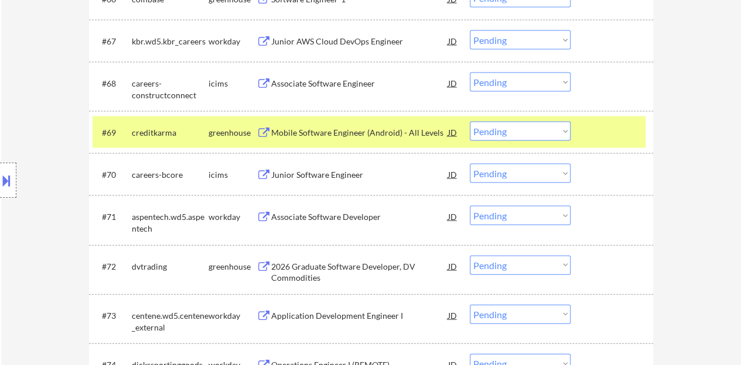
click at [615, 136] on div at bounding box center [613, 132] width 52 height 21
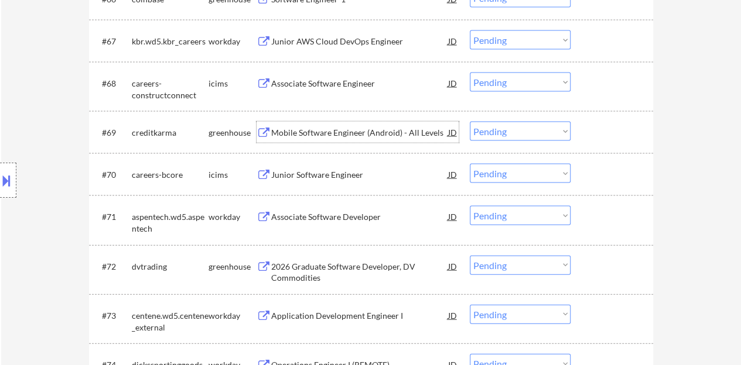
click at [369, 140] on div "Mobile Software Engineer (Android) - All Levels" at bounding box center [359, 132] width 177 height 21
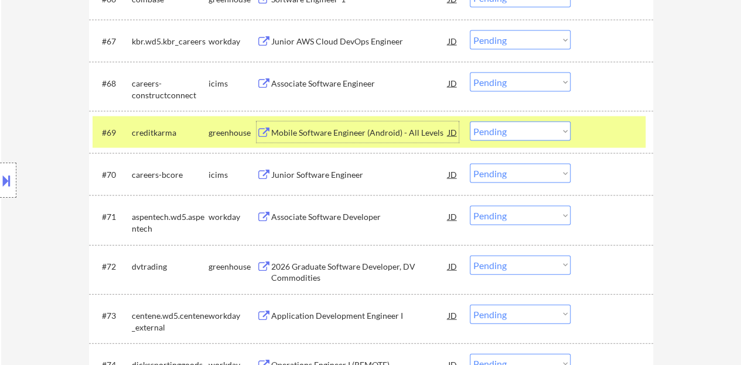
click at [504, 131] on select "Choose an option... Pending Applied Excluded (Questions) Excluded (Expired) Exc…" at bounding box center [520, 131] width 101 height 19
click at [470, 122] on select "Choose an option... Pending Applied Excluded (Questions) Excluded (Expired) Exc…" at bounding box center [520, 131] width 101 height 19
select select ""pending""
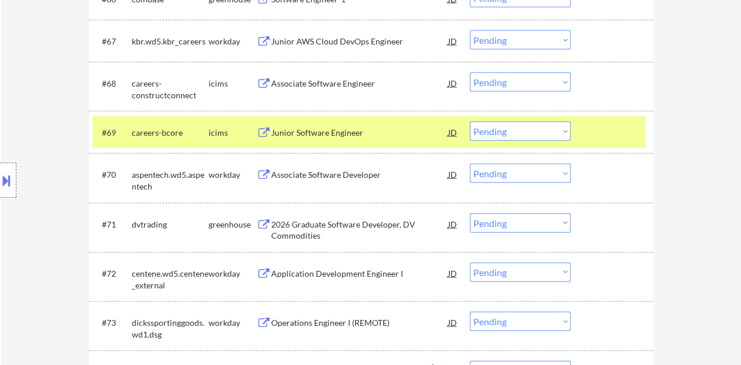
click at [604, 145] on div "#69 careers-bcore icims Junior Software Engineer JD warning_amber Choose an opt…" at bounding box center [369, 133] width 553 height 32
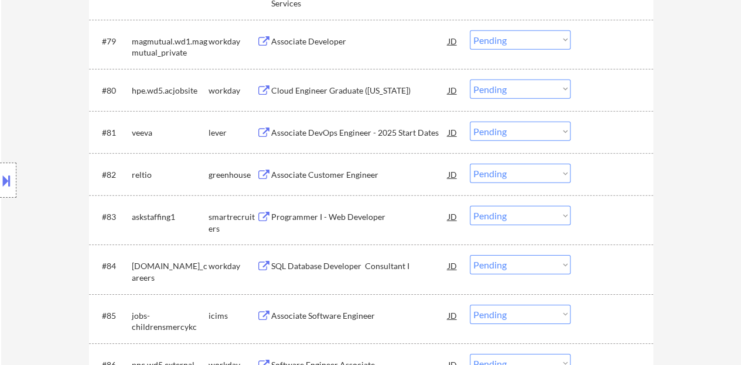
scroll to position [3972, 0]
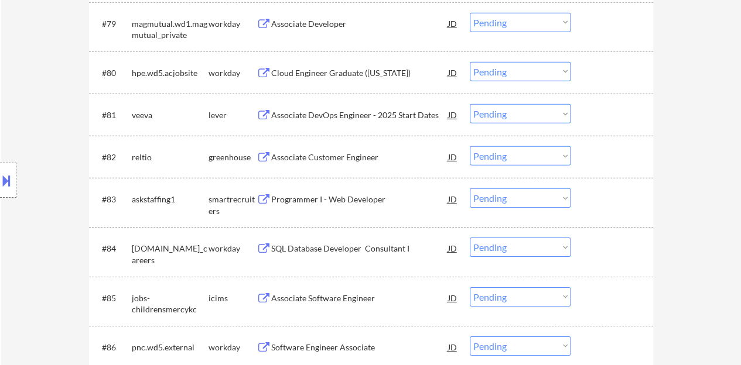
click at [329, 157] on div "Associate Customer Engineer" at bounding box center [359, 158] width 177 height 12
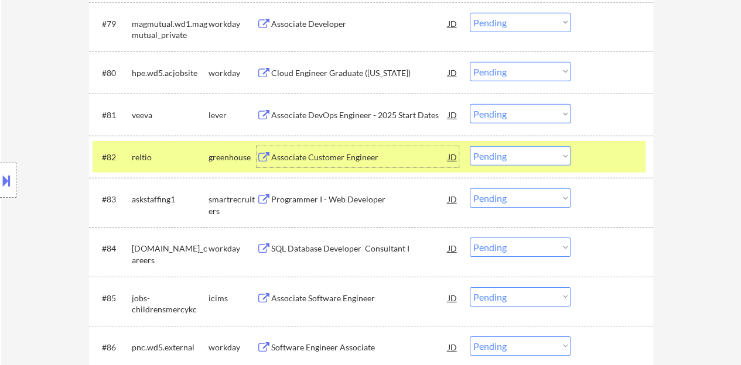
click at [520, 160] on select "Choose an option... Pending Applied Excluded (Questions) Excluded (Expired) Exc…" at bounding box center [520, 155] width 101 height 19
click at [470, 146] on select "Choose an option... Pending Applied Excluded (Questions) Excluded (Expired) Exc…" at bounding box center [520, 155] width 101 height 19
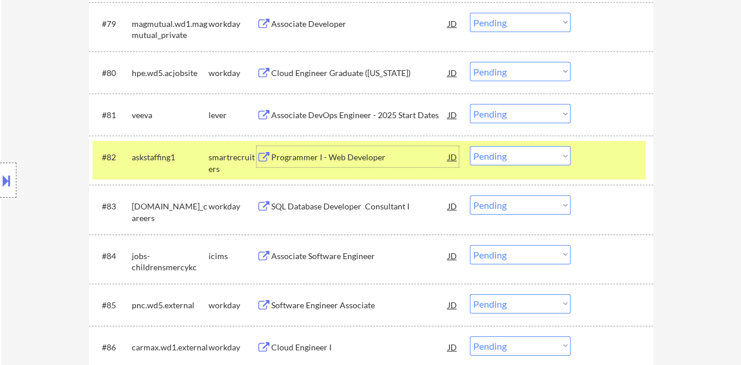
click at [362, 153] on div "Programmer I - Web Developer" at bounding box center [359, 158] width 177 height 12
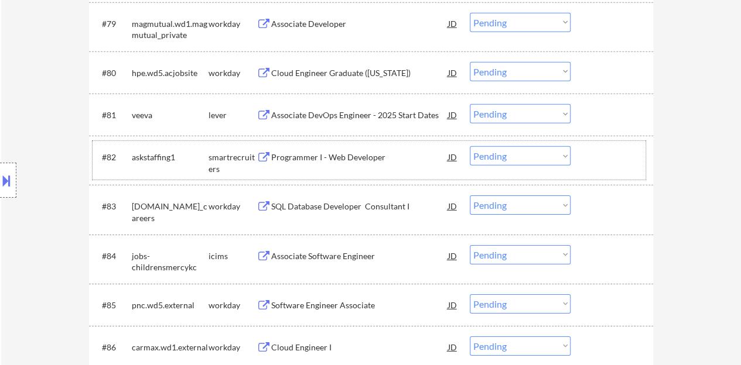
click at [599, 154] on div at bounding box center [613, 156] width 52 height 21
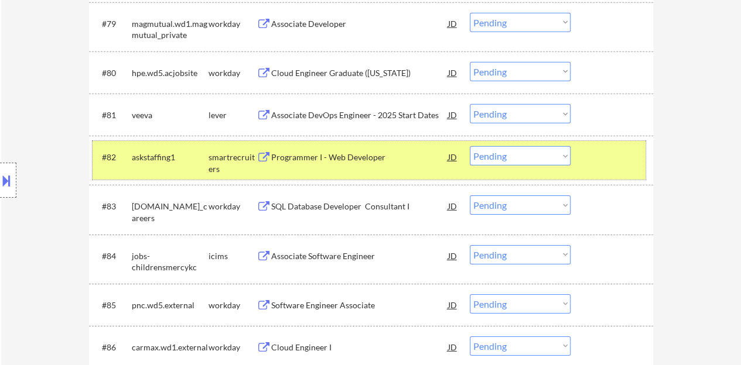
click at [487, 157] on select "Choose an option... Pending Applied Excluded (Questions) Excluded (Expired) Exc…" at bounding box center [520, 155] width 101 height 19
click at [470, 146] on select "Choose an option... Pending Applied Excluded (Questions) Excluded (Expired) Exc…" at bounding box center [520, 155] width 101 height 19
select select ""pending""
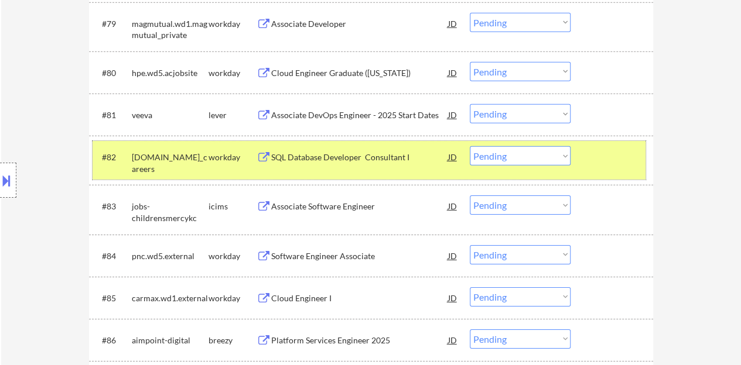
click at [602, 161] on div at bounding box center [613, 156] width 52 height 21
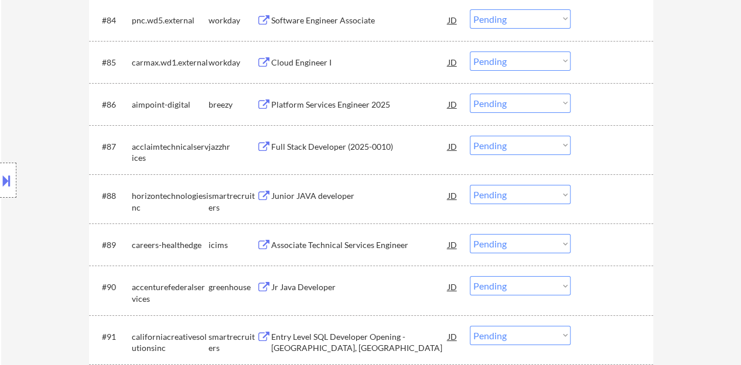
scroll to position [4265, 0]
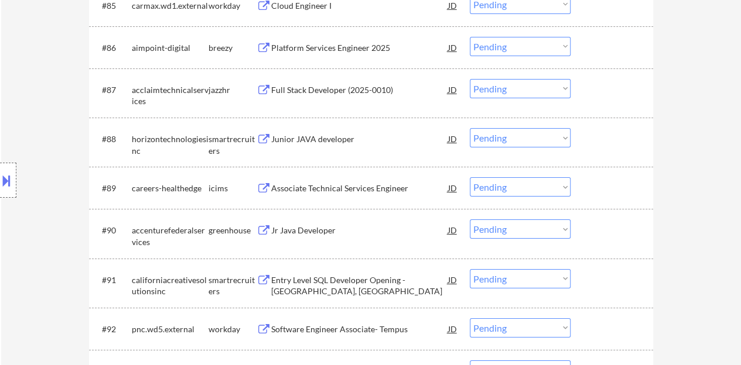
click at [339, 128] on div "Junior JAVA developer" at bounding box center [359, 138] width 177 height 21
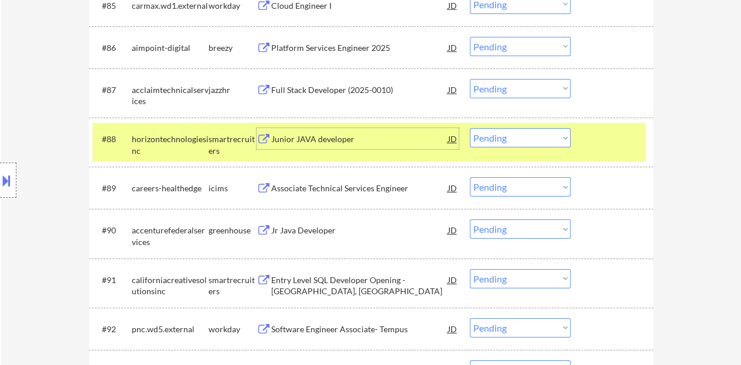
click at [513, 132] on select "Choose an option... Pending Applied Excluded (Questions) Excluded (Expired) Exc…" at bounding box center [520, 137] width 101 height 19
click at [470, 128] on select "Choose an option... Pending Applied Excluded (Questions) Excluded (Expired) Exc…" at bounding box center [520, 137] width 101 height 19
select select ""pending""
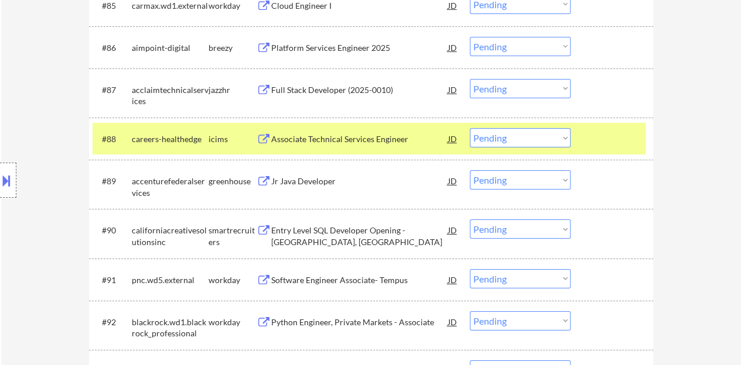
click at [615, 134] on div at bounding box center [613, 138] width 52 height 21
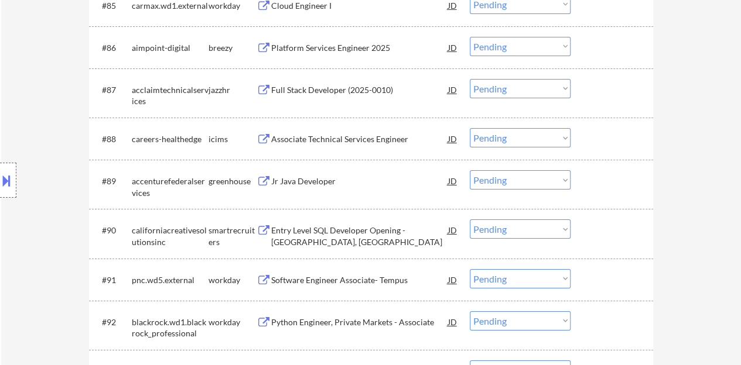
click at [290, 182] on div "Jr Java Developer" at bounding box center [359, 182] width 177 height 12
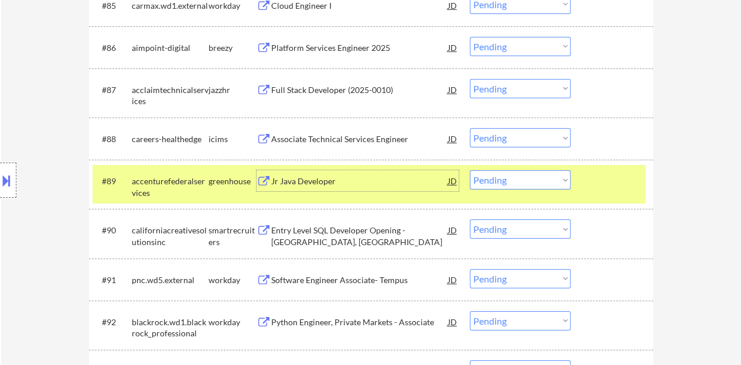
click at [513, 179] on select "Choose an option... Pending Applied Excluded (Questions) Excluded (Expired) Exc…" at bounding box center [520, 179] width 101 height 19
click at [517, 173] on select "Choose an option... Pending Applied Excluded (Questions) Excluded (Expired) Exc…" at bounding box center [520, 179] width 101 height 19
click at [470, 170] on select "Choose an option... Pending Applied Excluded (Questions) Excluded (Expired) Exc…" at bounding box center [520, 179] width 101 height 19
select select ""pending""
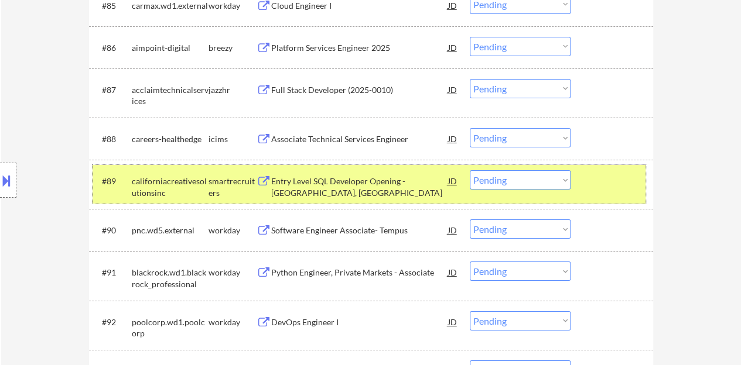
click at [632, 190] on div at bounding box center [613, 180] width 52 height 21
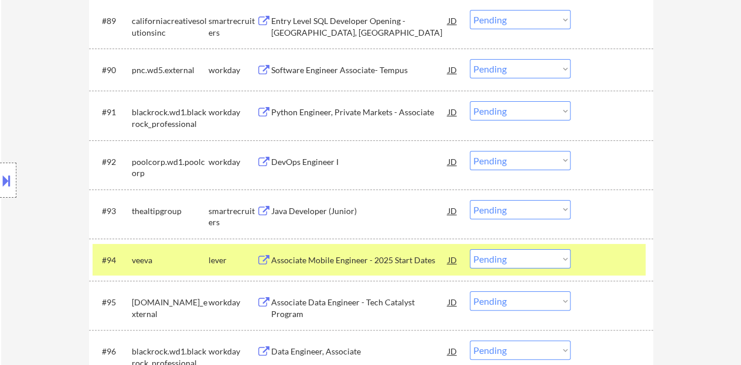
scroll to position [4441, 0]
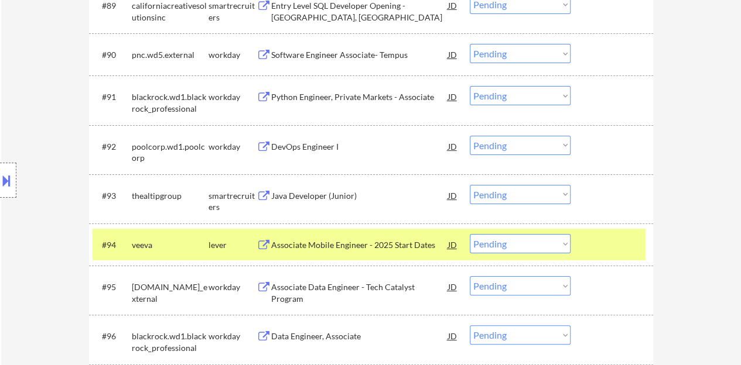
click at [578, 244] on div "#94 veeva lever Associate Mobile Engineer - 2025 Start Dates JD warning_amber C…" at bounding box center [369, 245] width 553 height 32
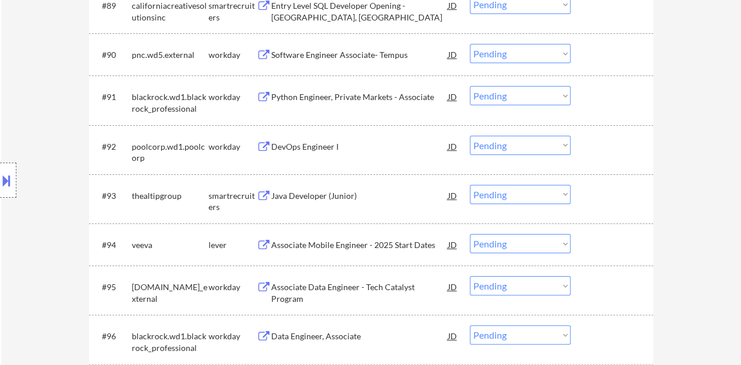
click at [330, 202] on div "Java Developer (Junior)" at bounding box center [359, 195] width 177 height 21
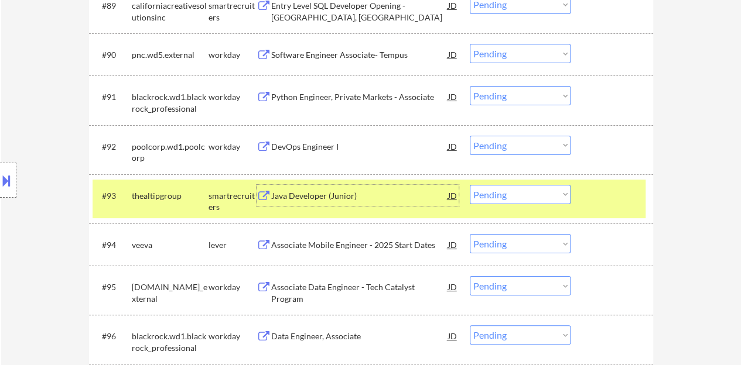
click at [513, 194] on select "Choose an option... Pending Applied Excluded (Questions) Excluded (Expired) Exc…" at bounding box center [520, 194] width 101 height 19
click at [470, 185] on select "Choose an option... Pending Applied Excluded (Questions) Excluded (Expired) Exc…" at bounding box center [520, 194] width 101 height 19
select select ""pending""
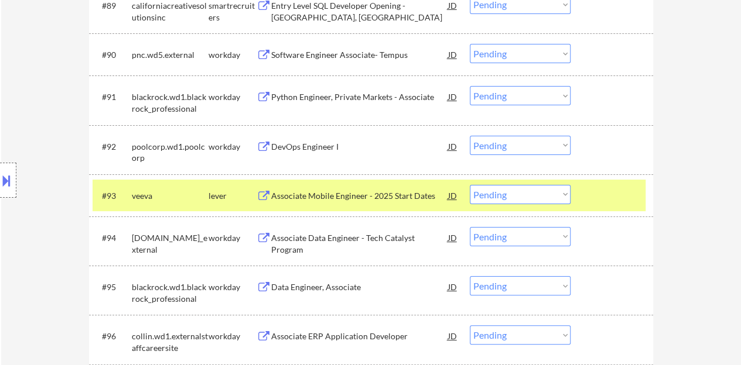
scroll to position [4499, 0]
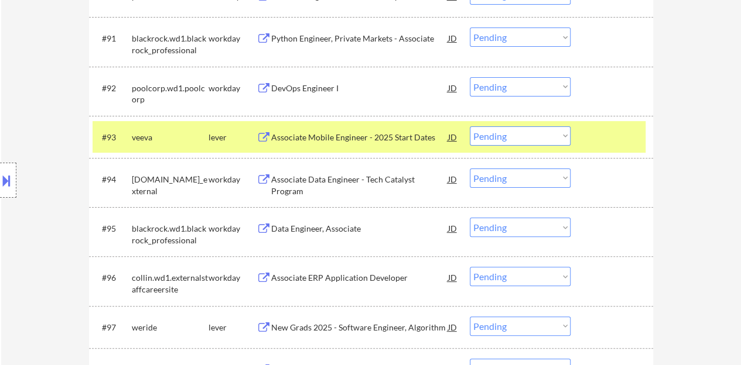
click at [602, 128] on div at bounding box center [613, 136] width 52 height 21
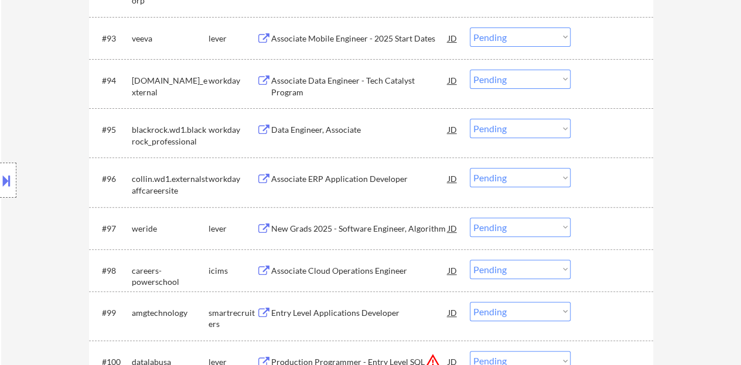
scroll to position [4616, 0]
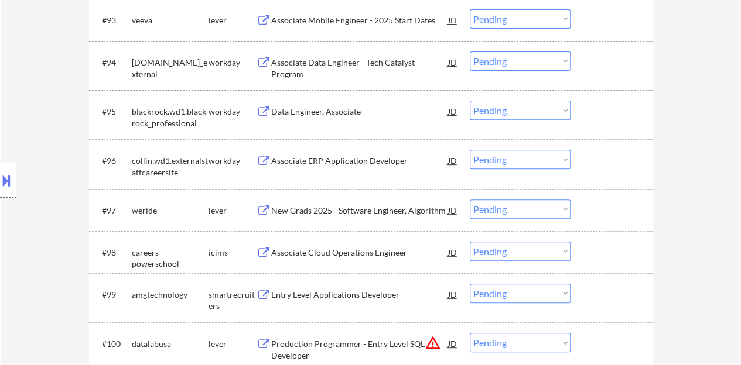
click at [282, 112] on div "Data Engineer, Associate" at bounding box center [359, 112] width 177 height 12
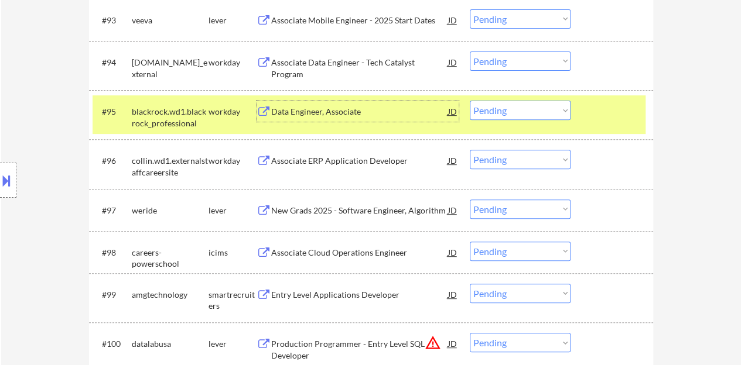
click at [498, 103] on select "Choose an option... Pending Applied Excluded (Questions) Excluded (Expired) Exc…" at bounding box center [520, 110] width 101 height 19
click at [470, 101] on select "Choose an option... Pending Applied Excluded (Questions) Excluded (Expired) Exc…" at bounding box center [520, 110] width 101 height 19
select select ""pending""
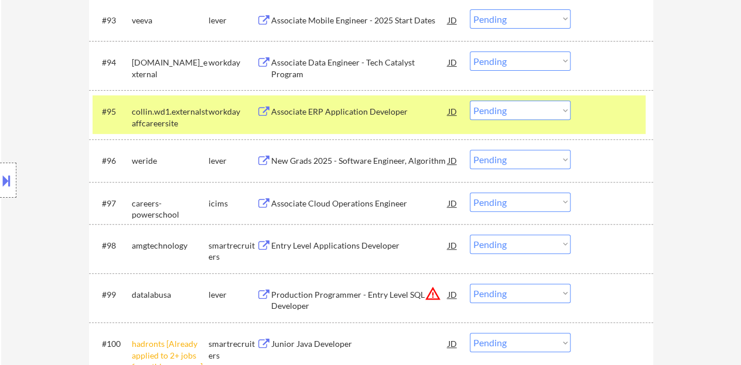
click at [610, 114] on div at bounding box center [613, 111] width 52 height 21
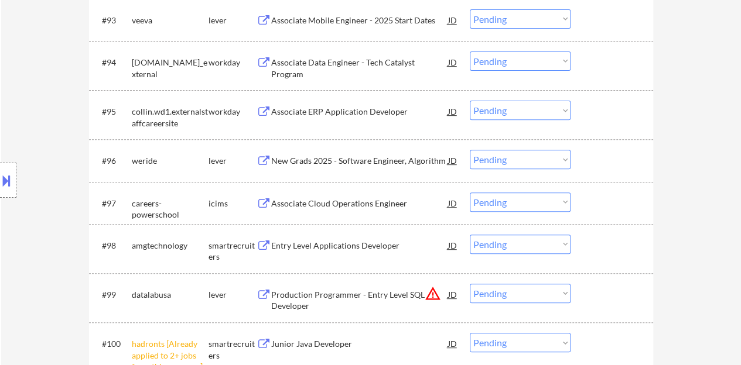
select select ""PLACEHOLDER_1427118222253""
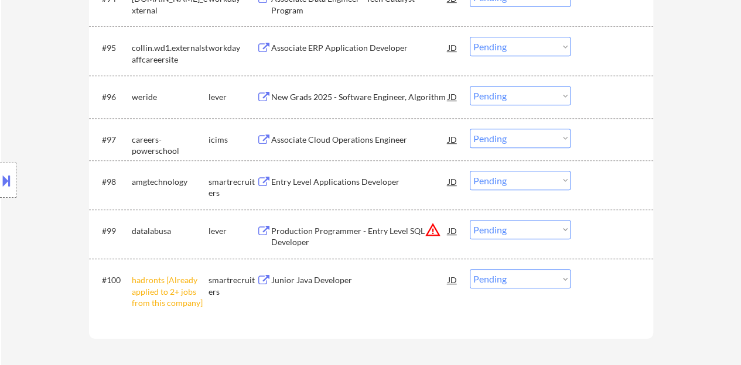
scroll to position [4733, 0]
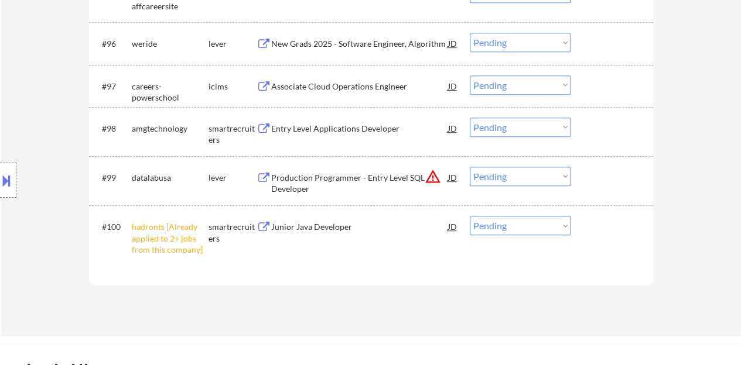
click at [494, 224] on select "Choose an option... Pending Applied Excluded (Questions) Excluded (Expired) Exc…" at bounding box center [520, 225] width 101 height 19
select select ""pending""
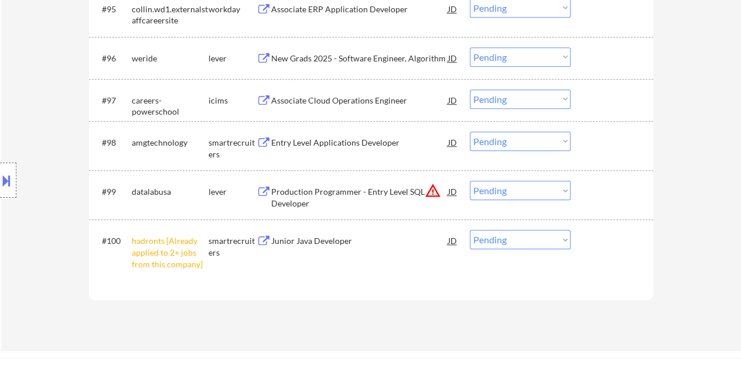
click at [497, 239] on select "Choose an option... Pending Applied Excluded (Questions) Excluded (Expired) Exc…" at bounding box center [520, 239] width 101 height 19
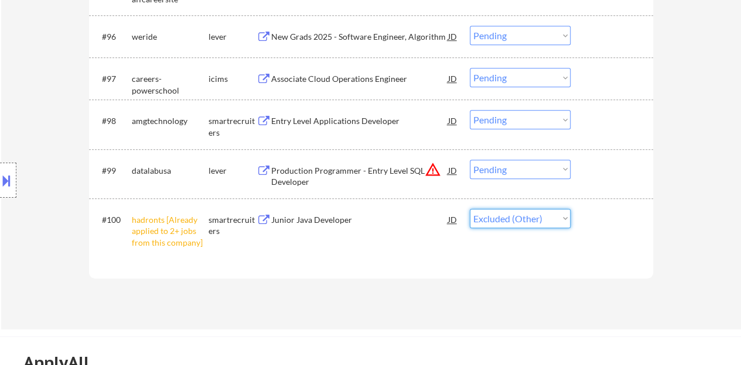
click at [470, 209] on select "Choose an option... Pending Applied Excluded (Questions) Excluded (Expired) Exc…" at bounding box center [520, 218] width 101 height 19
select select ""pending""
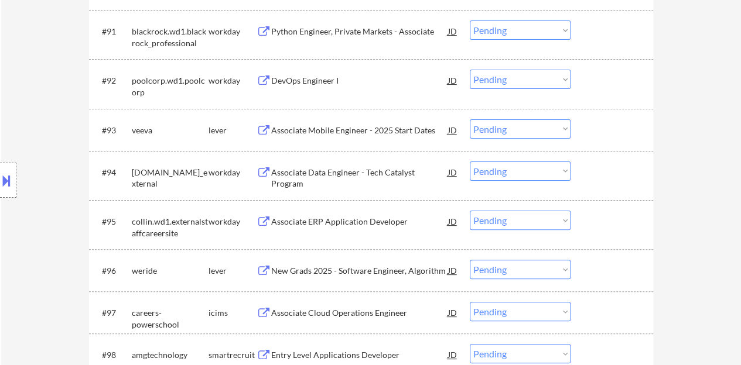
scroll to position [4382, 0]
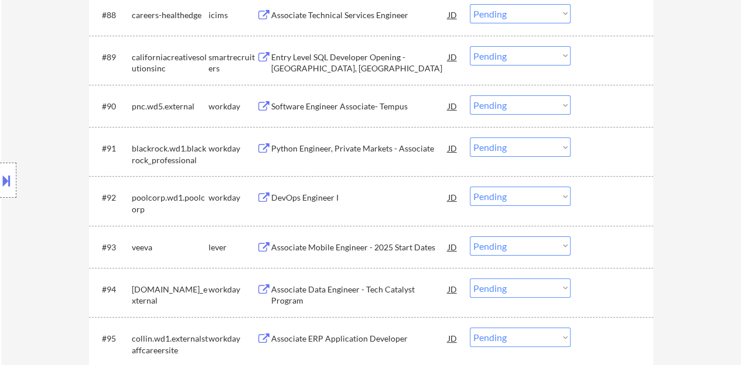
click at [306, 192] on div "DevOps Engineer I" at bounding box center [359, 198] width 177 height 12
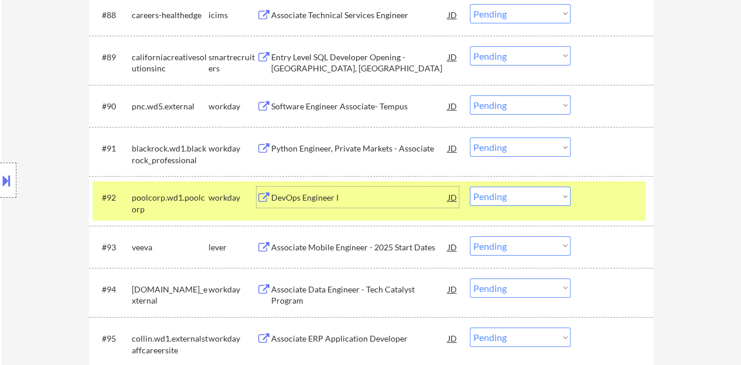
click at [541, 197] on select "Choose an option... Pending Applied Excluded (Questions) Excluded (Expired) Exc…" at bounding box center [520, 196] width 101 height 19
click at [470, 187] on select "Choose an option... Pending Applied Excluded (Questions) Excluded (Expired) Exc…" at bounding box center [520, 196] width 101 height 19
select select ""pending""
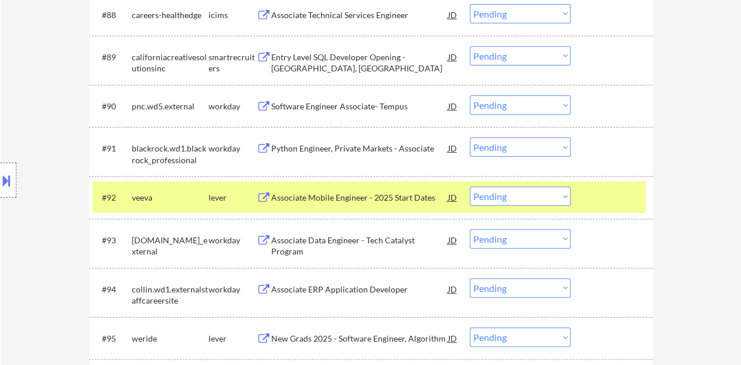
scroll to position [4441, 0]
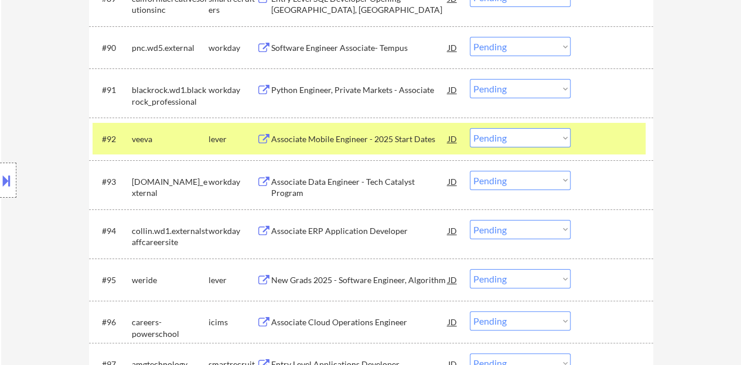
click at [595, 133] on div at bounding box center [613, 138] width 52 height 21
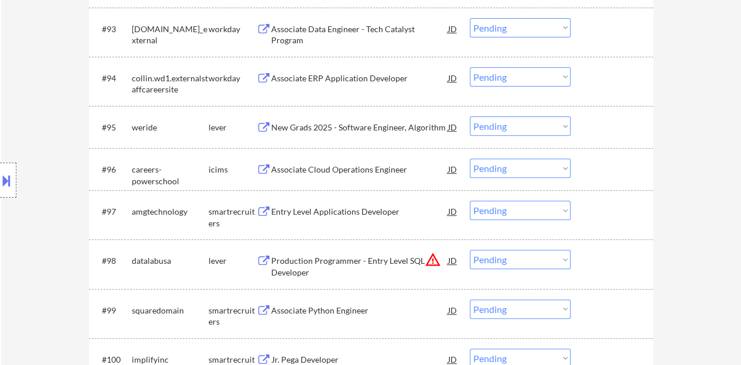
scroll to position [4616, 0]
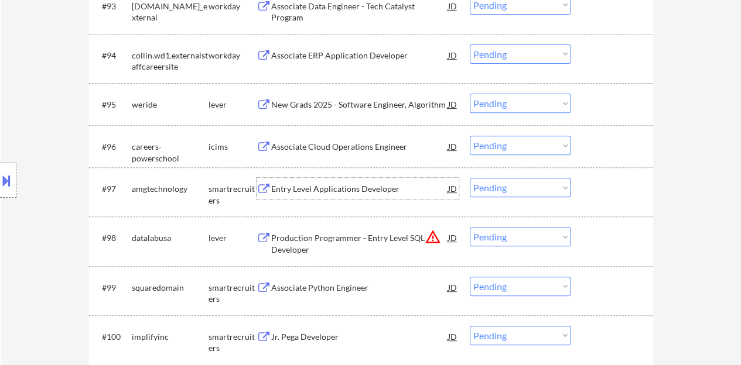
click at [357, 183] on div "Entry Level Applications Developer" at bounding box center [359, 189] width 177 height 12
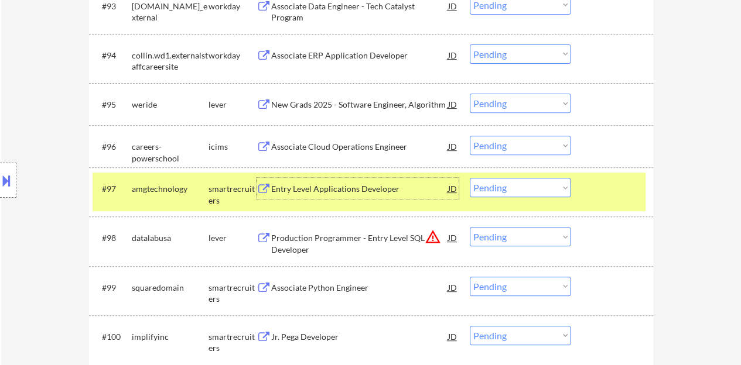
click at [497, 195] on select "Choose an option... Pending Applied Excluded (Questions) Excluded (Expired) Exc…" at bounding box center [520, 187] width 101 height 19
click at [470, 178] on select "Choose an option... Pending Applied Excluded (Questions) Excluded (Expired) Exc…" at bounding box center [520, 187] width 101 height 19
select select ""pending""
